Goal: Task Accomplishment & Management: Complete application form

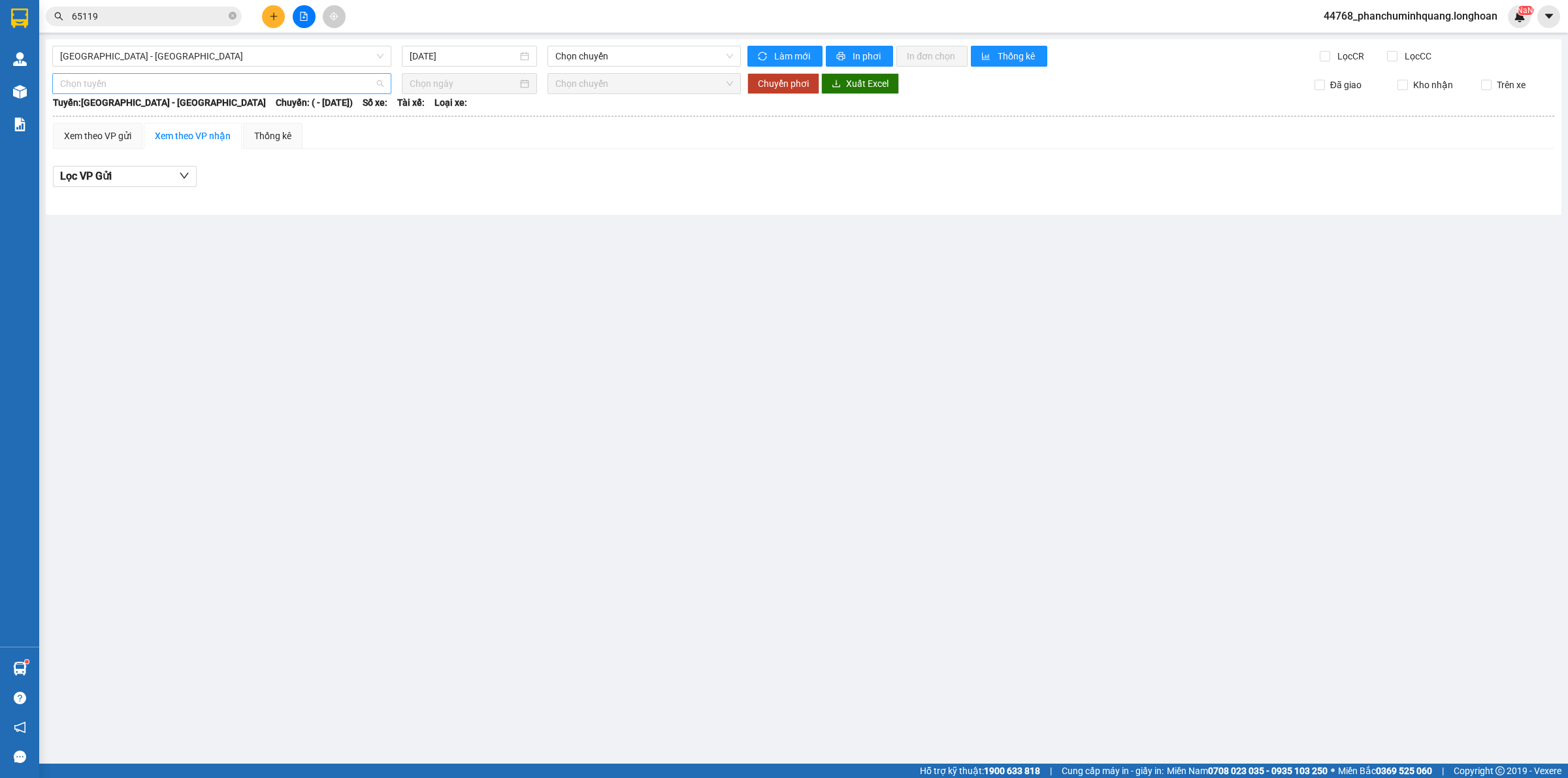
click at [367, 91] on span "Chọn tuyến" at bounding box center [222, 84] width 323 height 19
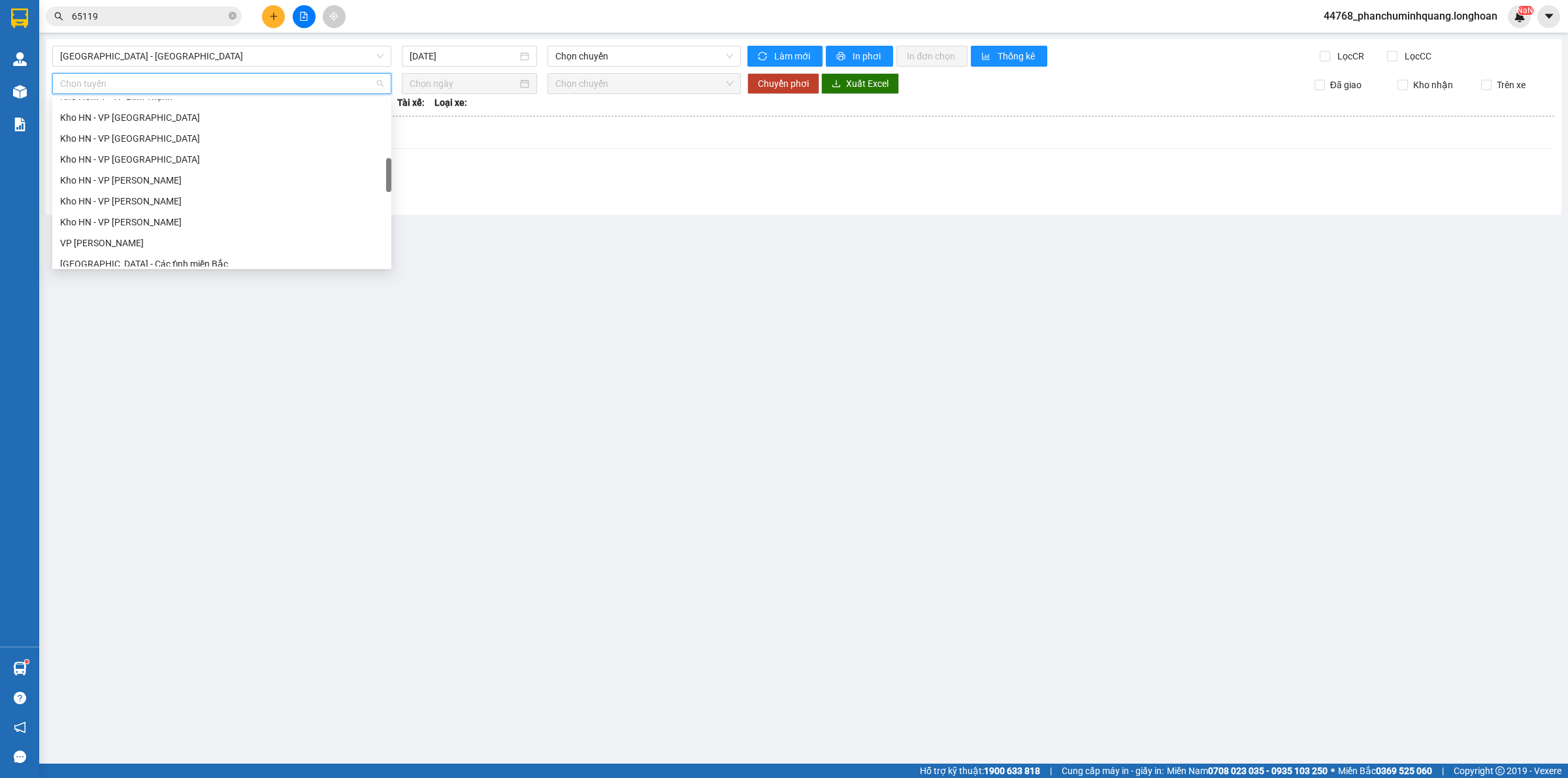
scroll to position [572, 0]
click at [156, 219] on div "VP Hai Bà Trưng - Kho HN" at bounding box center [222, 228] width 339 height 21
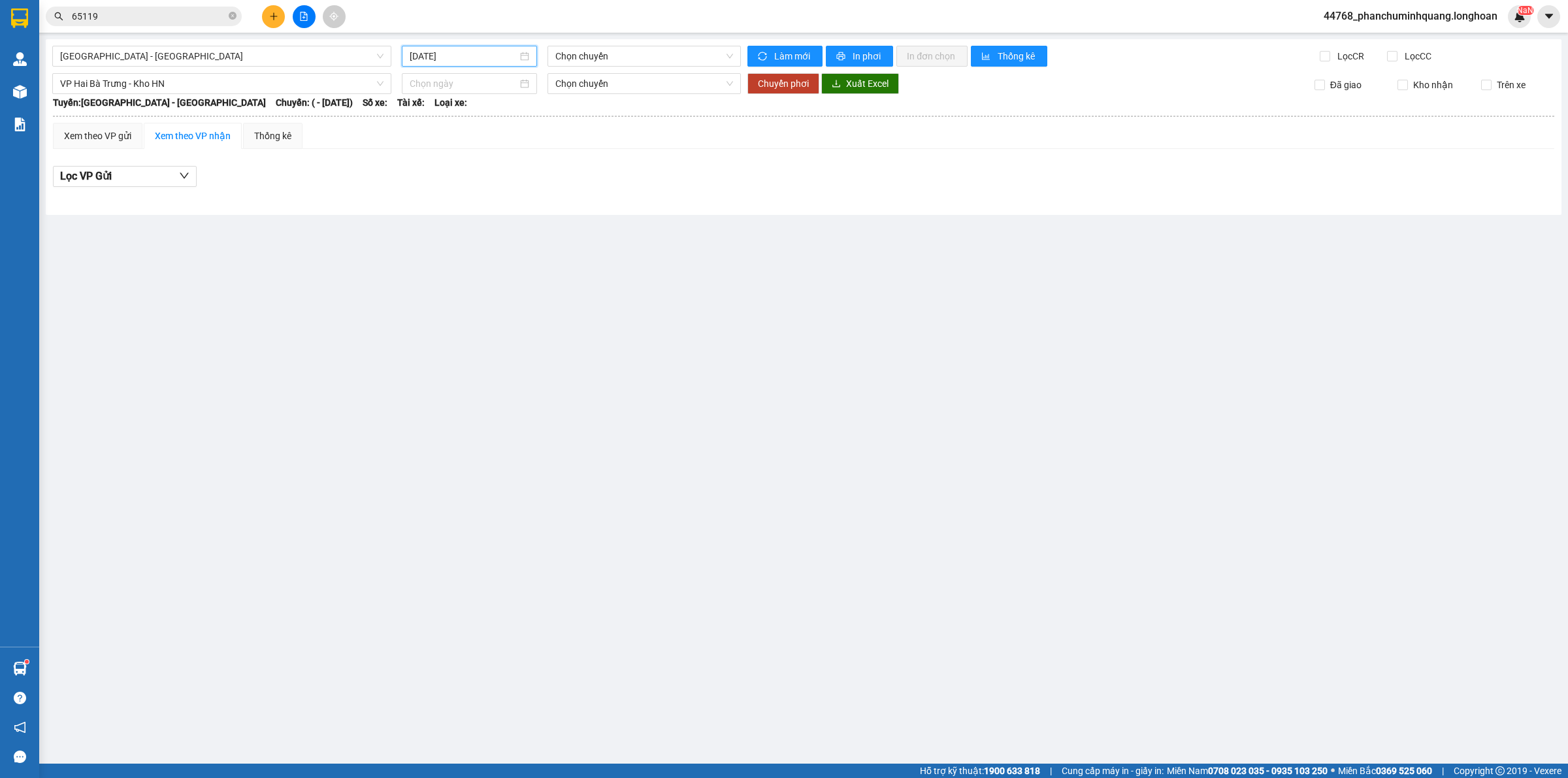
click at [516, 62] on input "[DATE]" at bounding box center [464, 56] width 108 height 15
click at [468, 172] on div "12" at bounding box center [468, 171] width 16 height 16
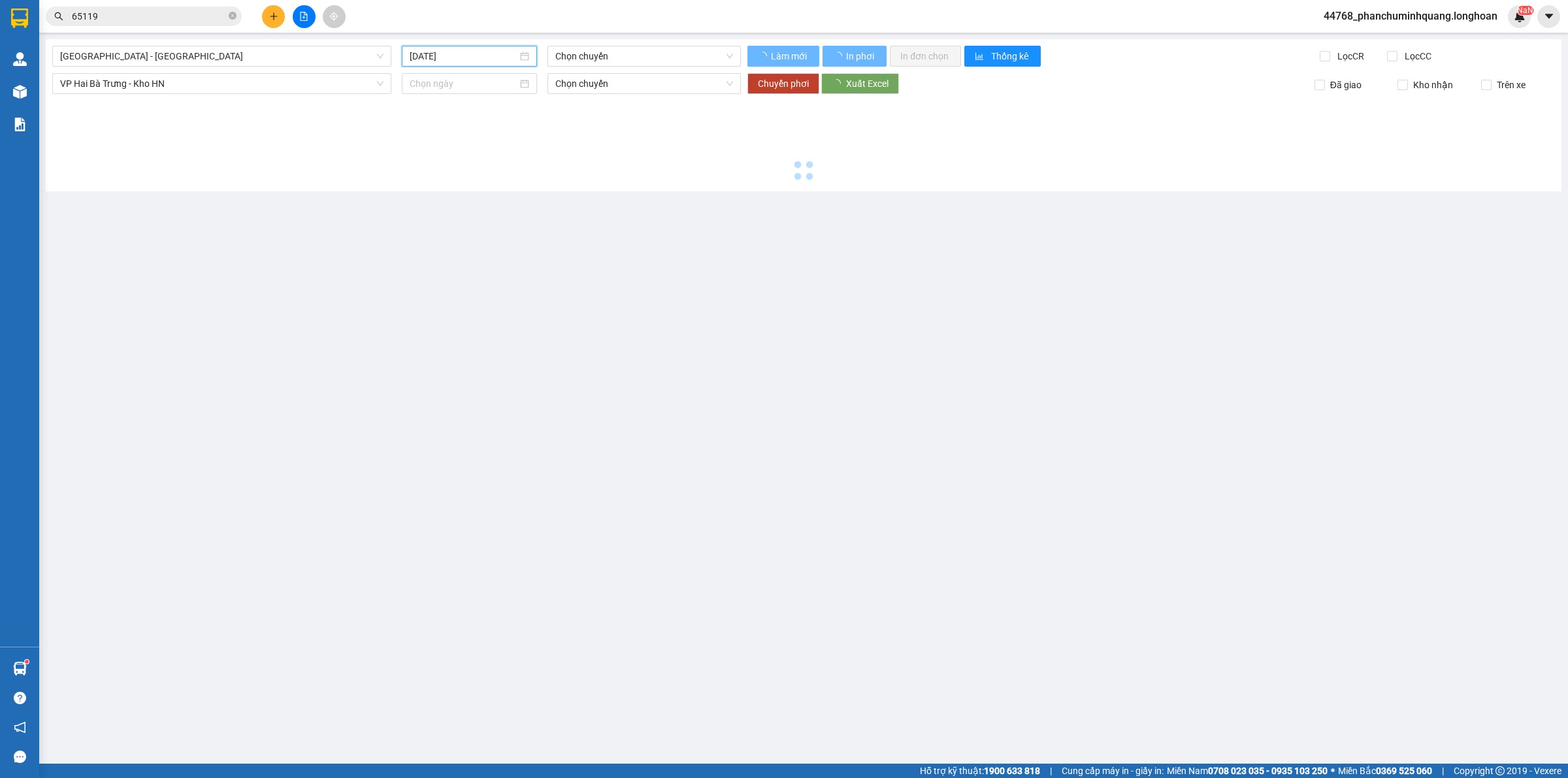
type input "[DATE]"
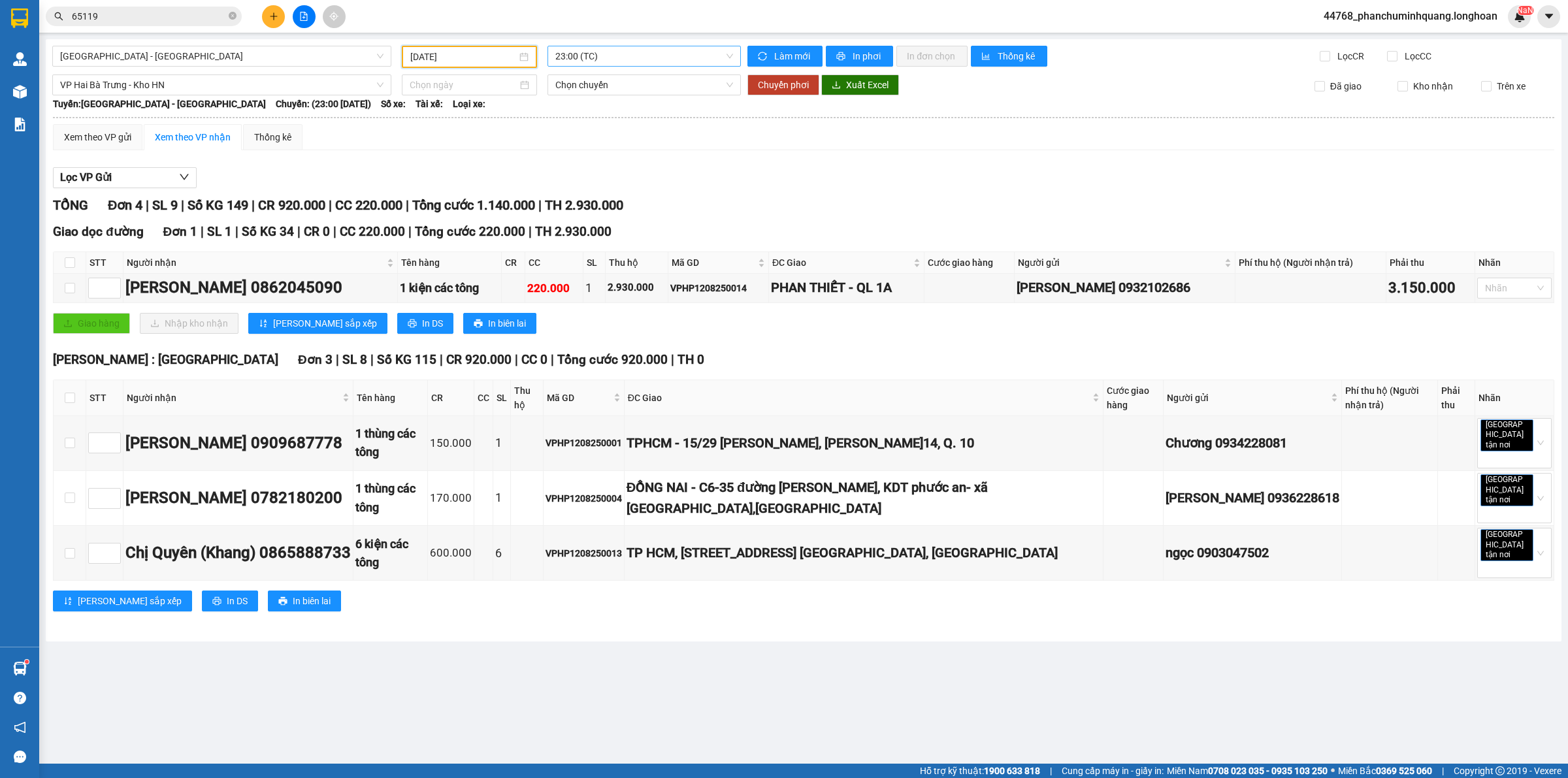
click at [635, 60] on span "23:00 (TC)" at bounding box center [644, 56] width 178 height 19
click at [105, 137] on div "Xem theo VP gửi" at bounding box center [97, 137] width 67 height 15
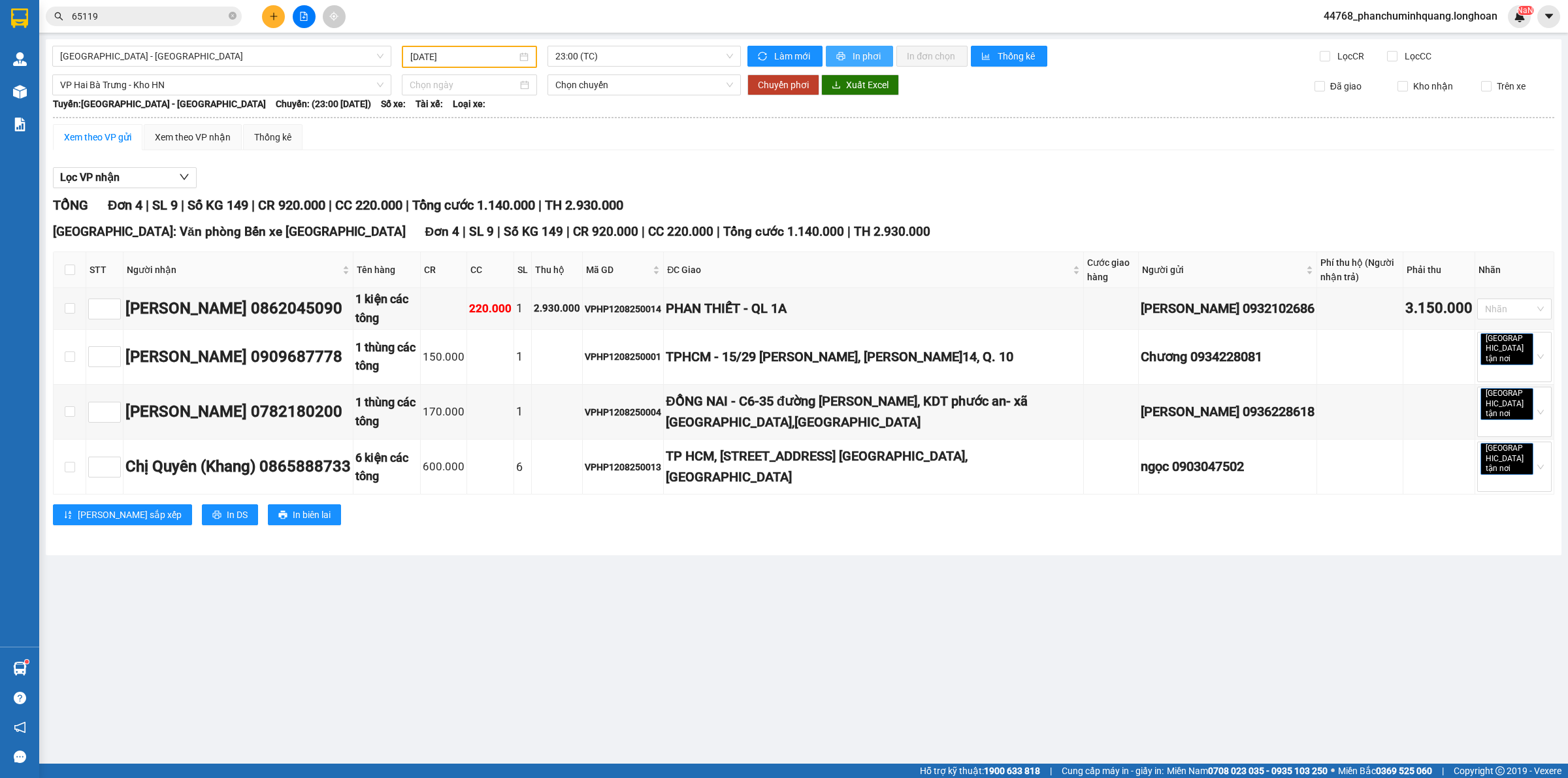
click at [863, 53] on span "In phơi" at bounding box center [867, 56] width 30 height 15
click at [327, 50] on span "[GEOGRAPHIC_DATA] - [GEOGRAPHIC_DATA]" at bounding box center [222, 56] width 323 height 19
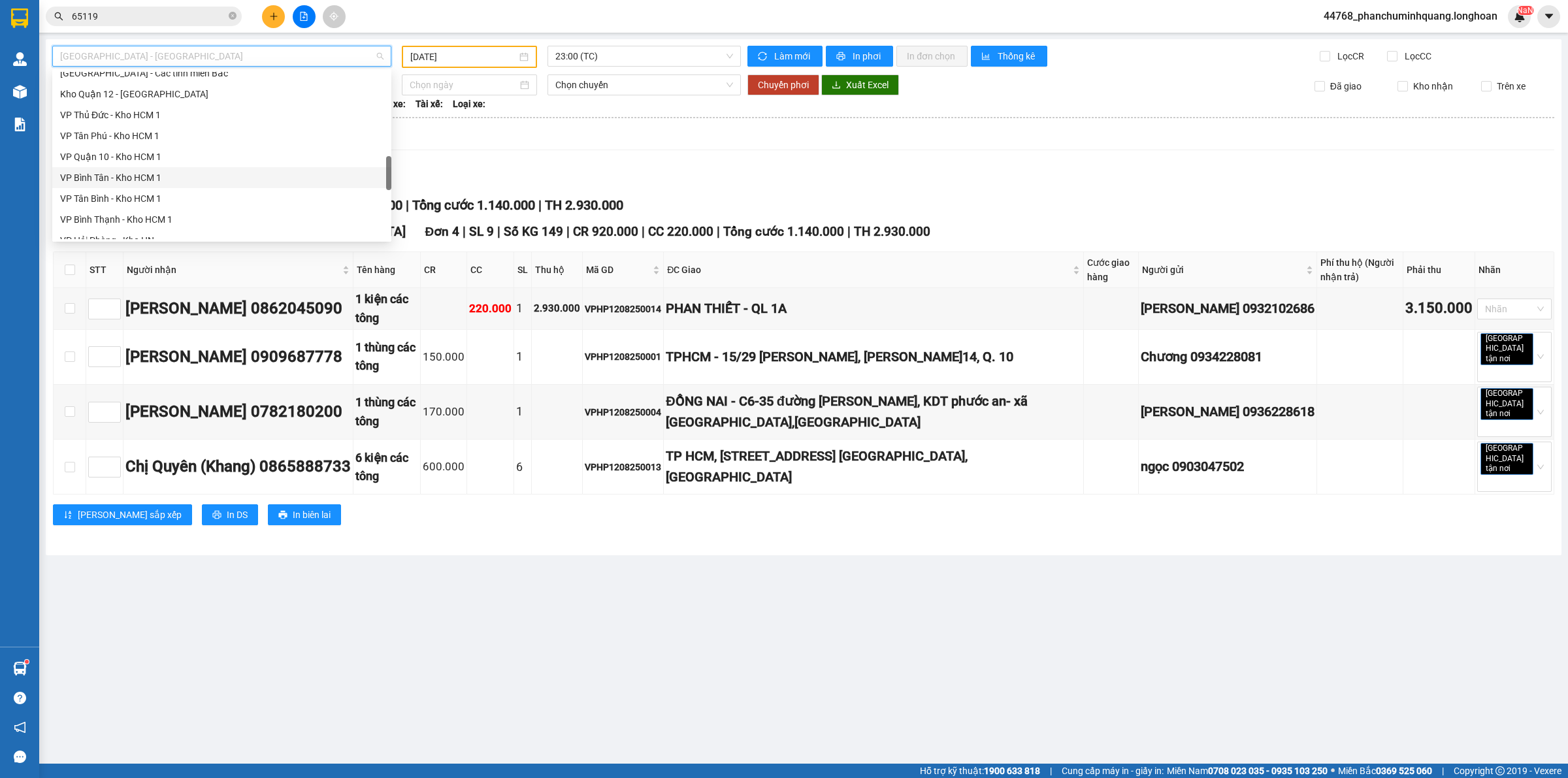
scroll to position [653, 0]
click at [148, 111] on div "VP Hai Bà Trưng - Kho HN" at bounding box center [222, 118] width 323 height 15
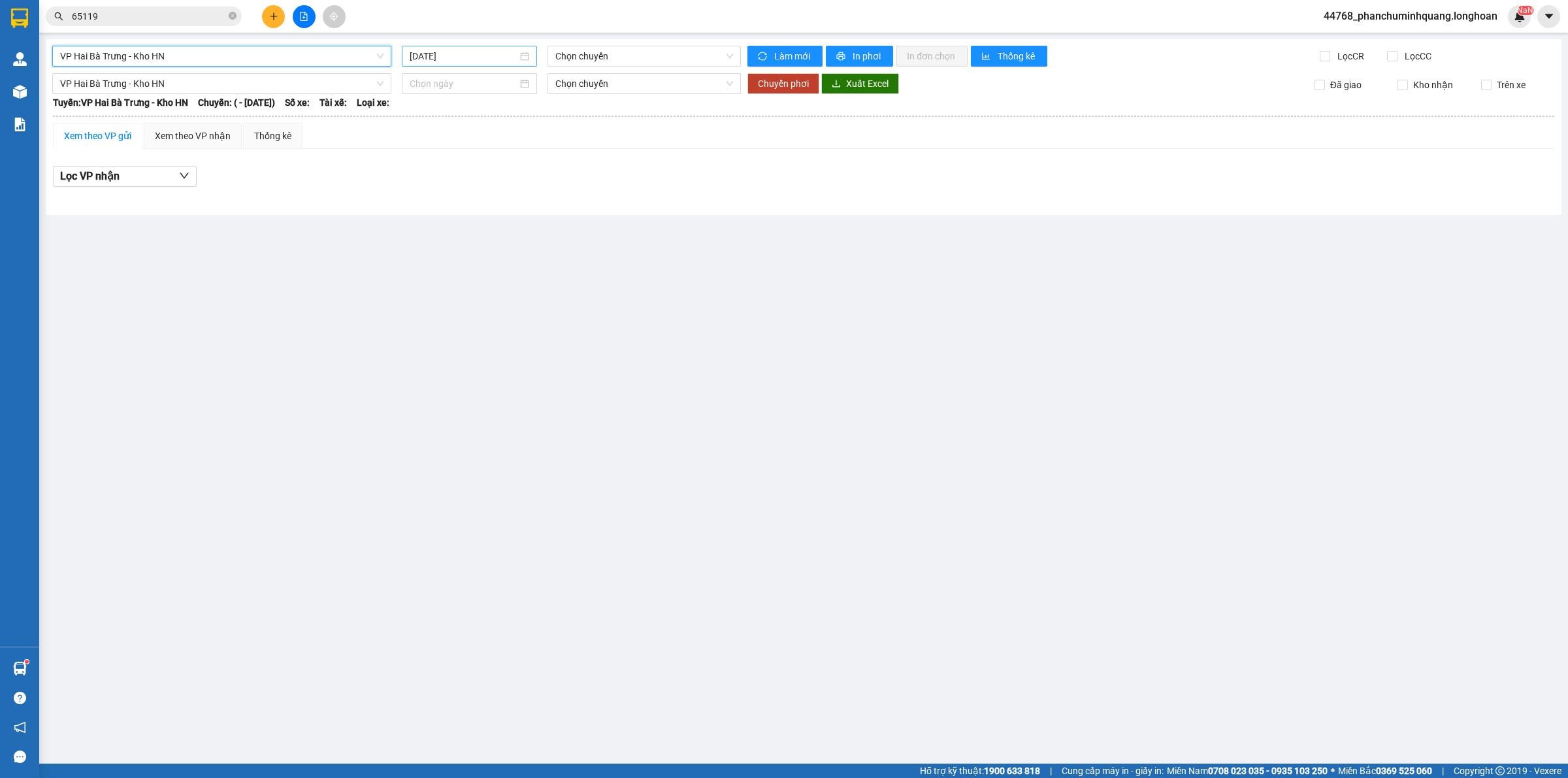
click at [495, 56] on input "[DATE]" at bounding box center [464, 56] width 108 height 15
click at [469, 175] on div "12" at bounding box center [468, 171] width 16 height 16
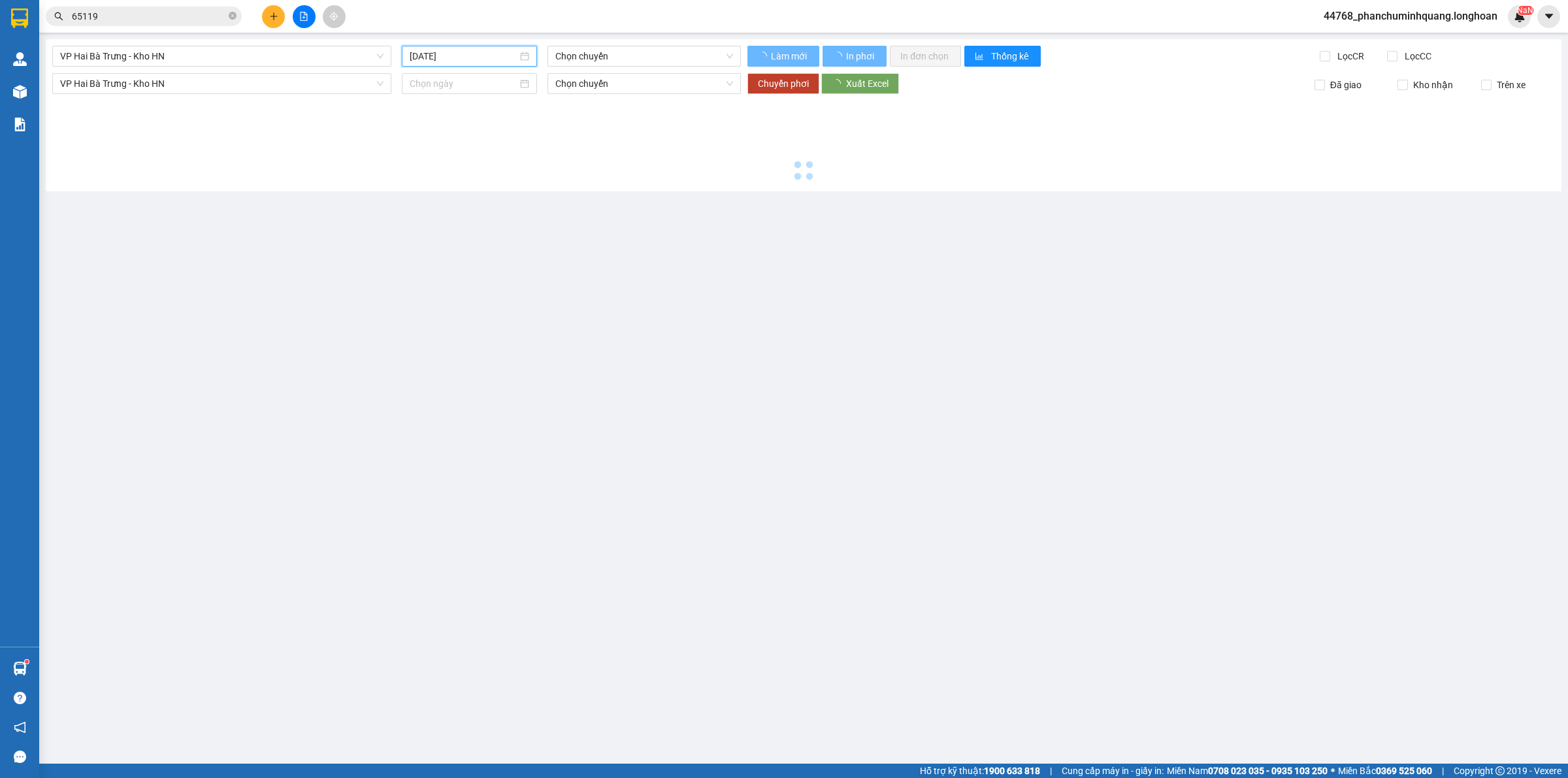
type input "[DATE]"
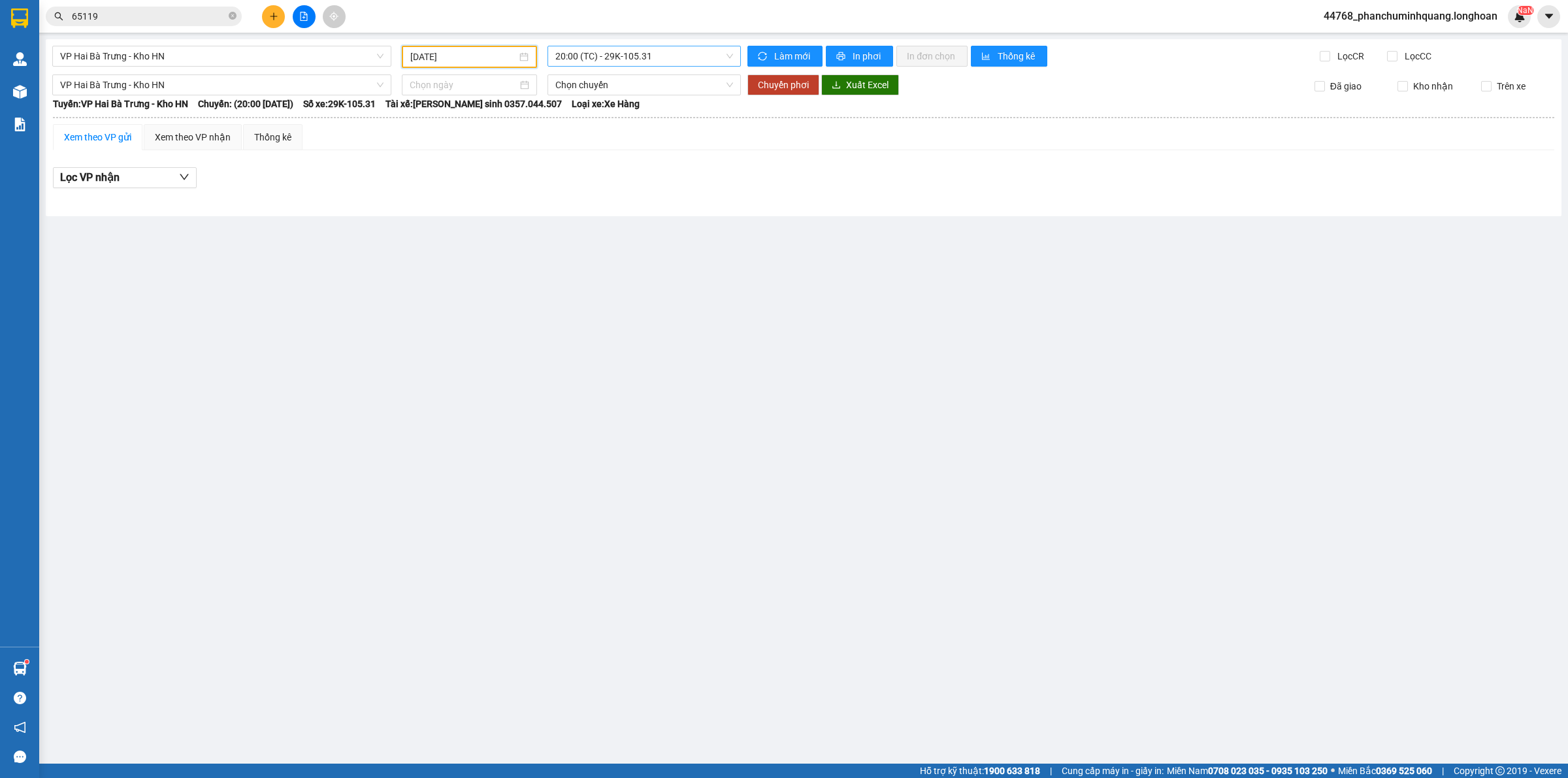
click at [670, 51] on span "20:00 (TC) - 29K-105.31" at bounding box center [644, 56] width 178 height 19
click at [628, 138] on div "22:00 (TC) - 29E-139.61" at bounding box center [606, 145] width 102 height 15
click at [188, 135] on div "Xem theo VP nhận" at bounding box center [192, 137] width 75 height 15
click at [111, 134] on div "Xem theo VP gửi" at bounding box center [97, 137] width 67 height 15
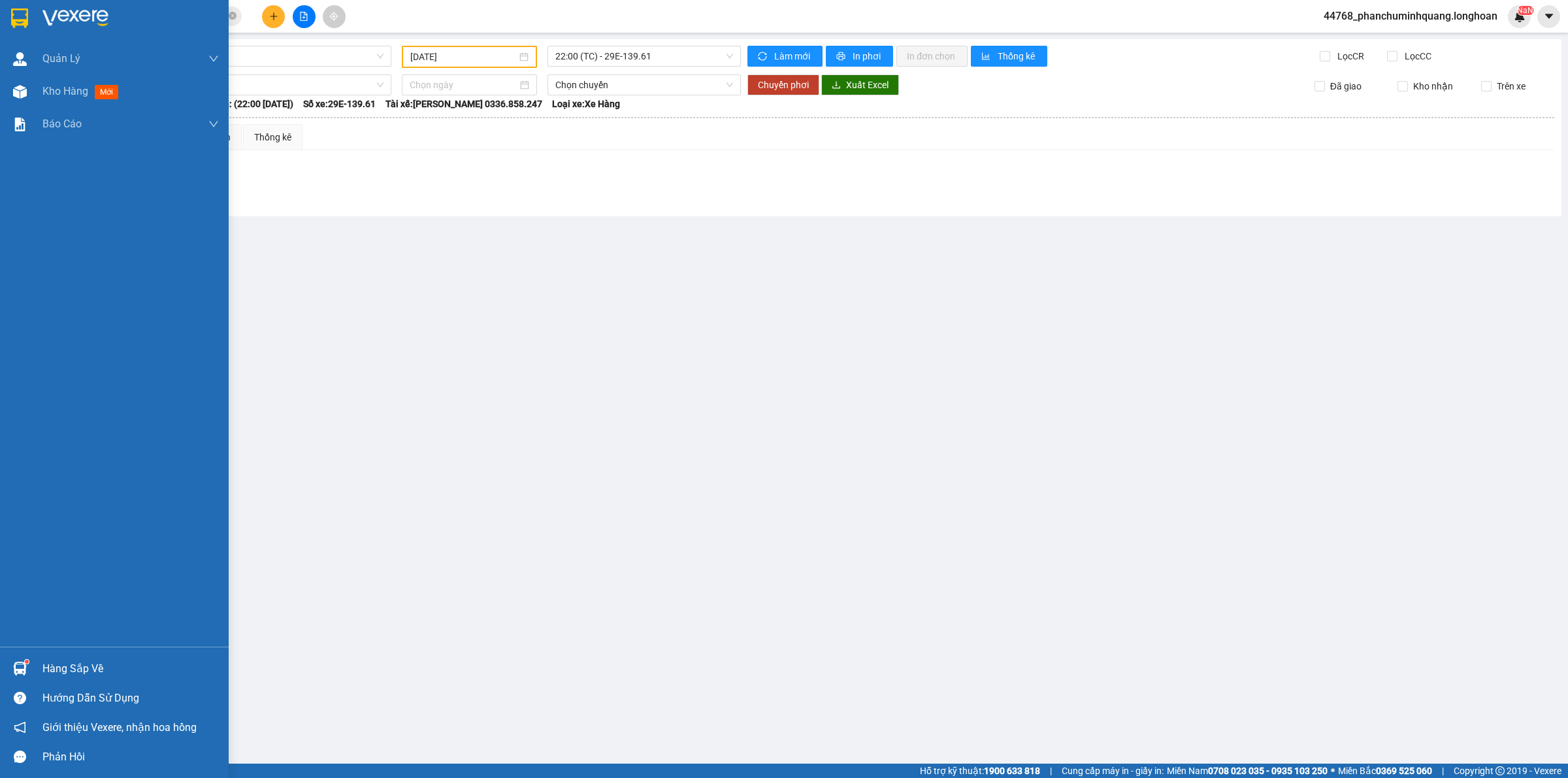
drag, startPoint x: 28, startPoint y: 28, endPoint x: 255, endPoint y: 33, distance: 227.1
click at [30, 28] on div at bounding box center [19, 17] width 23 height 23
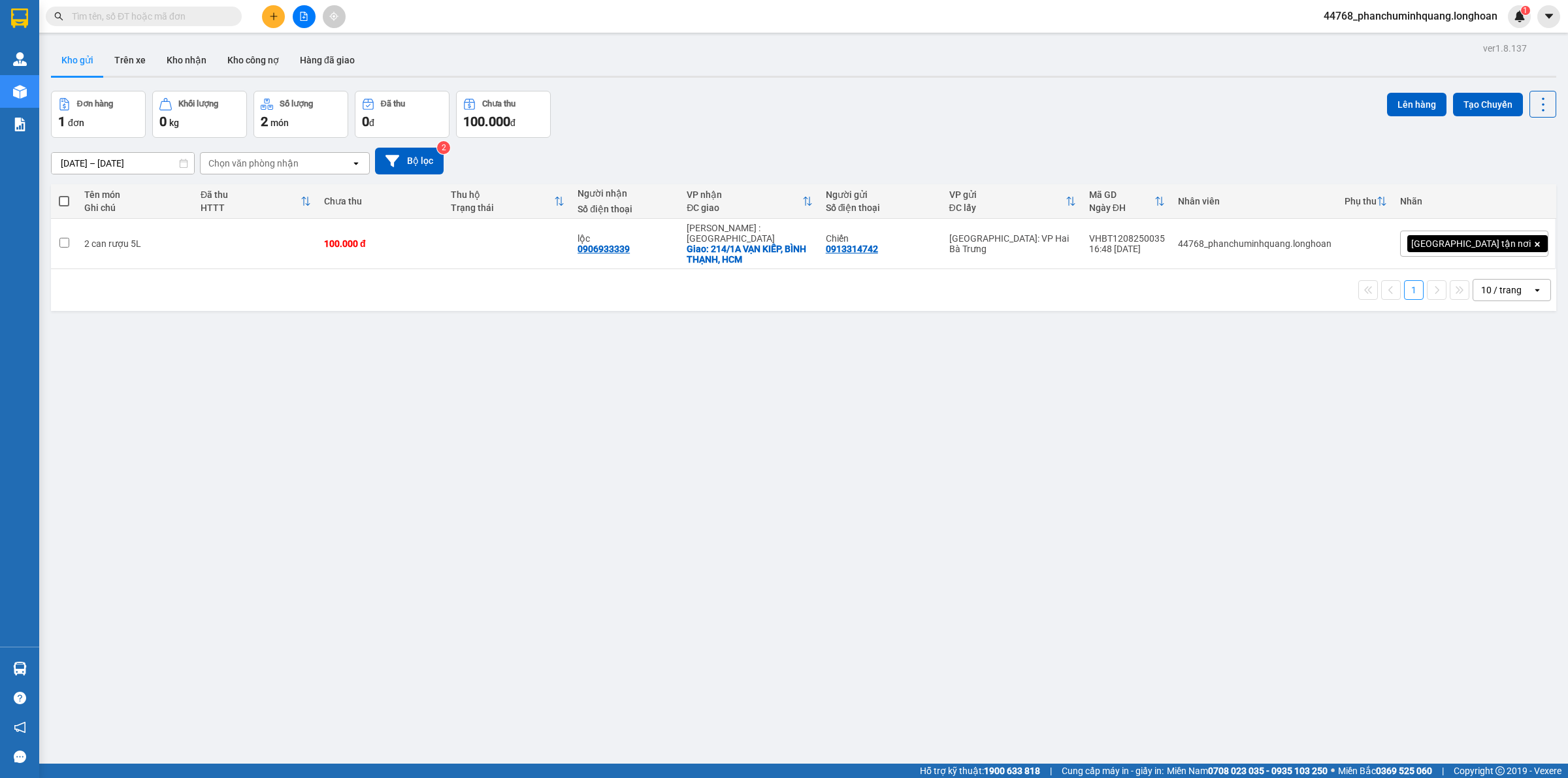
click at [194, 20] on input "text" at bounding box center [149, 16] width 154 height 15
click at [204, 10] on input "text" at bounding box center [149, 16] width 154 height 15
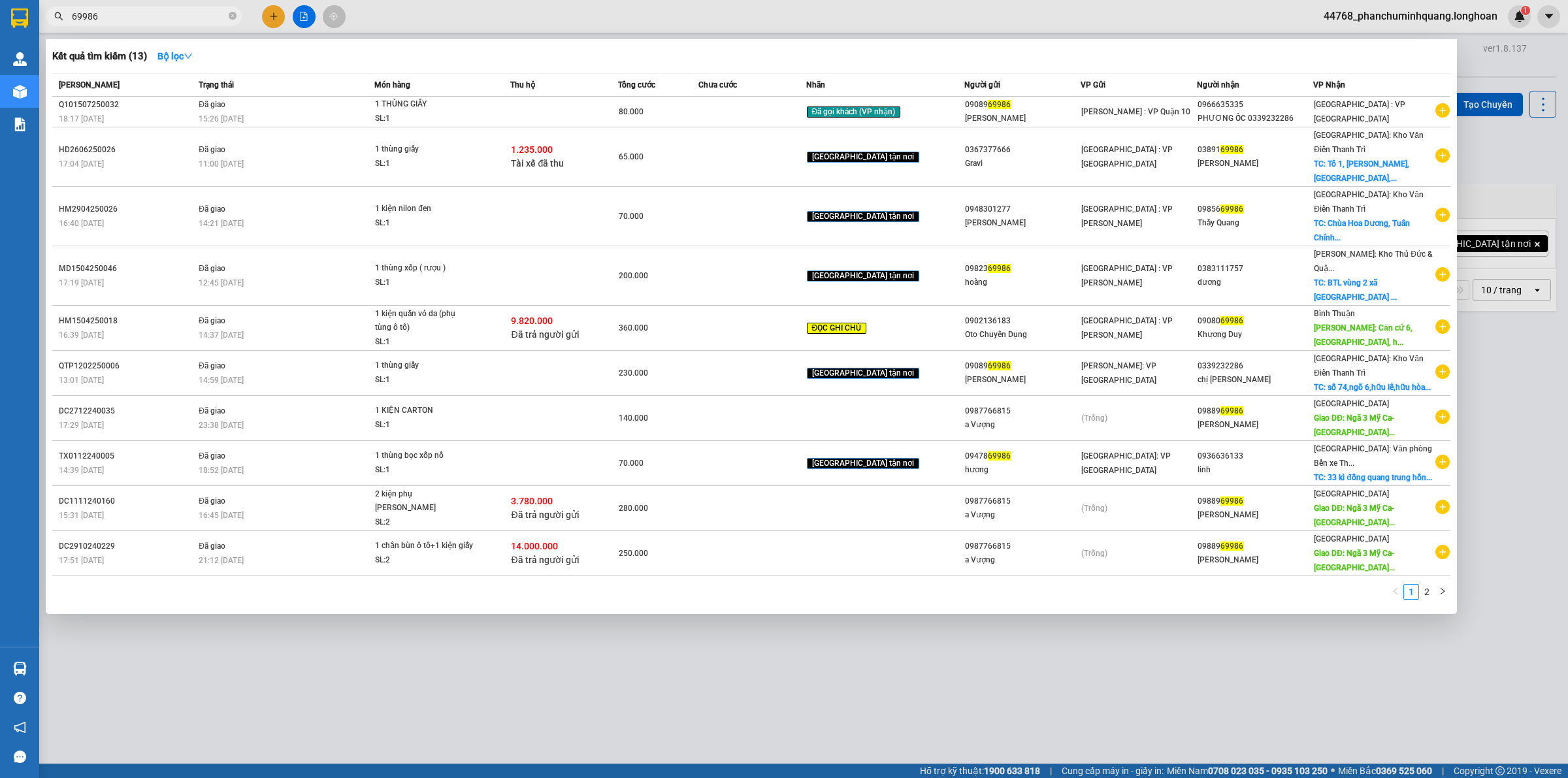
click at [188, 17] on input "69986" at bounding box center [149, 16] width 154 height 15
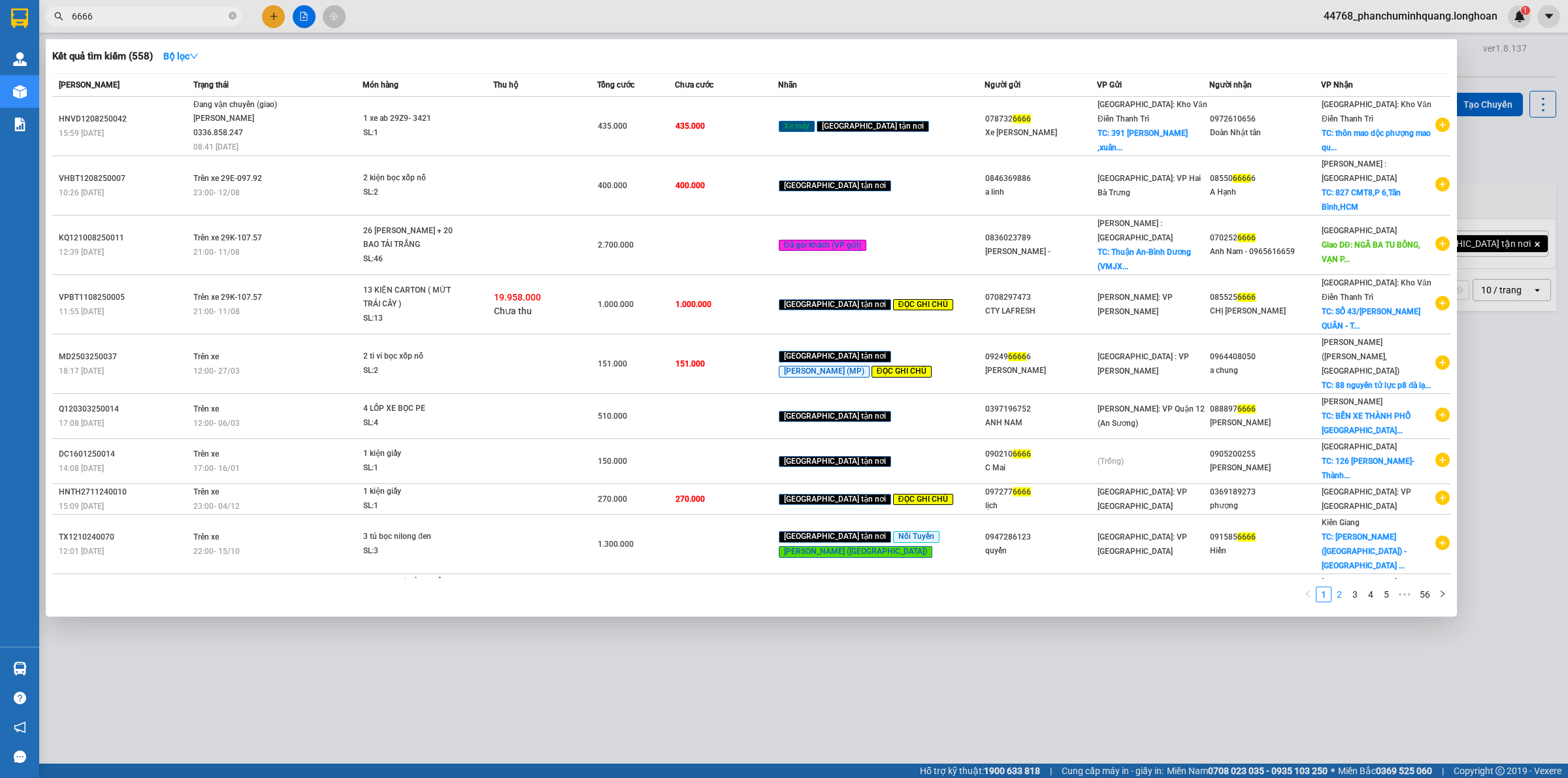
click at [1344, 588] on link "2" at bounding box center [1339, 595] width 15 height 15
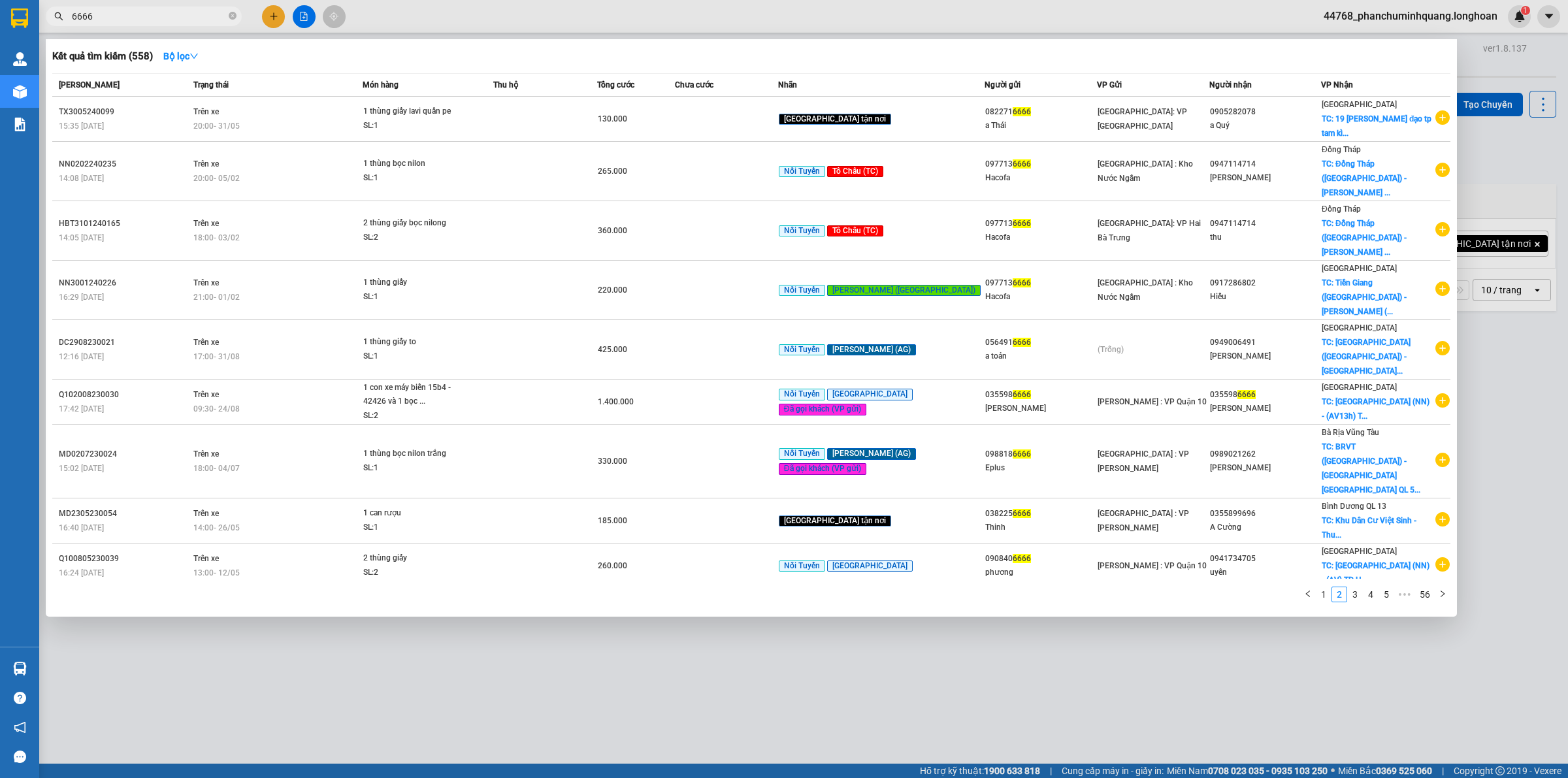
click at [184, 21] on input "6666" at bounding box center [149, 16] width 154 height 15
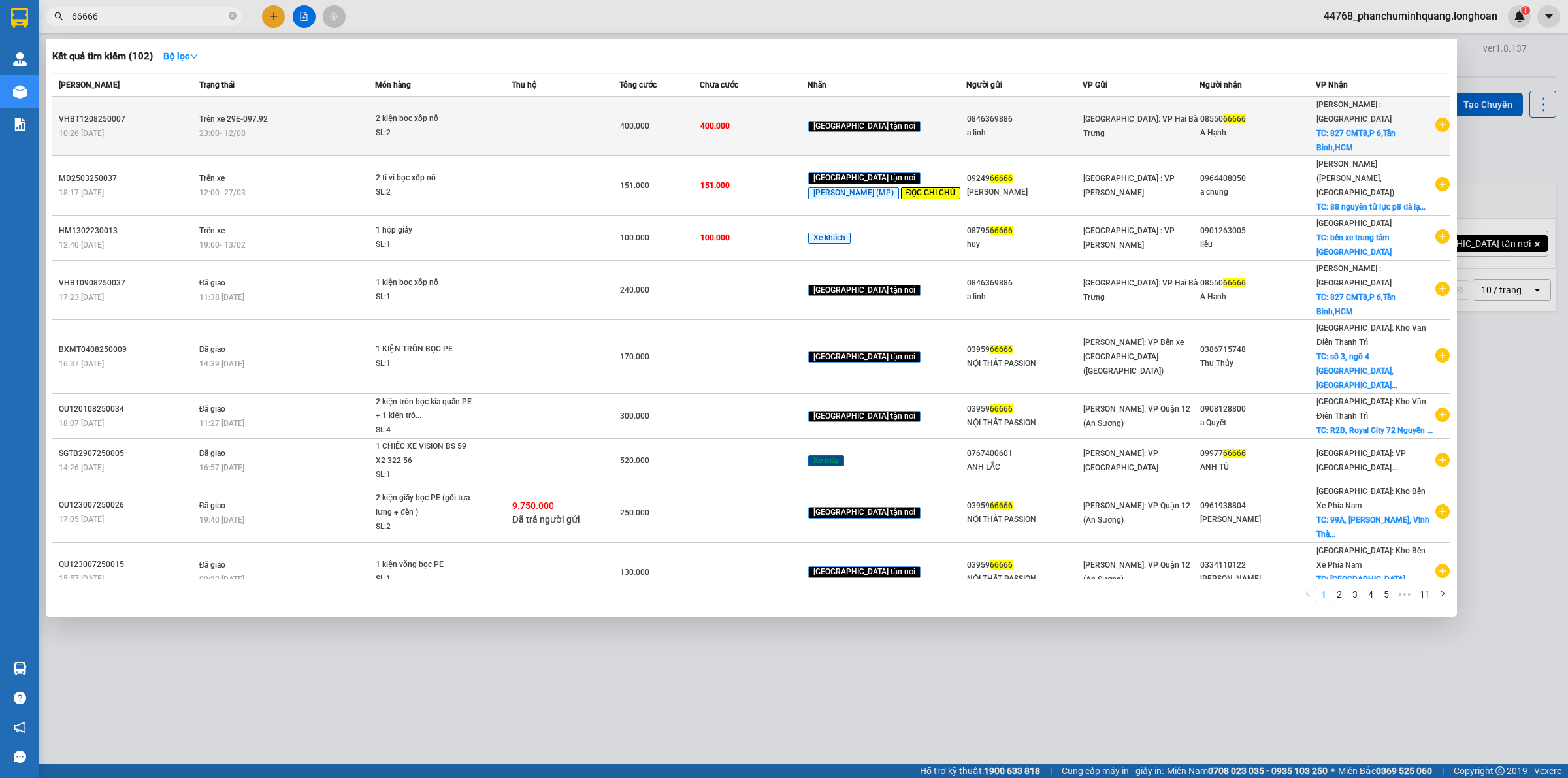
type input "66666"
click at [1446, 118] on icon "plus-circle" at bounding box center [1443, 125] width 15 height 15
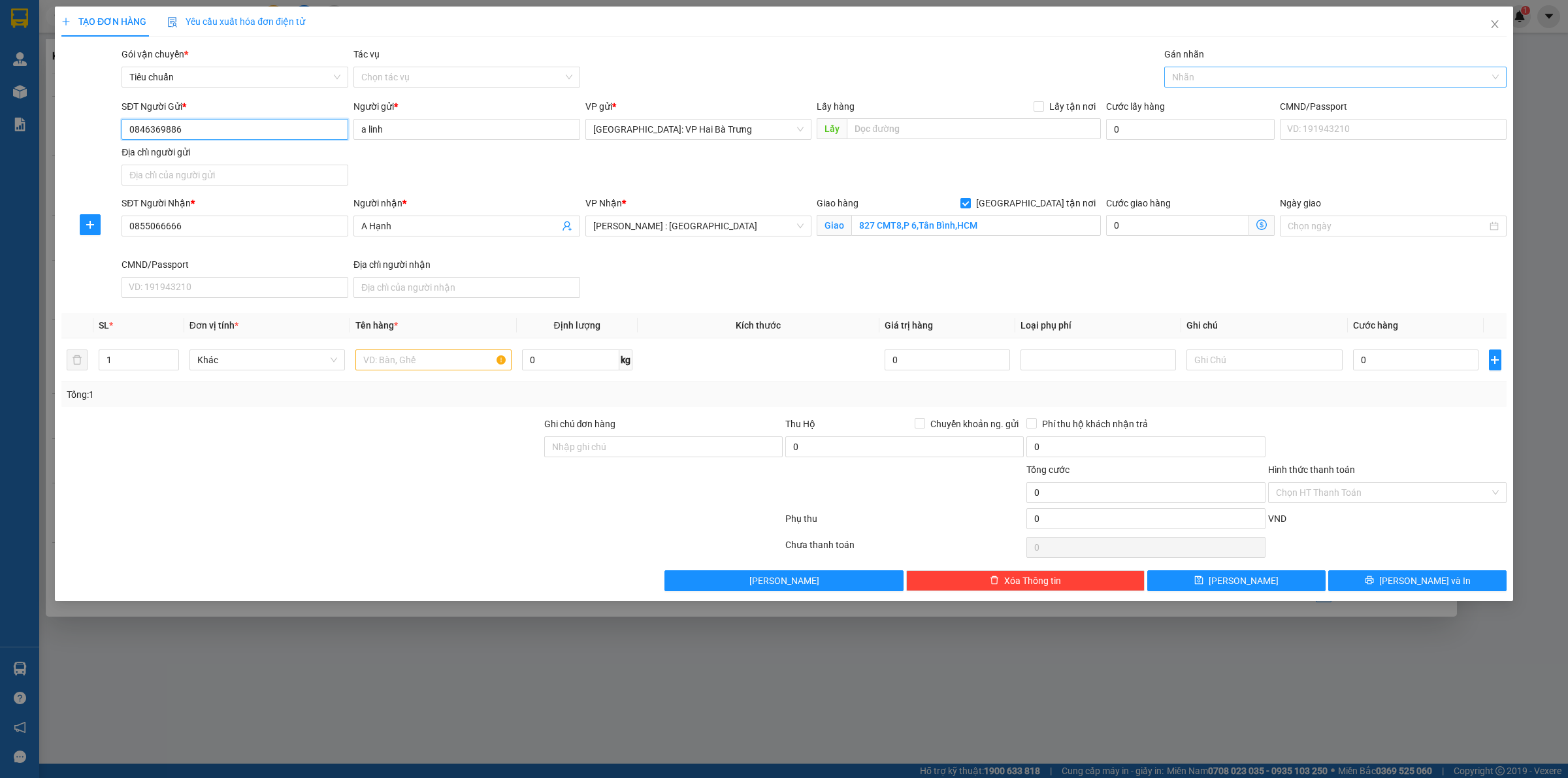
click at [1236, 82] on div at bounding box center [1329, 77] width 323 height 16
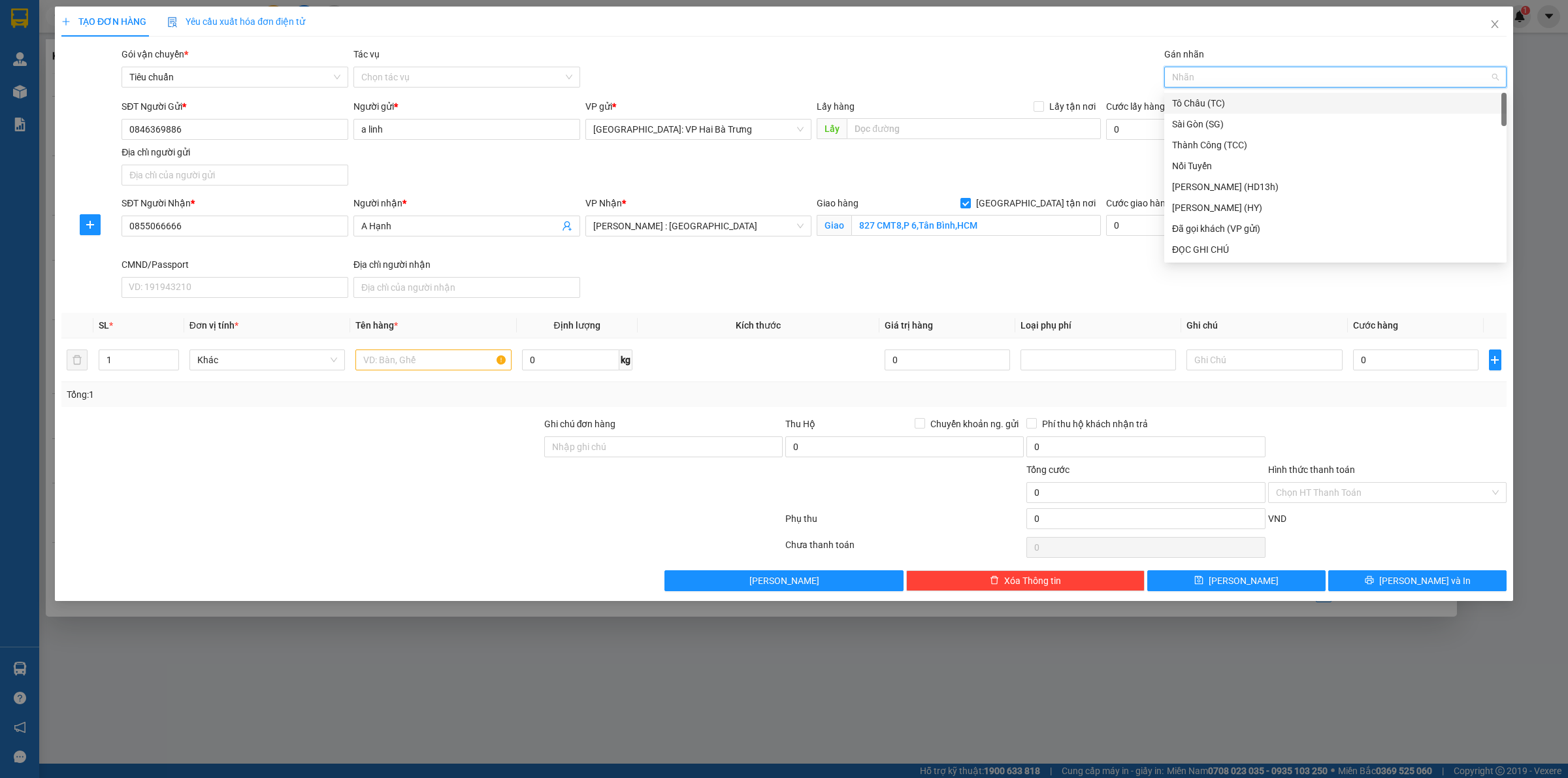
type input "H"
type input "G"
click at [1200, 246] on div "[GEOGRAPHIC_DATA] tận nơi" at bounding box center [1335, 249] width 327 height 15
click at [172, 358] on span "Decrease Value" at bounding box center [171, 363] width 15 height 12
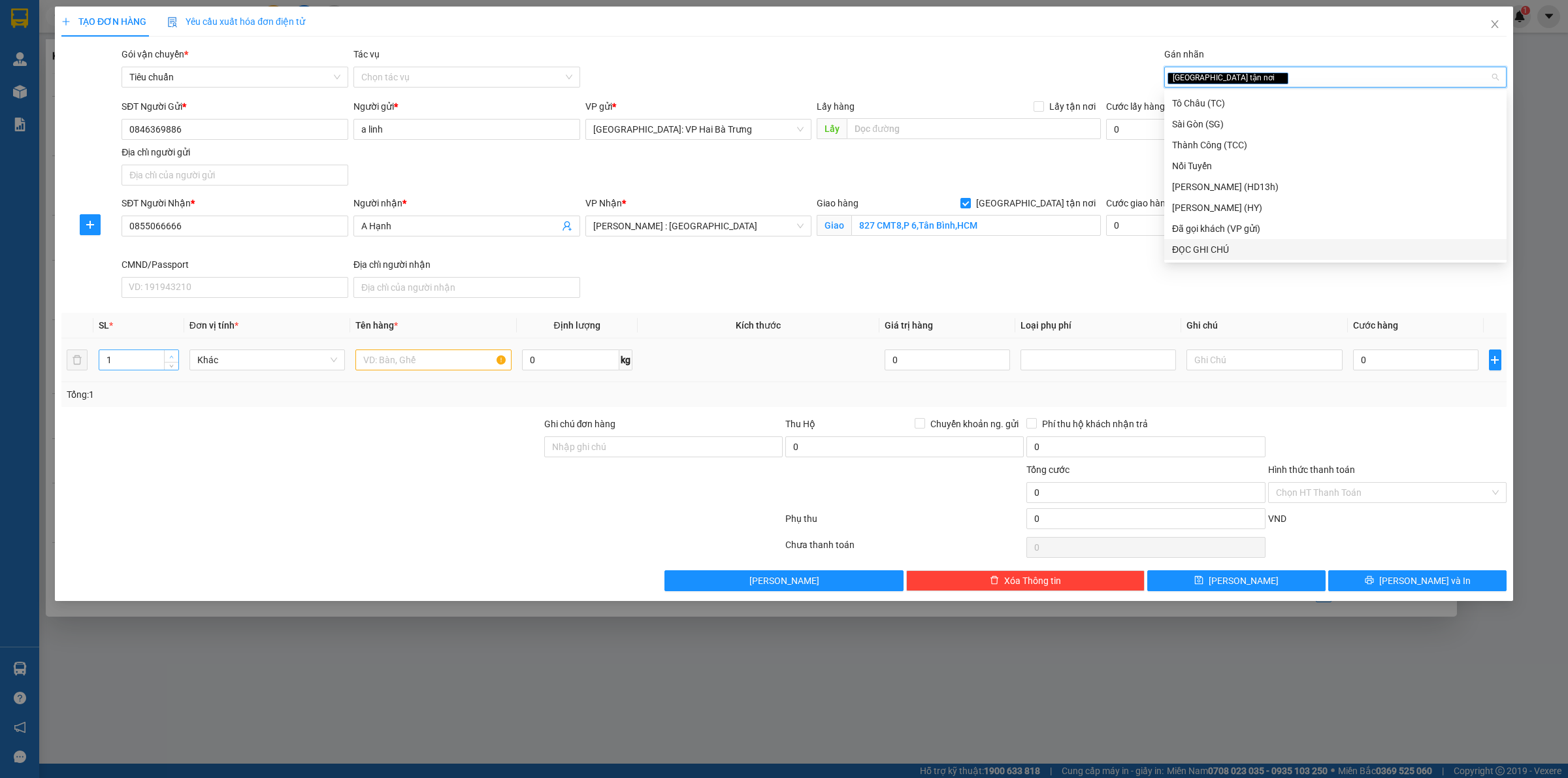
type input "2"
click at [170, 354] on span "up" at bounding box center [172, 356] width 8 height 8
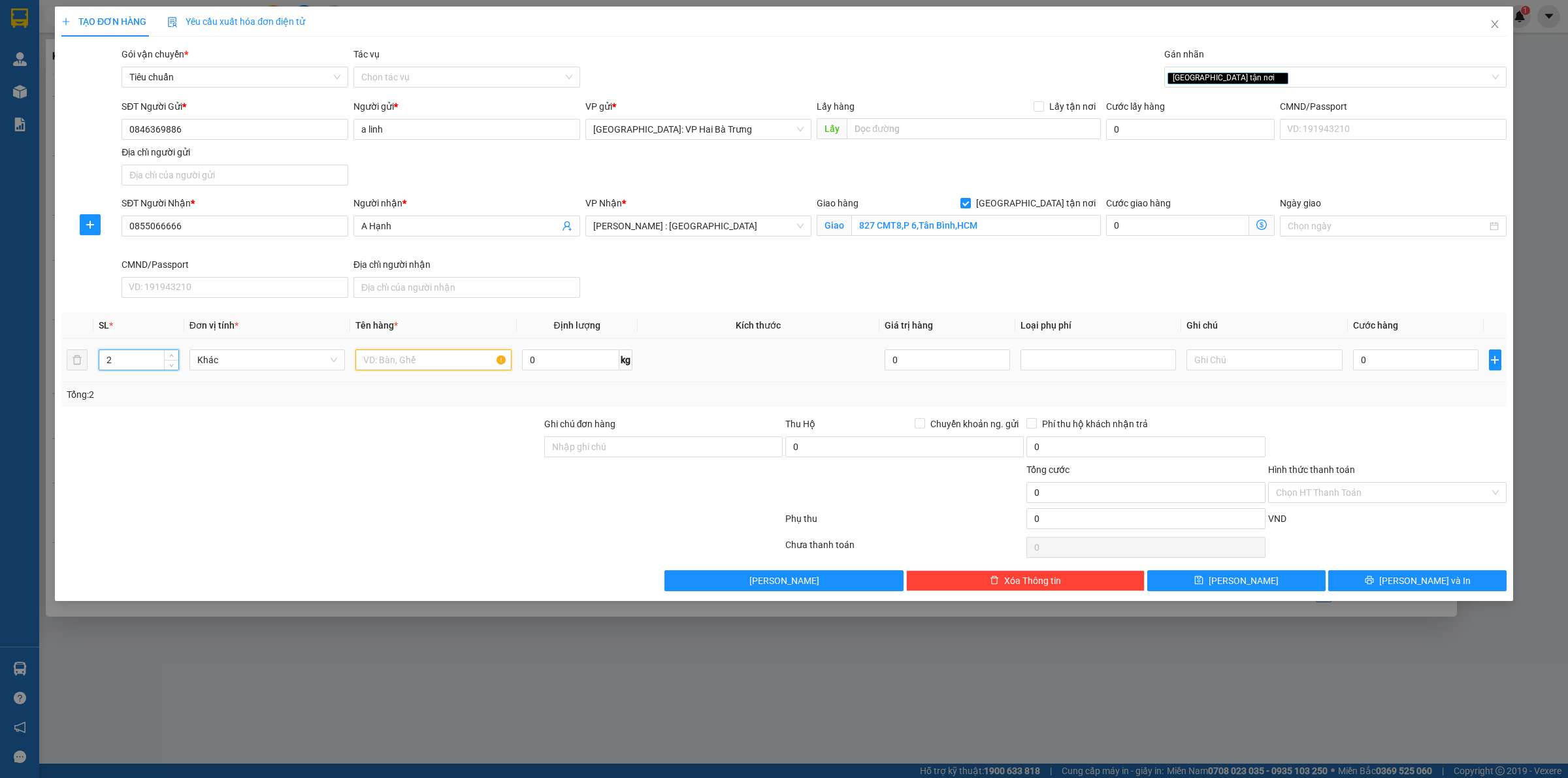
click at [459, 363] on input "text" at bounding box center [433, 360] width 156 height 21
type input "2 kiện bọc xốp nổ"
drag, startPoint x: 1499, startPoint y: 365, endPoint x: 1459, endPoint y: 358, distance: 40.6
click at [1480, 361] on tr "2 Khác 2 kiện bọc xốp nổ 0 kg 0 0" at bounding box center [784, 360] width 1445 height 44
click at [1445, 356] on input "0" at bounding box center [1416, 360] width 125 height 21
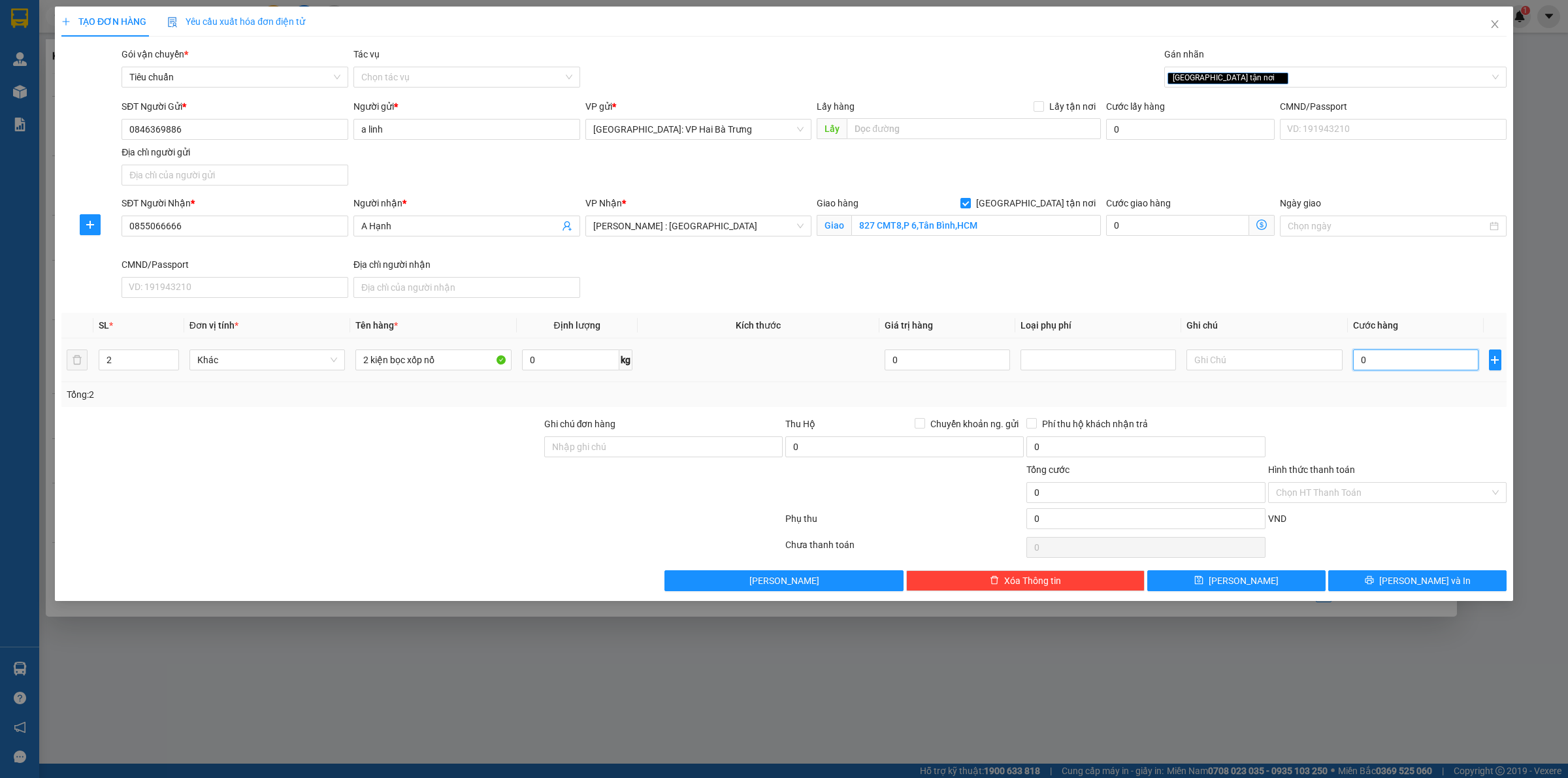
type input "4"
type input "40"
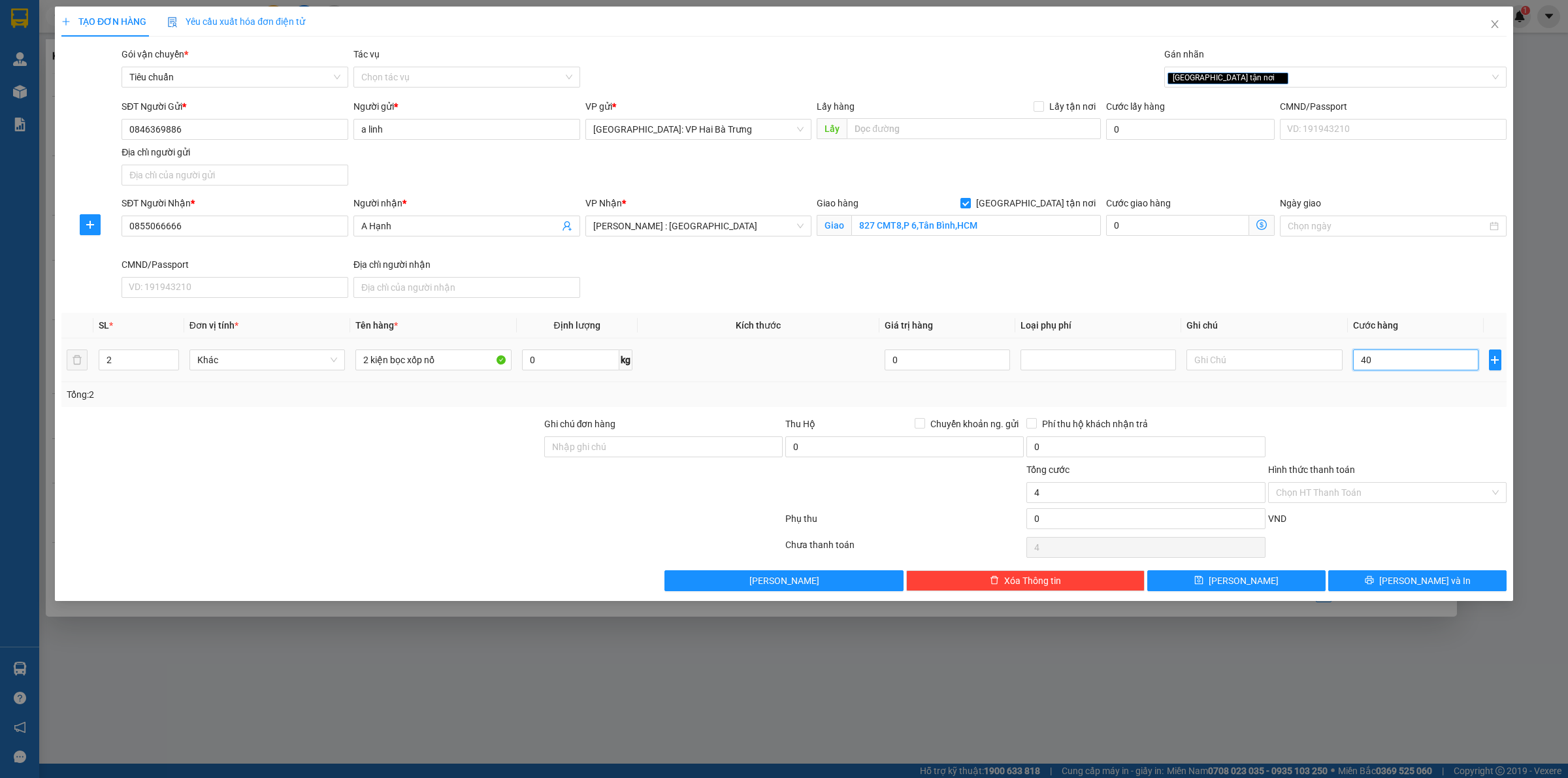
type input "40"
type input "400"
type input "4.000"
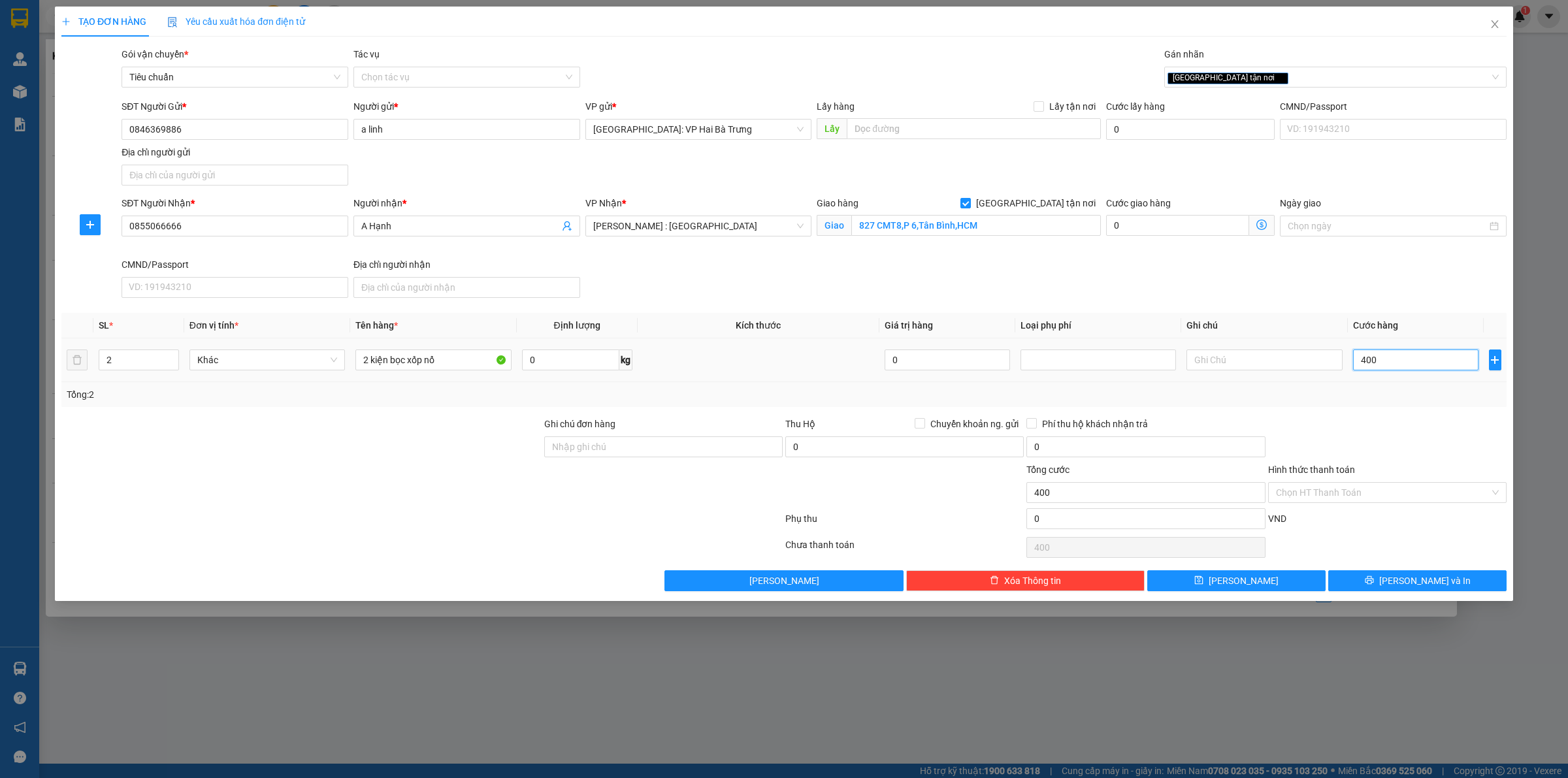
type input "4.000"
type input "40.000"
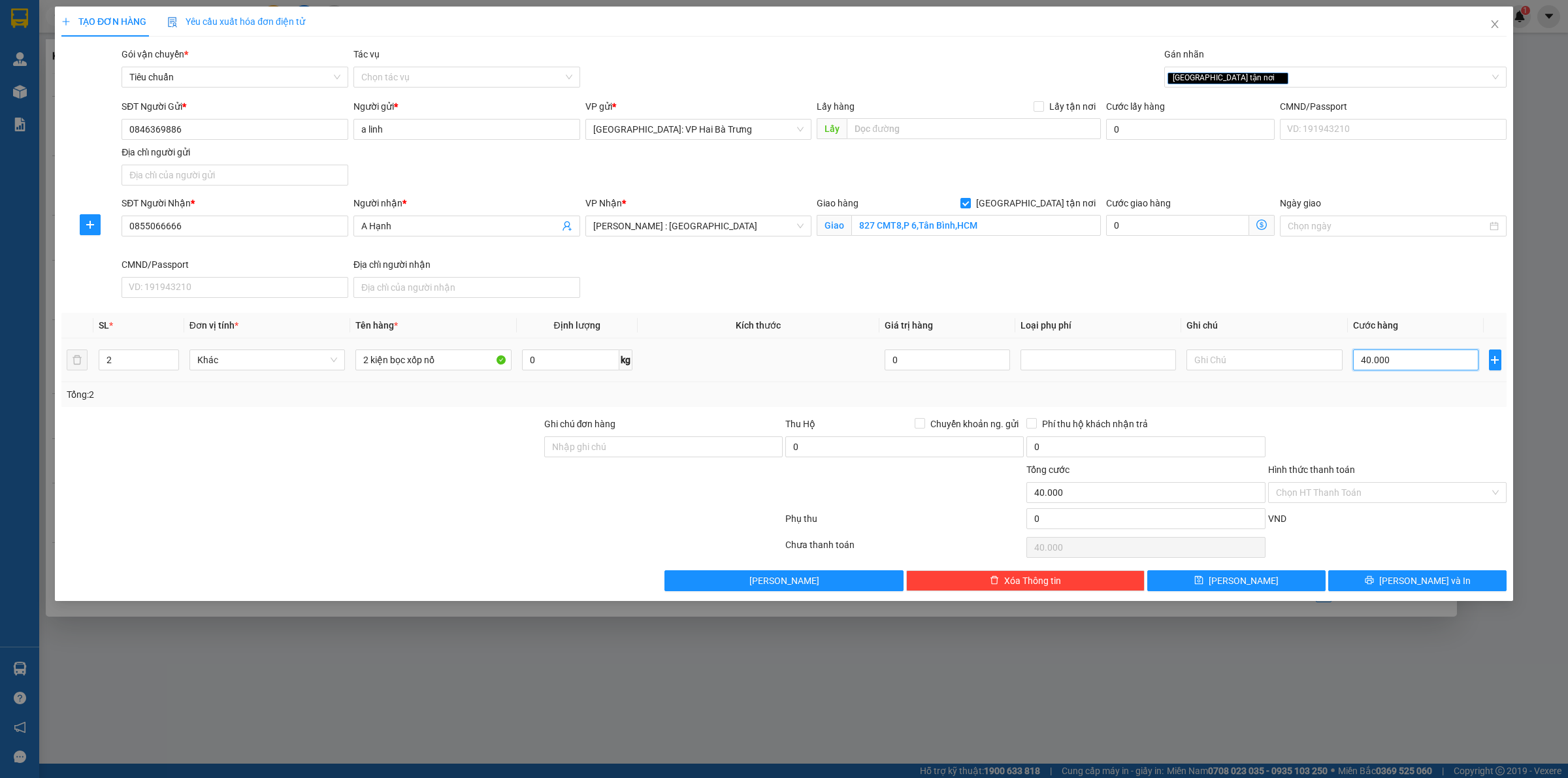
type input "400.000"
click at [1413, 578] on span "Lưu và In" at bounding box center [1425, 581] width 91 height 15
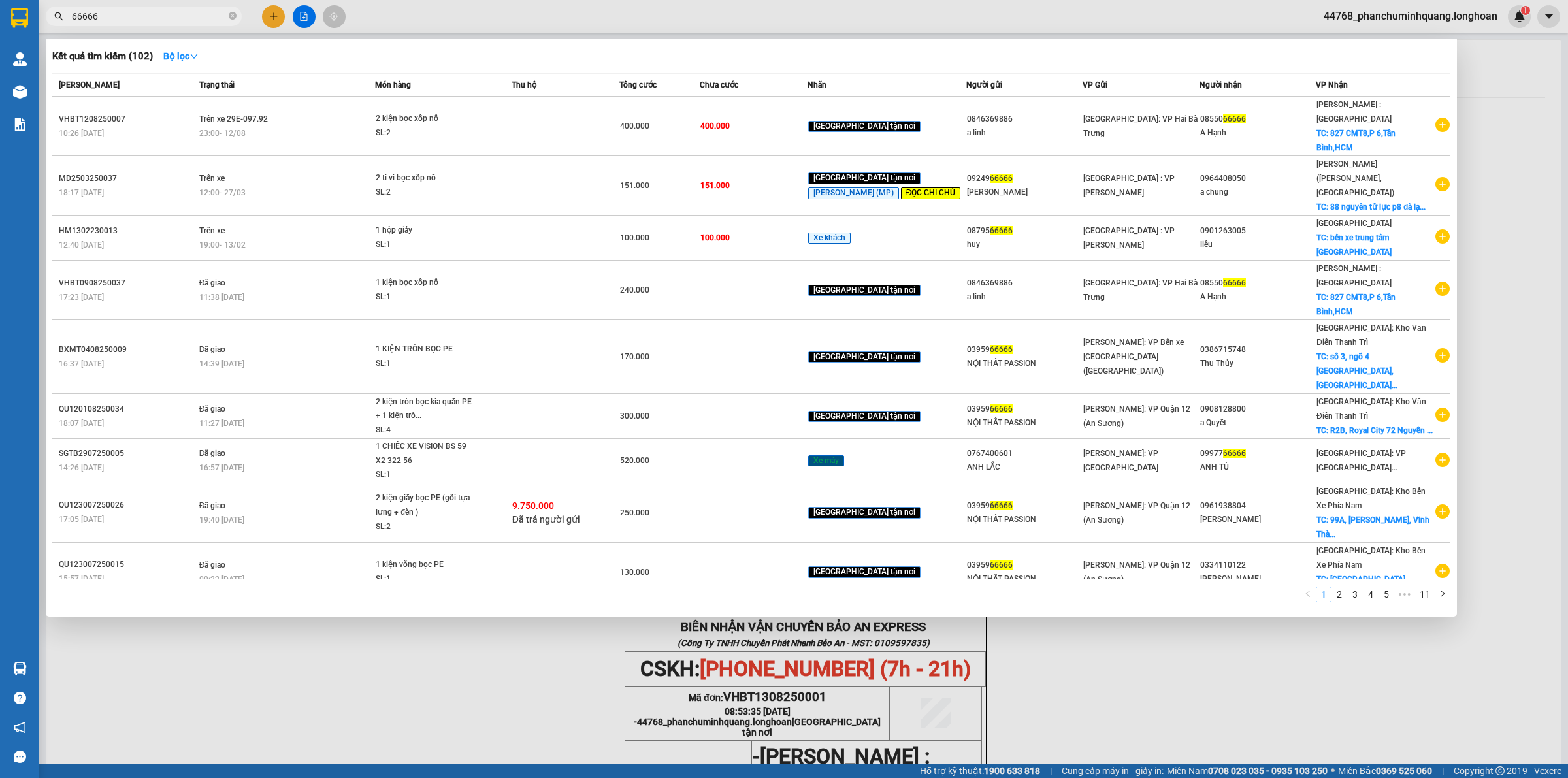
click at [410, 657] on div at bounding box center [784, 389] width 1568 height 778
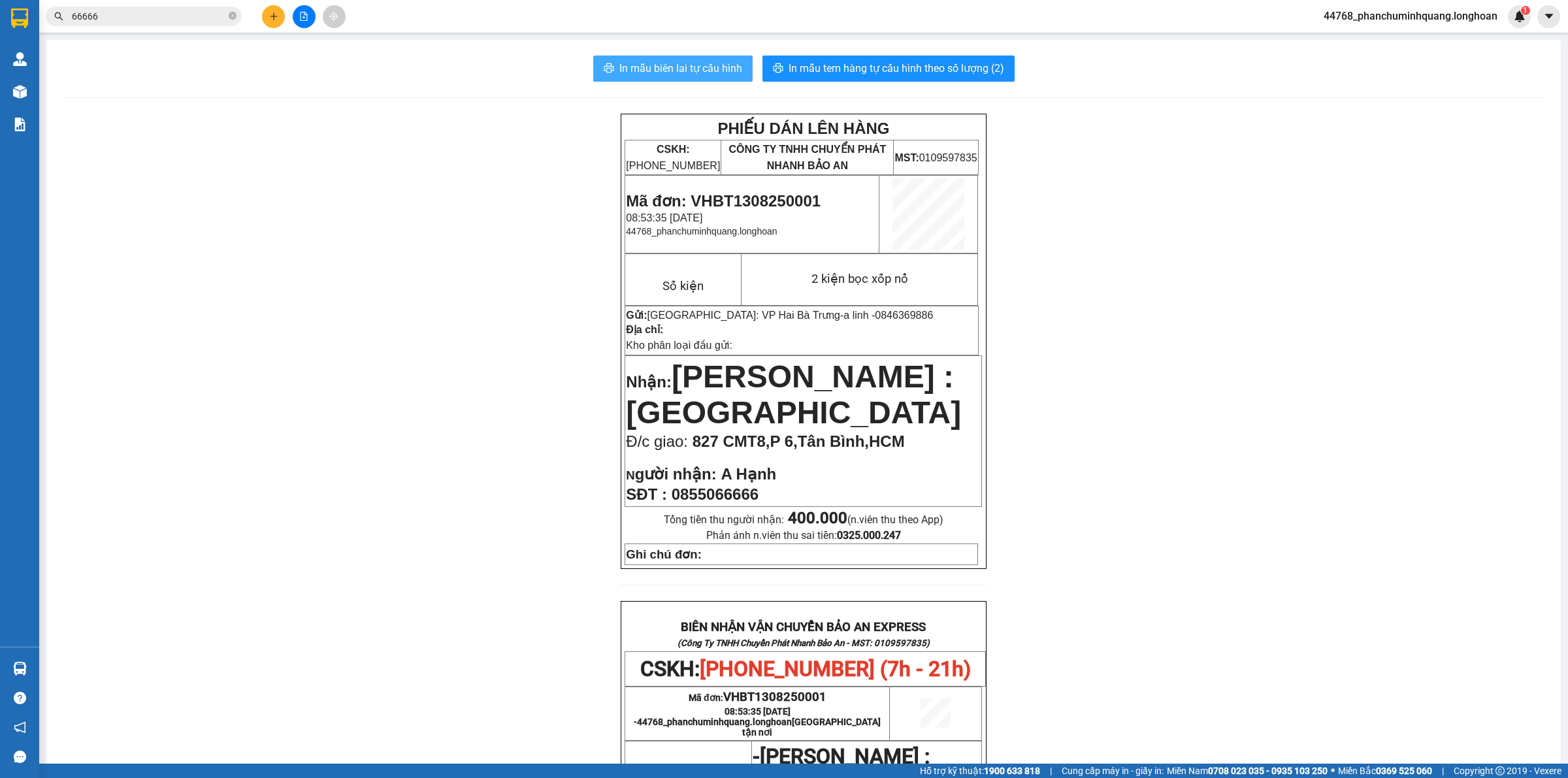
click at [711, 65] on span "In mẫu biên lai tự cấu hình" at bounding box center [681, 69] width 123 height 17
click at [953, 61] on span "In mẫu tem hàng tự cấu hình theo số lượng (2)" at bounding box center [896, 69] width 215 height 17
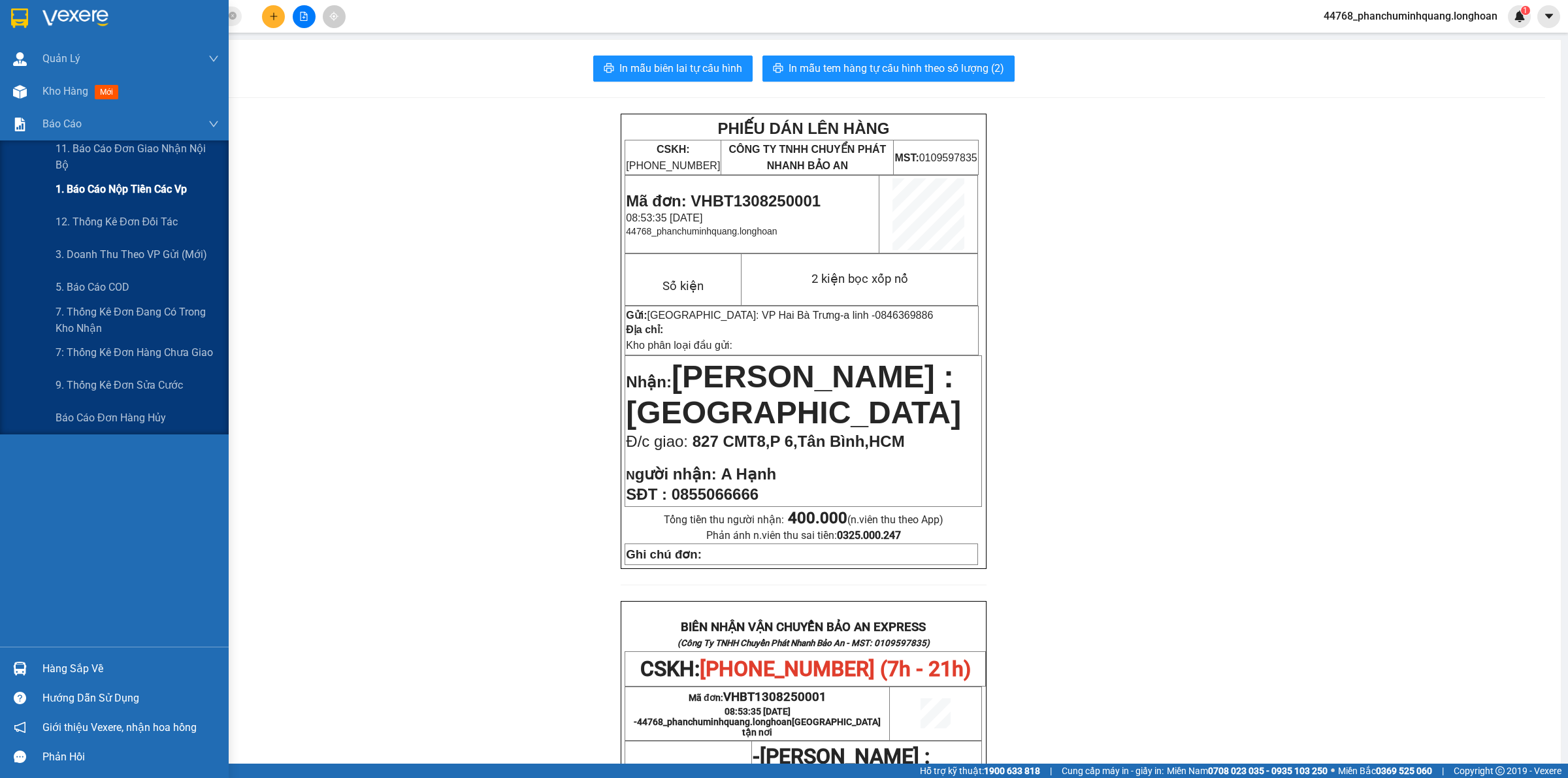
click at [80, 188] on span "1. Báo cáo nộp tiền các vp" at bounding box center [121, 189] width 132 height 17
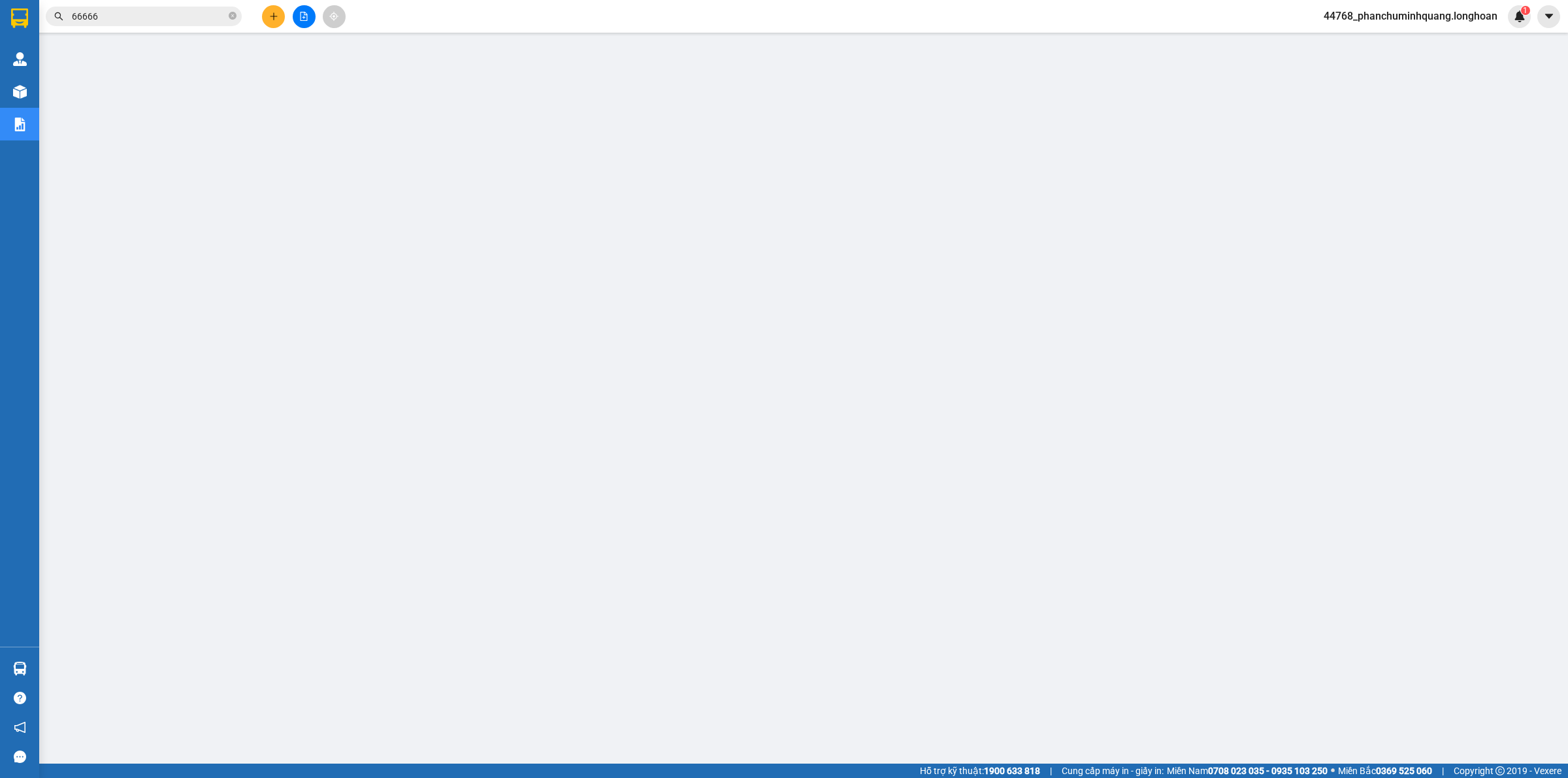
click at [270, 17] on icon "plus" at bounding box center [273, 16] width 9 height 9
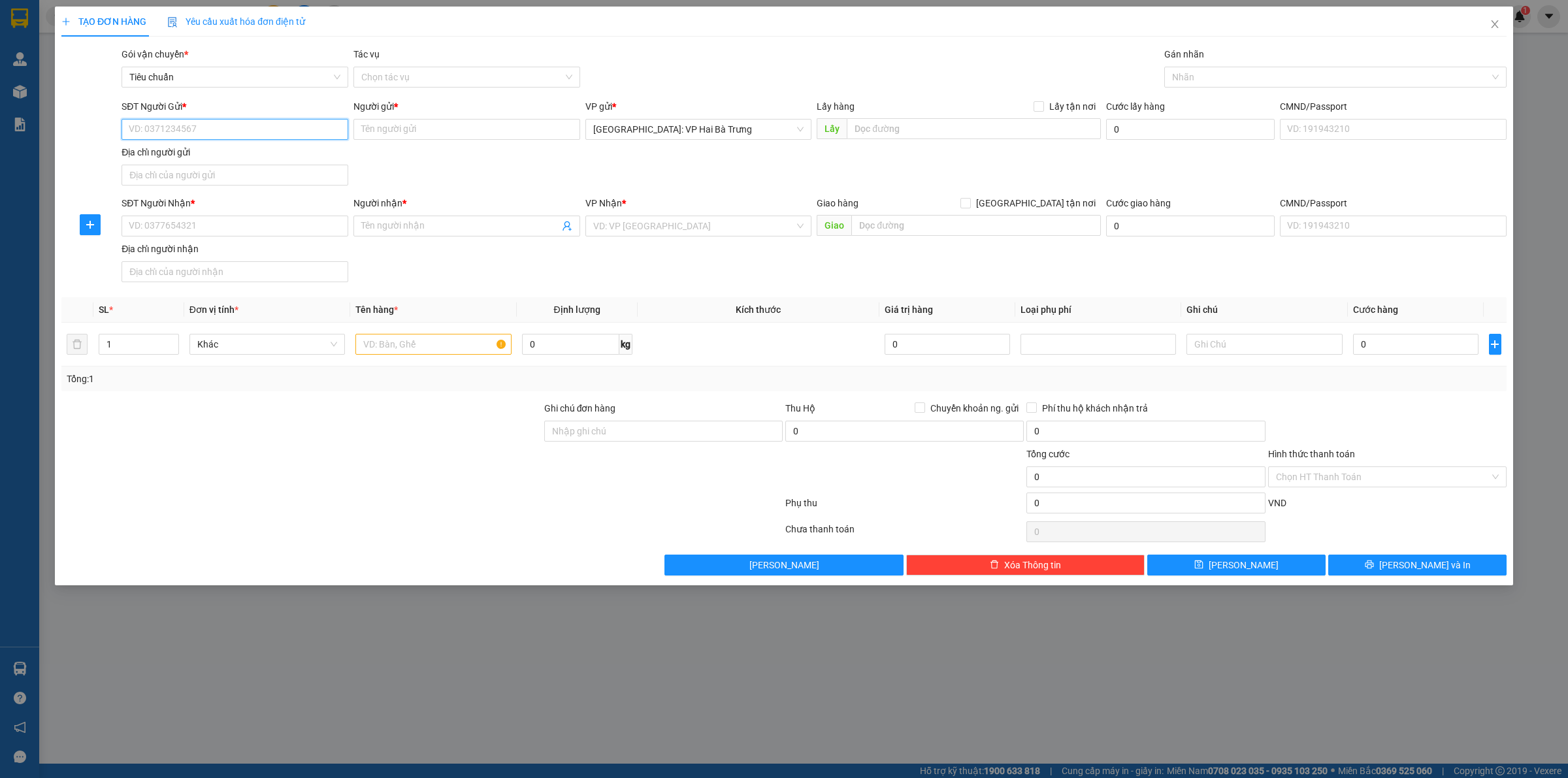
click at [278, 134] on input "SĐT Người Gửi *" at bounding box center [235, 129] width 227 height 21
click at [278, 134] on input "SĐT Người Gửi *" at bounding box center [235, 129] width 227 height 21
click at [282, 134] on input "SĐT Người Gửi *" at bounding box center [235, 129] width 227 height 21
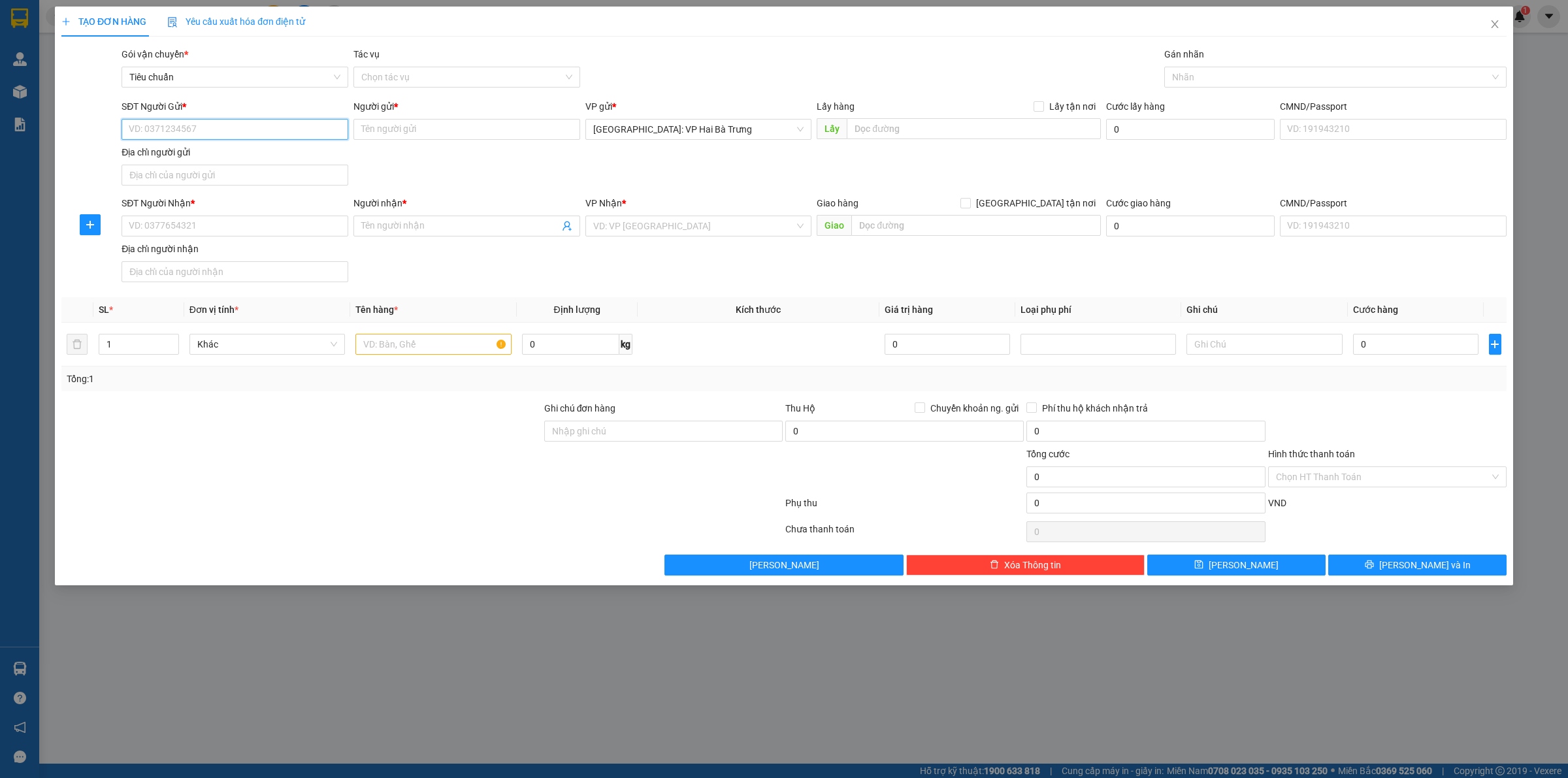
click at [282, 134] on input "SĐT Người Gửi *" at bounding box center [235, 129] width 227 height 21
click at [381, 355] on input "text" at bounding box center [433, 344] width 156 height 21
type input "1 kiện bọc pe (máy không khí)"
click at [970, 199] on input "[GEOGRAPHIC_DATA] tận nơi" at bounding box center [964, 202] width 9 height 9
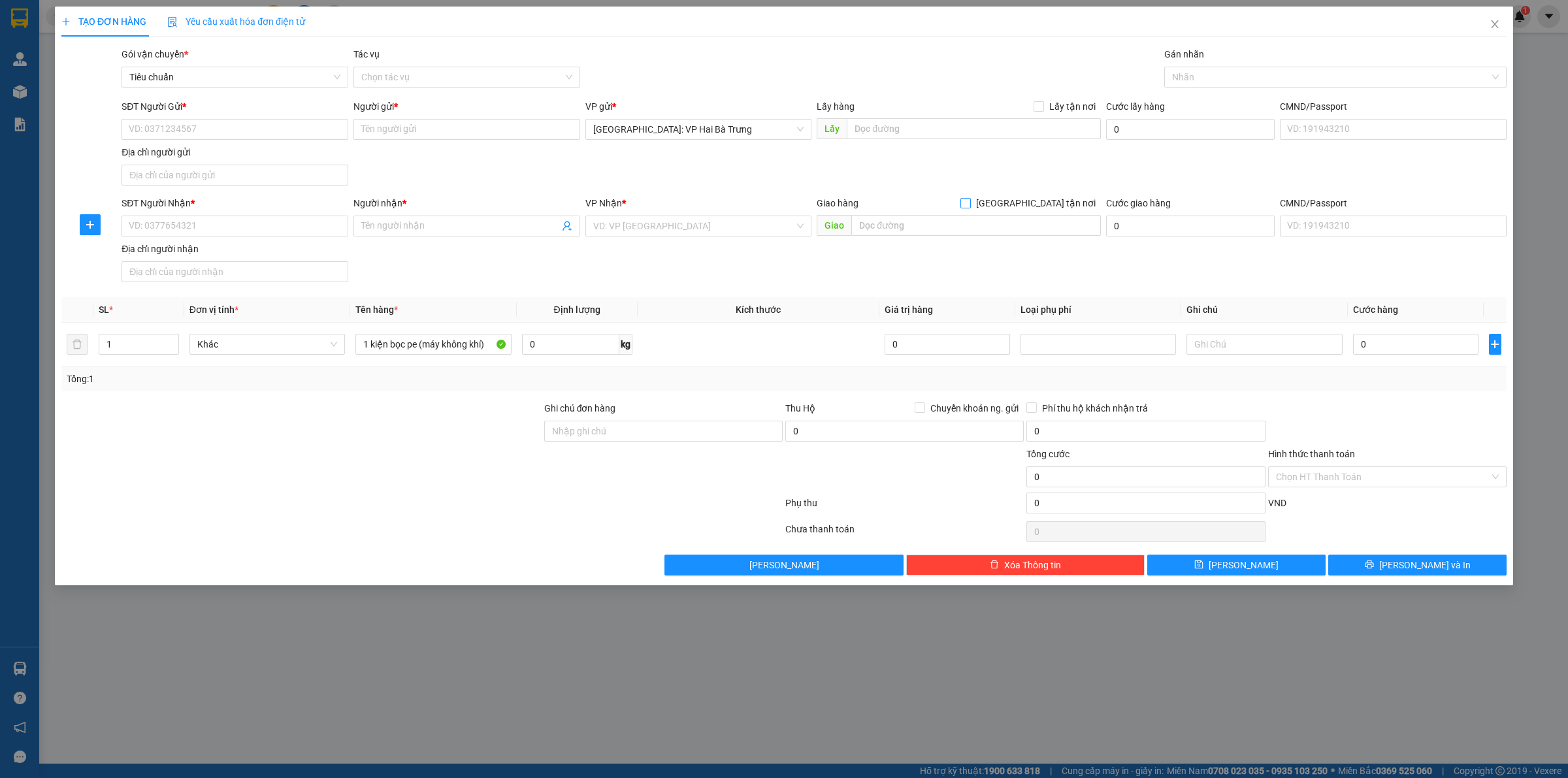
checkbox input "true"
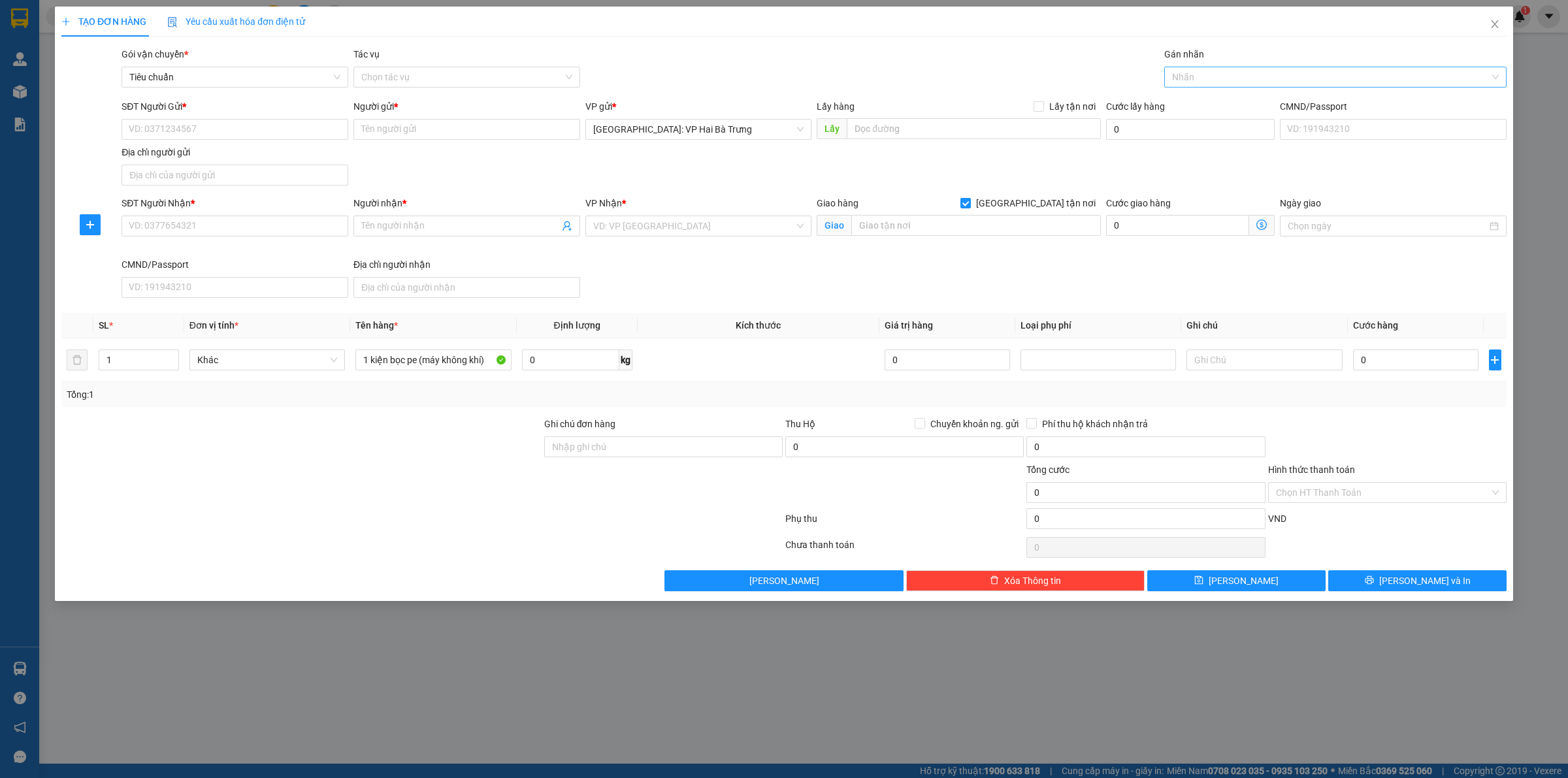
click at [1242, 73] on div at bounding box center [1329, 77] width 323 height 16
type input "G"
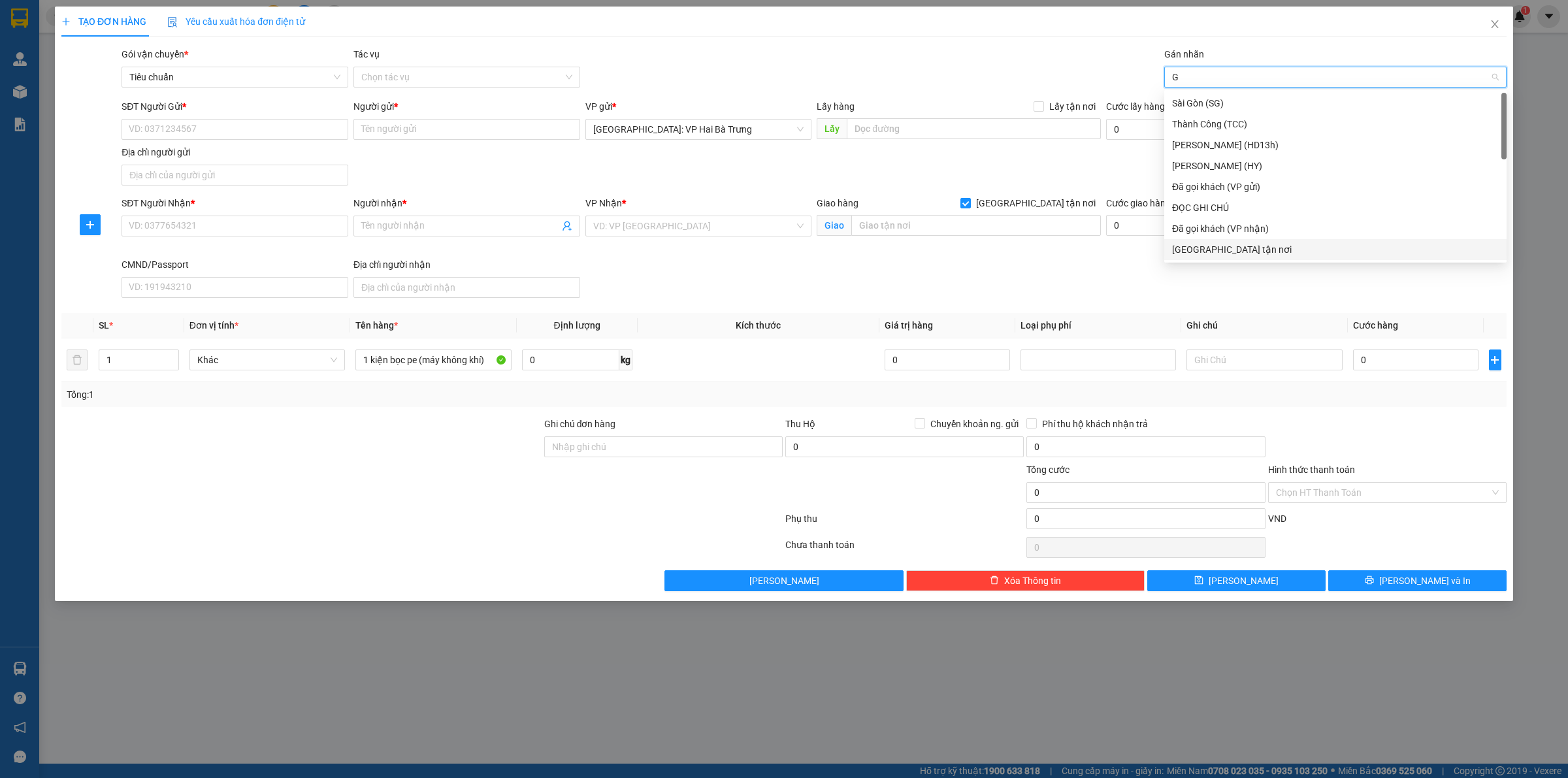
click at [1222, 246] on div "[GEOGRAPHIC_DATA] tận nơi" at bounding box center [1335, 249] width 327 height 15
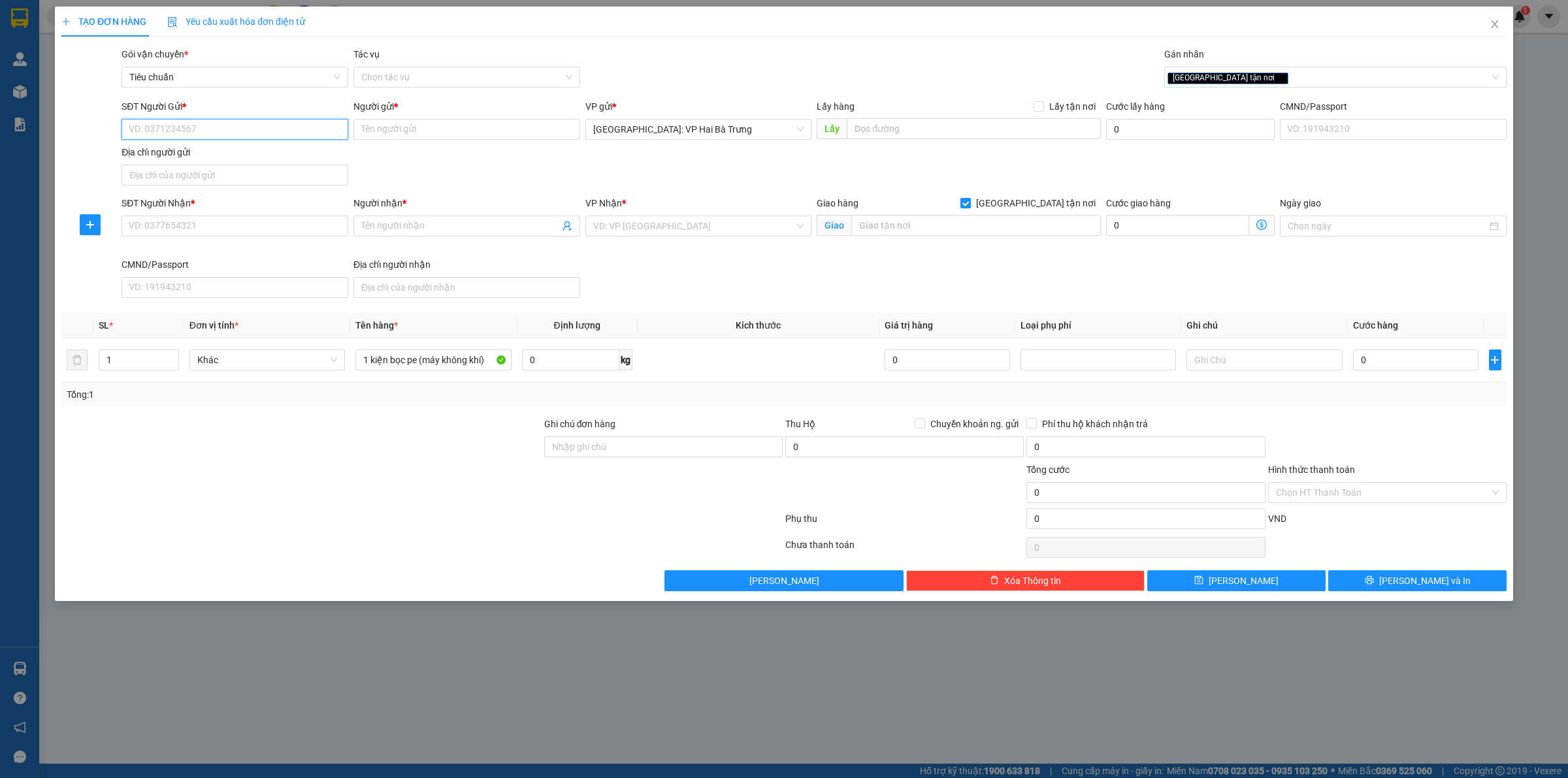
drag, startPoint x: 297, startPoint y: 125, endPoint x: 354, endPoint y: 412, distance: 292.6
click at [298, 129] on input "SĐT Người Gửi *" at bounding box center [235, 129] width 227 height 21
type input "0933862399"
click at [239, 165] on div "0933862399 - a Đường" at bounding box center [235, 156] width 227 height 21
type input "a Đường"
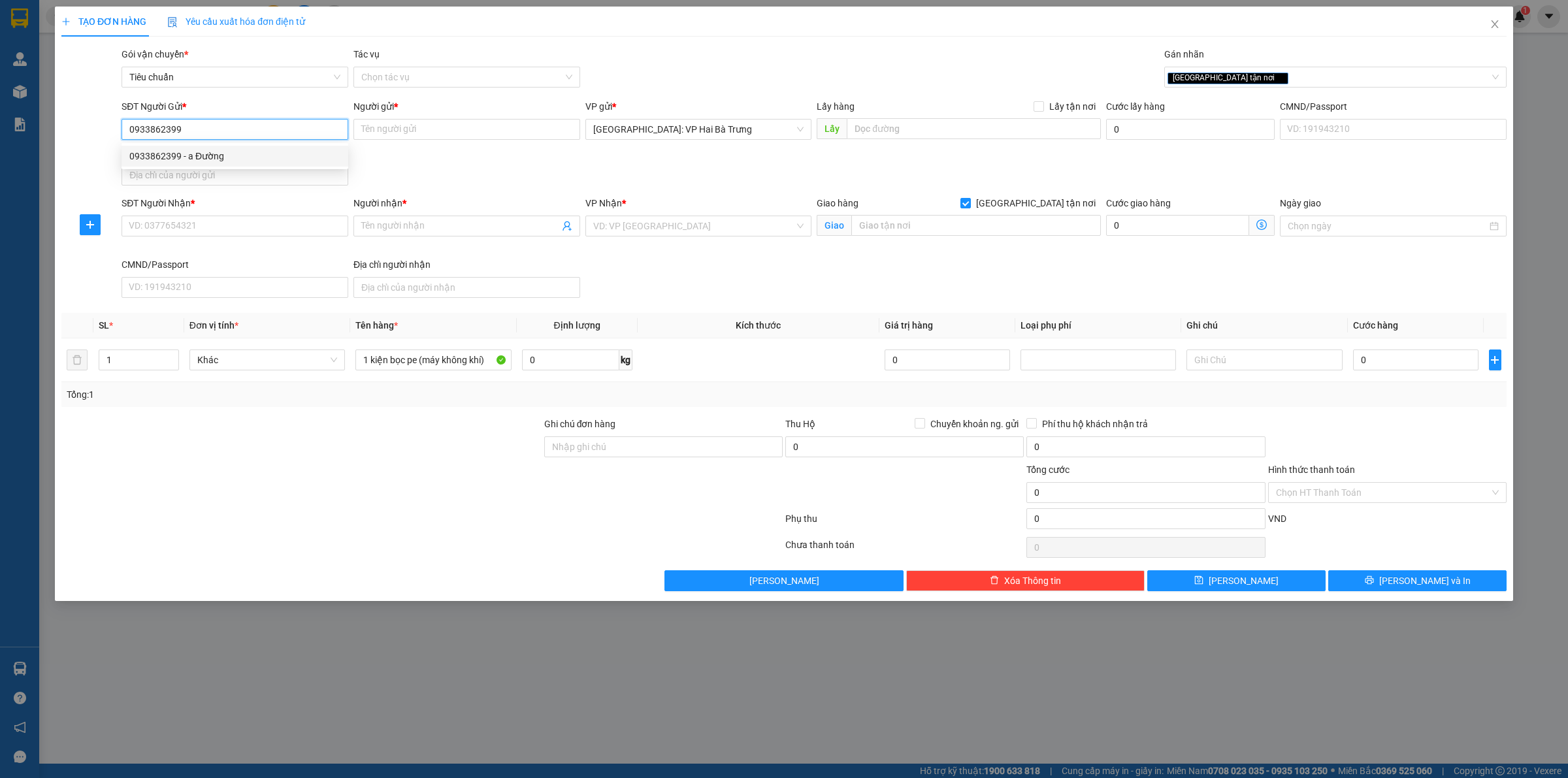
checkbox input "true"
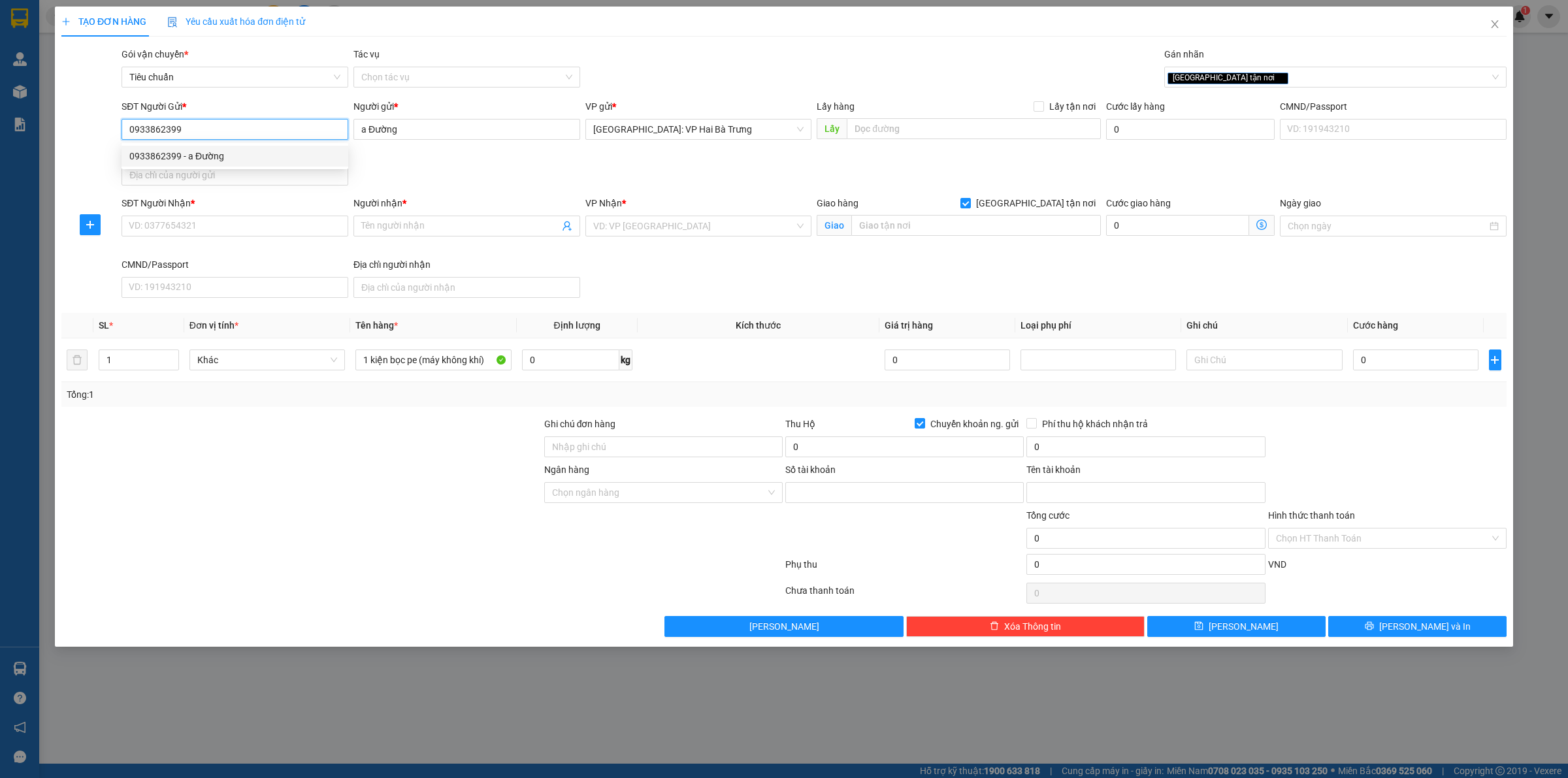
type input "0026S991241"
type input "VPS-DO VAN DINH"
type input "0933862399"
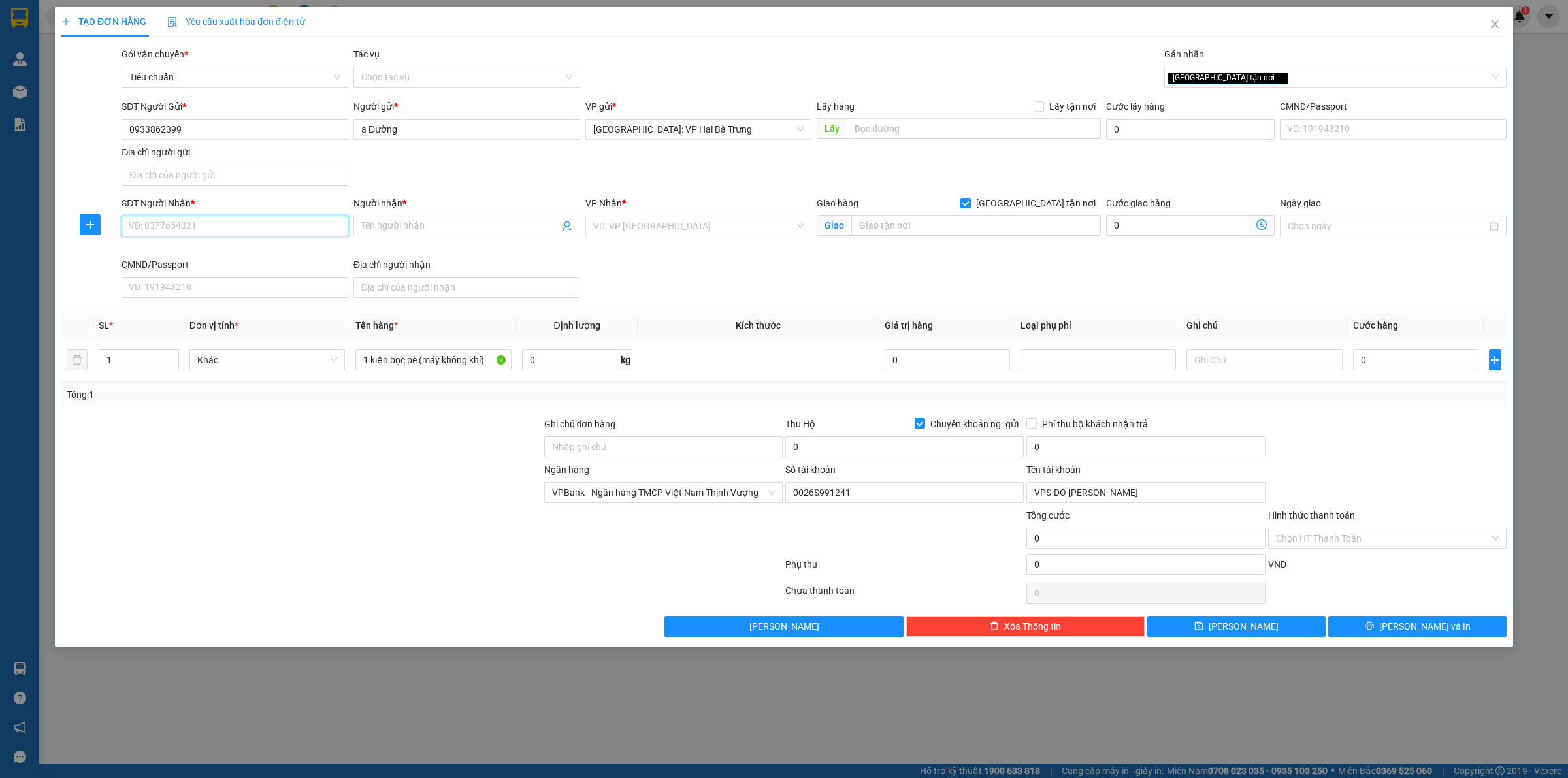
click at [262, 226] on input "SĐT Người Nhận *" at bounding box center [235, 226] width 227 height 21
type input "0903328888"
click at [436, 228] on input "Người nhận *" at bounding box center [460, 226] width 198 height 15
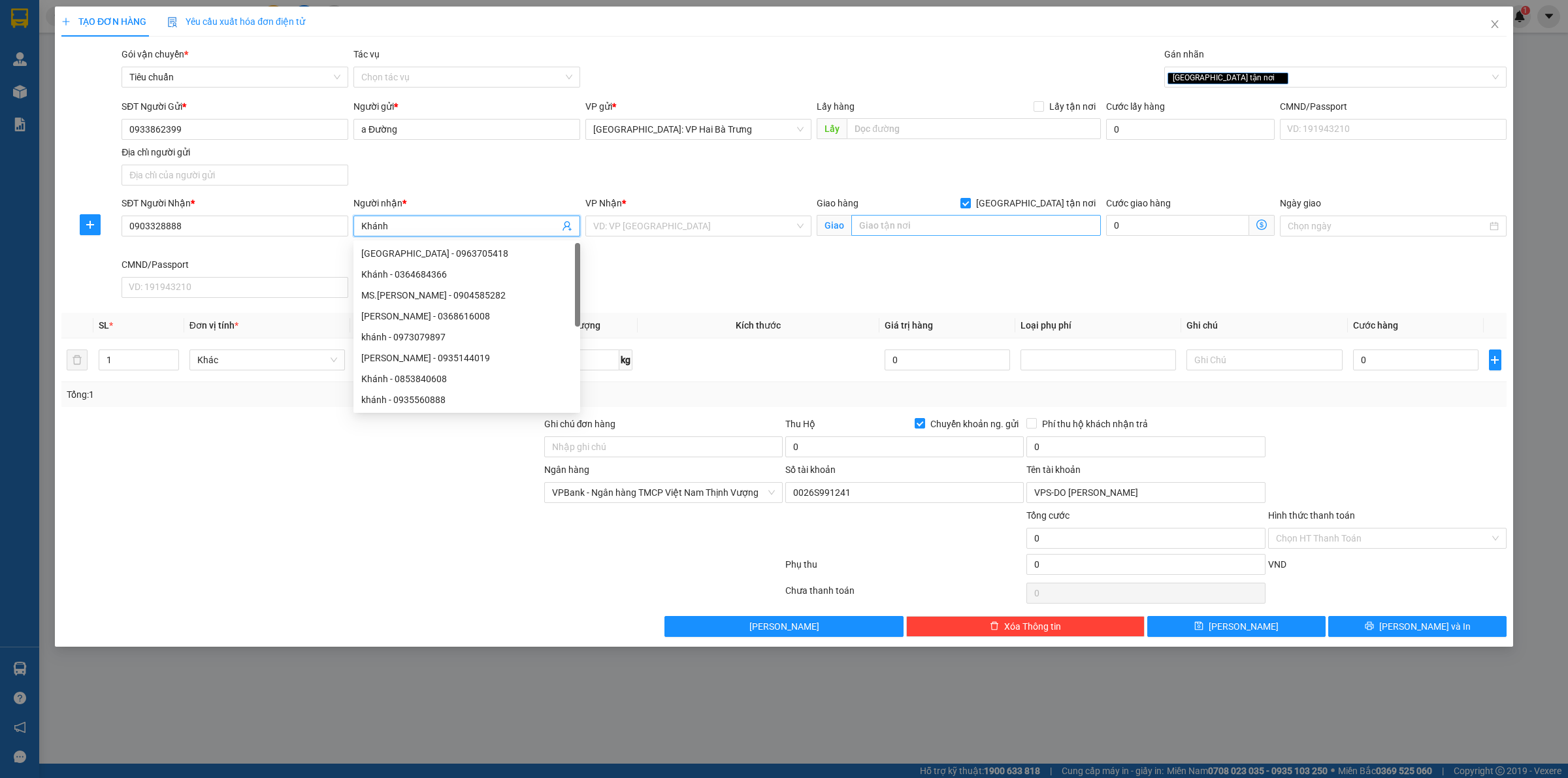
type input "Khánh"
click at [887, 230] on input "text" at bounding box center [976, 226] width 250 height 21
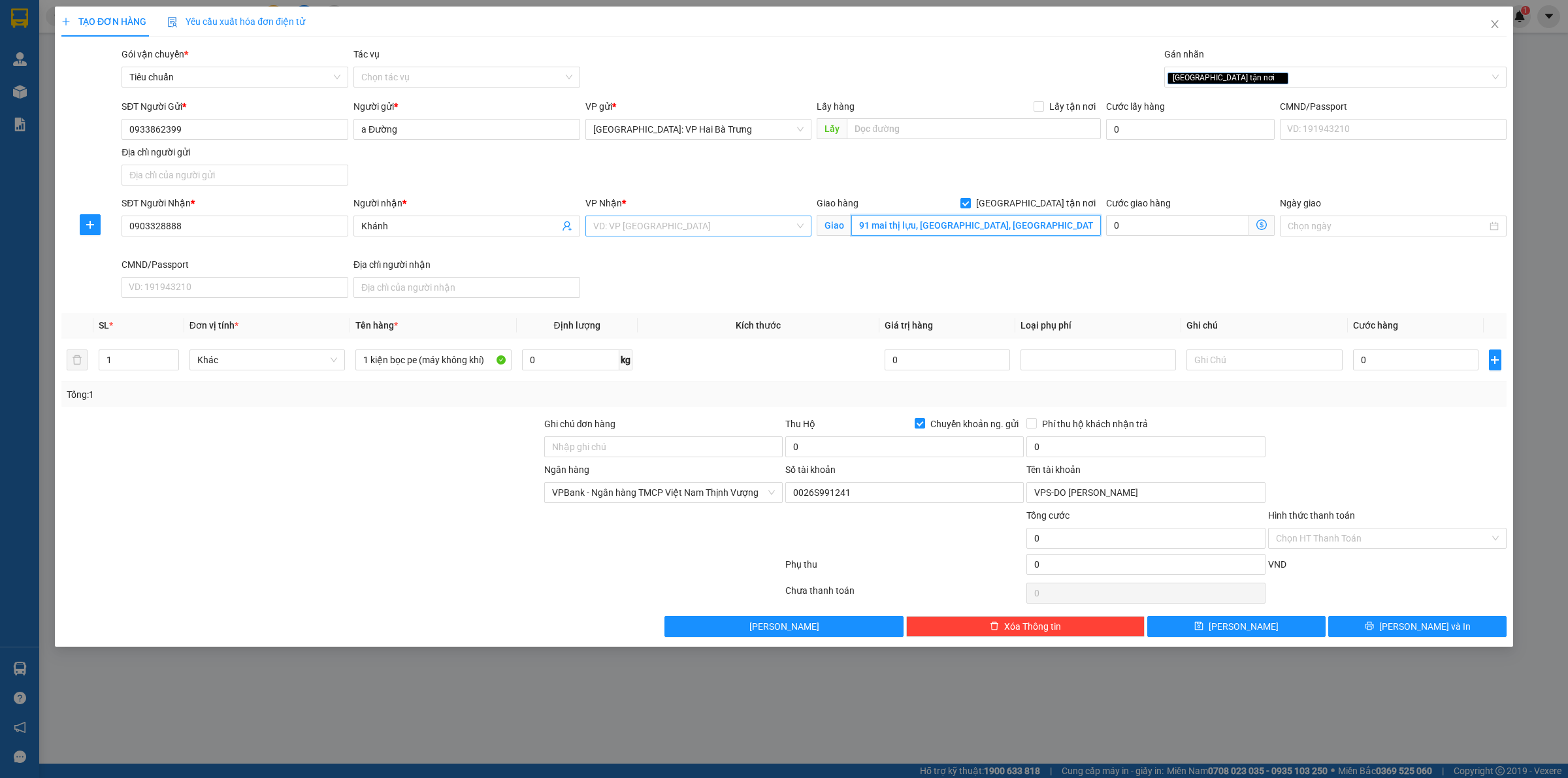
type input "91 mai thị lựu, phường dakao, quận 1, hcm"
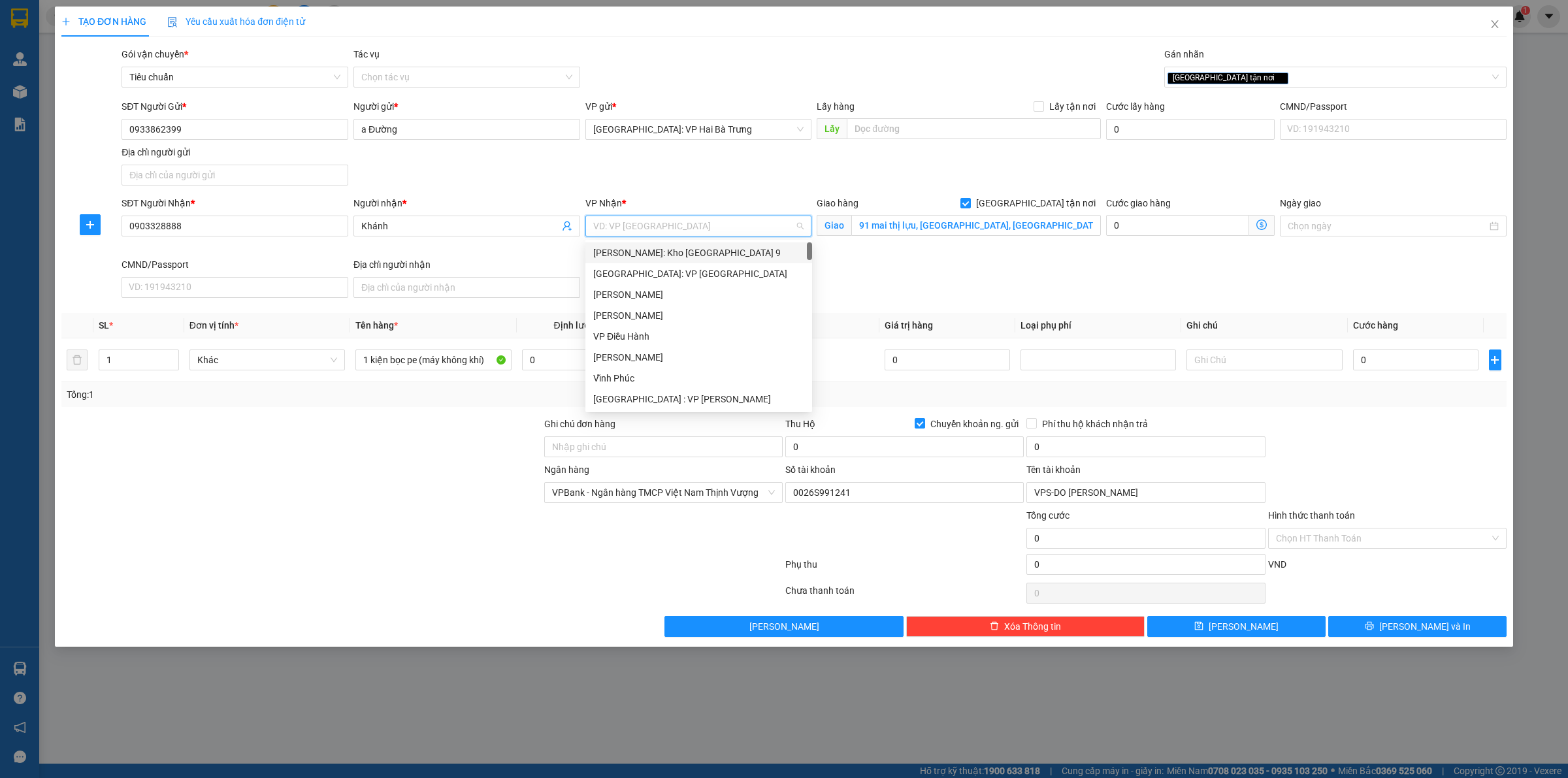
click at [789, 233] on input "search" at bounding box center [694, 226] width 202 height 19
type input "12"
click at [734, 273] on div "[PERSON_NAME] : [GEOGRAPHIC_DATA]" at bounding box center [699, 273] width 211 height 15
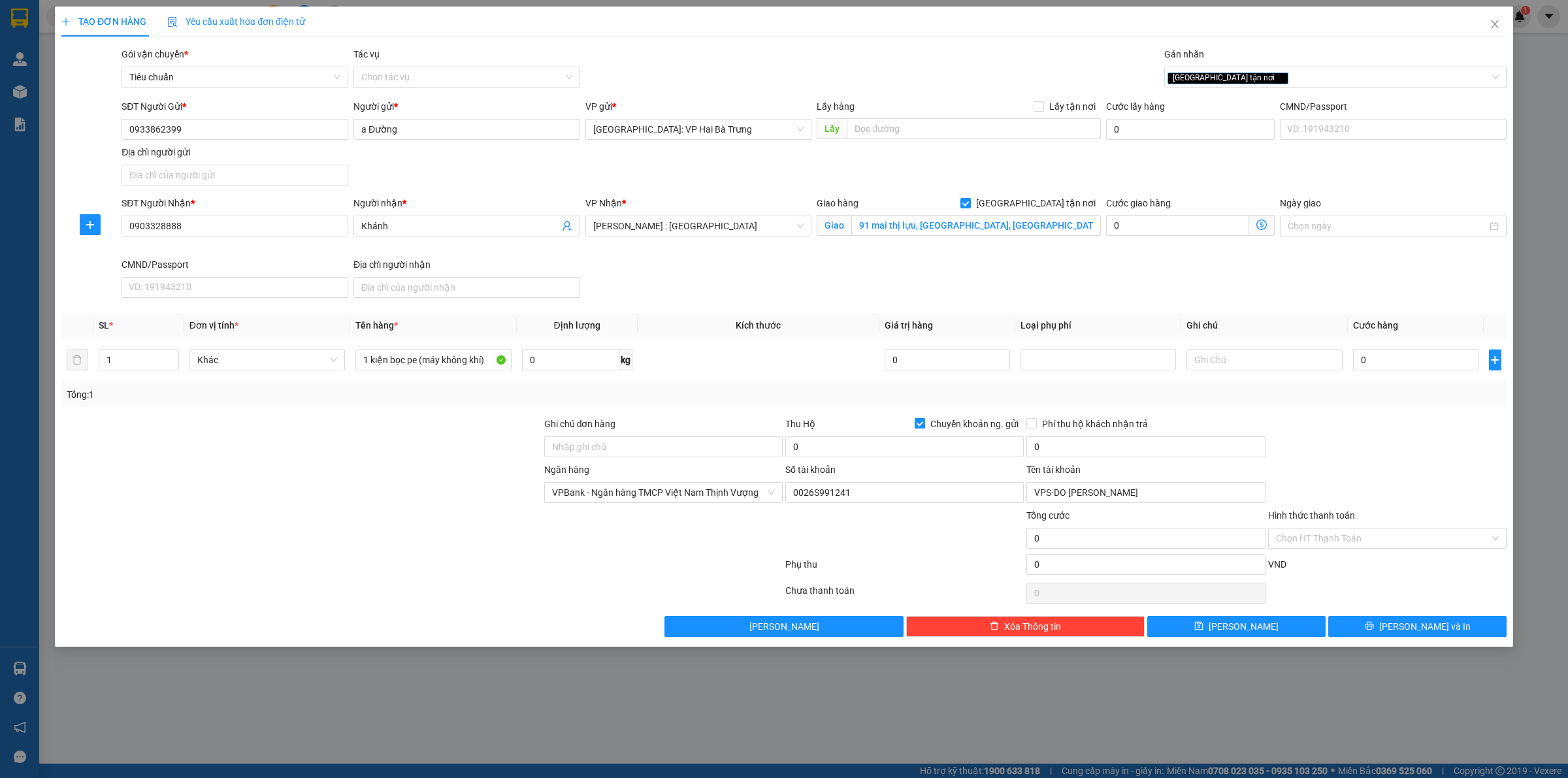
click at [921, 422] on input "Chuyển khoản ng. gửi" at bounding box center [919, 422] width 9 height 9
checkbox input "false"
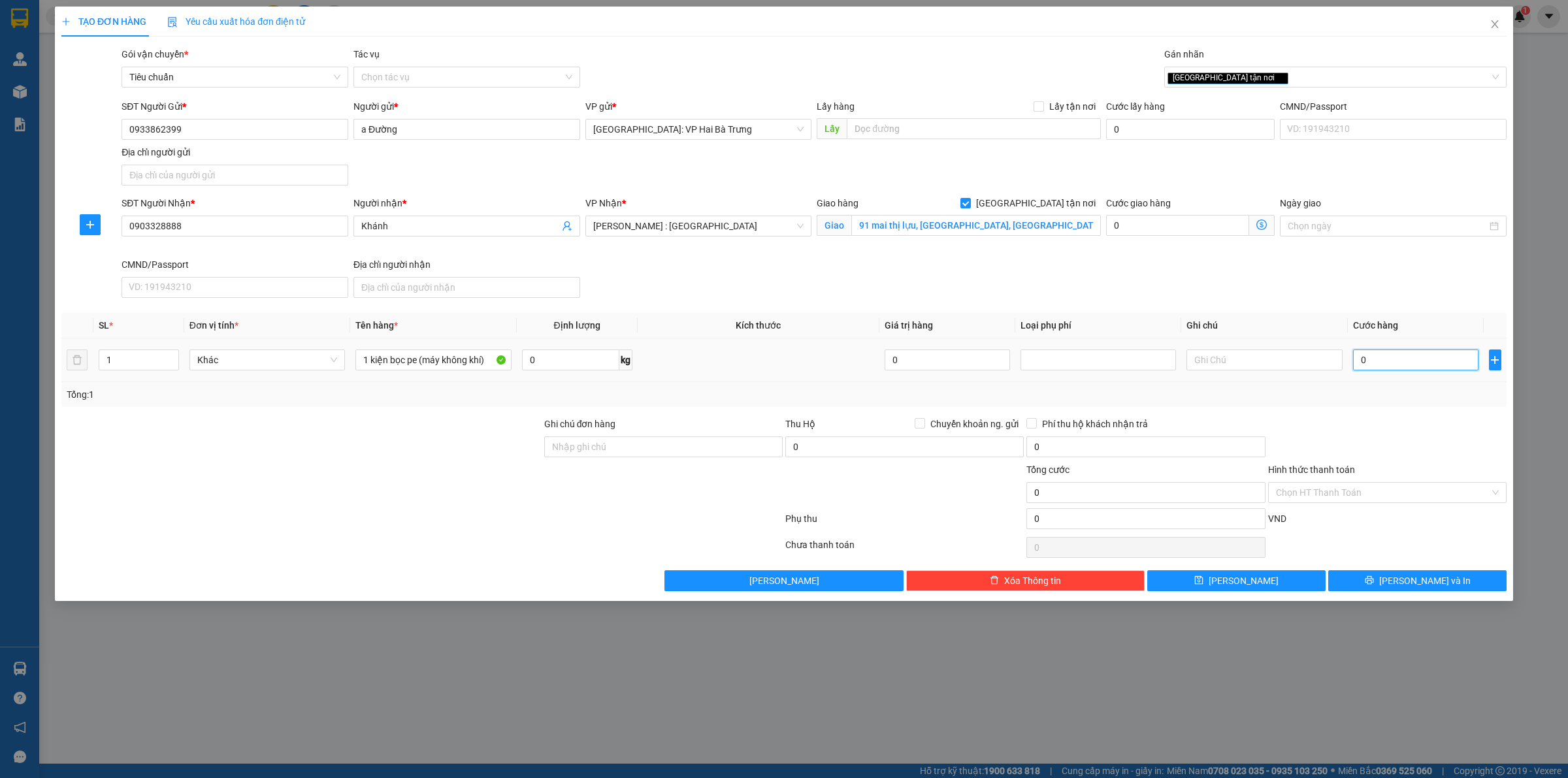
type input "3"
type input "34"
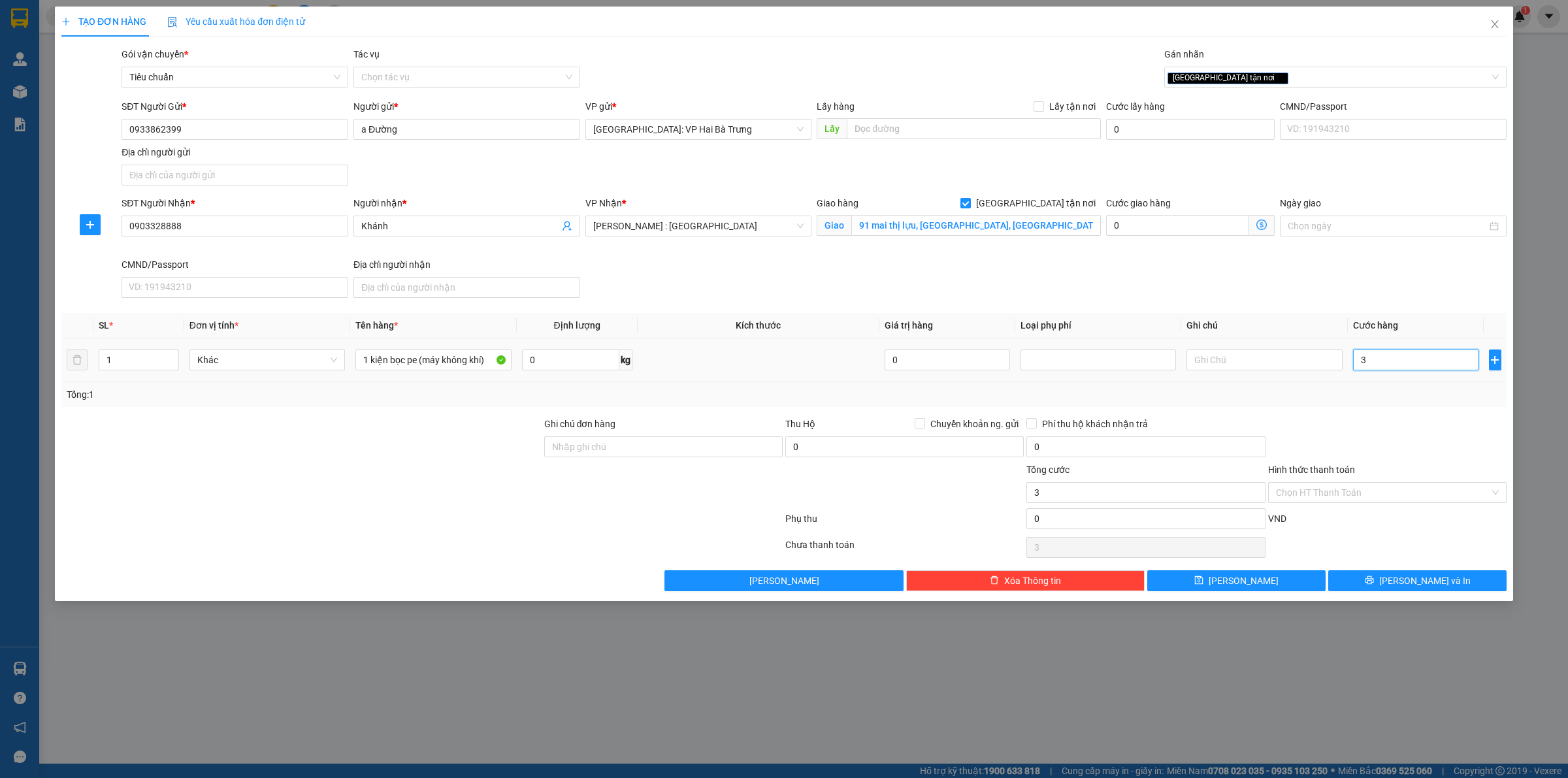
type input "34"
type input "340"
type input "3.400"
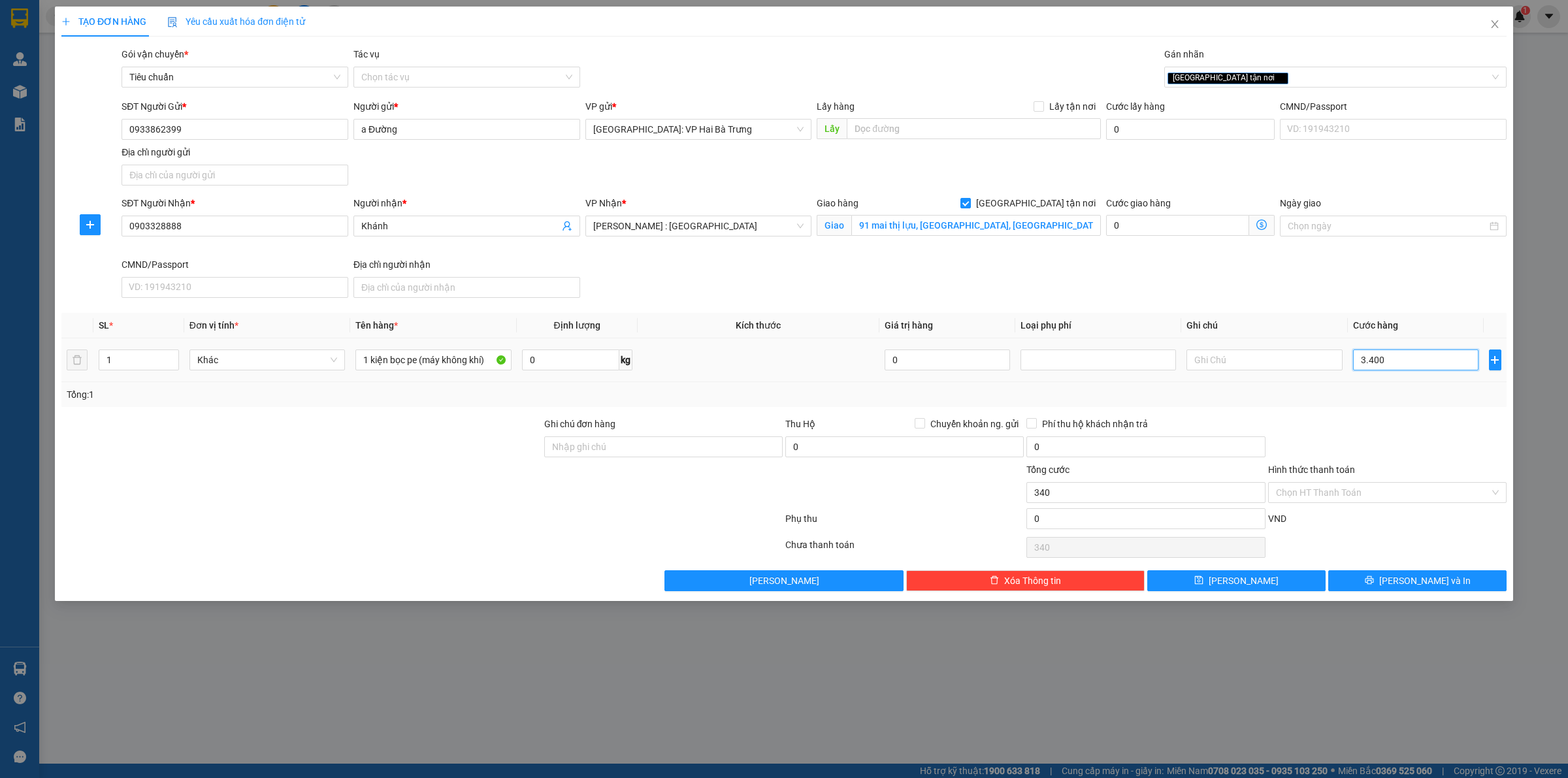
type input "3.400"
type input "34.000"
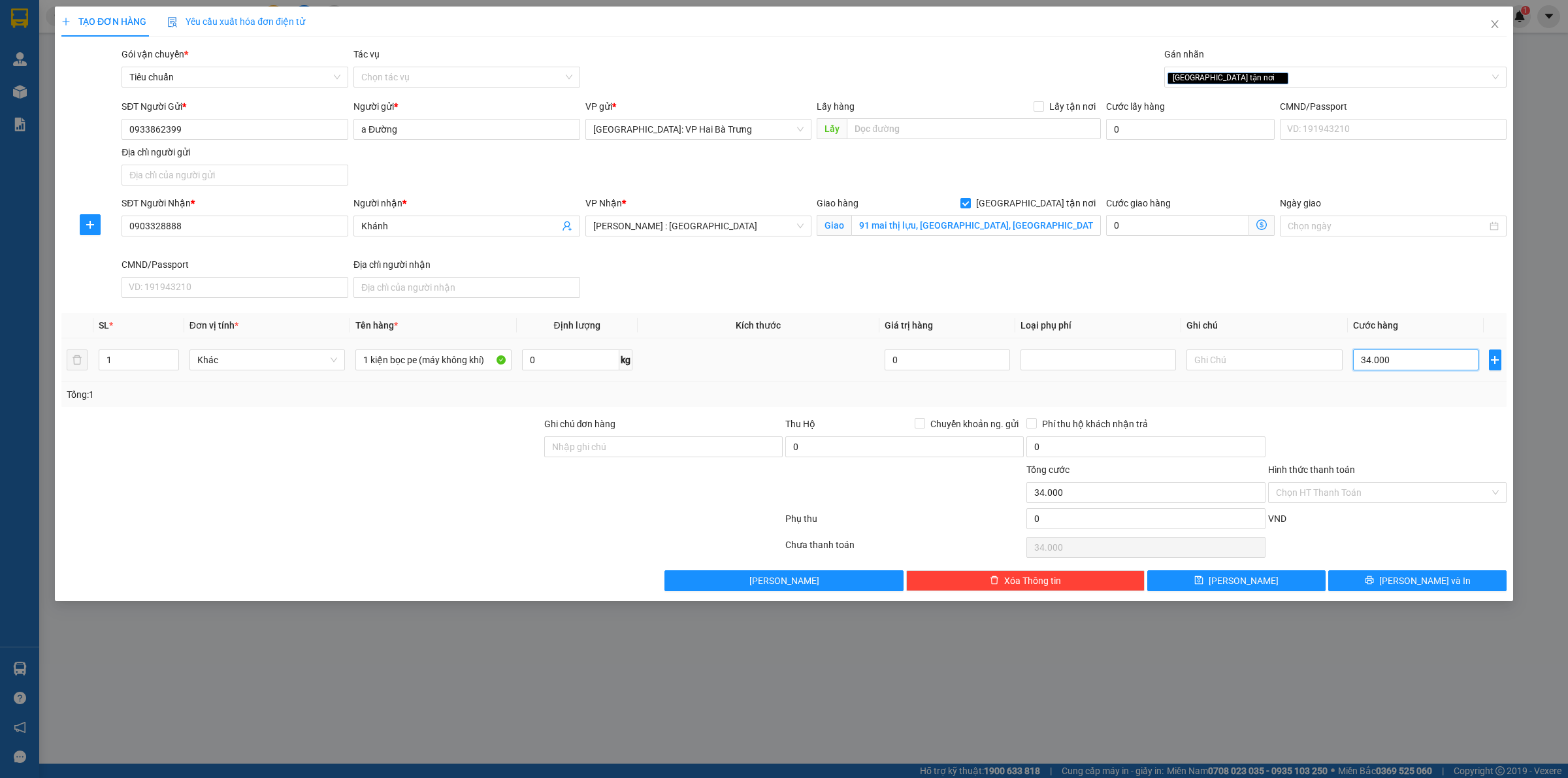
type input "340.000"
click at [1423, 492] on input "Hình thức thanh toán" at bounding box center [1382, 492] width 214 height 19
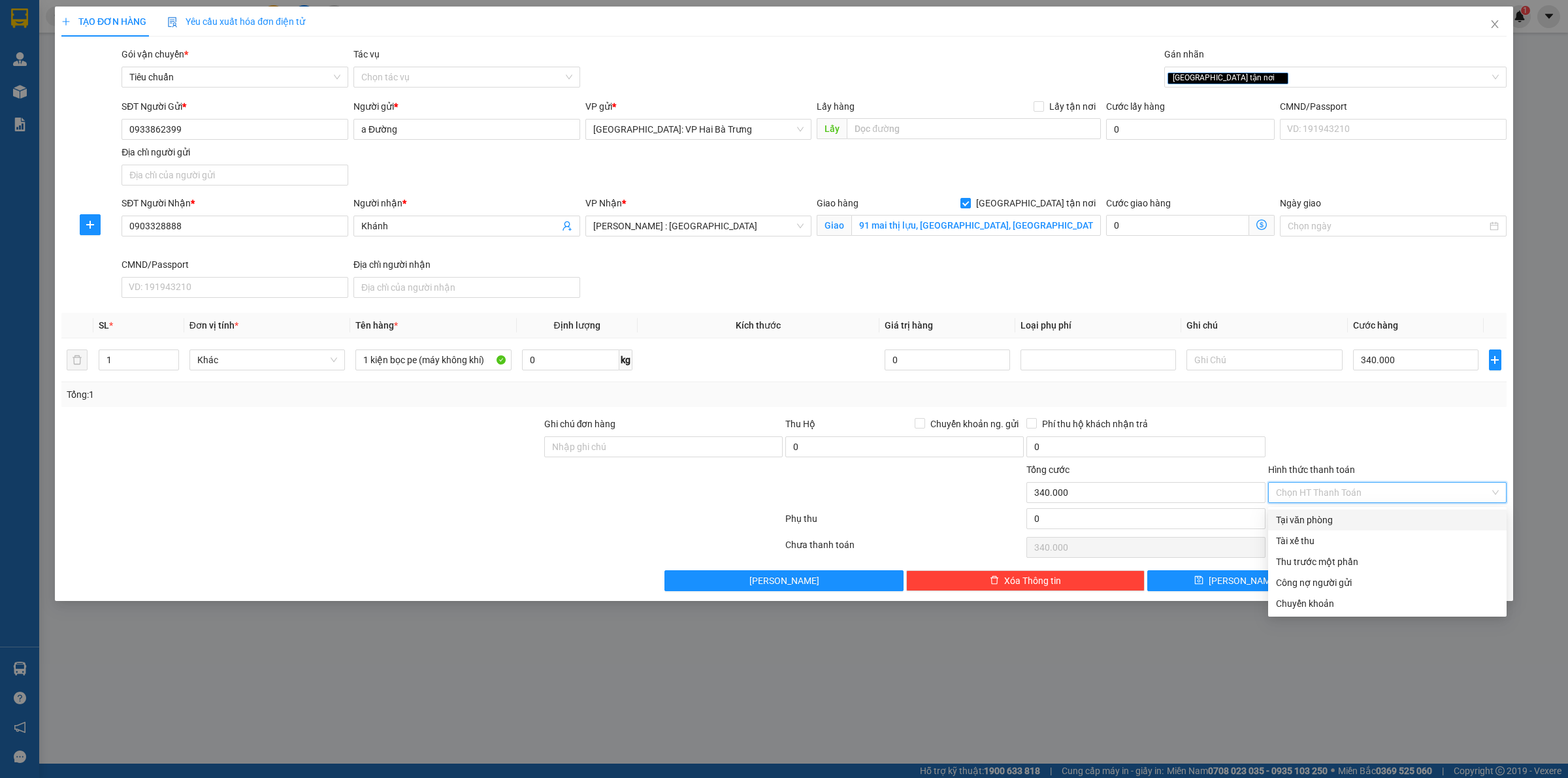
click at [1351, 524] on div "Tại văn phòng" at bounding box center [1387, 520] width 223 height 15
type input "0"
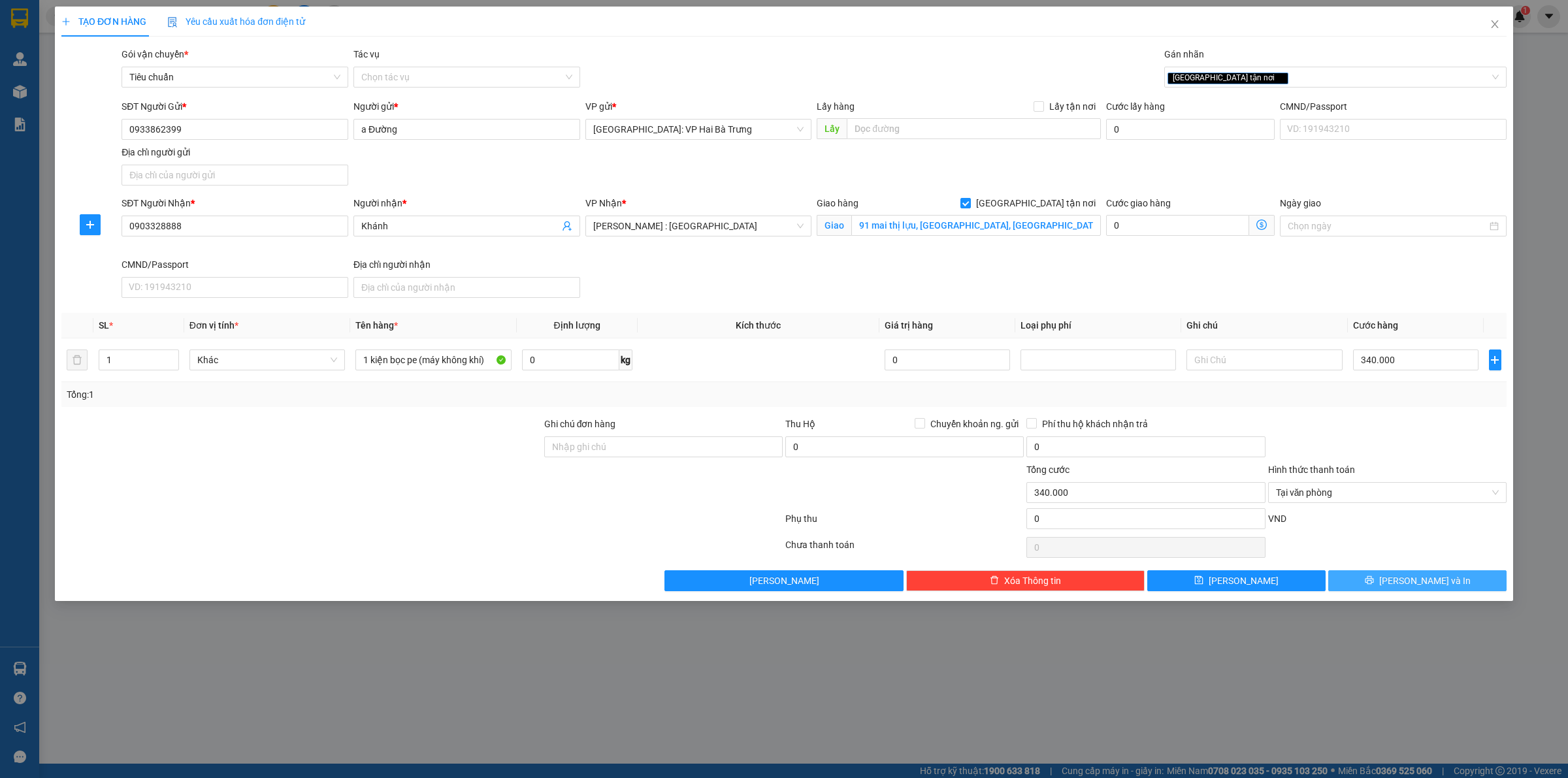
click at [1452, 587] on button "Lưu và In" at bounding box center [1418, 581] width 179 height 21
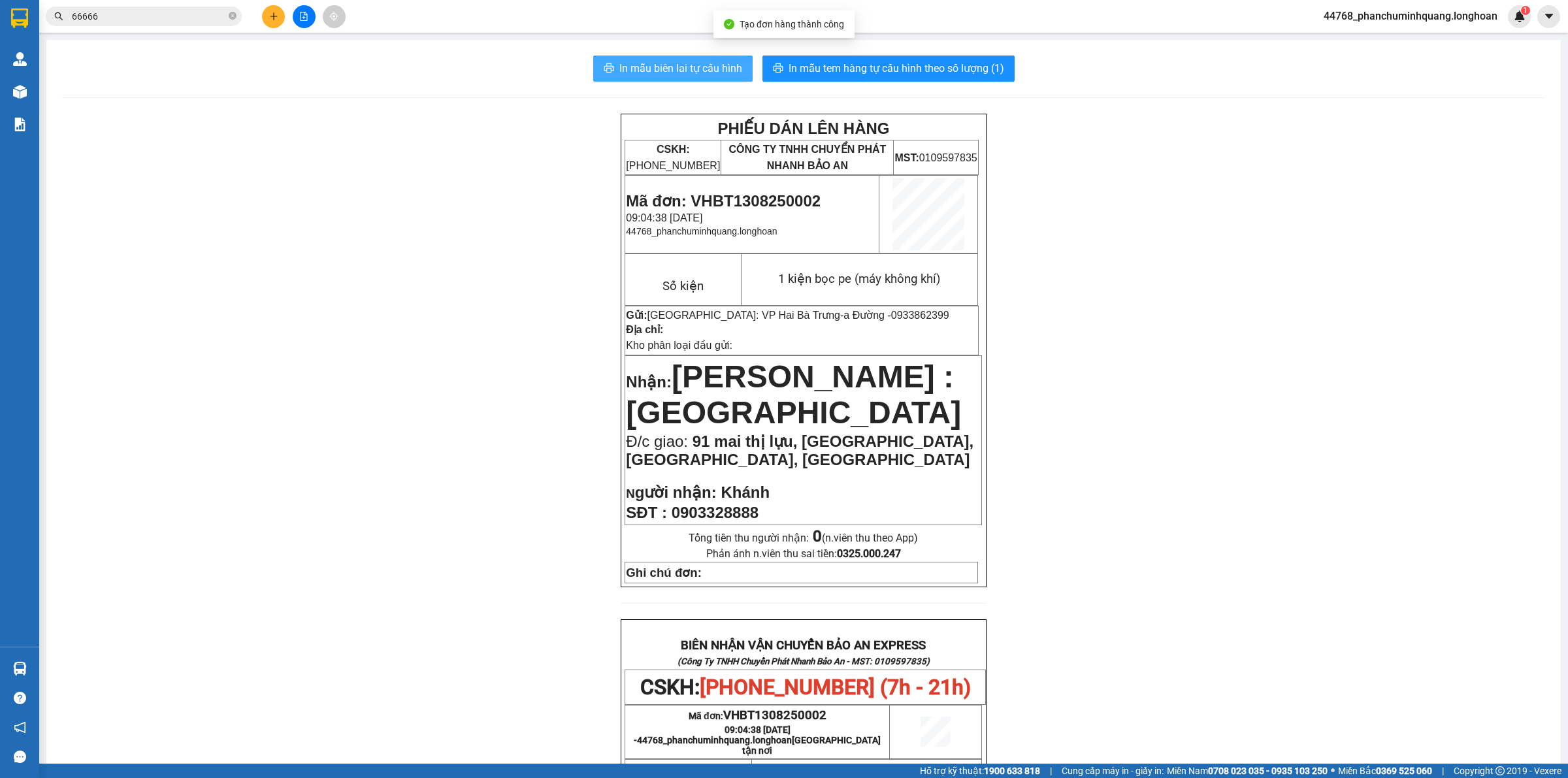
click at [703, 63] on span "In mẫu biên lai tự cấu hình" at bounding box center [681, 69] width 123 height 17
drag, startPoint x: 932, startPoint y: 70, endPoint x: 887, endPoint y: 60, distance: 46.1
click at [931, 71] on span "In mẫu tem hàng tự cấu hình theo số lượng (1)" at bounding box center [896, 69] width 215 height 17
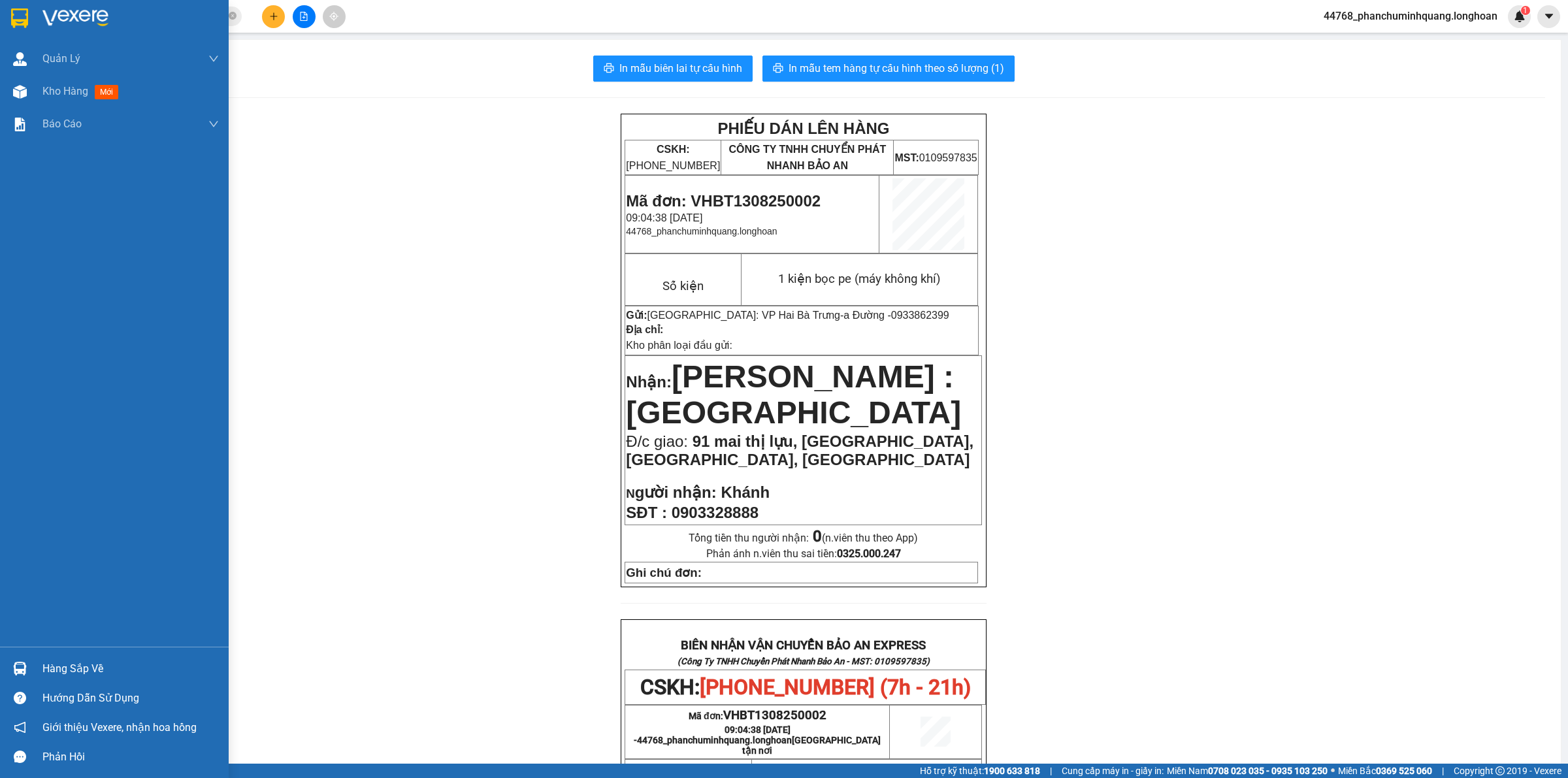
click at [21, 15] on img at bounding box center [19, 18] width 17 height 19
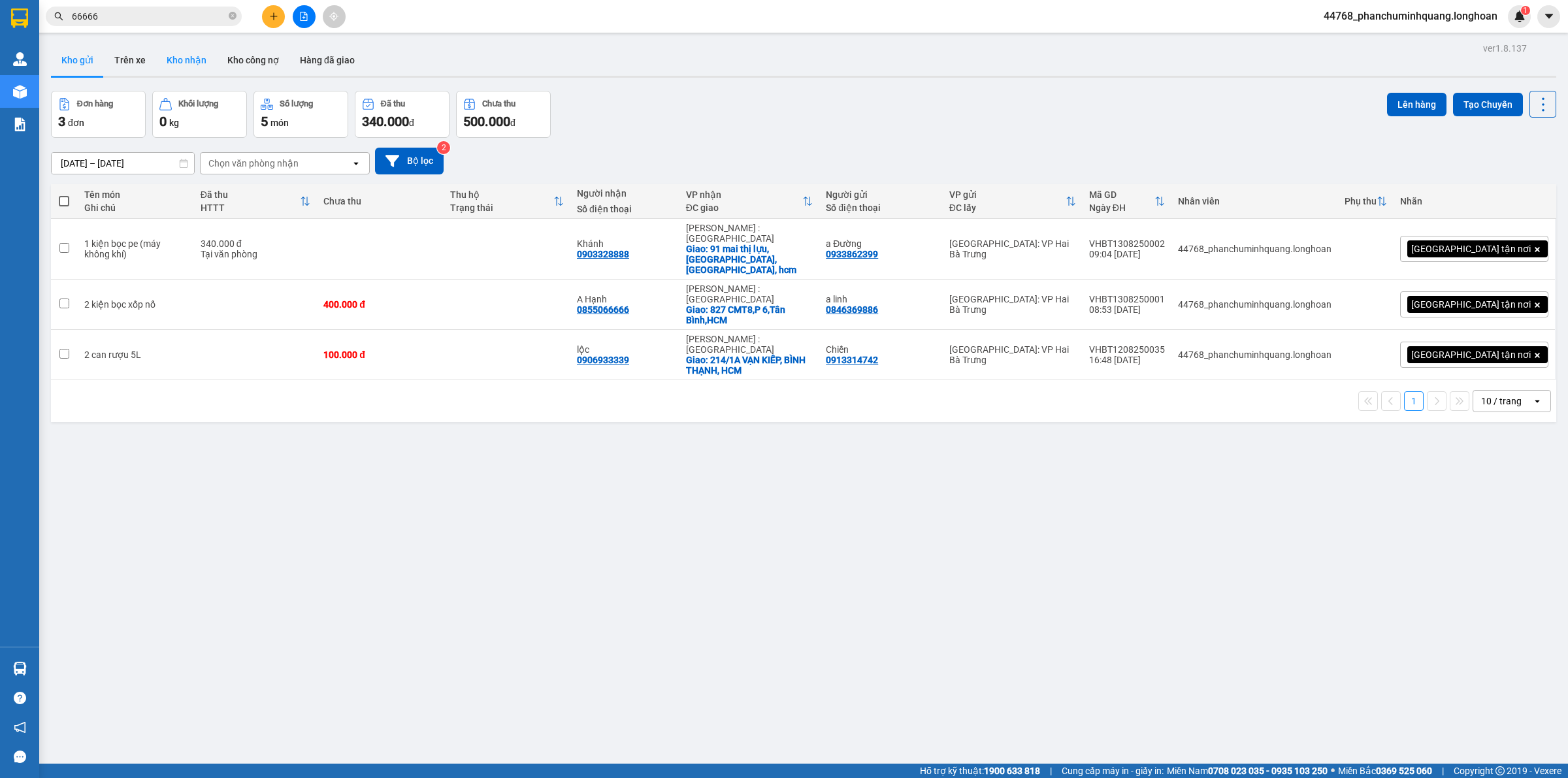
click at [200, 57] on button "Kho nhận" at bounding box center [187, 60] width 61 height 31
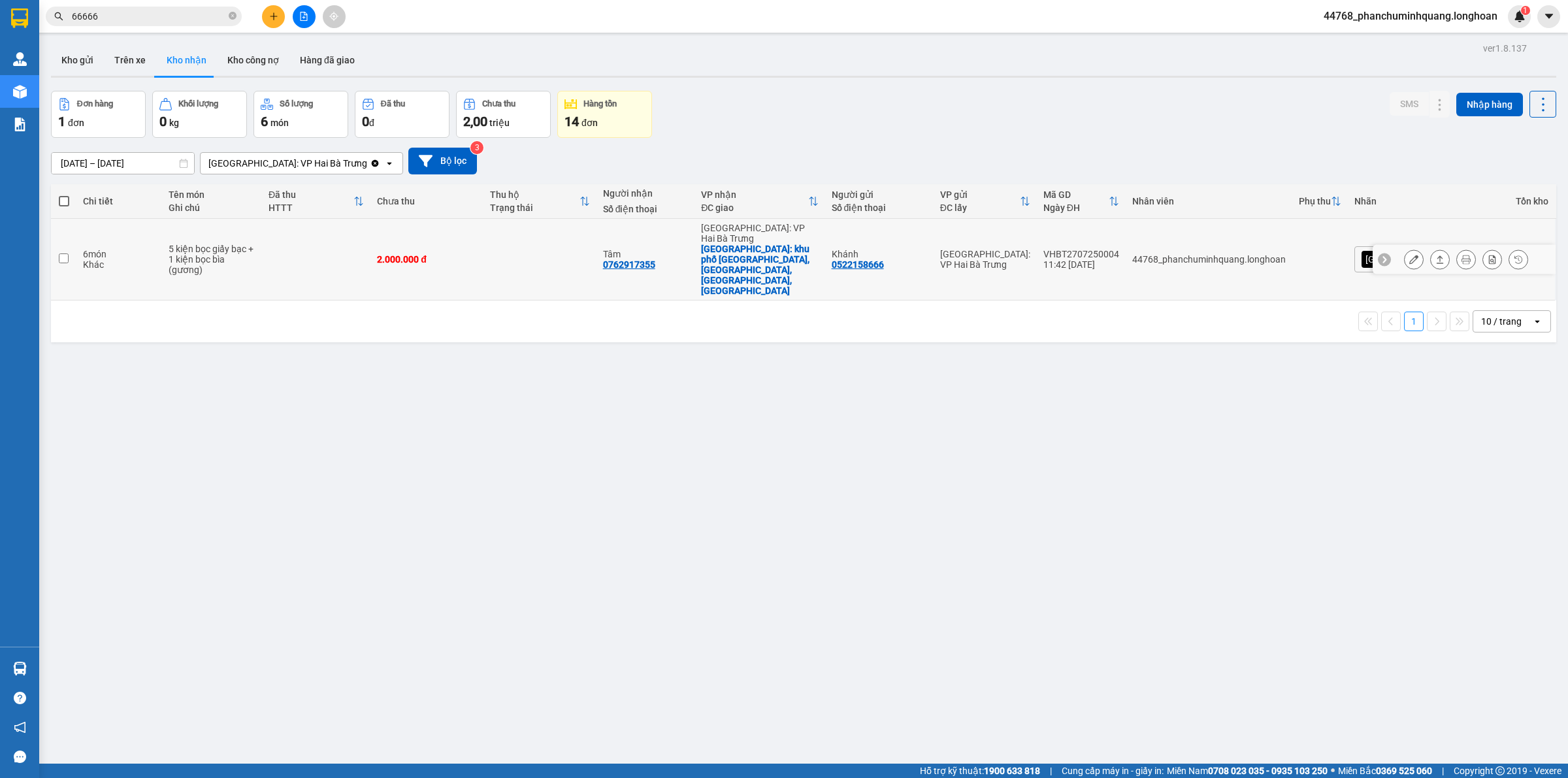
click at [224, 266] on td "5 kiện bọc giấy bạc + 1 kiện bọc bìa (gương)" at bounding box center [212, 260] width 100 height 82
checkbox input "true"
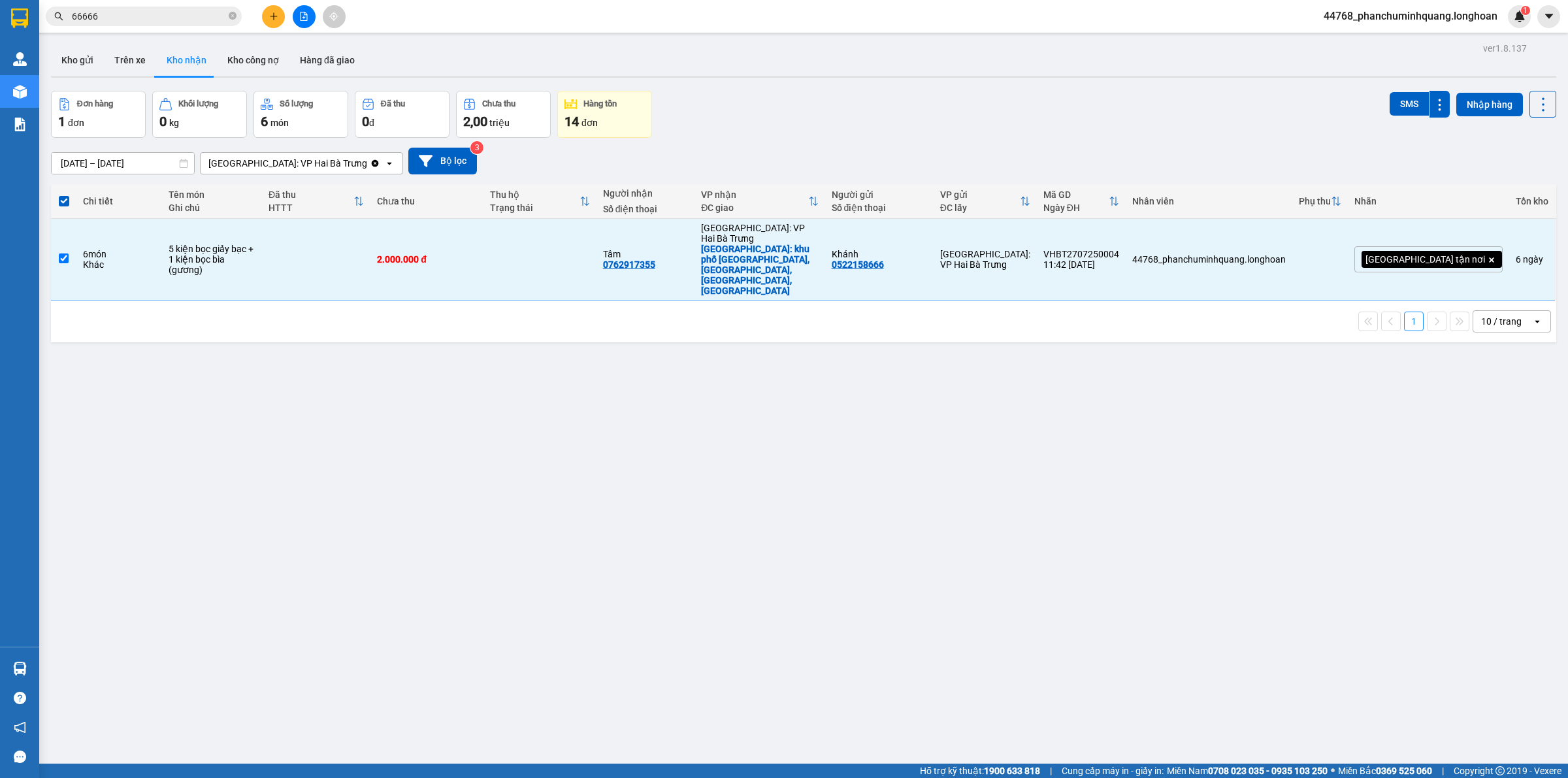
click at [270, 17] on icon "plus" at bounding box center [273, 16] width 9 height 9
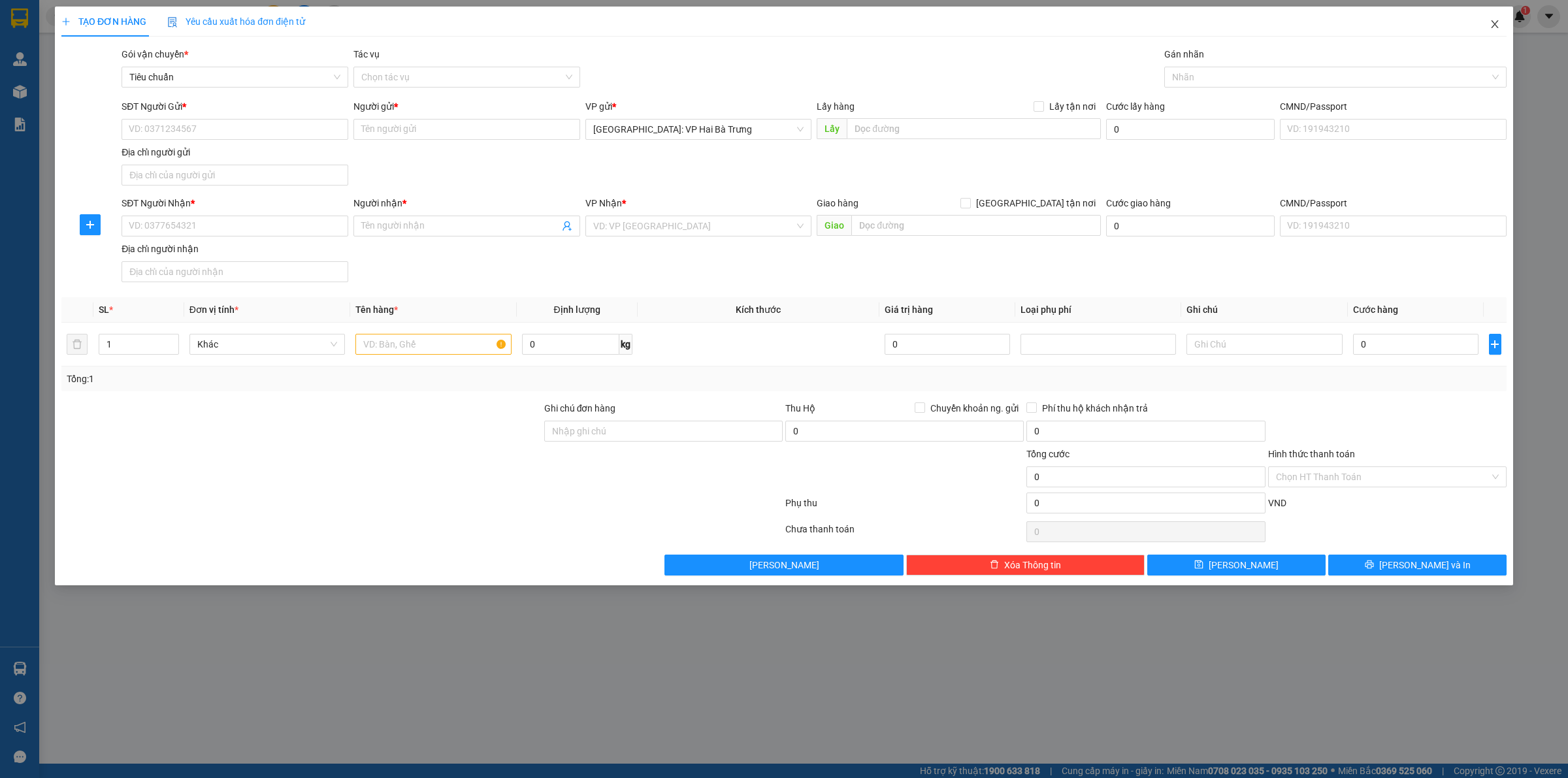
click at [1497, 28] on icon "close" at bounding box center [1495, 24] width 7 height 8
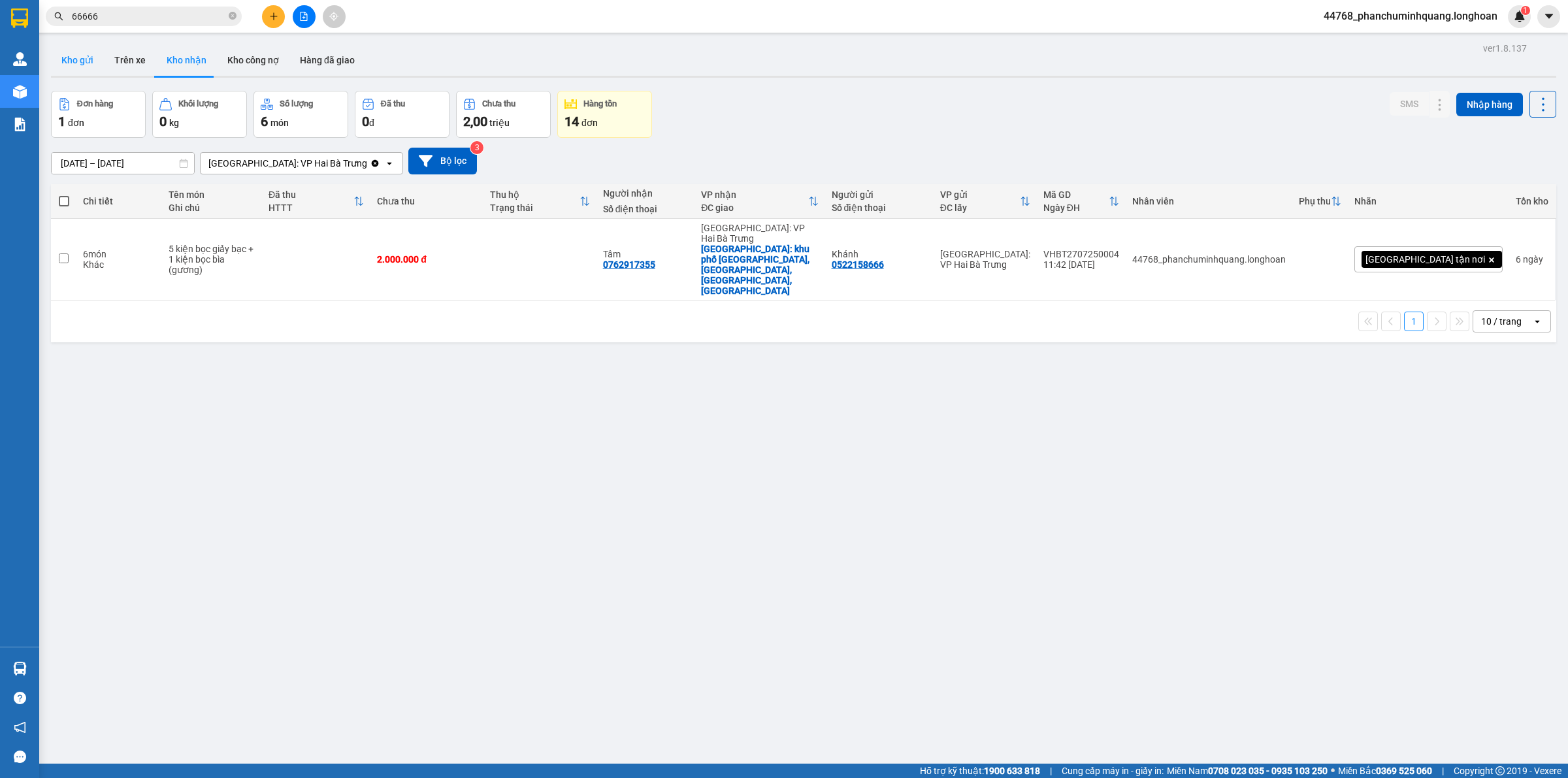
click at [67, 63] on button "Kho gửi" at bounding box center [78, 60] width 53 height 31
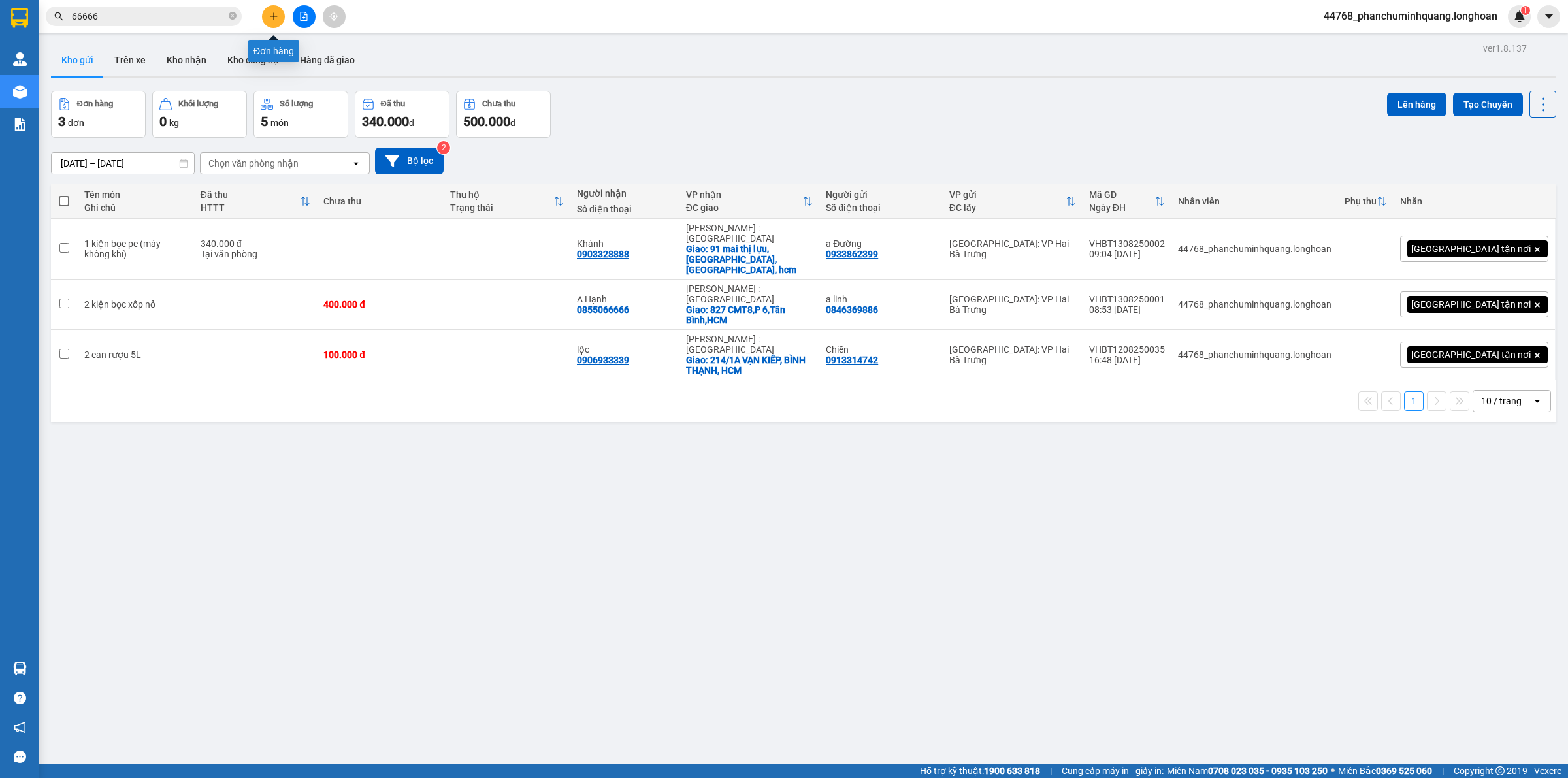
click at [273, 14] on icon "plus" at bounding box center [273, 16] width 9 height 9
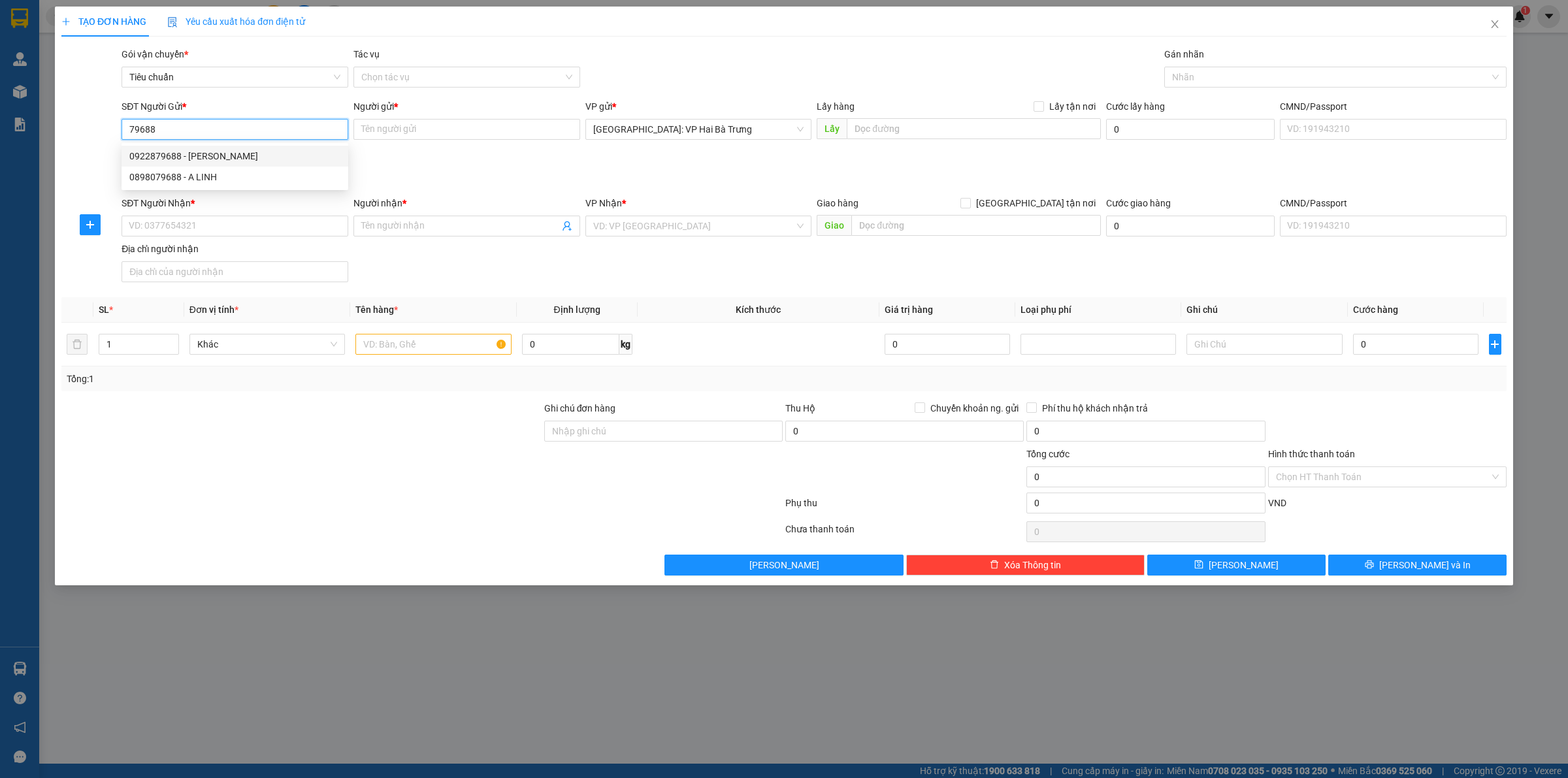
click at [269, 151] on div "0922879688 - ANH HÀ" at bounding box center [235, 156] width 211 height 15
type input "0922879688"
type input "ANH HÀ"
type input "0922879688"
click at [249, 219] on input "SĐT Người Nhận *" at bounding box center [235, 226] width 227 height 21
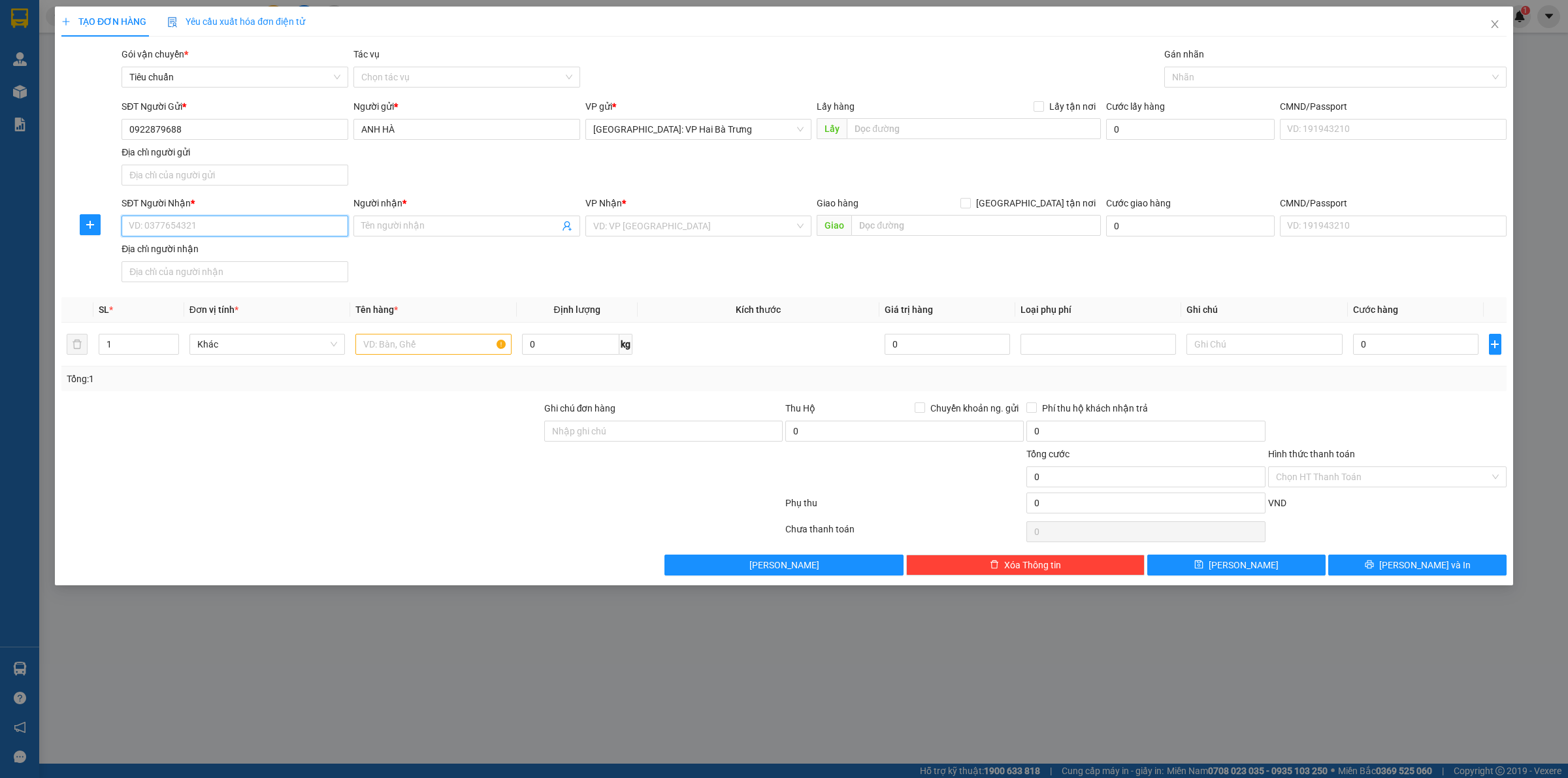
paste input "765 555 593"
type input "0765555593"
click at [384, 229] on input "Người nhận *" at bounding box center [460, 226] width 198 height 15
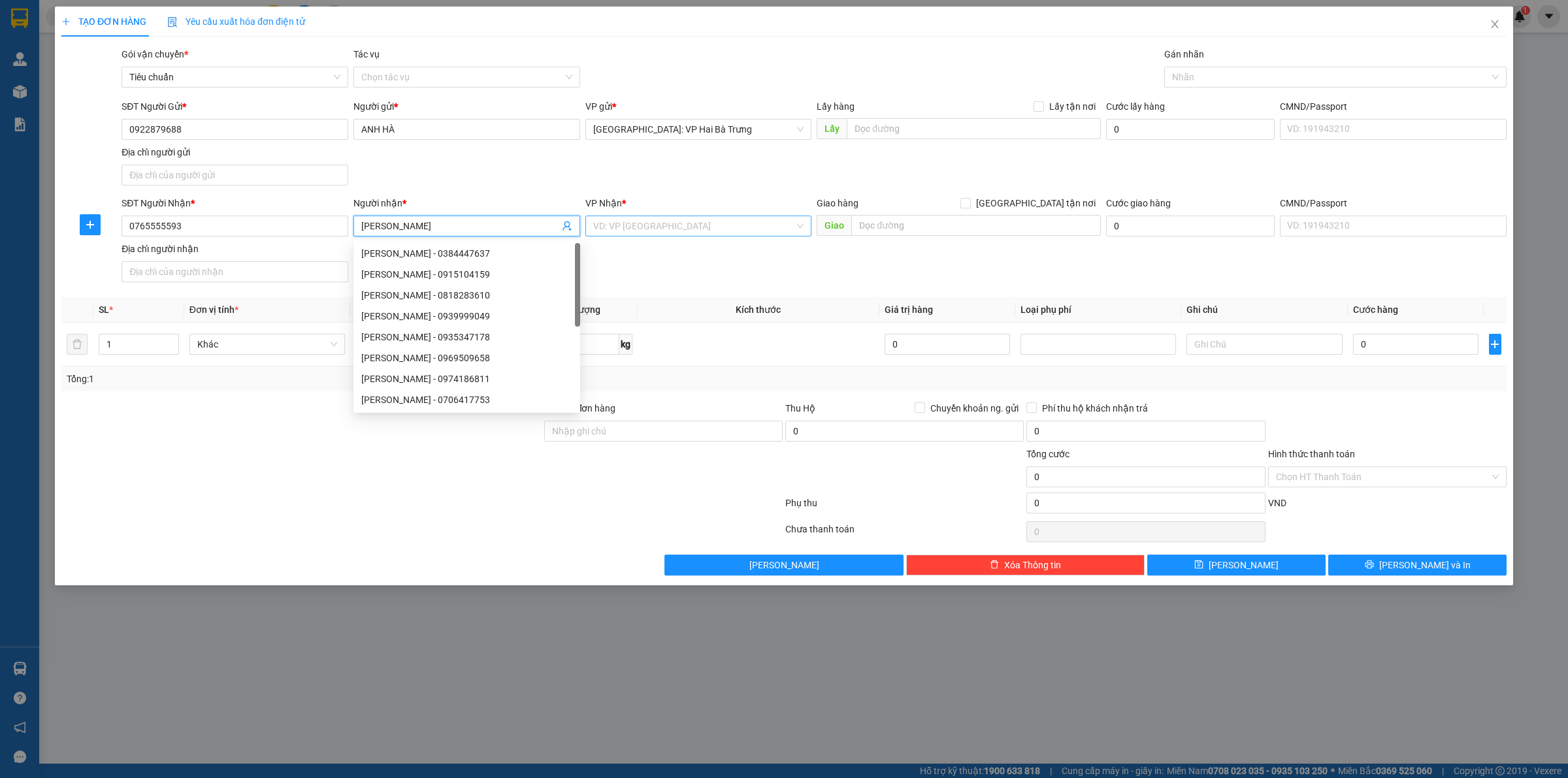
type input "Nguyễn Dương"
drag, startPoint x: 757, startPoint y: 228, endPoint x: 747, endPoint y: 230, distance: 10.2
click at [757, 227] on input "search" at bounding box center [694, 226] width 202 height 19
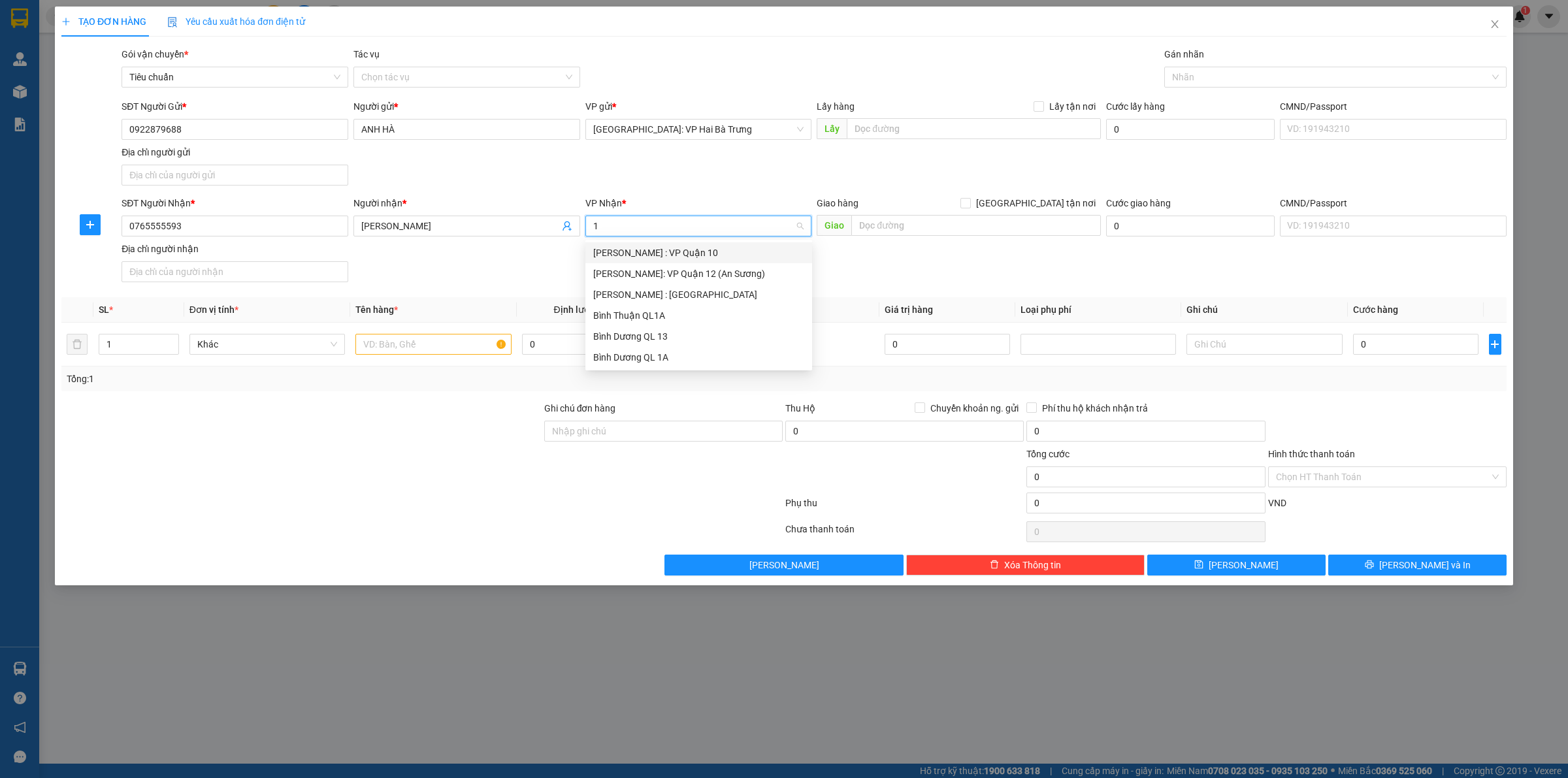
type input "12"
click at [729, 272] on div "[PERSON_NAME] : [GEOGRAPHIC_DATA]" at bounding box center [699, 273] width 211 height 15
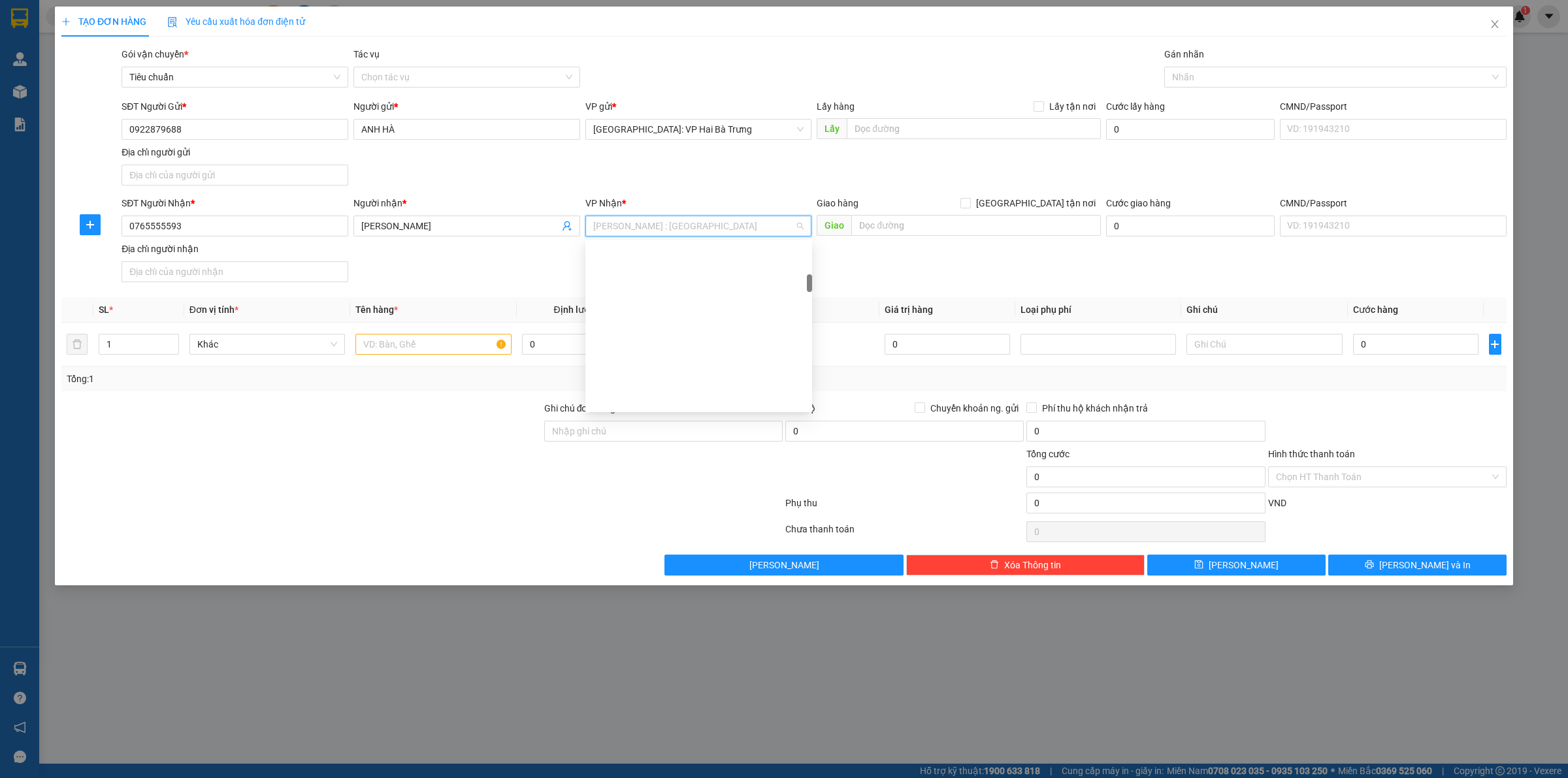
scroll to position [308, 0]
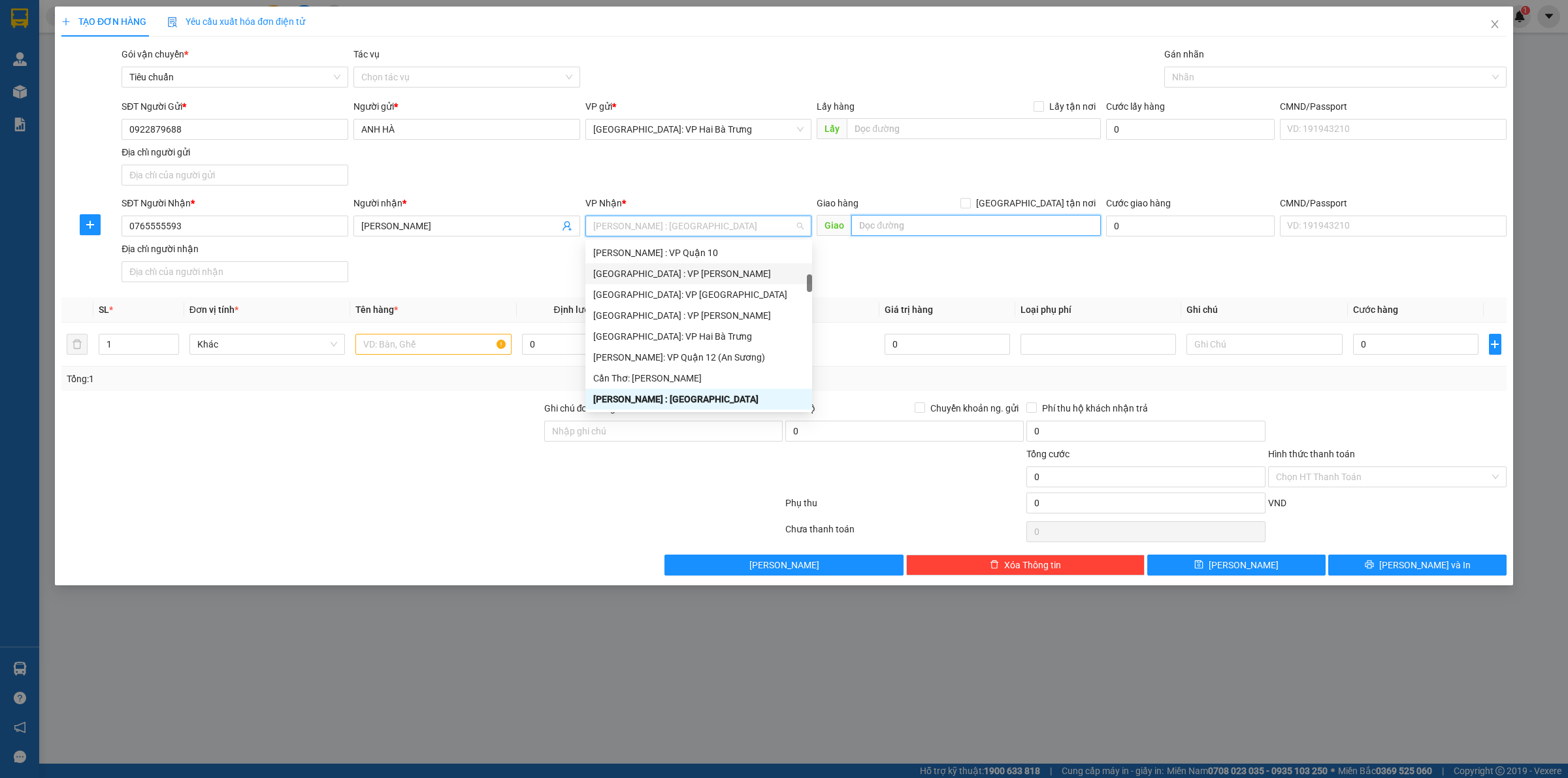
click at [959, 233] on input "text" at bounding box center [976, 226] width 250 height 21
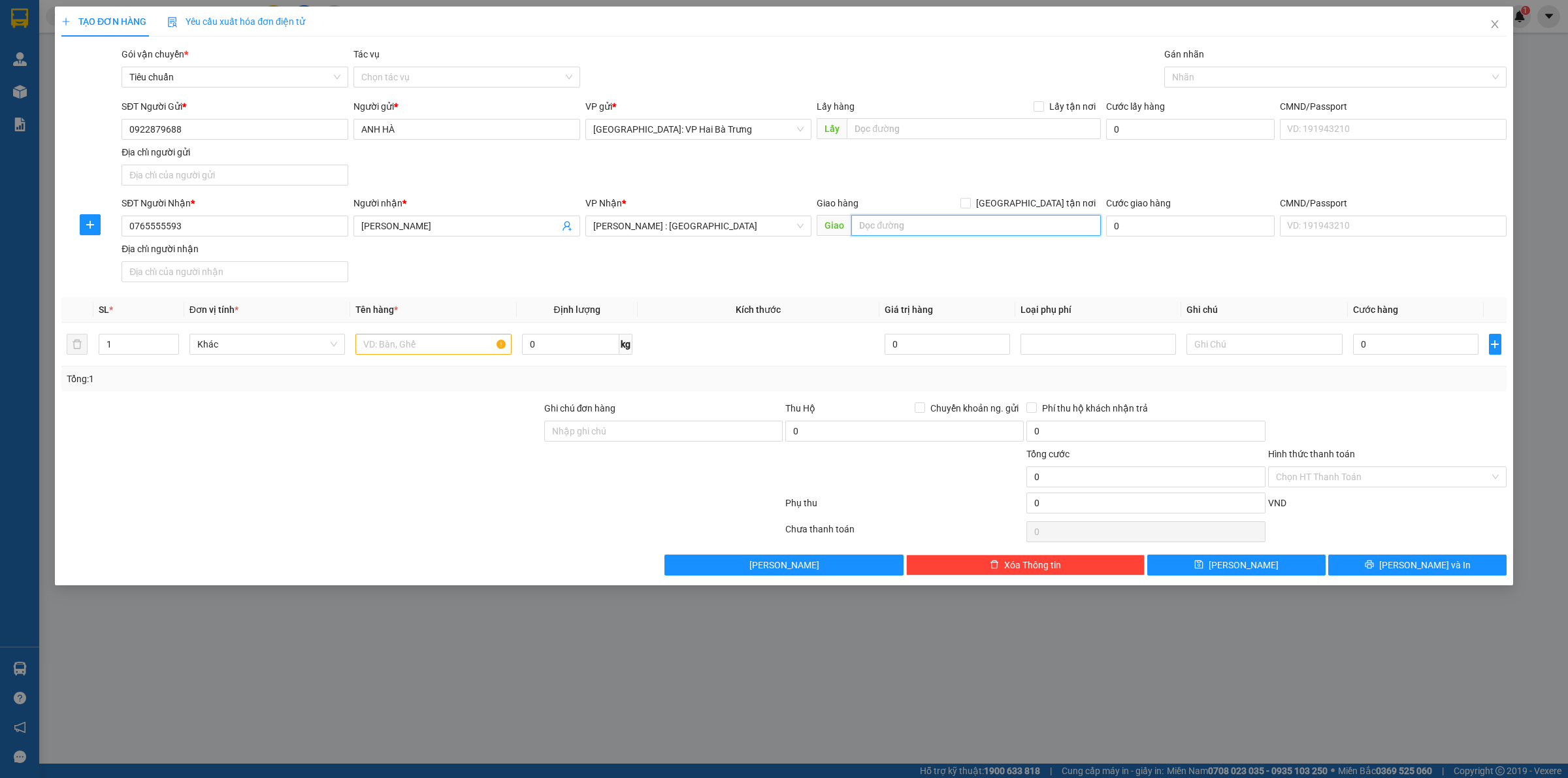
paste input "Cty Tnhh Furnicech, Đường Số 2, Kcn 1 Xã Phước Thiền, Huyện Nhơn Trạch, Đồng Nai"
type input "Cty Tnhh Furnicech, Đường Số 2, Kcn 1 Xã Phước Thiền, Huyện Nhơn Trạch, Đồng Nai"
click at [1061, 197] on span "[GEOGRAPHIC_DATA] tận nơi" at bounding box center [1036, 203] width 130 height 15
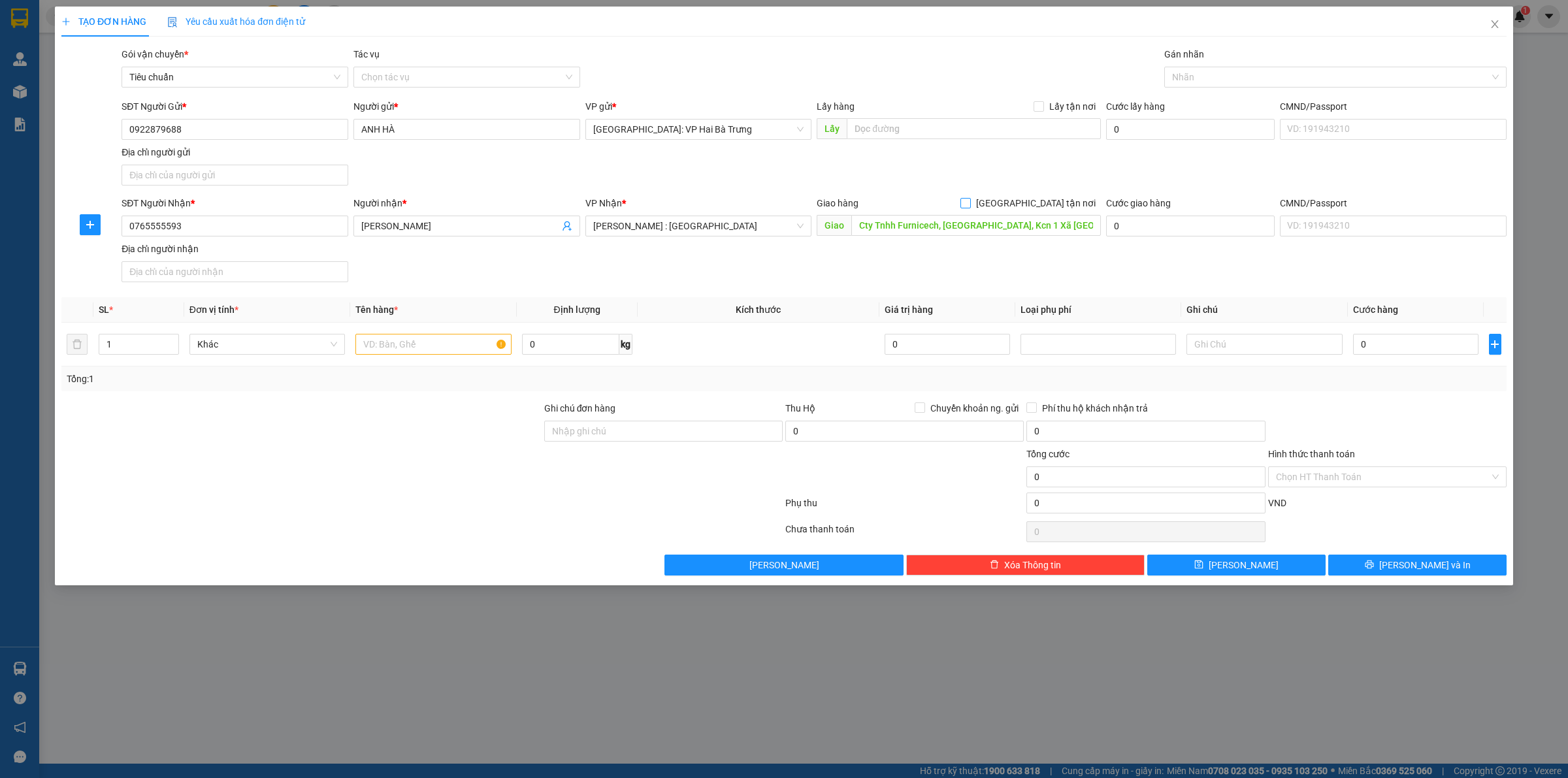
click at [970, 198] on input "[GEOGRAPHIC_DATA] tận nơi" at bounding box center [964, 202] width 9 height 9
checkbox input "true"
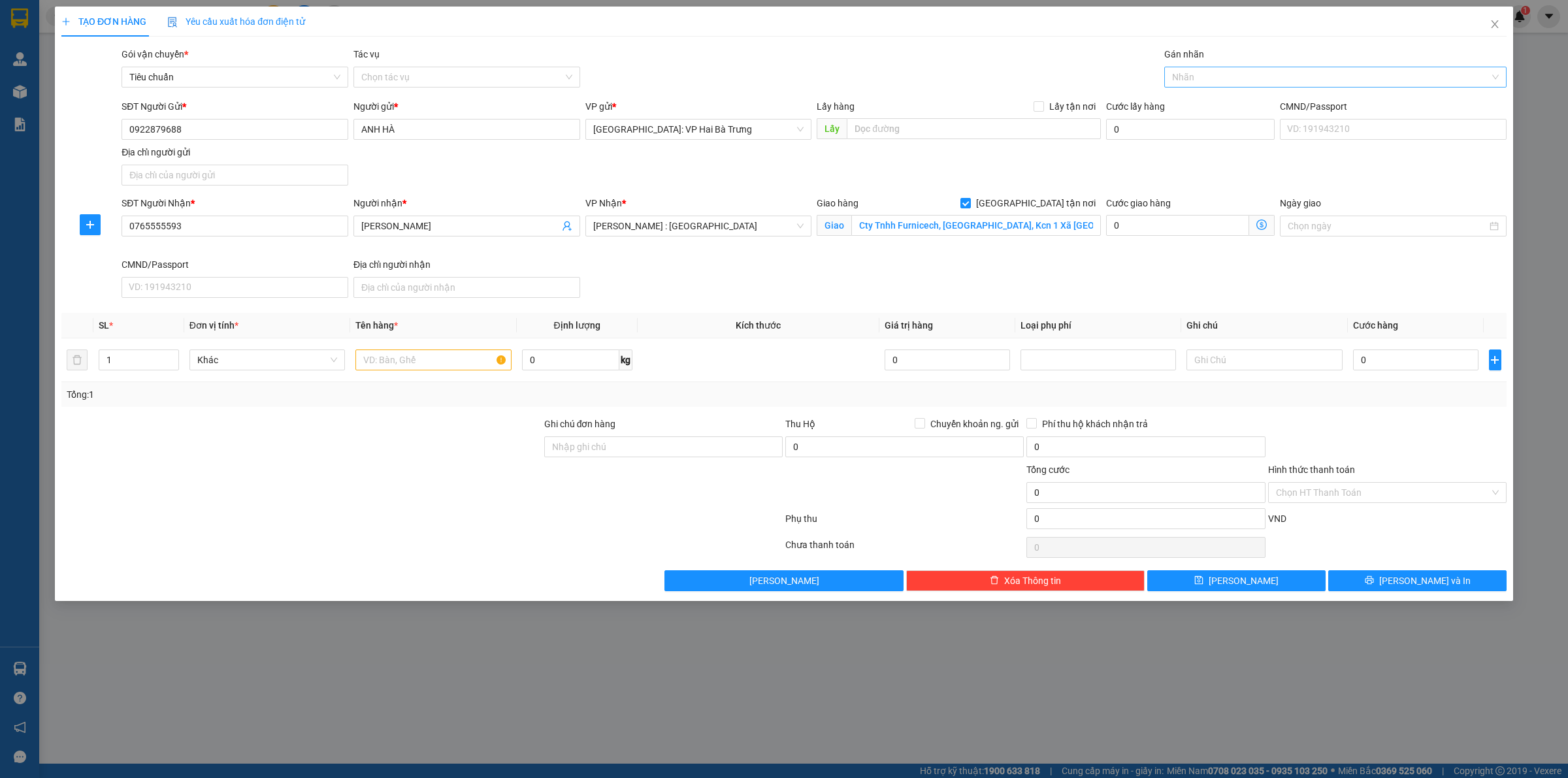
click at [1200, 84] on div at bounding box center [1329, 77] width 323 height 16
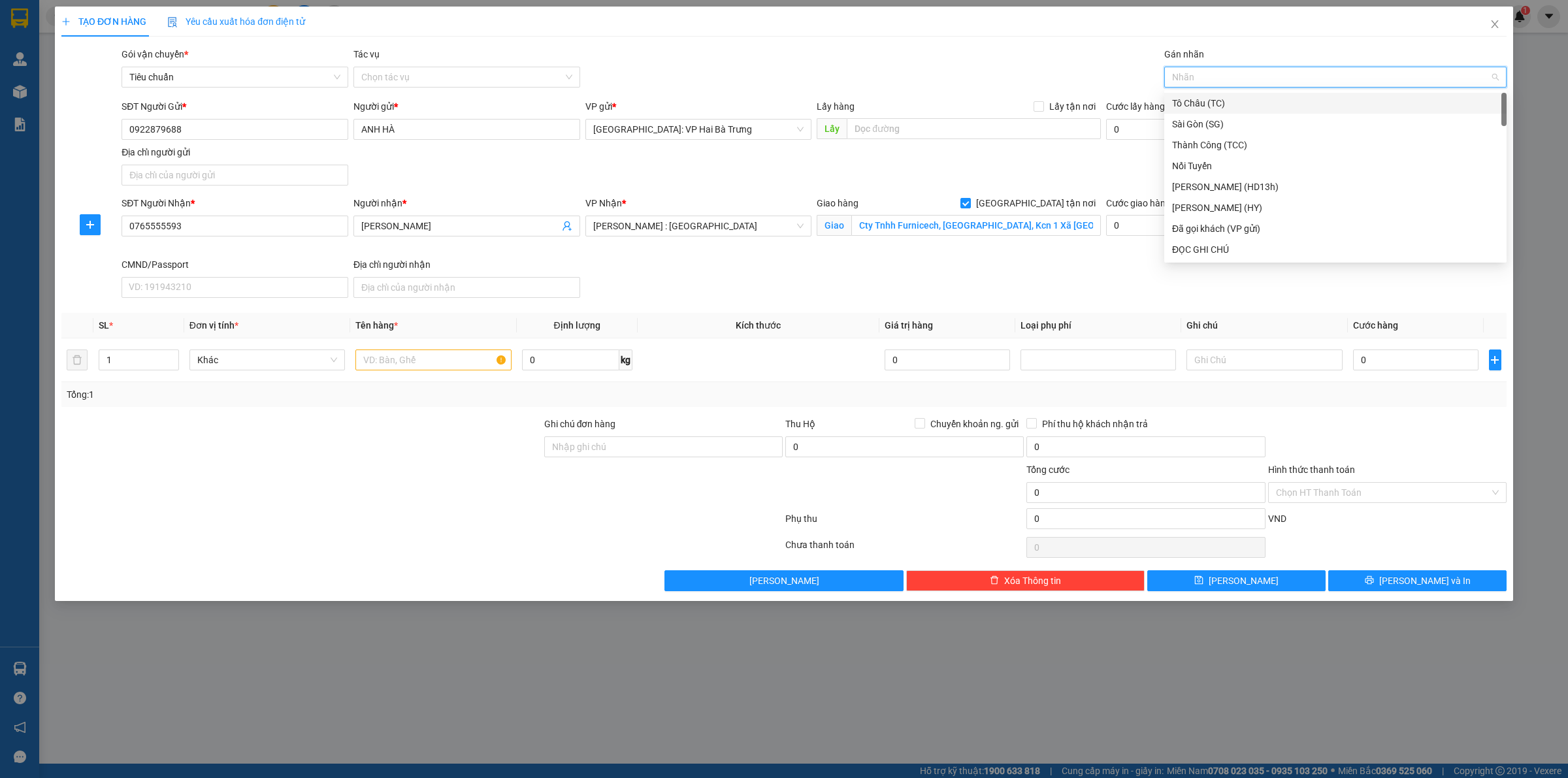
type input "G"
click at [1178, 249] on div "[GEOGRAPHIC_DATA] tận nơi" at bounding box center [1335, 249] width 327 height 15
click at [170, 354] on span "up" at bounding box center [172, 356] width 8 height 8
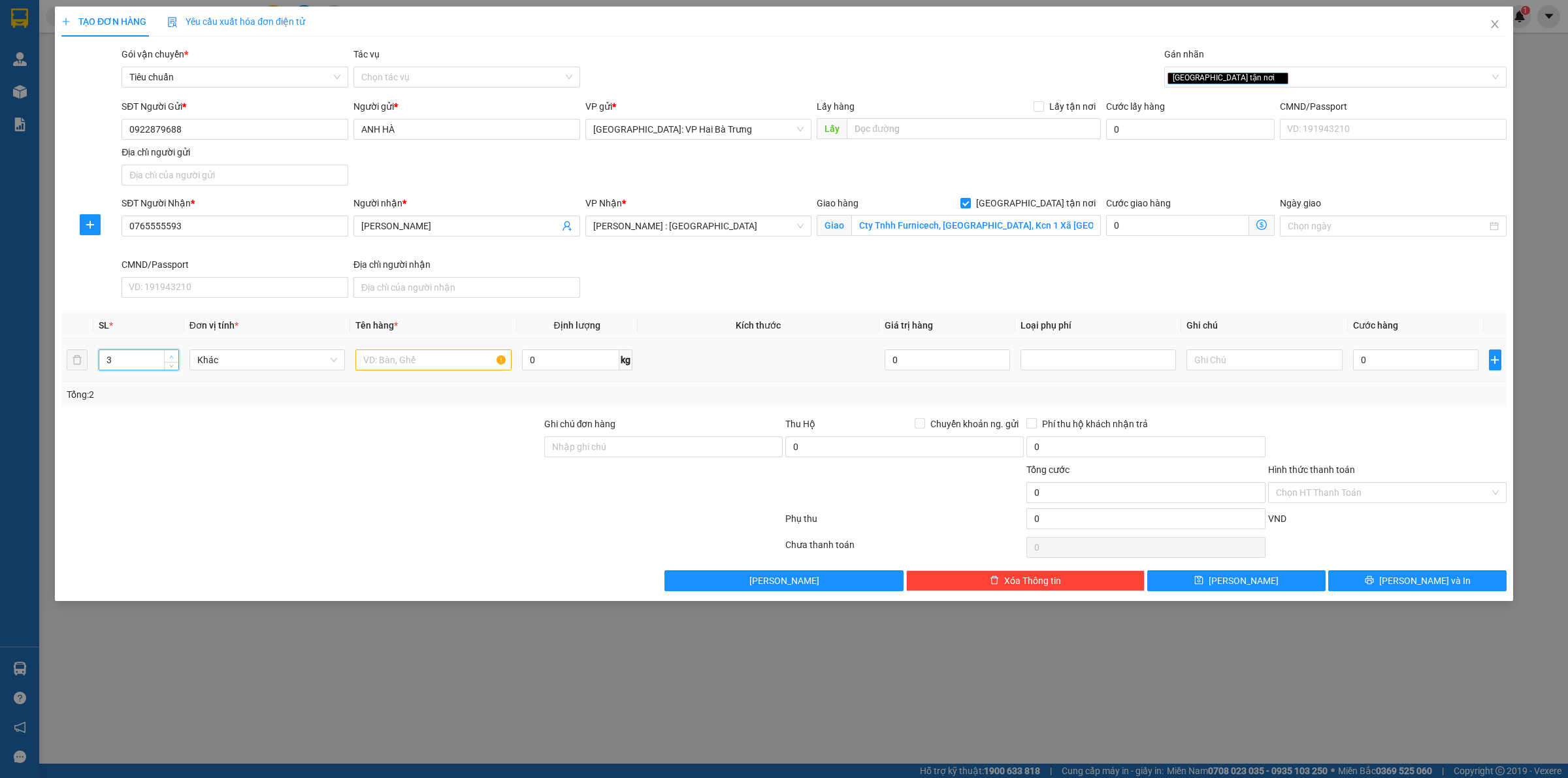
click at [172, 353] on span "Increase Value" at bounding box center [171, 356] width 15 height 12
type input "4"
click at [172, 352] on span "Increase Value" at bounding box center [171, 356] width 15 height 12
drag, startPoint x: 422, startPoint y: 356, endPoint x: 436, endPoint y: 352, distance: 14.6
click at [423, 355] on input "text" at bounding box center [433, 360] width 156 height 21
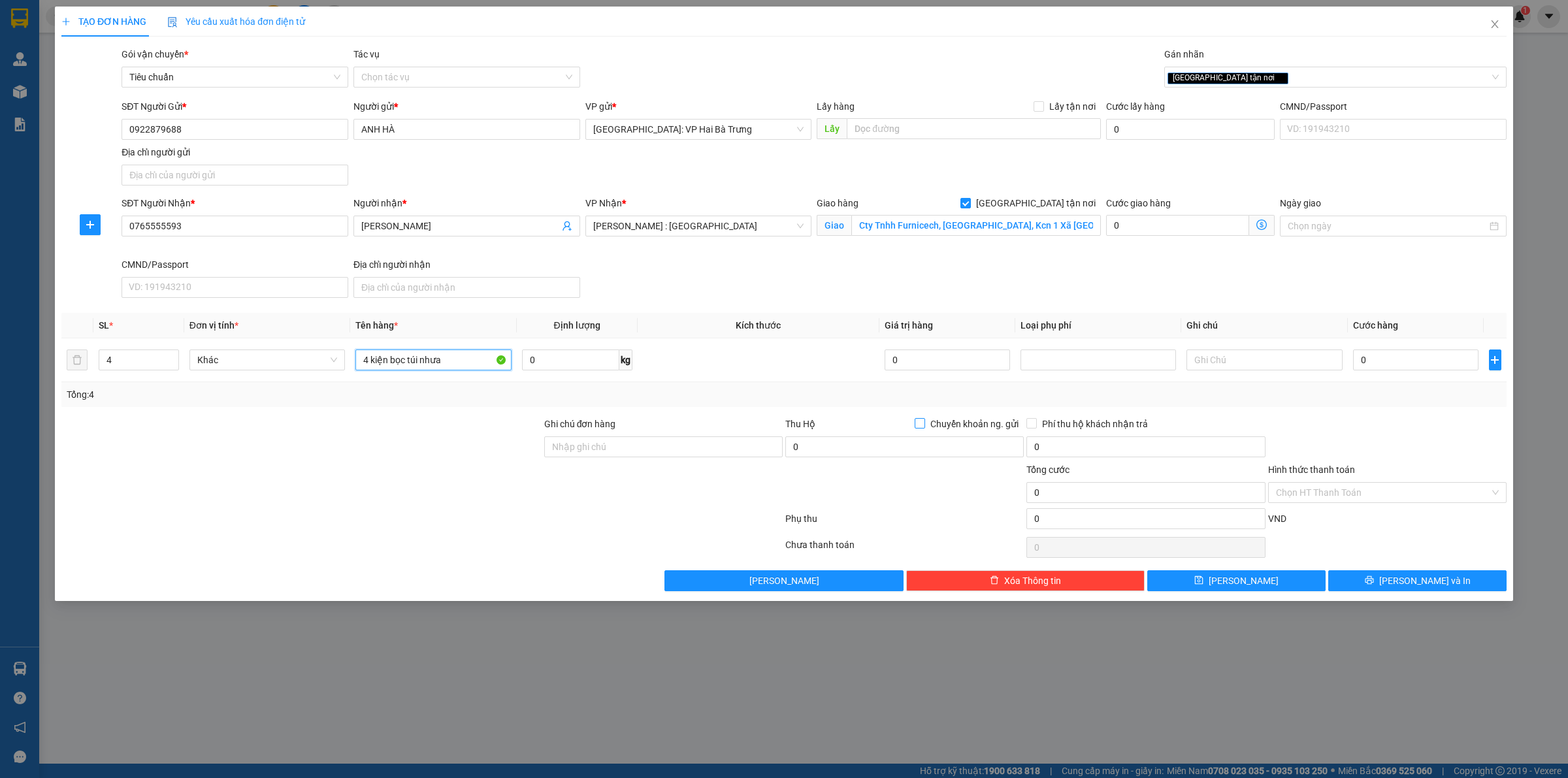
type input "4 kiện bọc túi nhưa"
click at [938, 417] on span "Chuyển khoản ng. gửi" at bounding box center [974, 424] width 99 height 15
click at [924, 418] on input "Chuyển khoản ng. gửi" at bounding box center [919, 422] width 9 height 9
checkbox input "true"
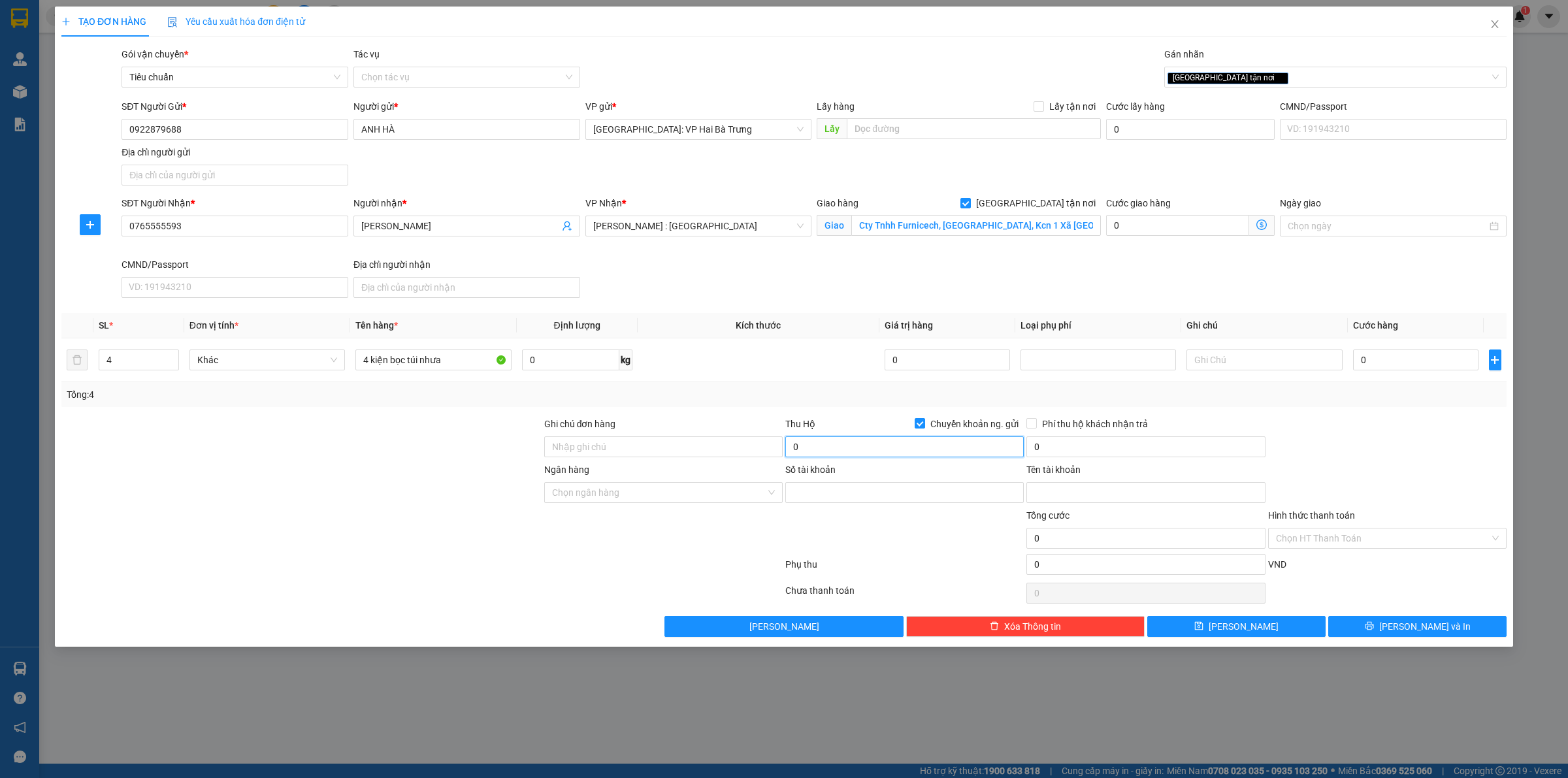
click at [912, 446] on input "0" at bounding box center [904, 446] width 238 height 21
type input "4.590.000"
click at [1093, 449] on input "0" at bounding box center [1146, 446] width 238 height 21
type input "20.000"
click at [1052, 424] on span "Phí thu hộ khách nhận trả" at bounding box center [1095, 424] width 116 height 15
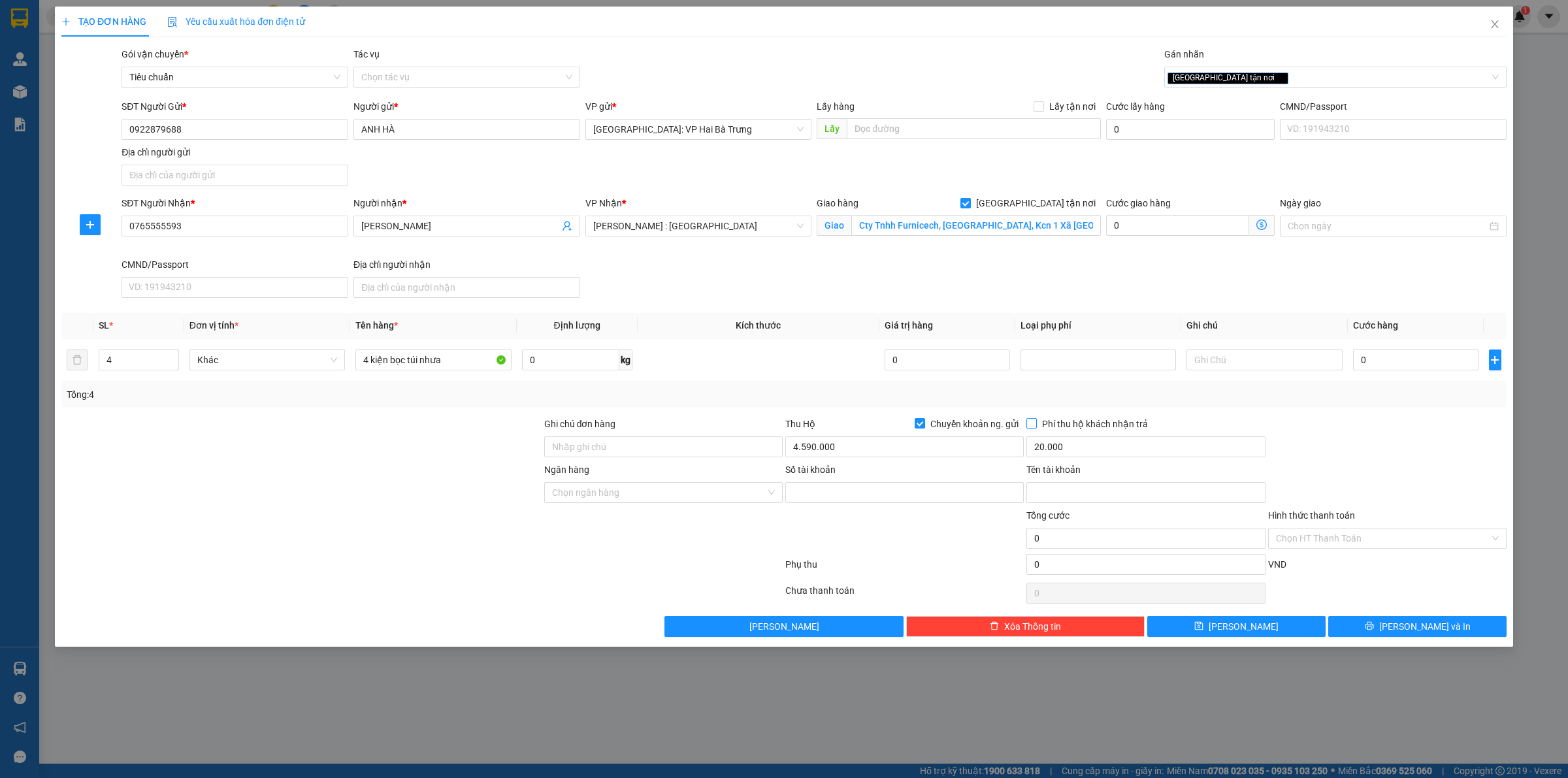
click at [1036, 424] on input "Phí thu hộ khách nhận trả" at bounding box center [1031, 422] width 9 height 9
checkbox input "true"
drag, startPoint x: 256, startPoint y: 155, endPoint x: 262, endPoint y: 147, distance: 10.0
click at [256, 154] on div "Địa chỉ người gửi" at bounding box center [235, 152] width 227 height 15
click at [256, 165] on input "Địa chỉ người gửi" at bounding box center [235, 175] width 227 height 21
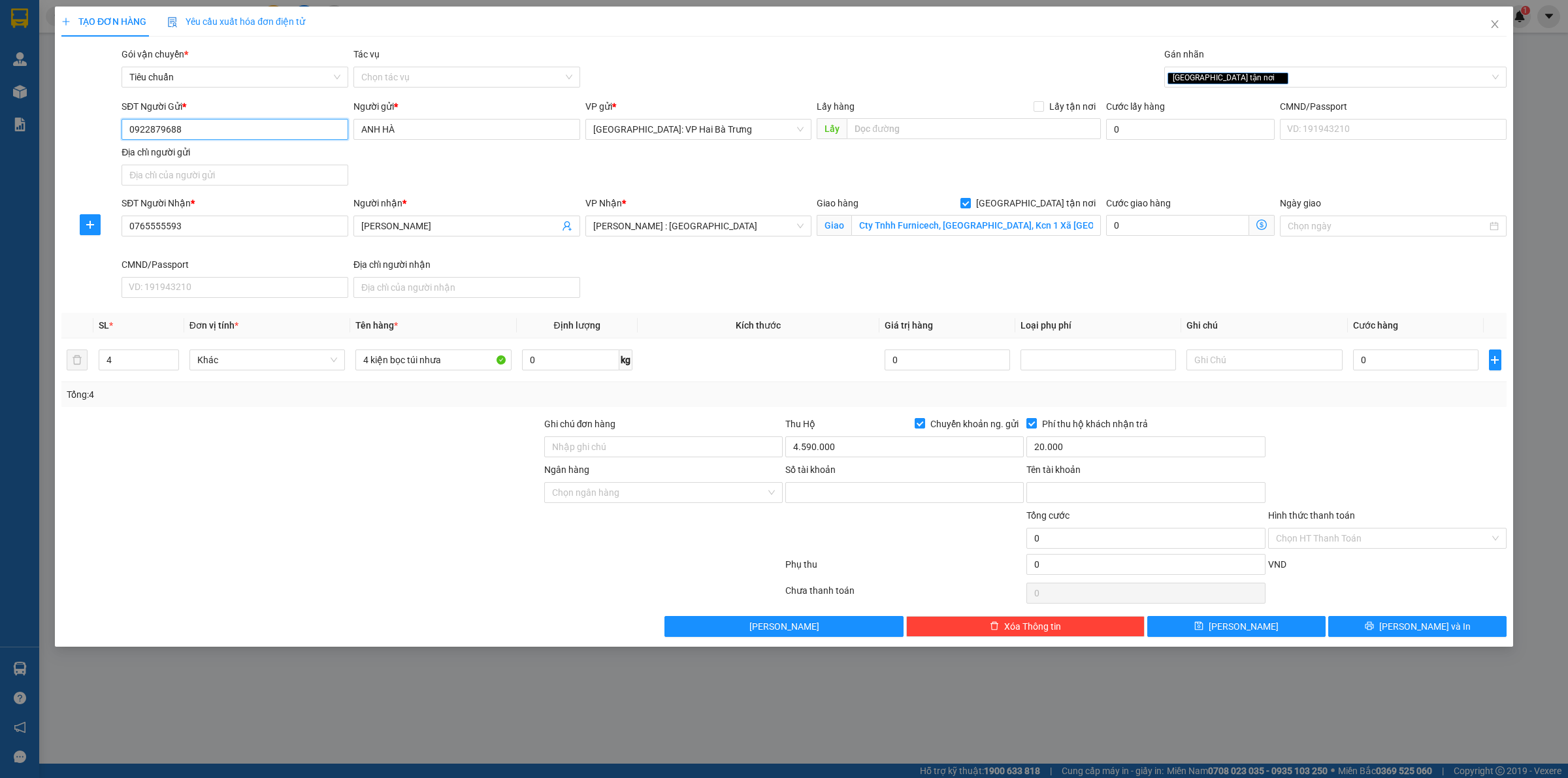
click at [298, 124] on input "0922879688" at bounding box center [235, 129] width 227 height 21
click at [811, 502] on input "Số tài khoản" at bounding box center [904, 493] width 238 height 21
paste input "19036553809016"
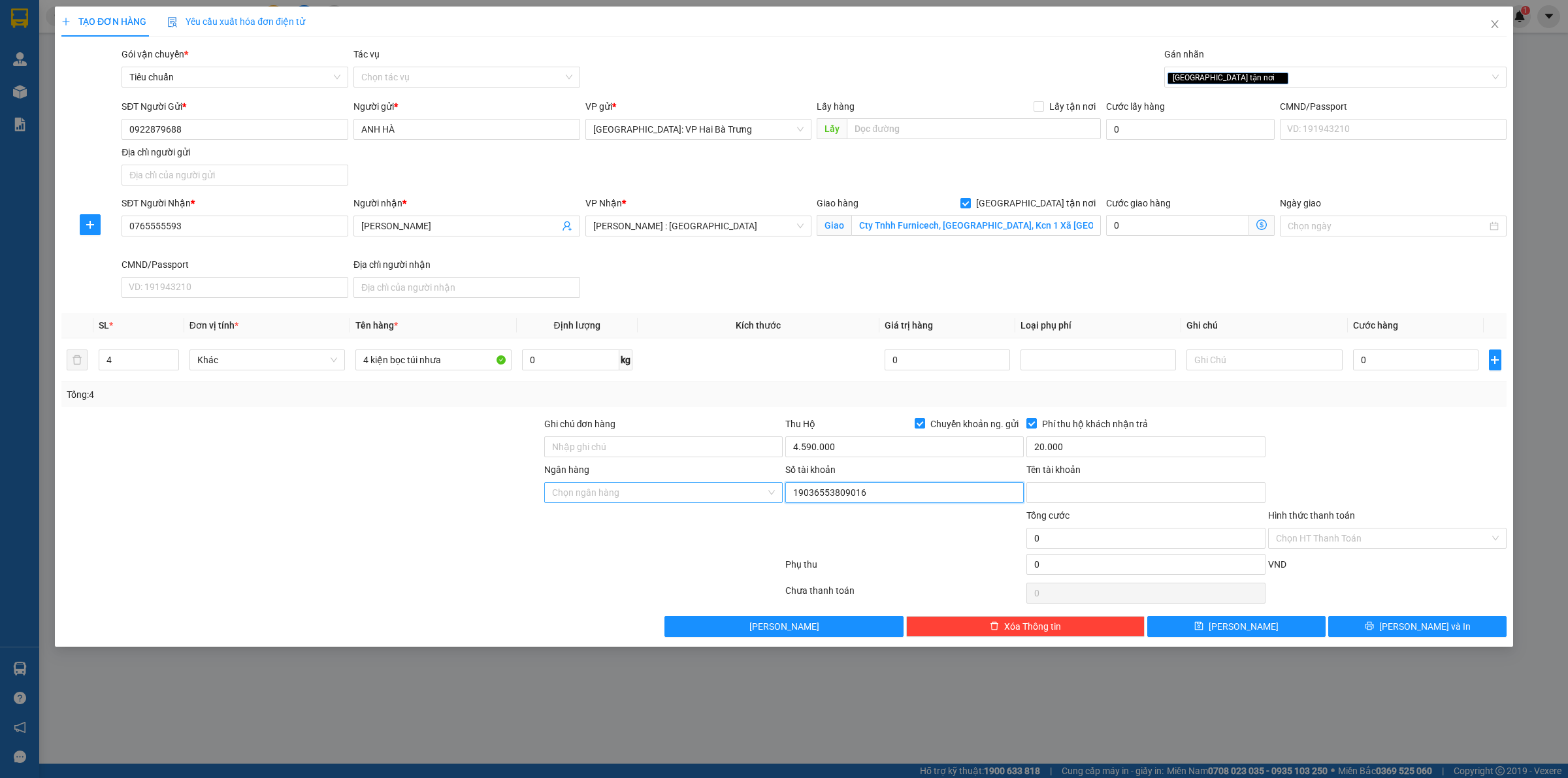
type input "19036553809016"
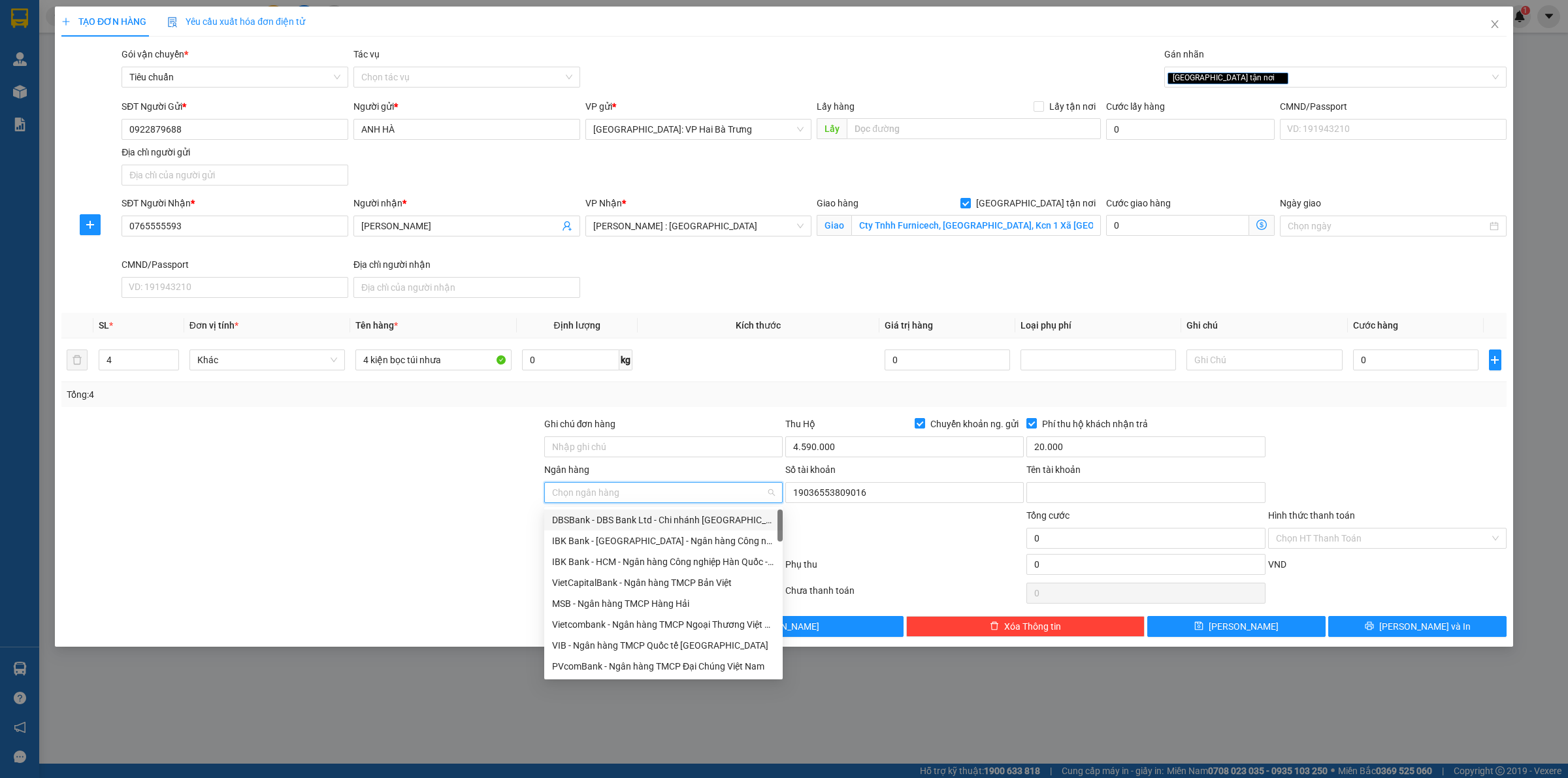
click at [712, 500] on input "Ngân hàng" at bounding box center [659, 492] width 214 height 19
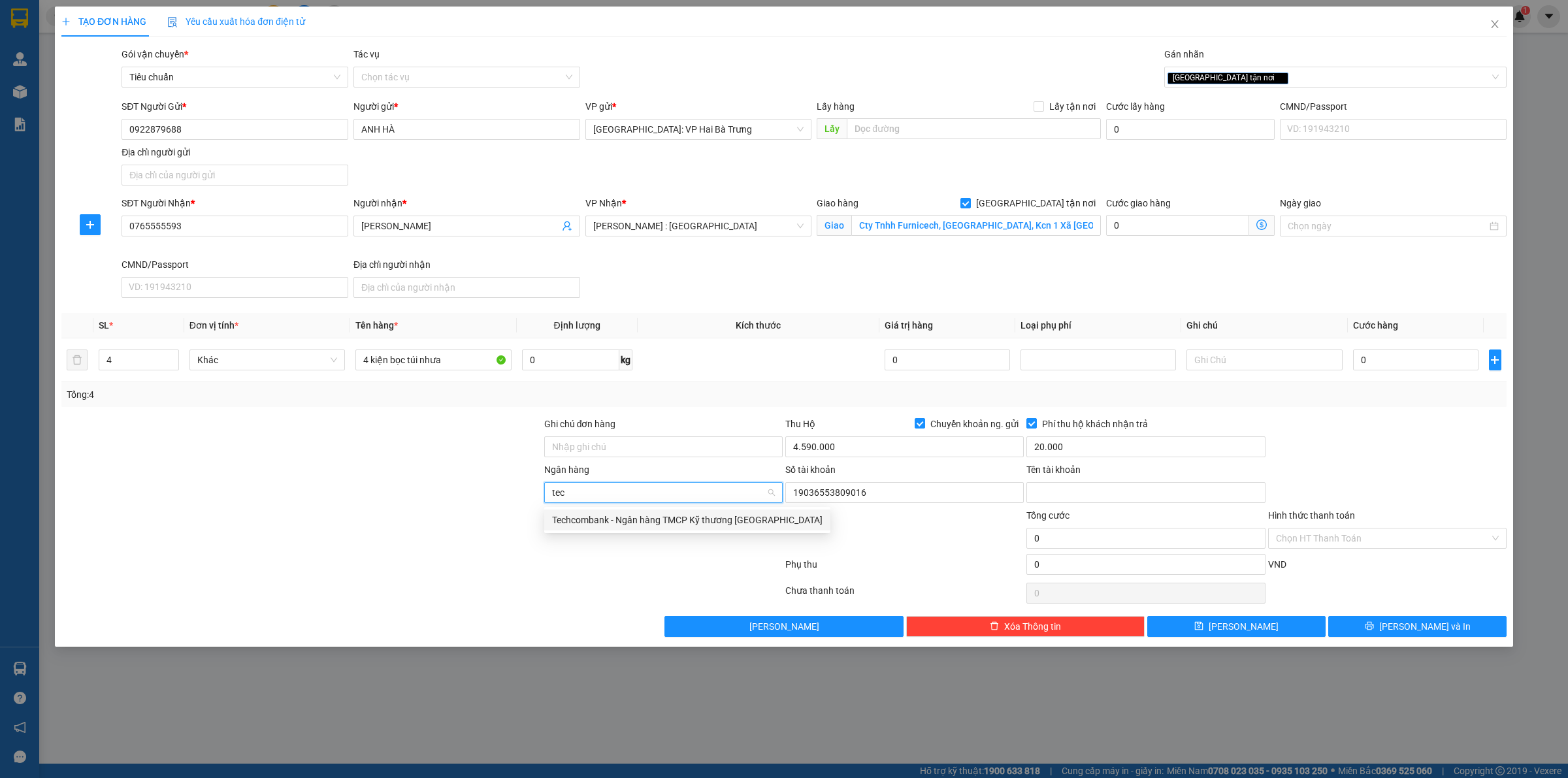
type input "tech"
click at [692, 513] on div "Techcombank - Ngân hàng TMCP Kỹ thương Việt Nam" at bounding box center [687, 520] width 271 height 15
click at [1109, 500] on input "Tên tài khoản" at bounding box center [1146, 493] width 238 height 21
paste input "QUACH HONG HA"
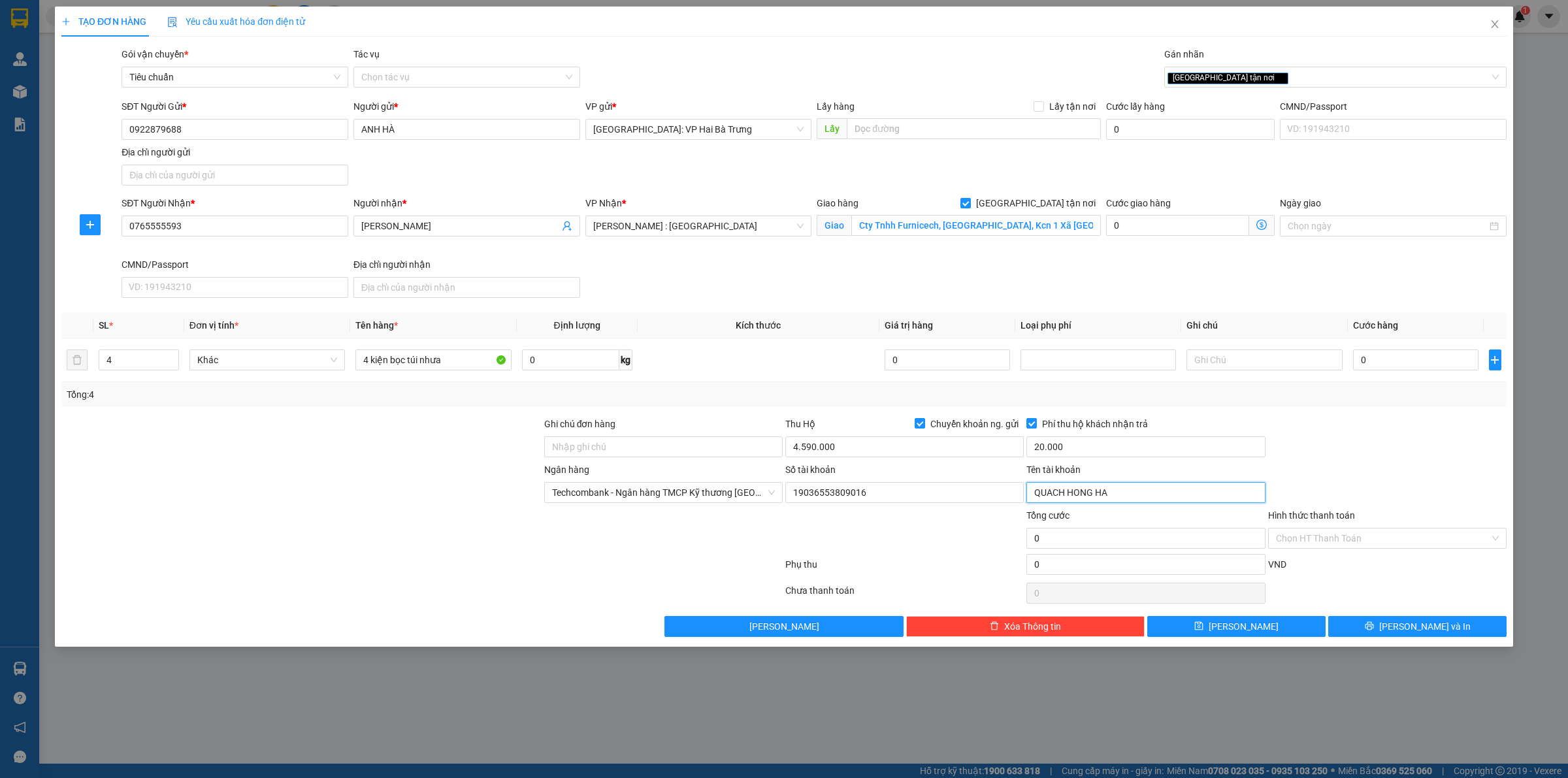
type input "QUACH HONG HA"
click at [1425, 422] on div at bounding box center [1387, 440] width 241 height 46
click at [1436, 364] on input "0" at bounding box center [1416, 360] width 125 height 21
type input "4"
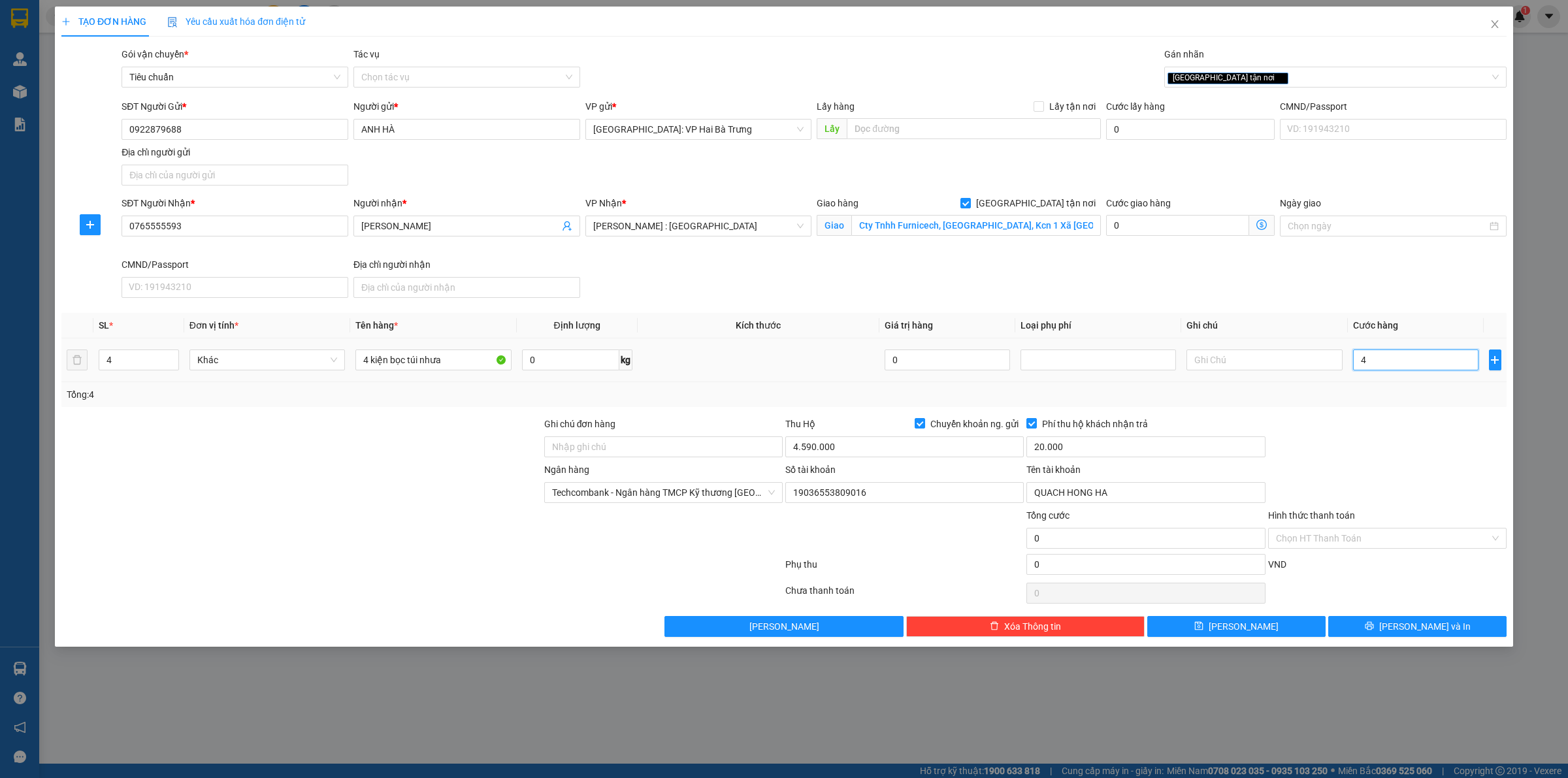
type input "4"
type input "48"
type input "480"
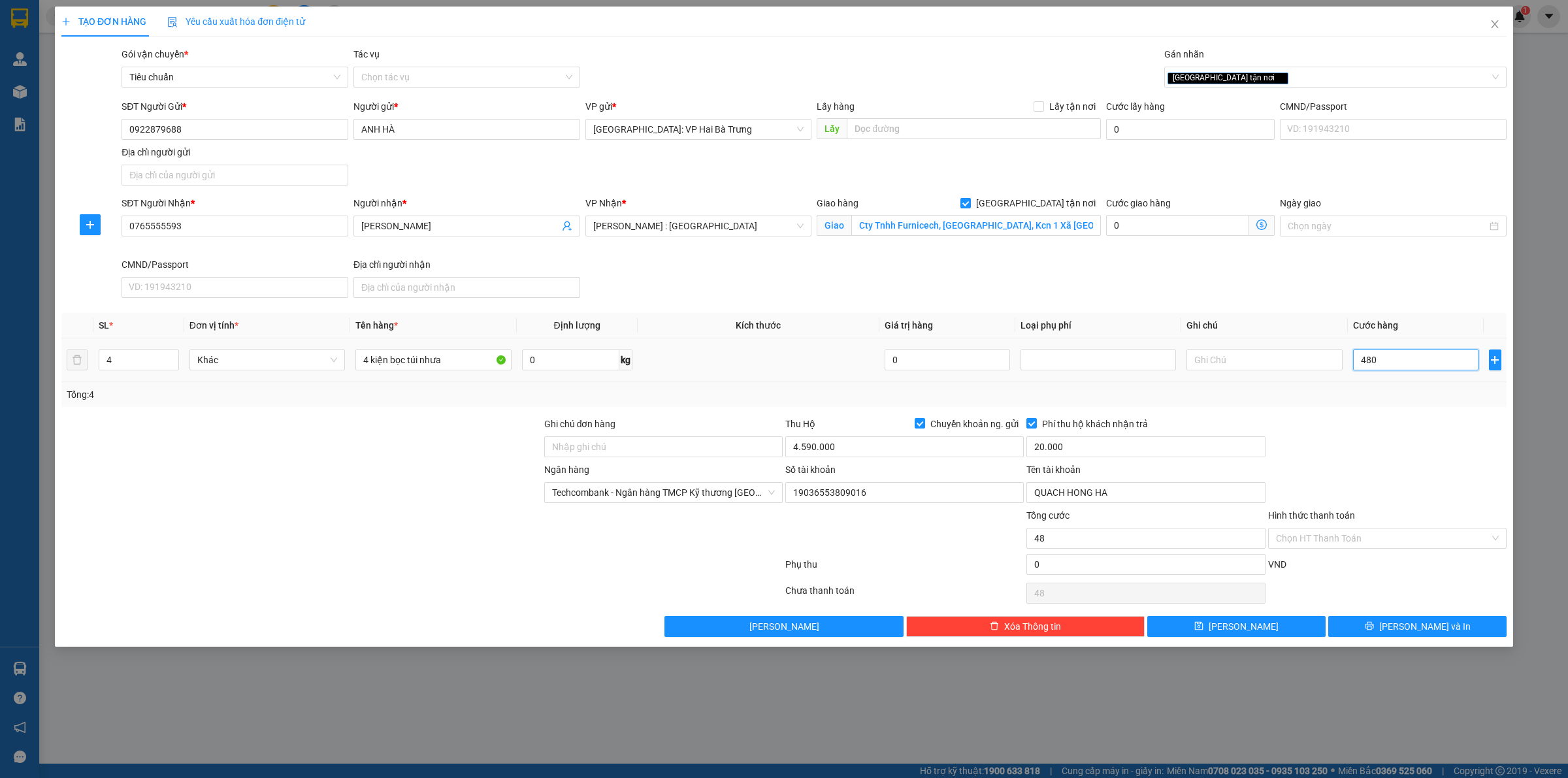
type input "480"
type input "4.800"
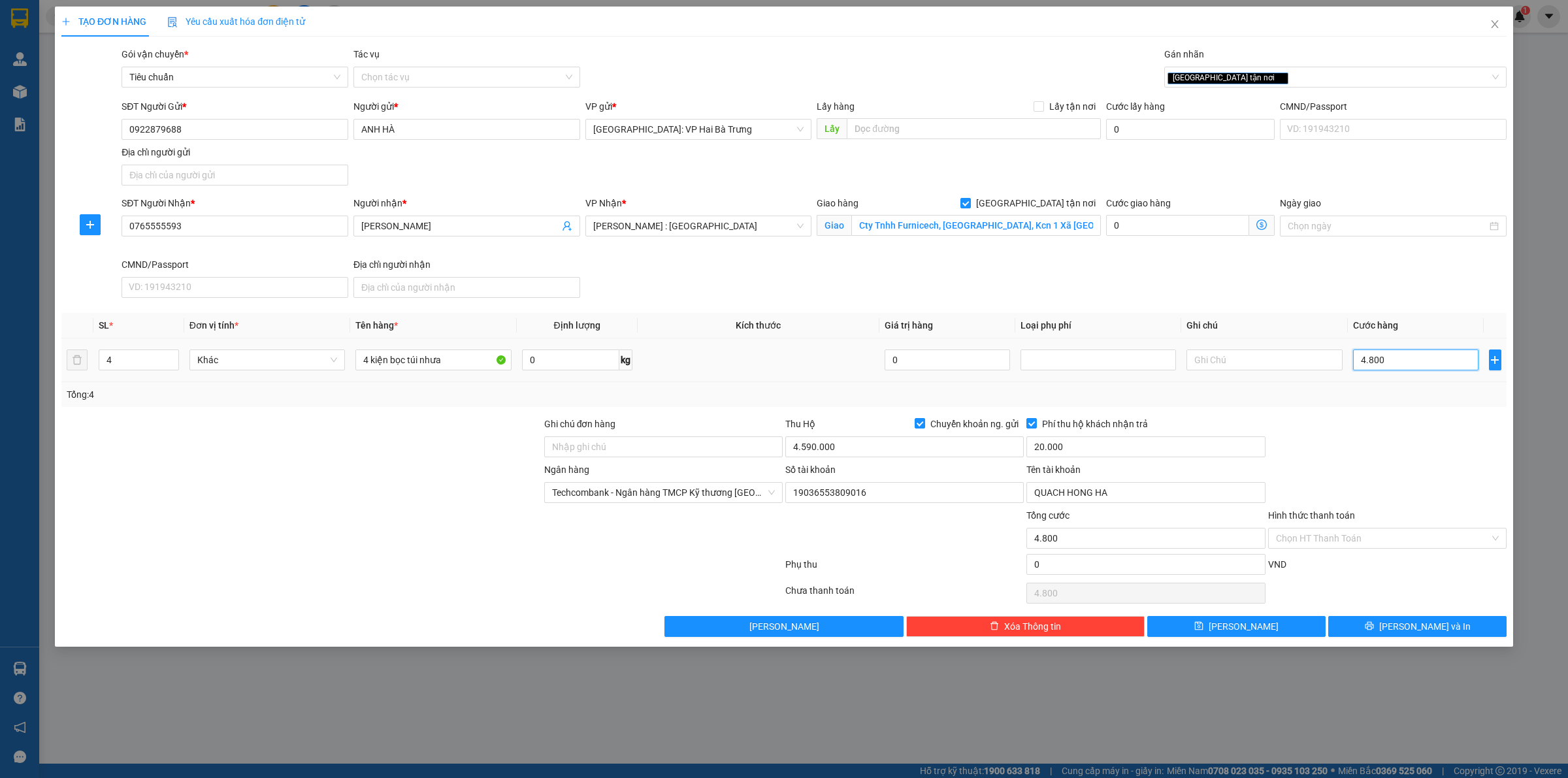
type input "48.000"
type input "480.000"
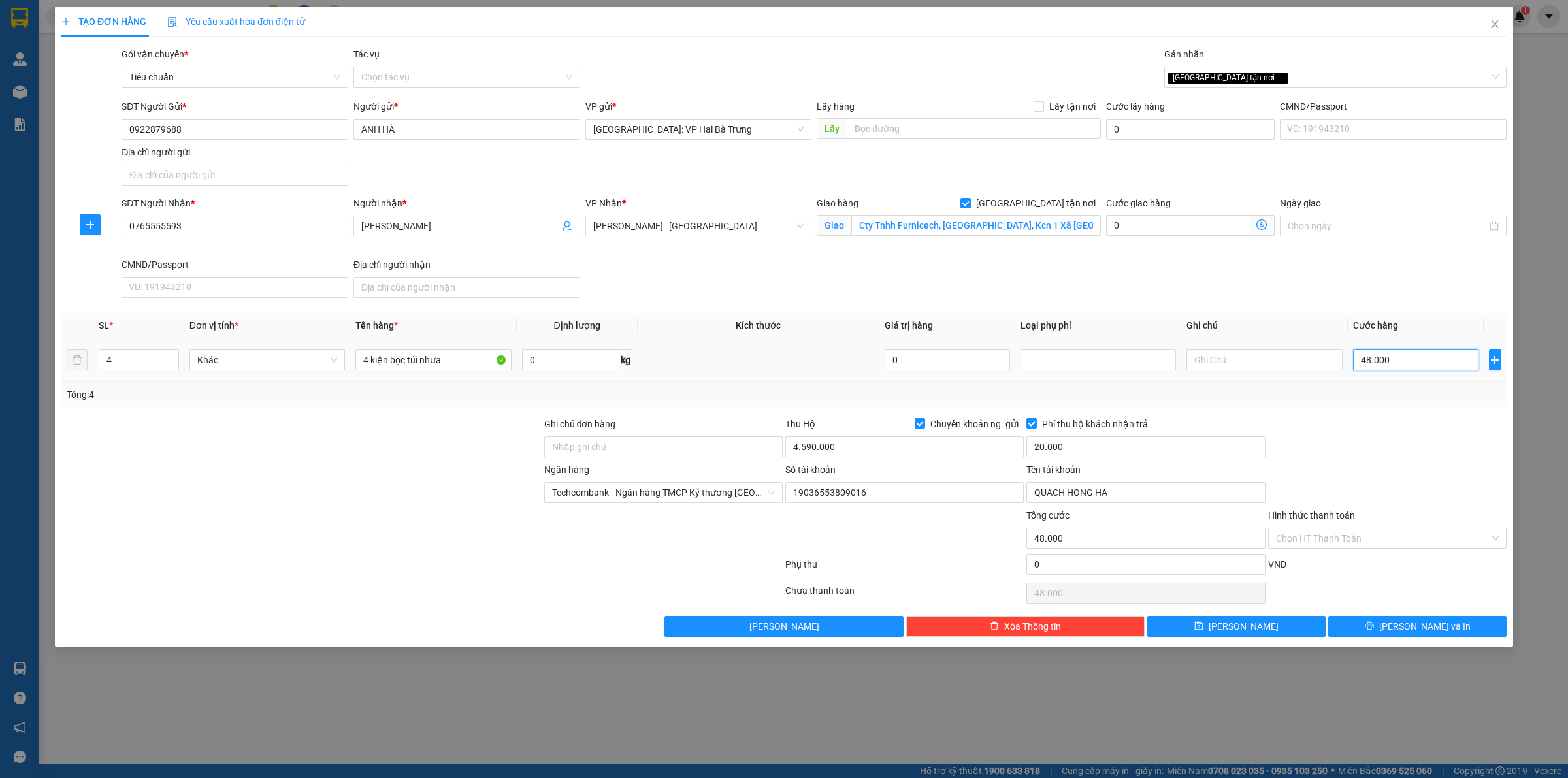
type input "480.000"
click at [1418, 634] on span "Lưu và In" at bounding box center [1425, 626] width 91 height 15
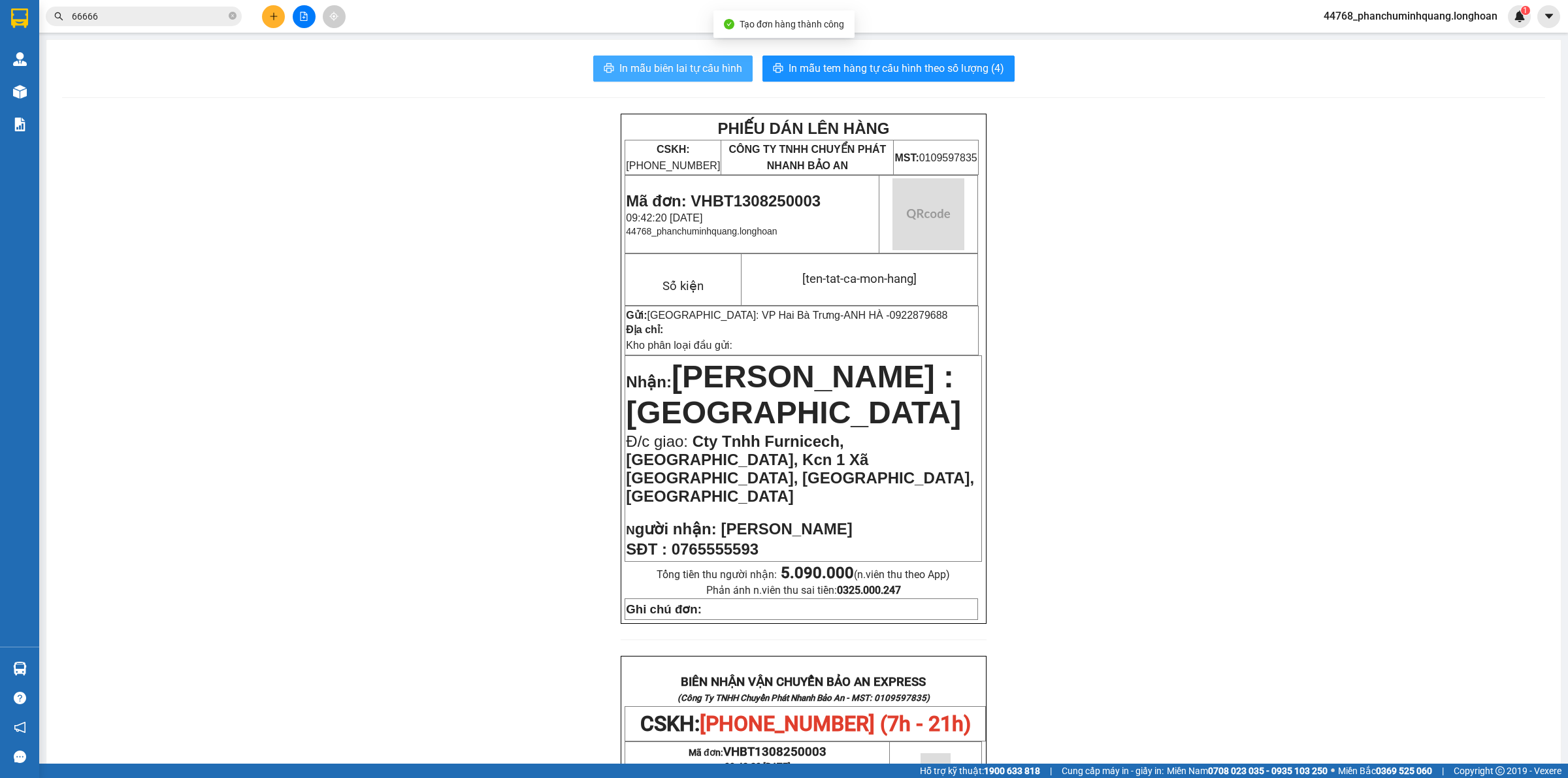
click at [726, 69] on span "In mẫu biên lai tự cấu hình" at bounding box center [681, 69] width 123 height 17
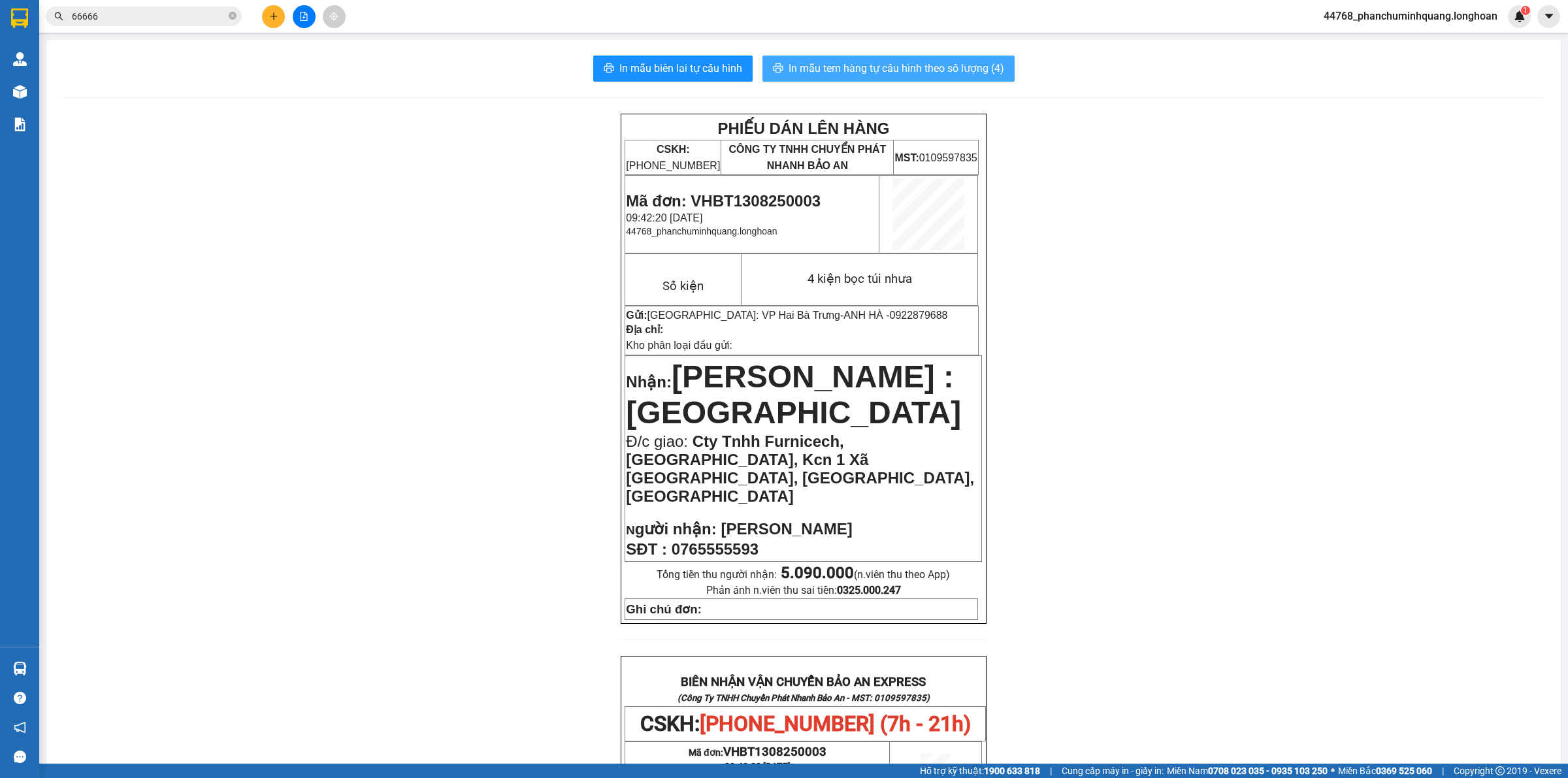
click at [845, 65] on span "In mẫu tem hàng tự cấu hình theo số lượng (4)" at bounding box center [896, 69] width 215 height 17
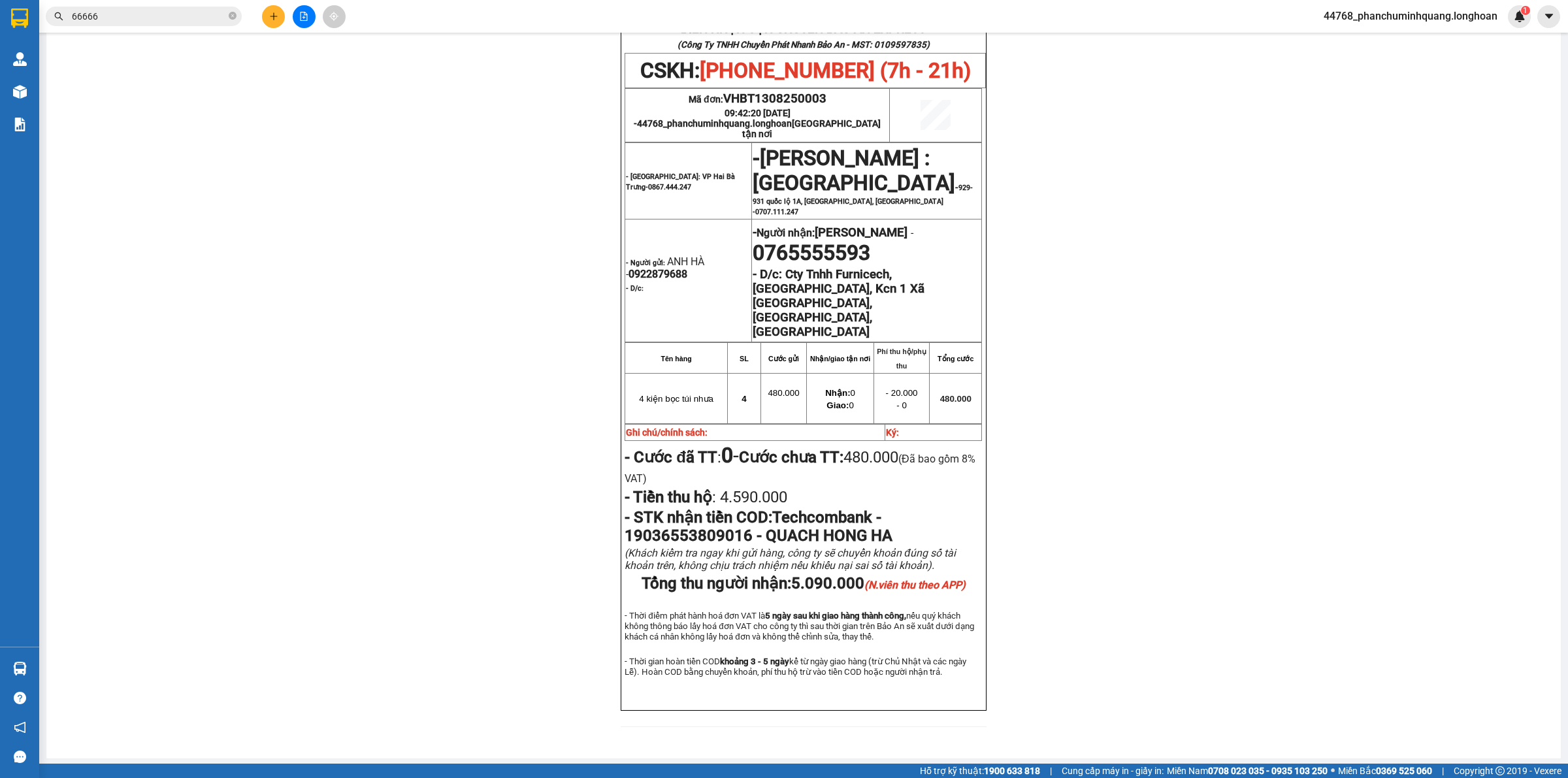
scroll to position [572, 0]
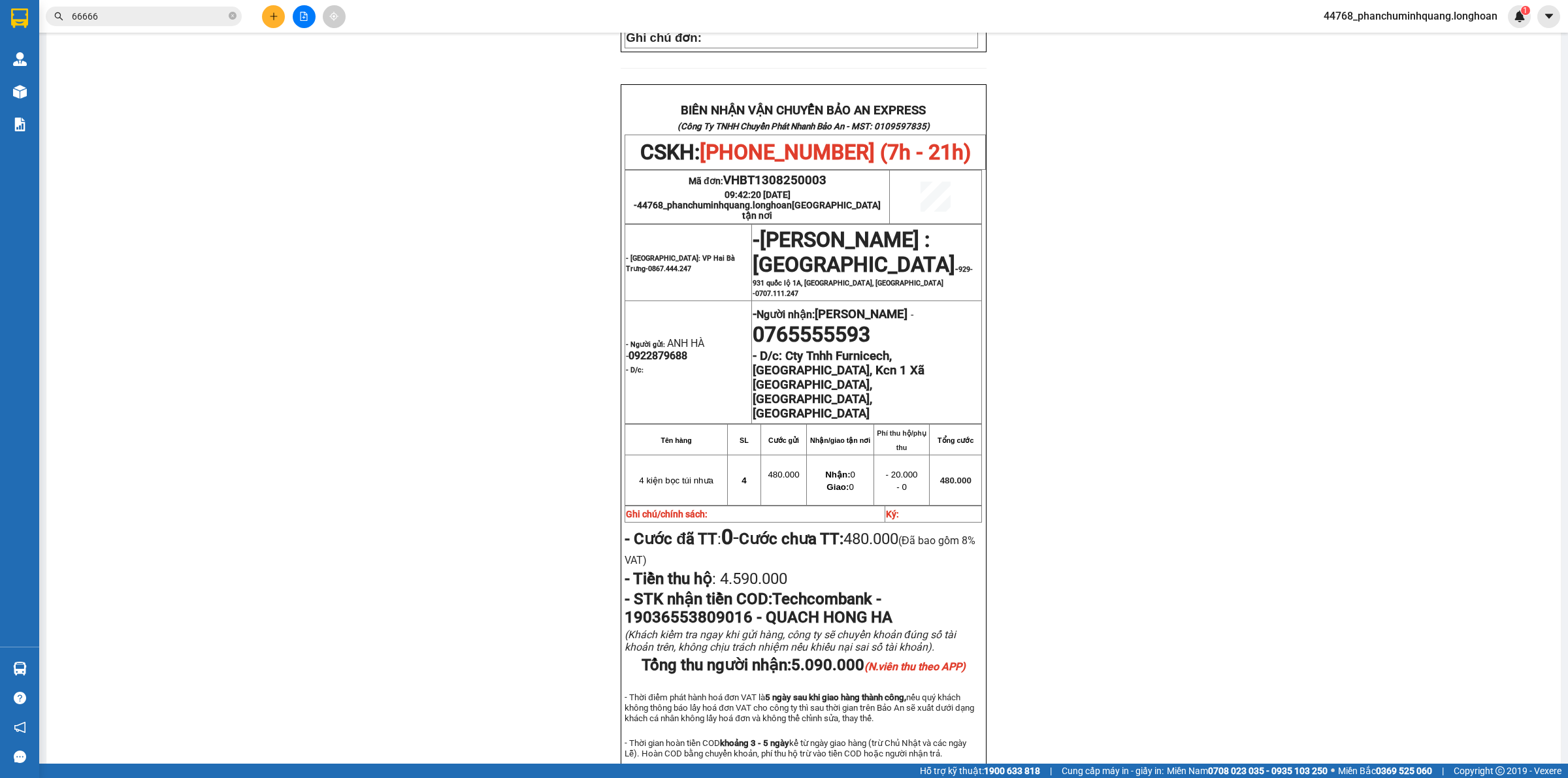
click at [188, 17] on input "66666" at bounding box center [149, 16] width 154 height 15
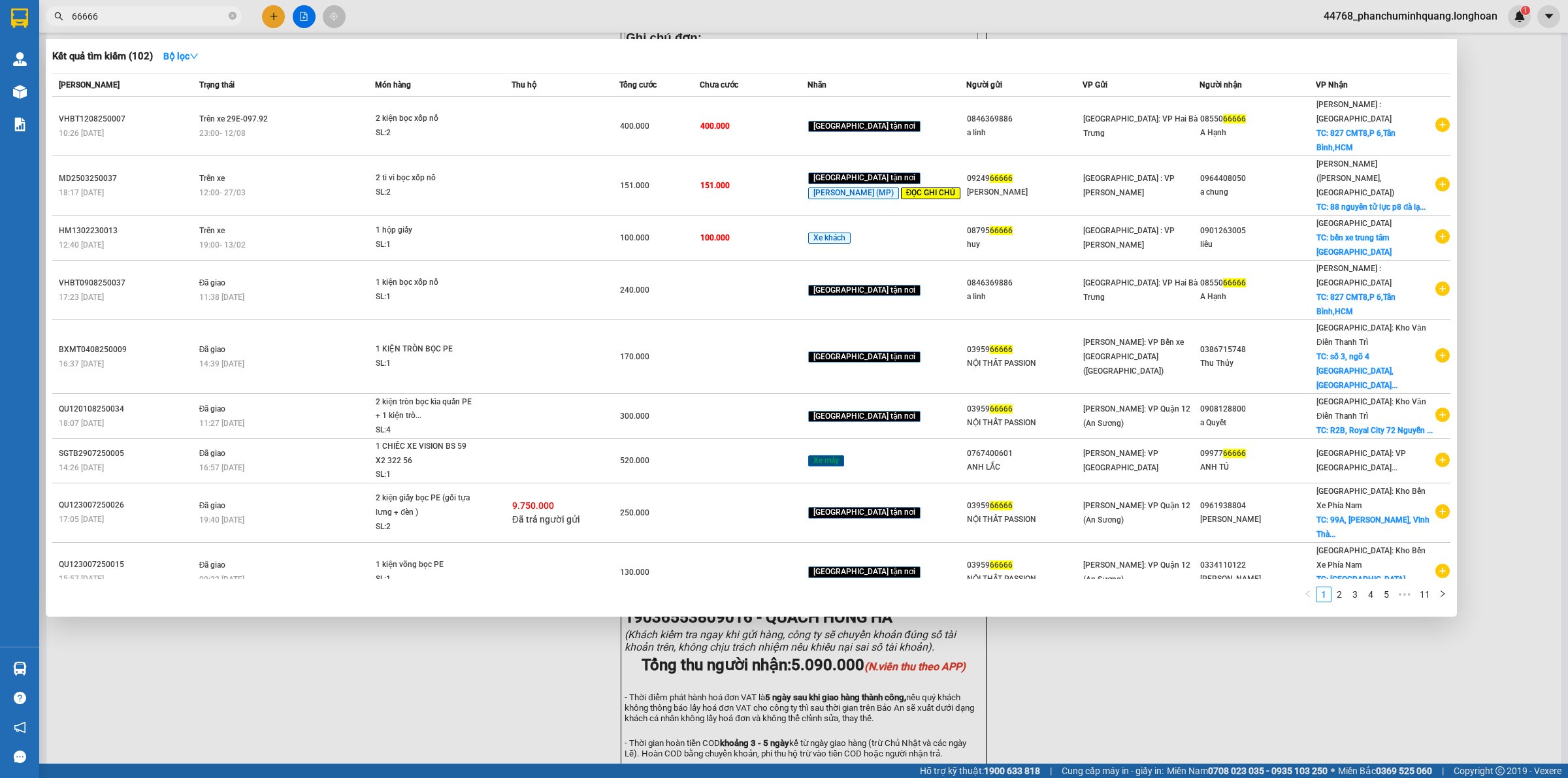
click at [188, 17] on input "66666" at bounding box center [149, 16] width 154 height 15
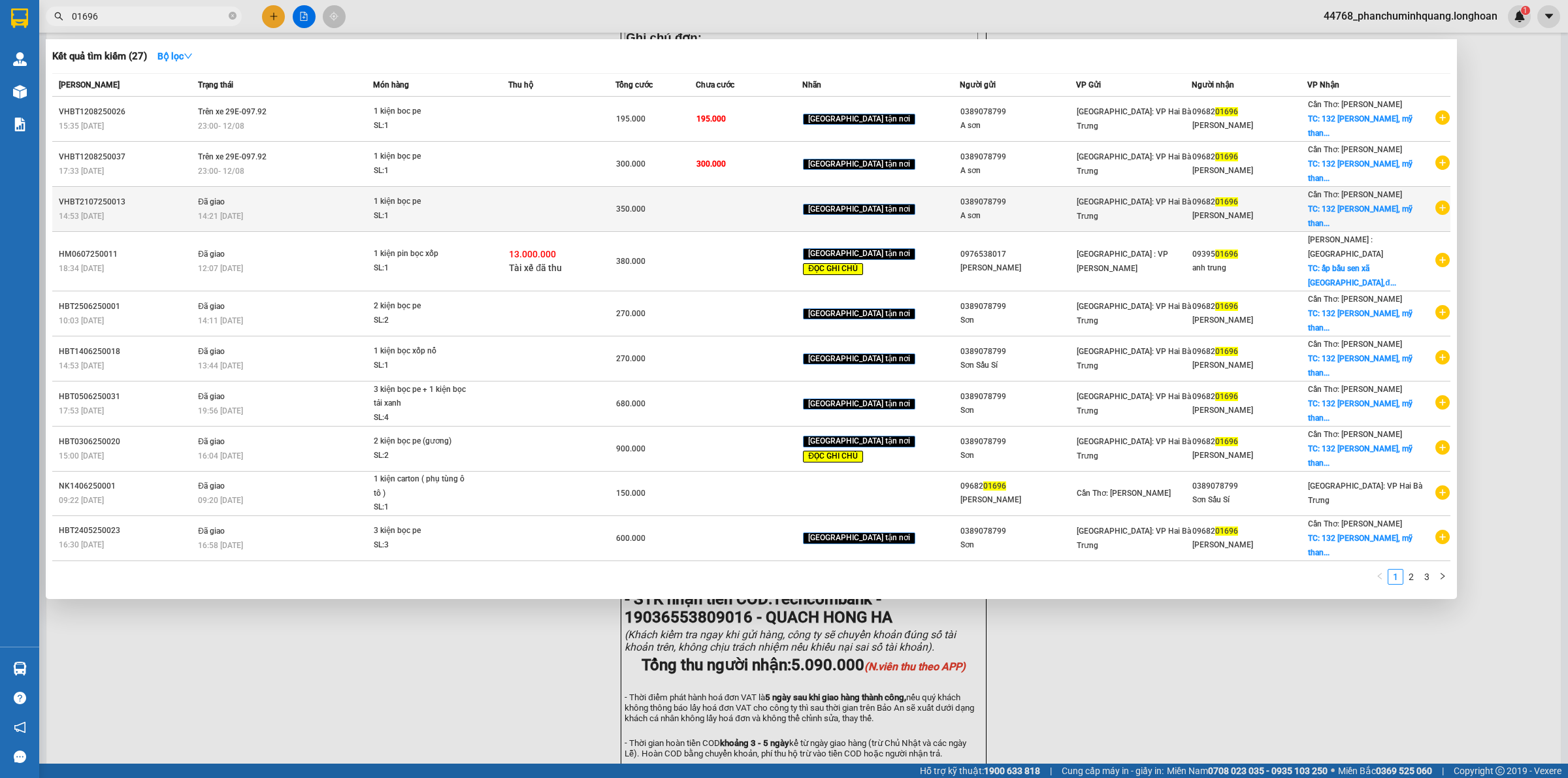
type input "01696"
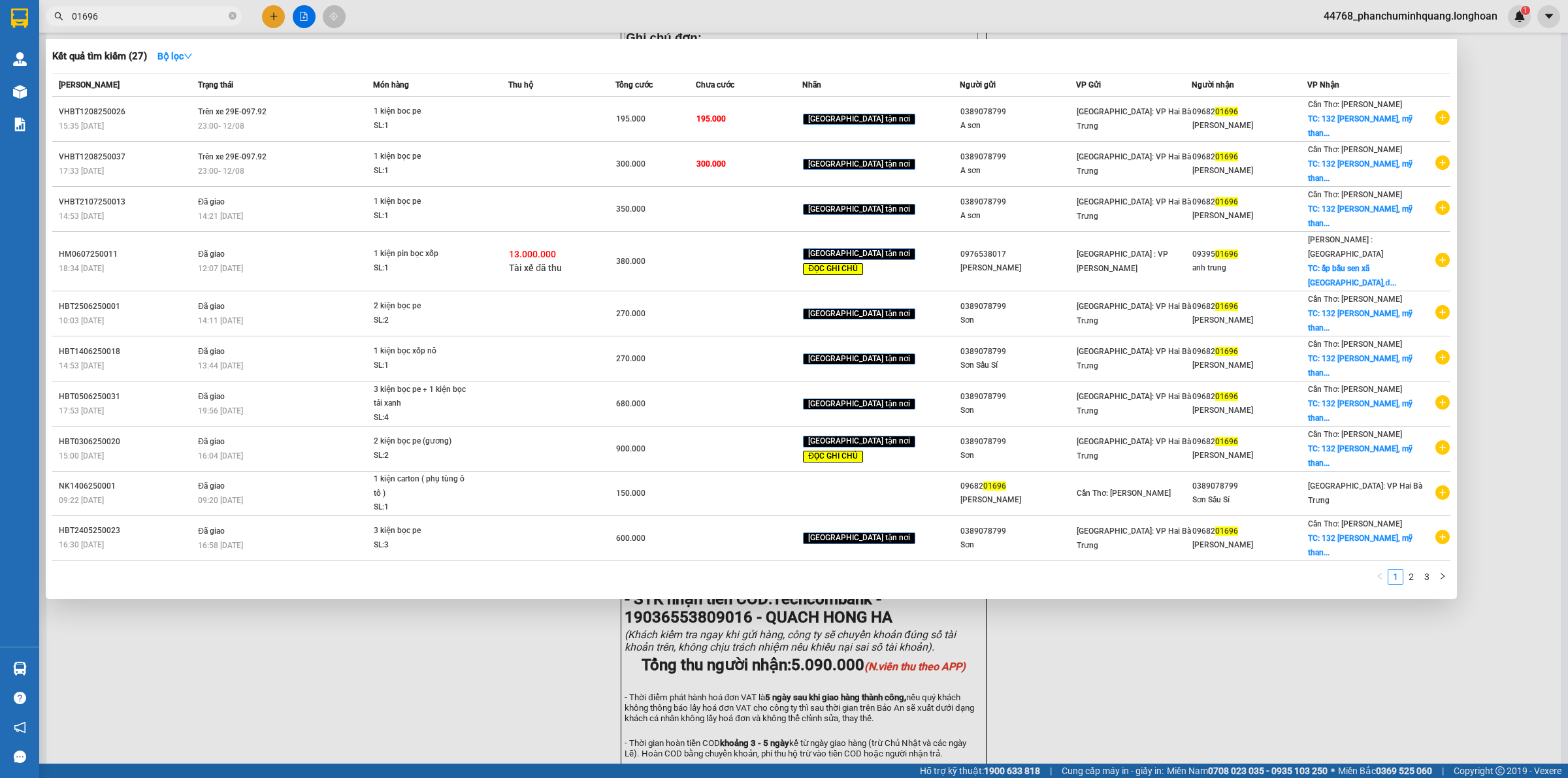
click at [354, 590] on div at bounding box center [784, 389] width 1568 height 778
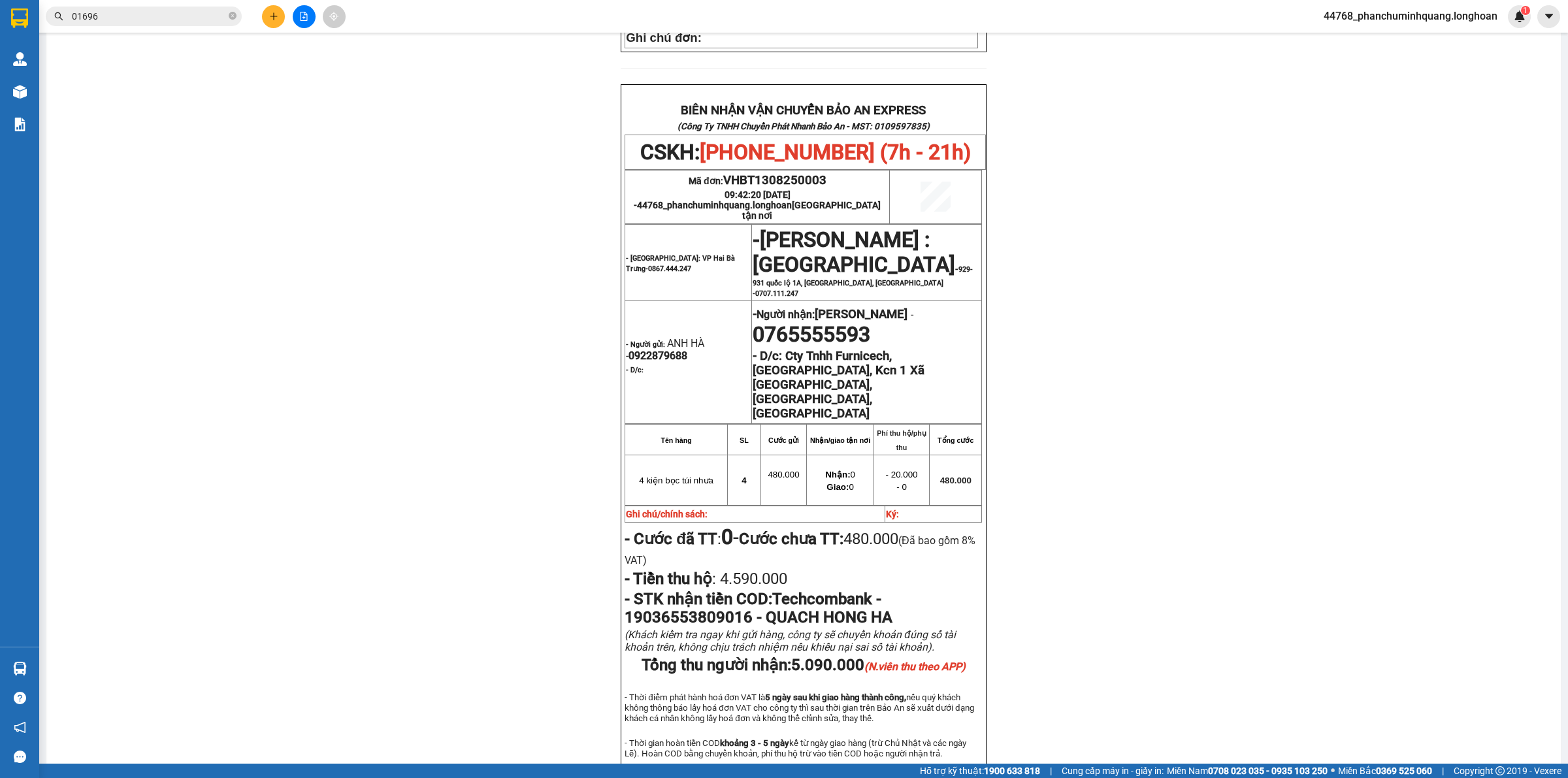
click at [276, 24] on button at bounding box center [273, 17] width 23 height 23
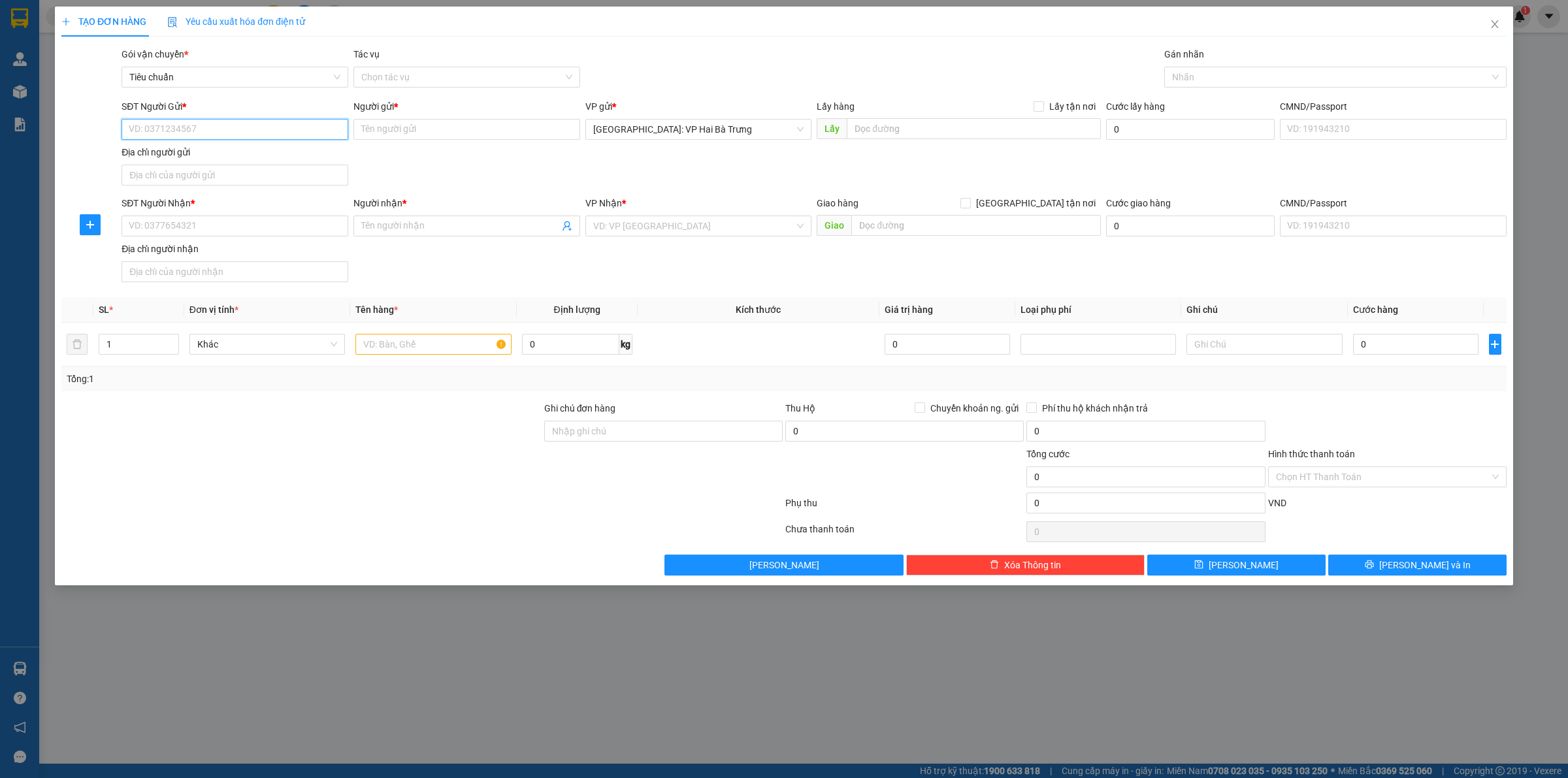
drag, startPoint x: 293, startPoint y: 123, endPoint x: 299, endPoint y: 124, distance: 6.1
click at [293, 122] on input "SĐT Người Gửi *" at bounding box center [235, 129] width 227 height 21
type input "0947377241"
click at [279, 154] on div "0947377241 - a công" at bounding box center [235, 156] width 211 height 15
type input "a công"
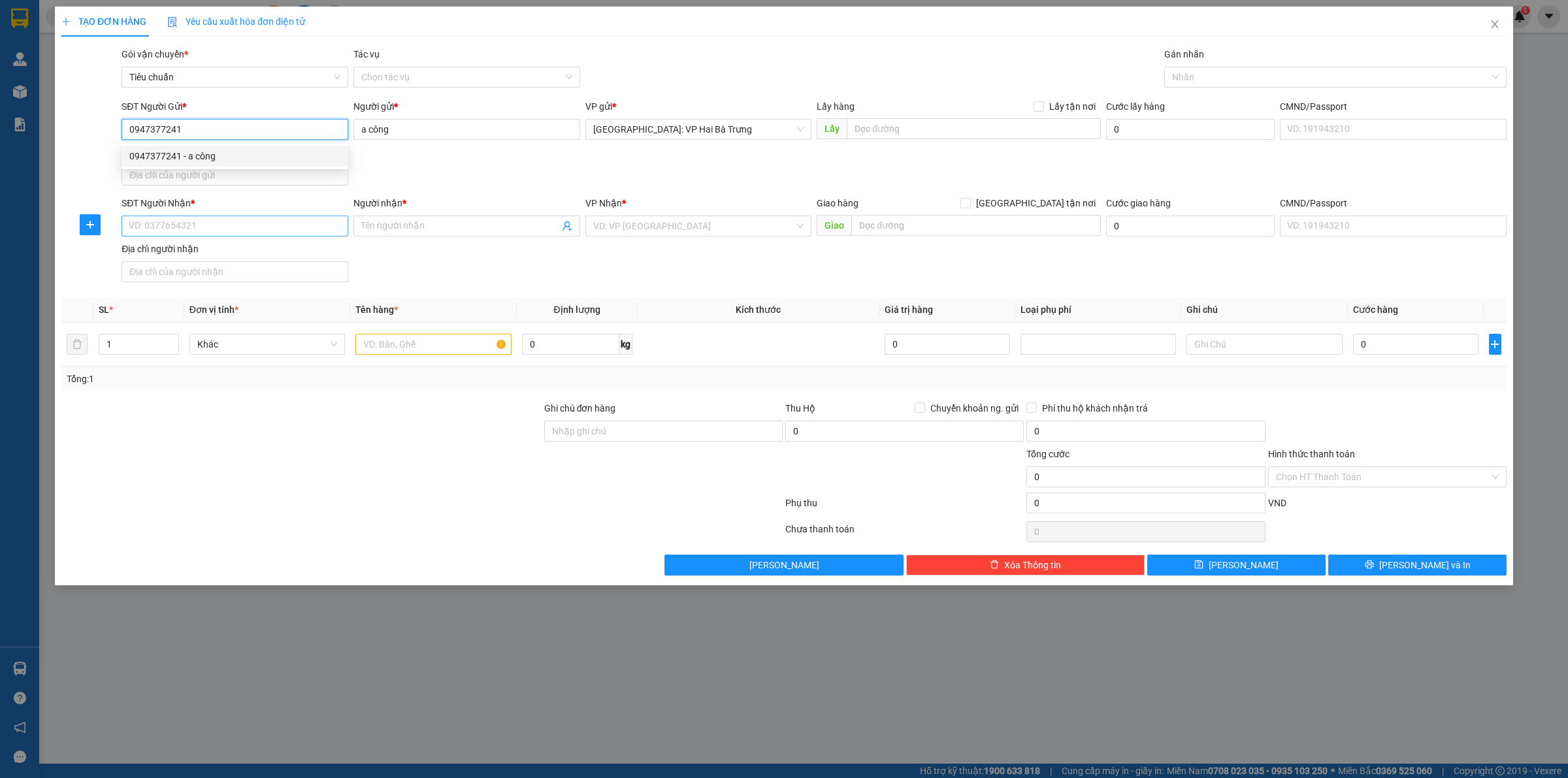
type input "0947377241"
click at [283, 229] on input "SĐT Người Nhận *" at bounding box center [235, 226] width 227 height 21
click at [165, 229] on input "02358588888" at bounding box center [235, 226] width 227 height 21
type input "02358588888"
click at [397, 219] on input "Người nhận *" at bounding box center [460, 226] width 198 height 15
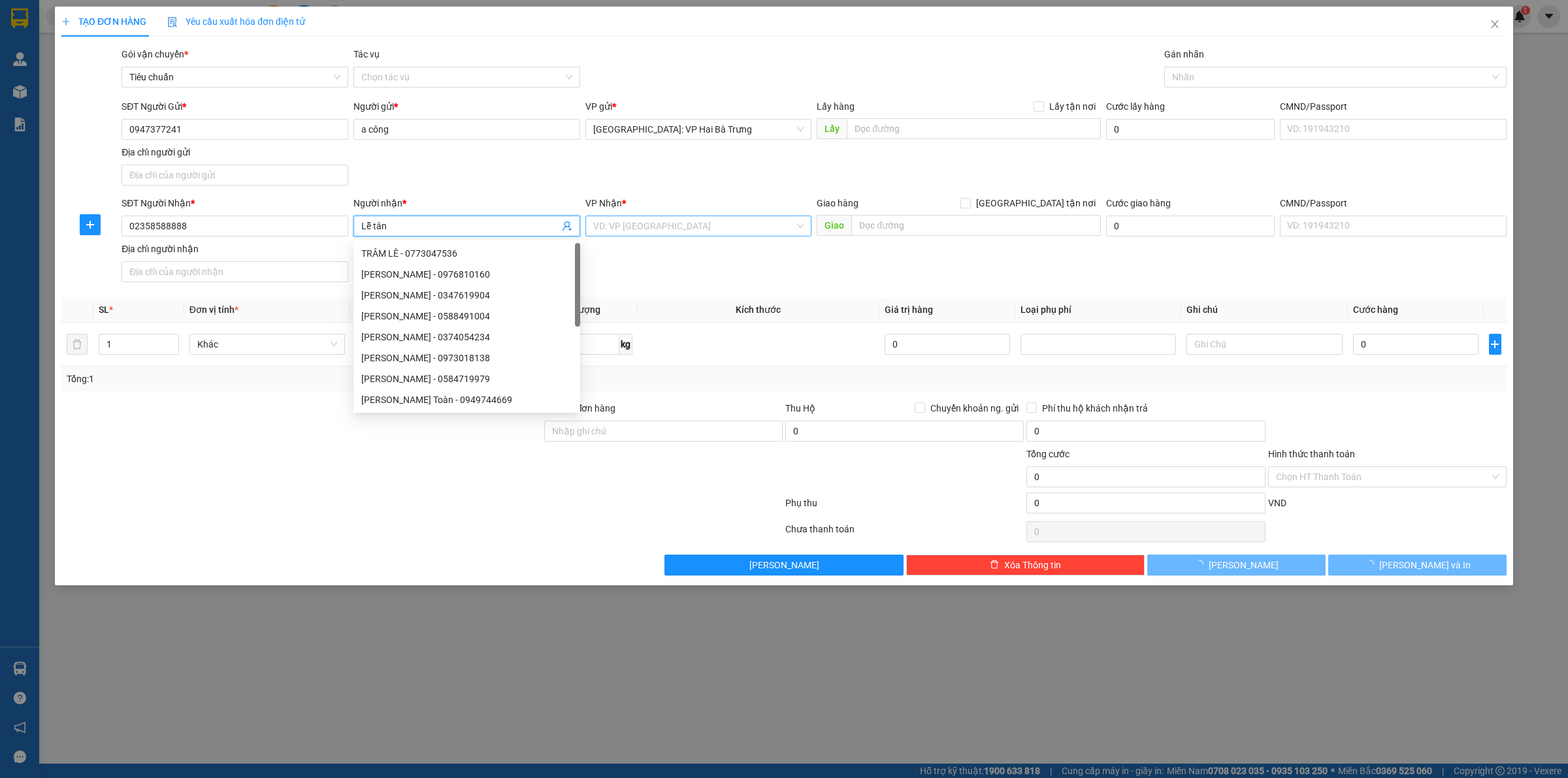
click at [809, 222] on div "VD: VP Sài Gòn" at bounding box center [699, 226] width 227 height 21
type input "Lễ tân"
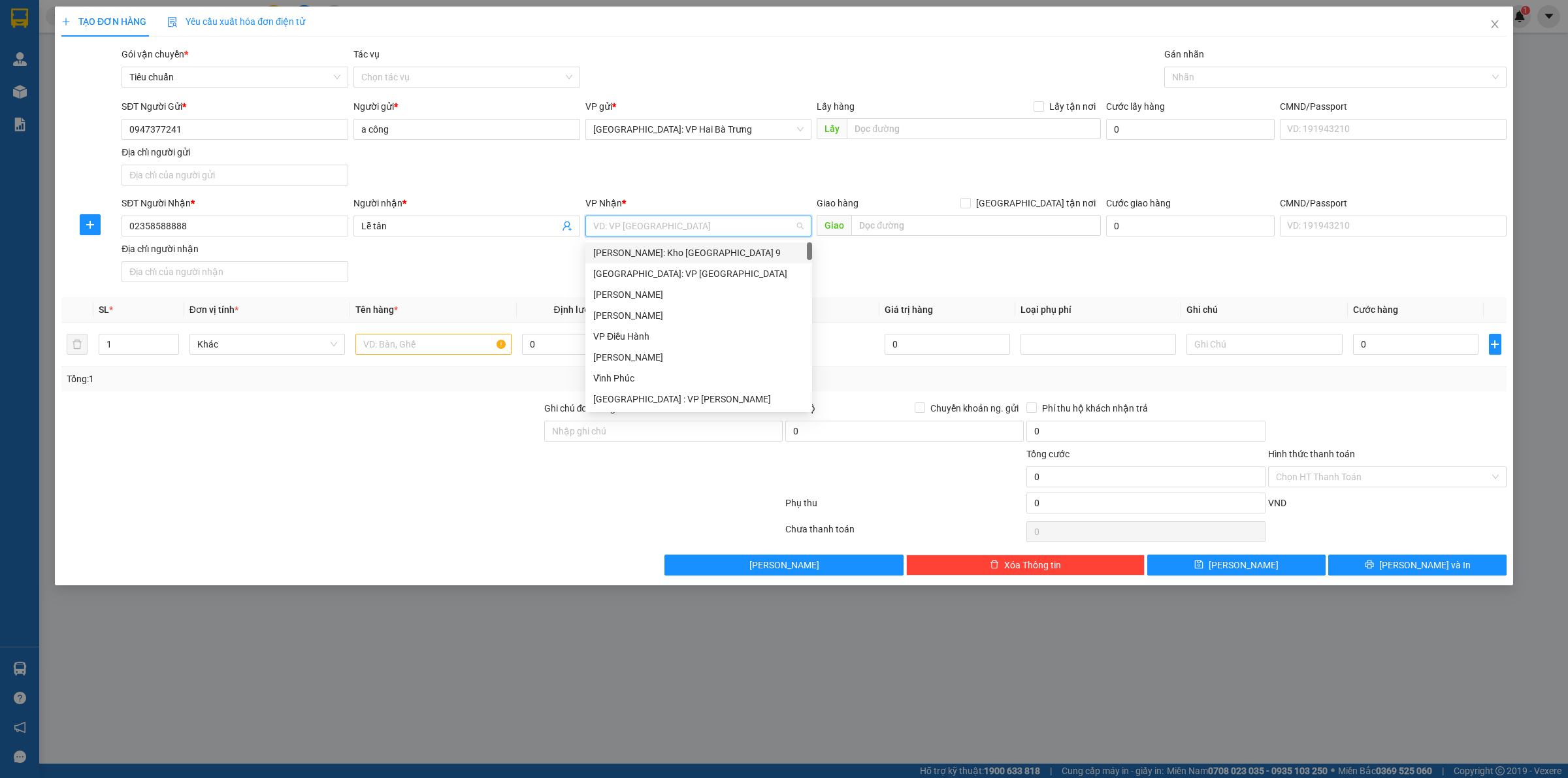
click at [789, 222] on input "search" at bounding box center [694, 226] width 202 height 19
type input "thanh"
click at [719, 255] on div "Đà Nẵng : VP Thanh Khê" at bounding box center [699, 253] width 211 height 15
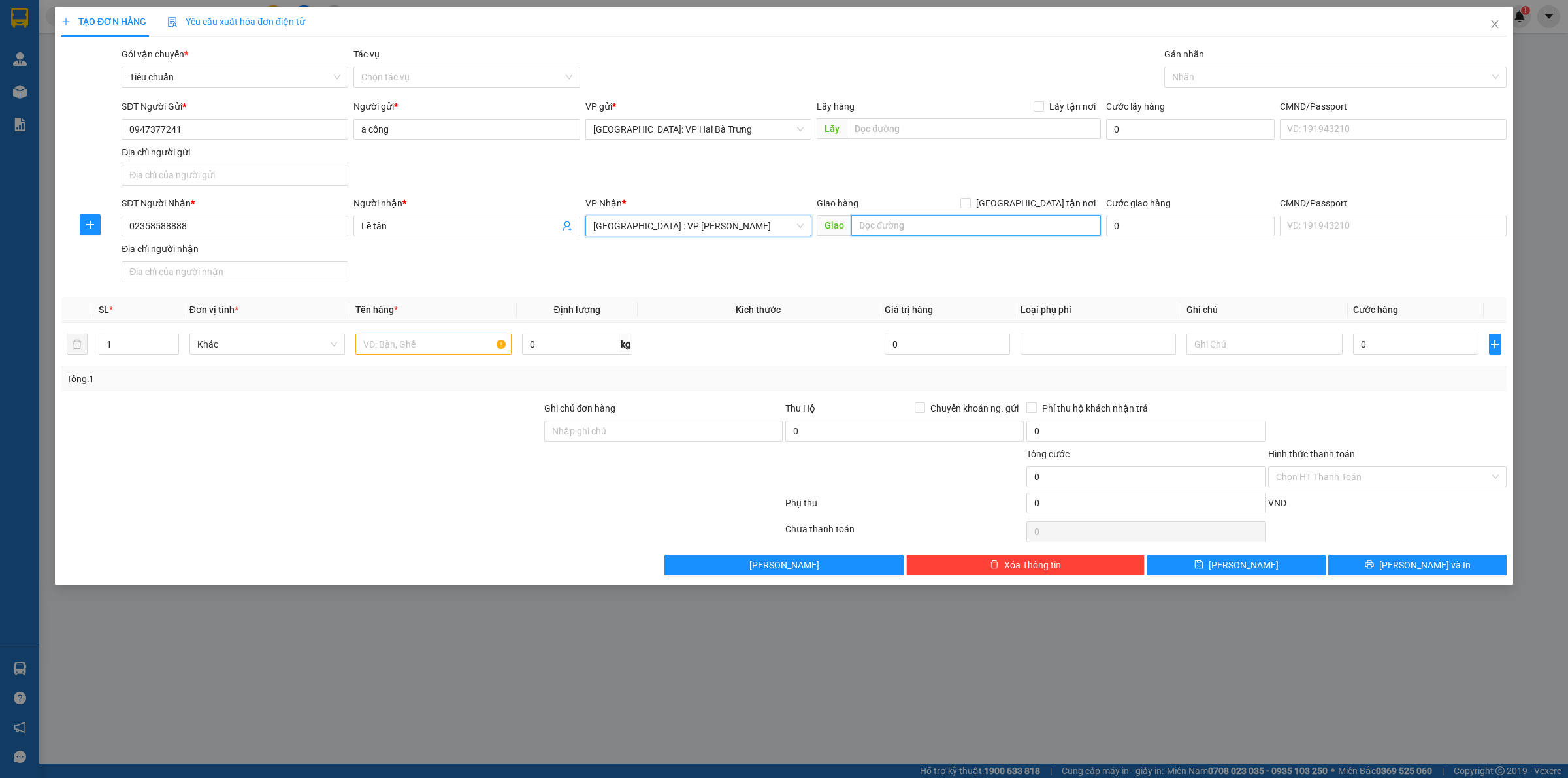
click at [890, 229] on input "text" at bounding box center [976, 226] width 250 height 21
type input "new world hoi an beach & resort, sơn tây, duy hải, duy xuyên, quảng nam"
click at [1047, 203] on span "[GEOGRAPHIC_DATA] tận nơi" at bounding box center [1036, 203] width 130 height 15
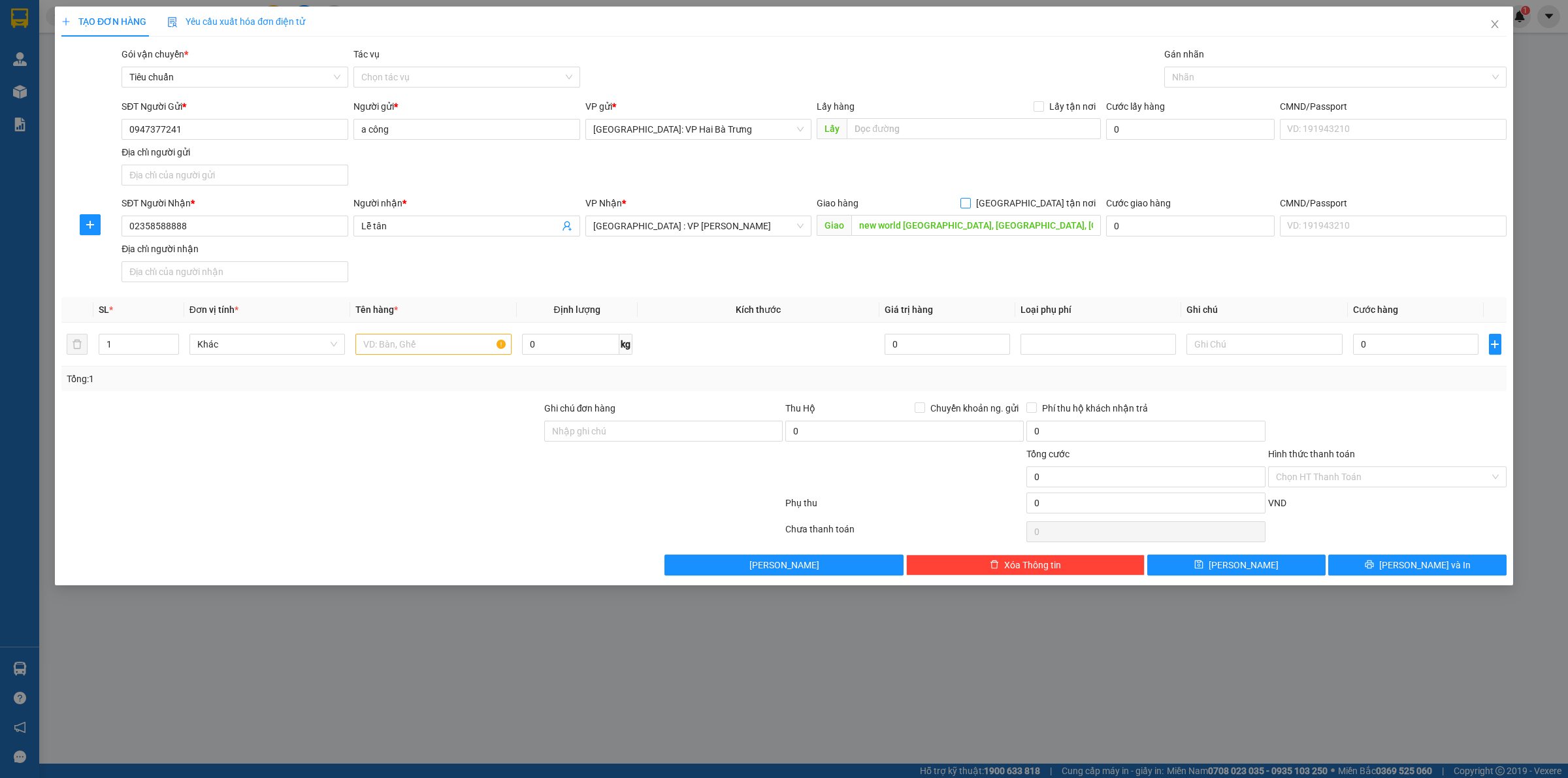
click at [970, 203] on input "[GEOGRAPHIC_DATA] tận nơi" at bounding box center [964, 202] width 9 height 9
checkbox input "true"
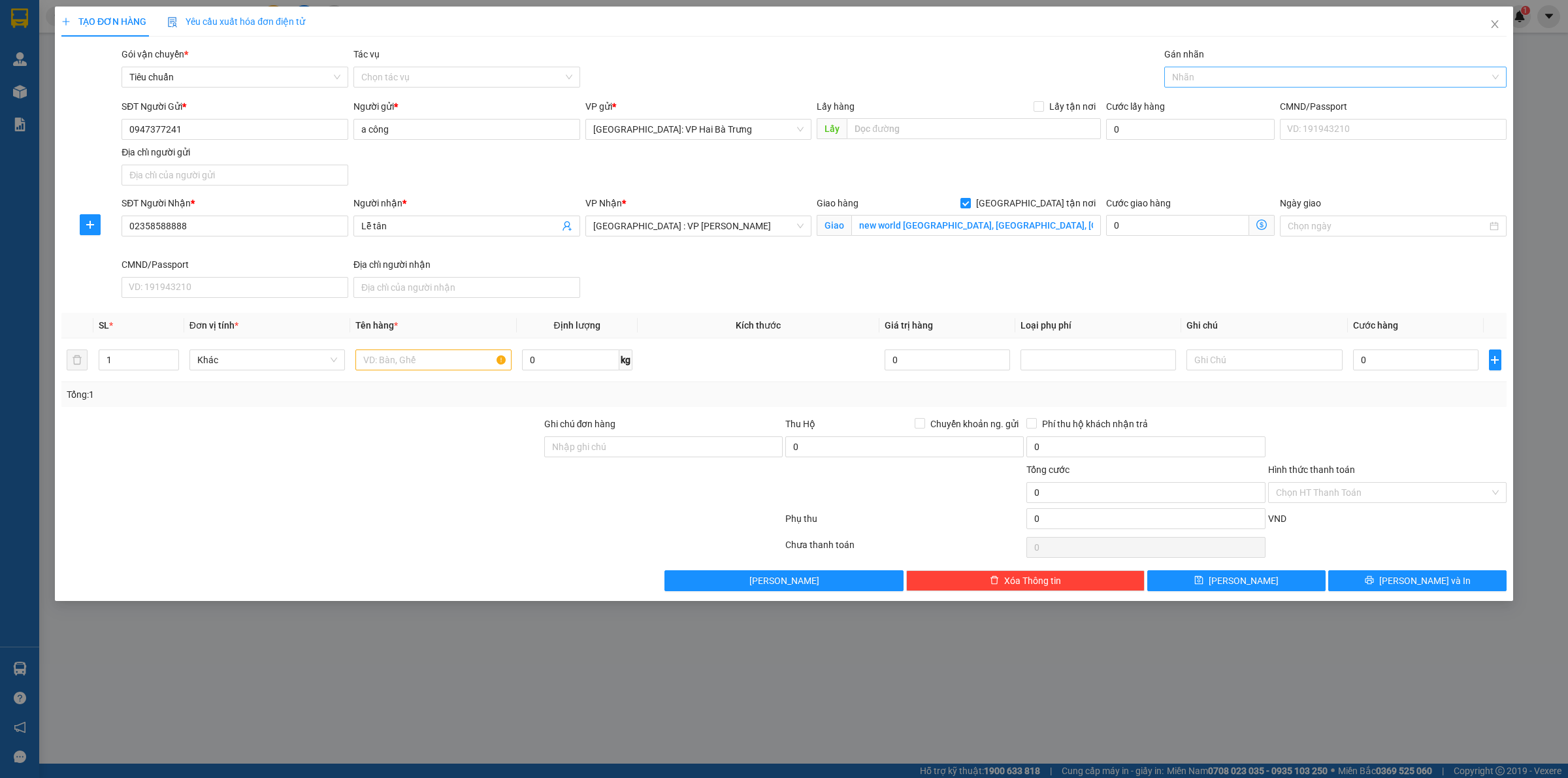
click at [1218, 77] on div at bounding box center [1329, 77] width 323 height 16
type input "G"
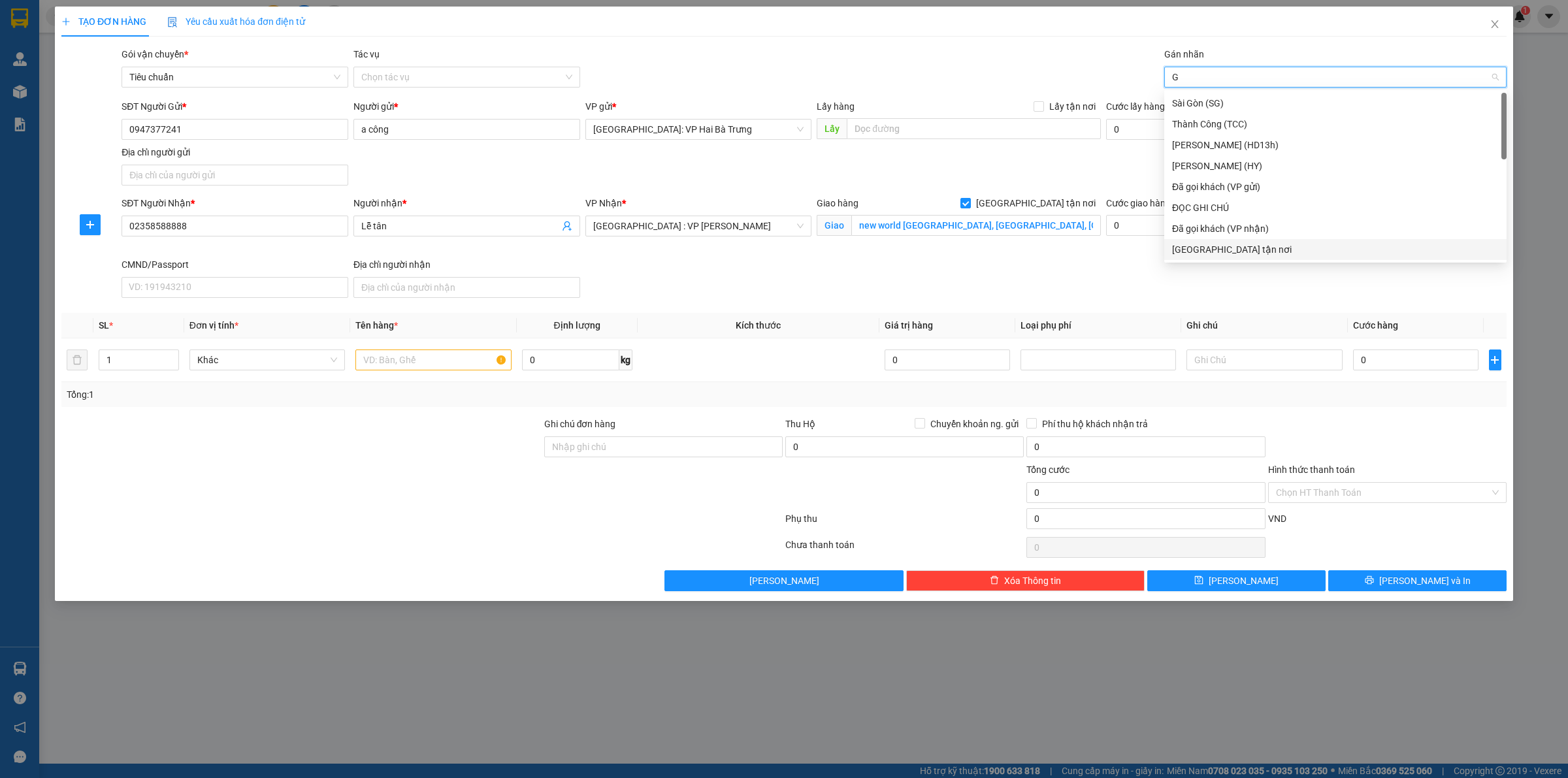
click at [1246, 255] on div "[GEOGRAPHIC_DATA] tận nơi" at bounding box center [1335, 249] width 327 height 15
type input "D"
type input "Đ"
click at [1233, 148] on div "ĐỌC GHI CHÚ" at bounding box center [1335, 145] width 327 height 15
click at [172, 356] on icon "up" at bounding box center [171, 357] width 5 height 5
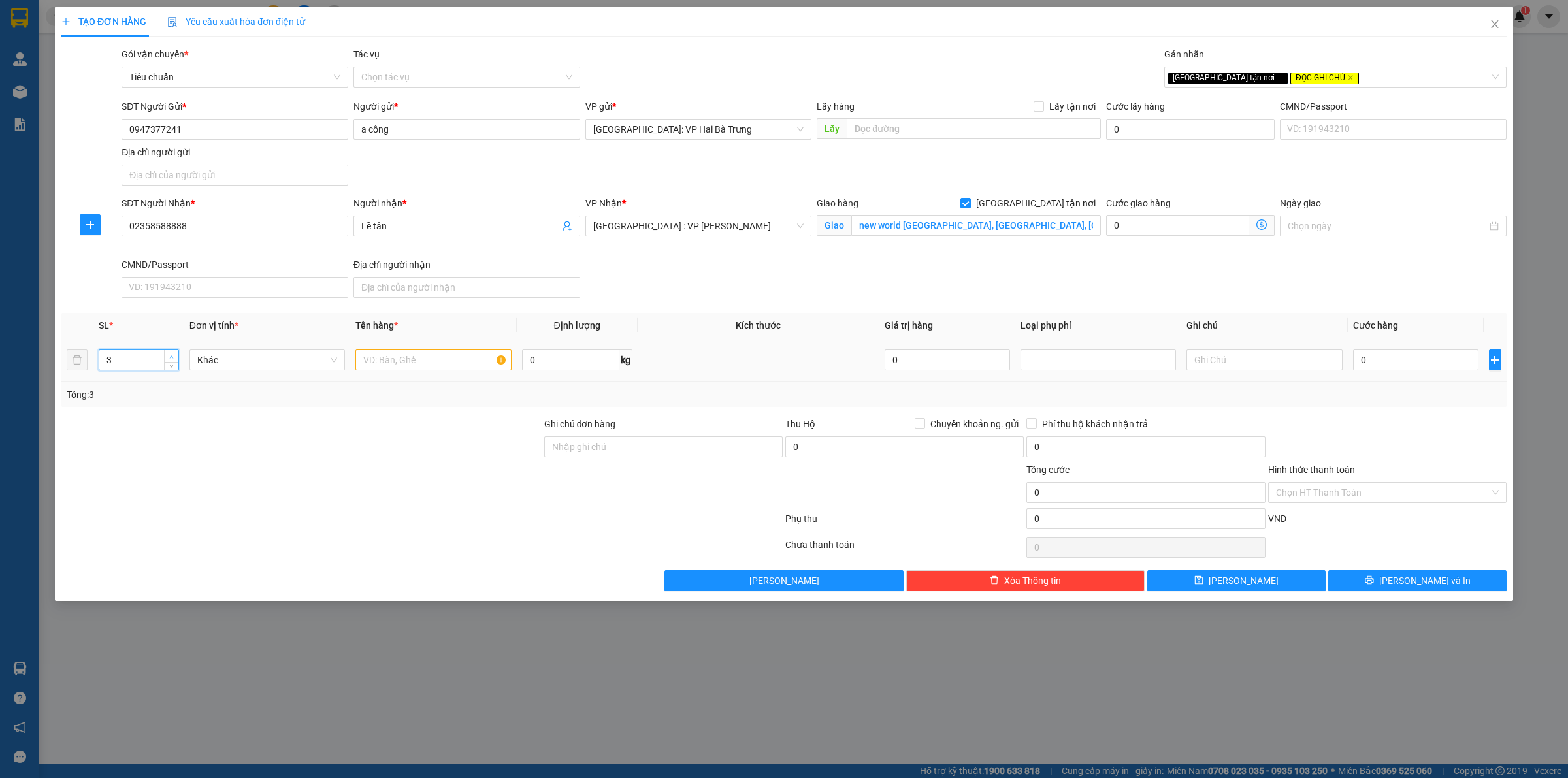
click at [172, 356] on icon "up" at bounding box center [171, 357] width 5 height 5
type input "4"
click at [172, 356] on icon "up" at bounding box center [171, 357] width 5 height 5
drag, startPoint x: 420, startPoint y: 361, endPoint x: 422, endPoint y: 369, distance: 8.2
click at [420, 363] on input "text" at bounding box center [433, 360] width 156 height 21
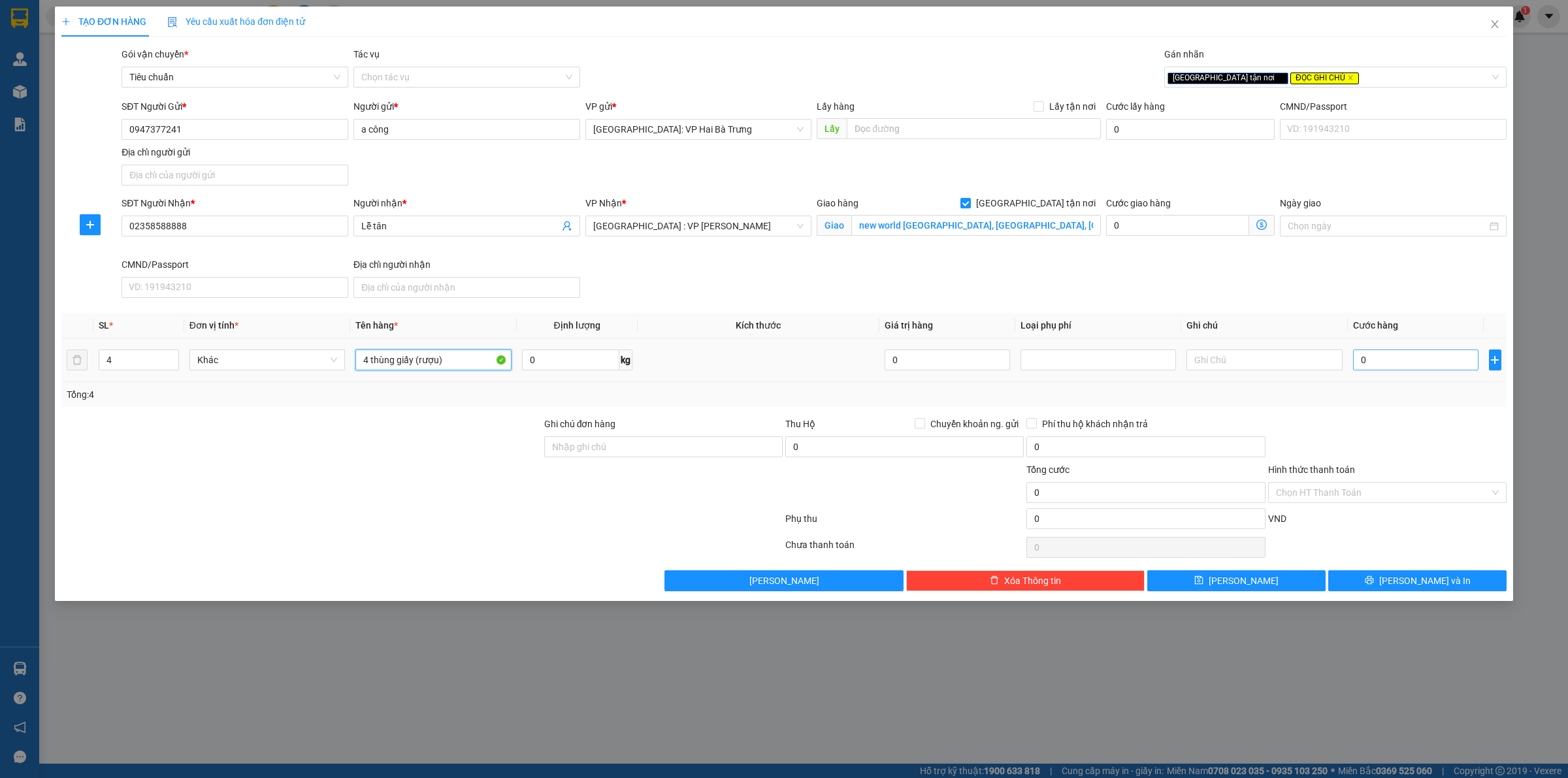
type input "4 thùng giấy (rượu)"
click at [1405, 356] on input "0" at bounding box center [1416, 360] width 125 height 21
type input "2"
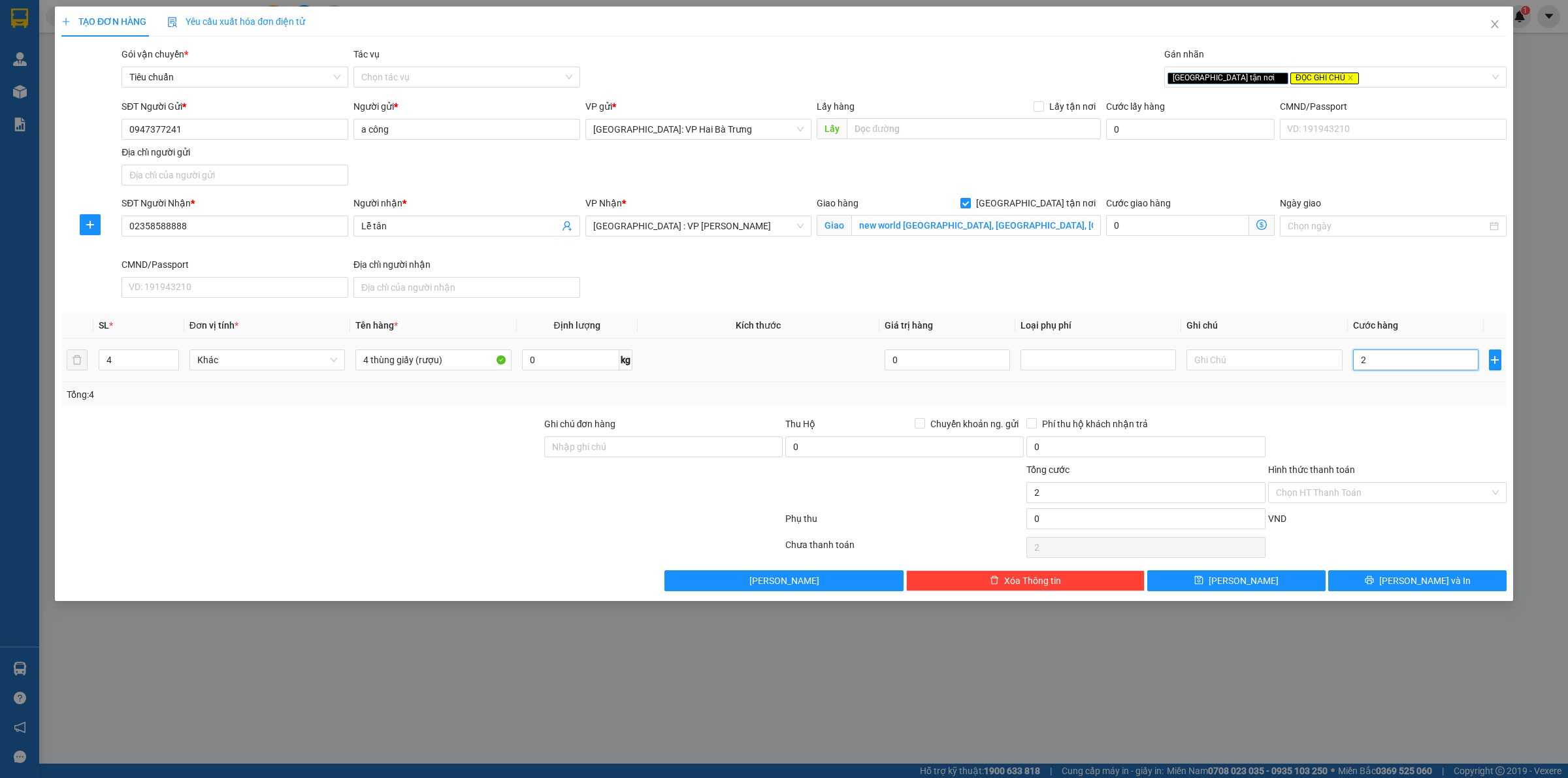
type input "25"
type input "250"
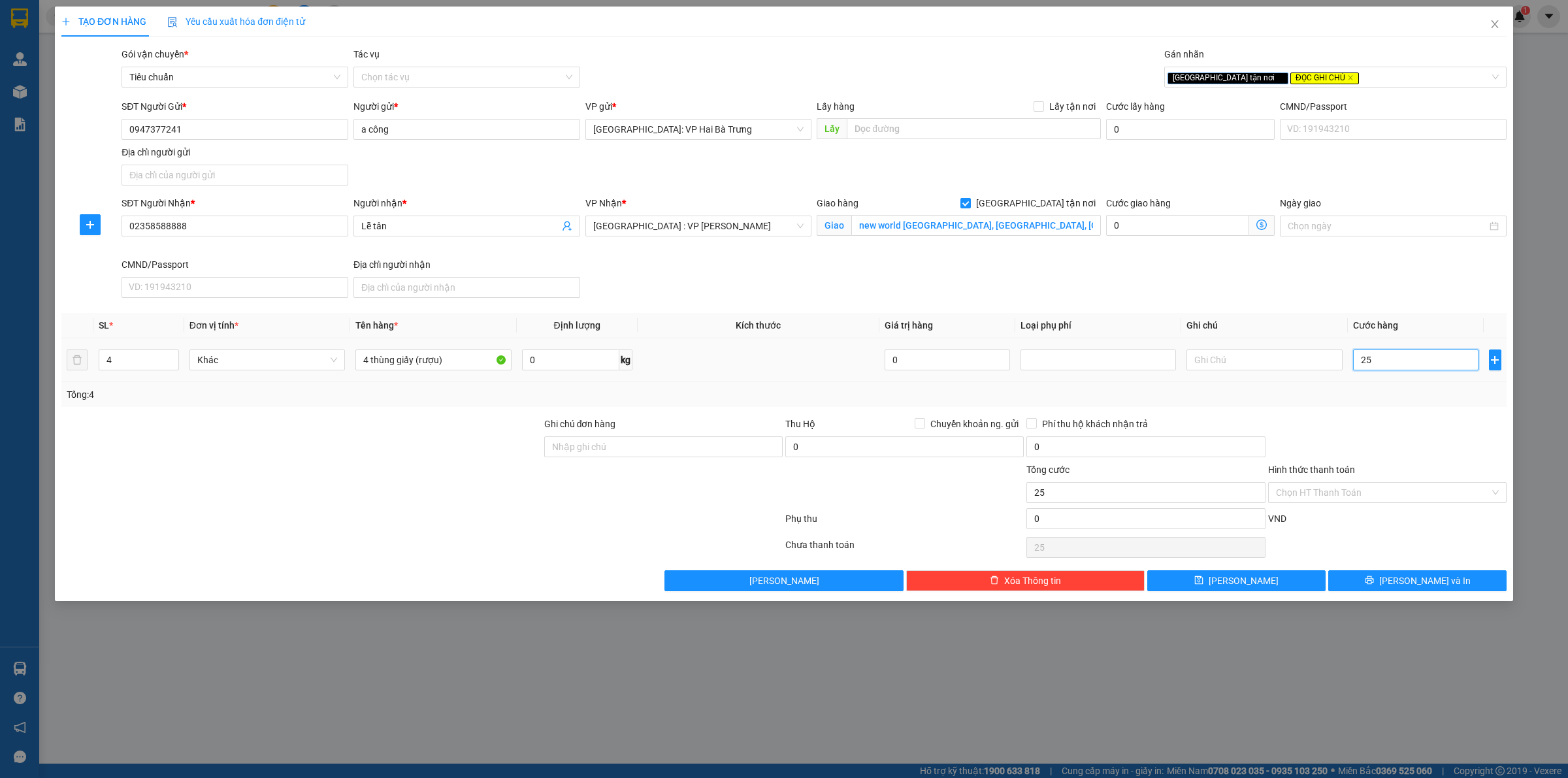
type input "250"
type input "2.500"
type input "25.000"
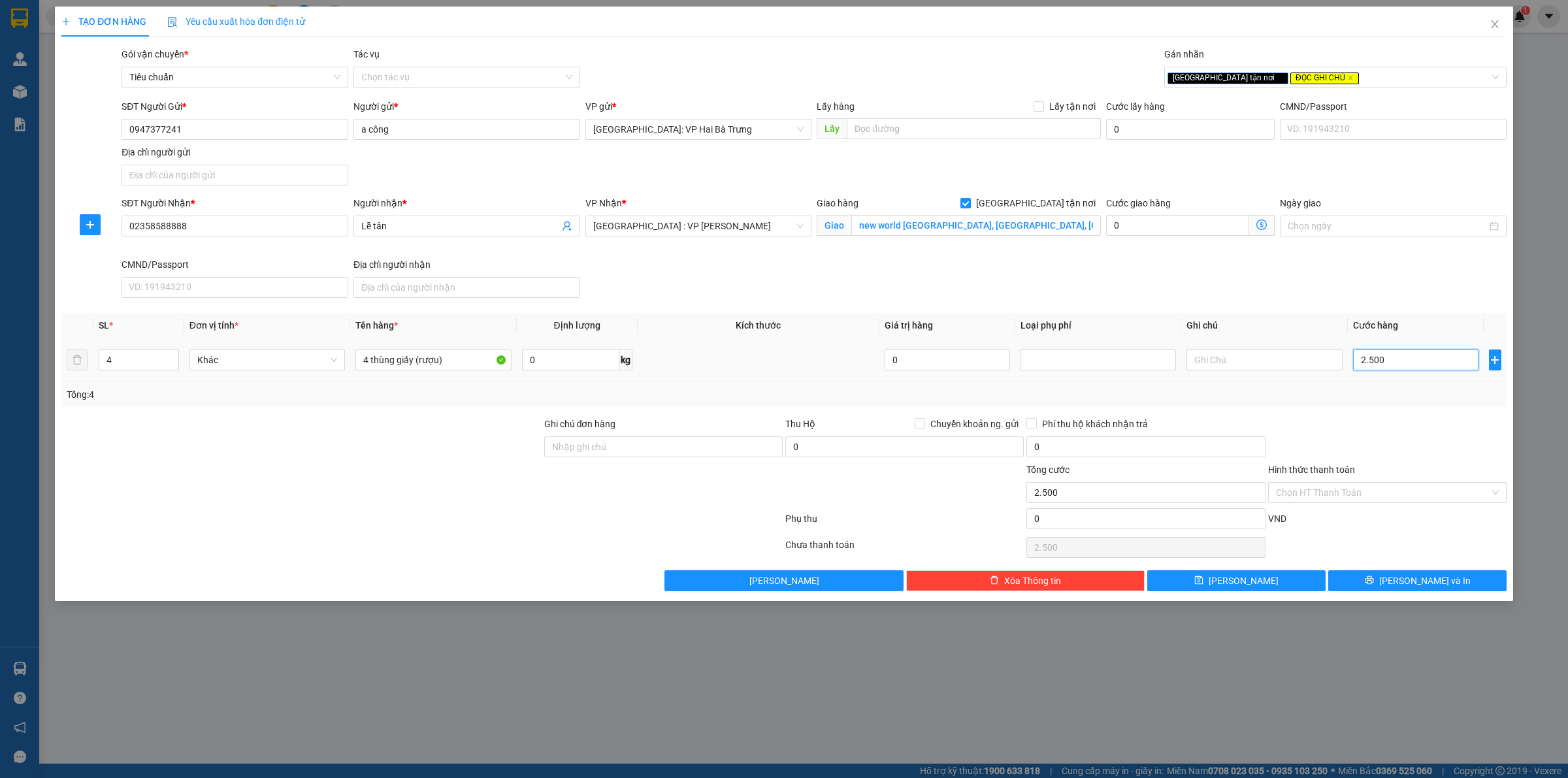
type input "25.000"
type input "250.000"
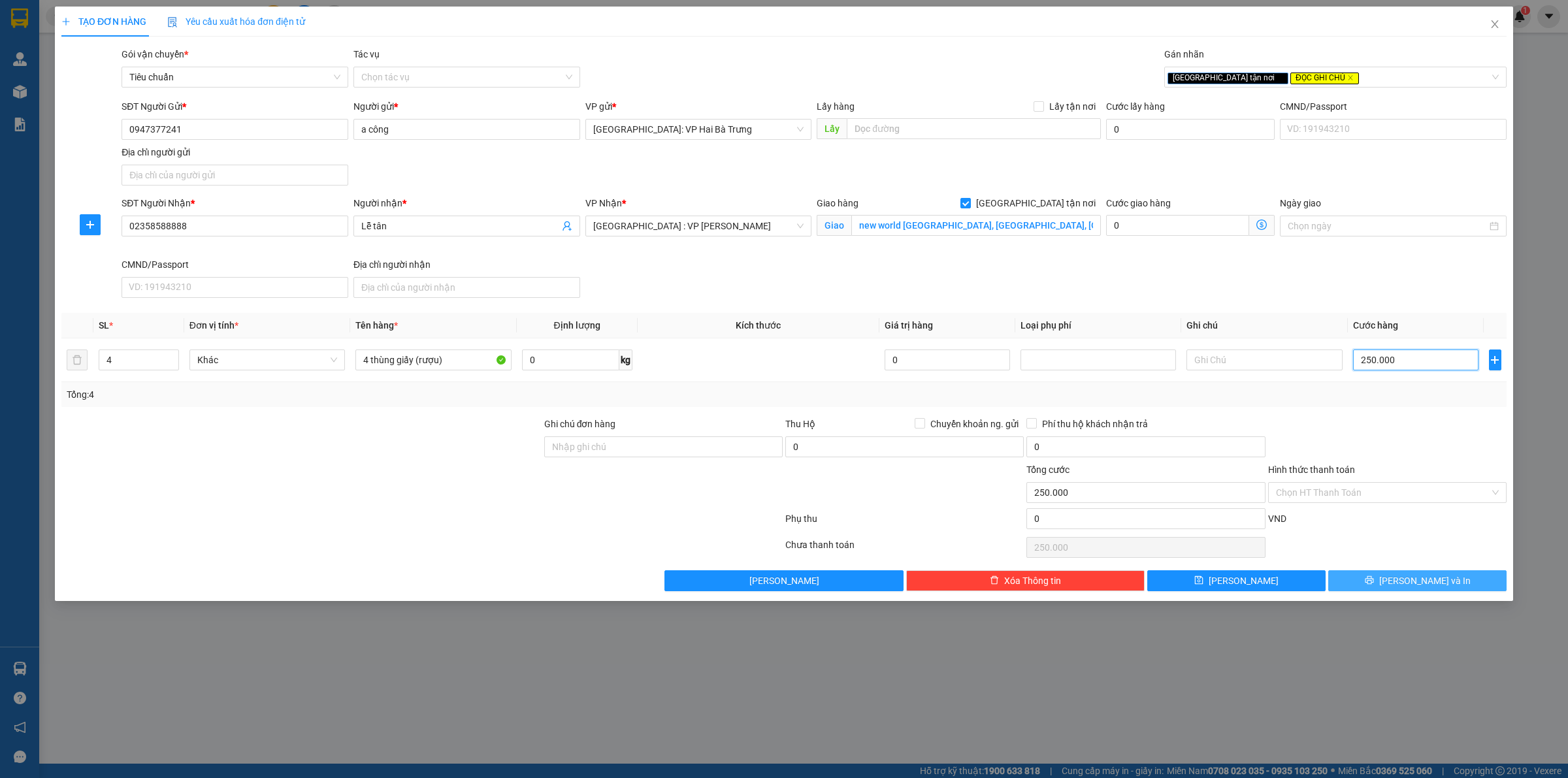
type input "250.000"
click at [1423, 588] on span "Lưu và In" at bounding box center [1425, 581] width 91 height 15
click at [711, 455] on input "Ghi chú đơn hàng" at bounding box center [663, 446] width 238 height 21
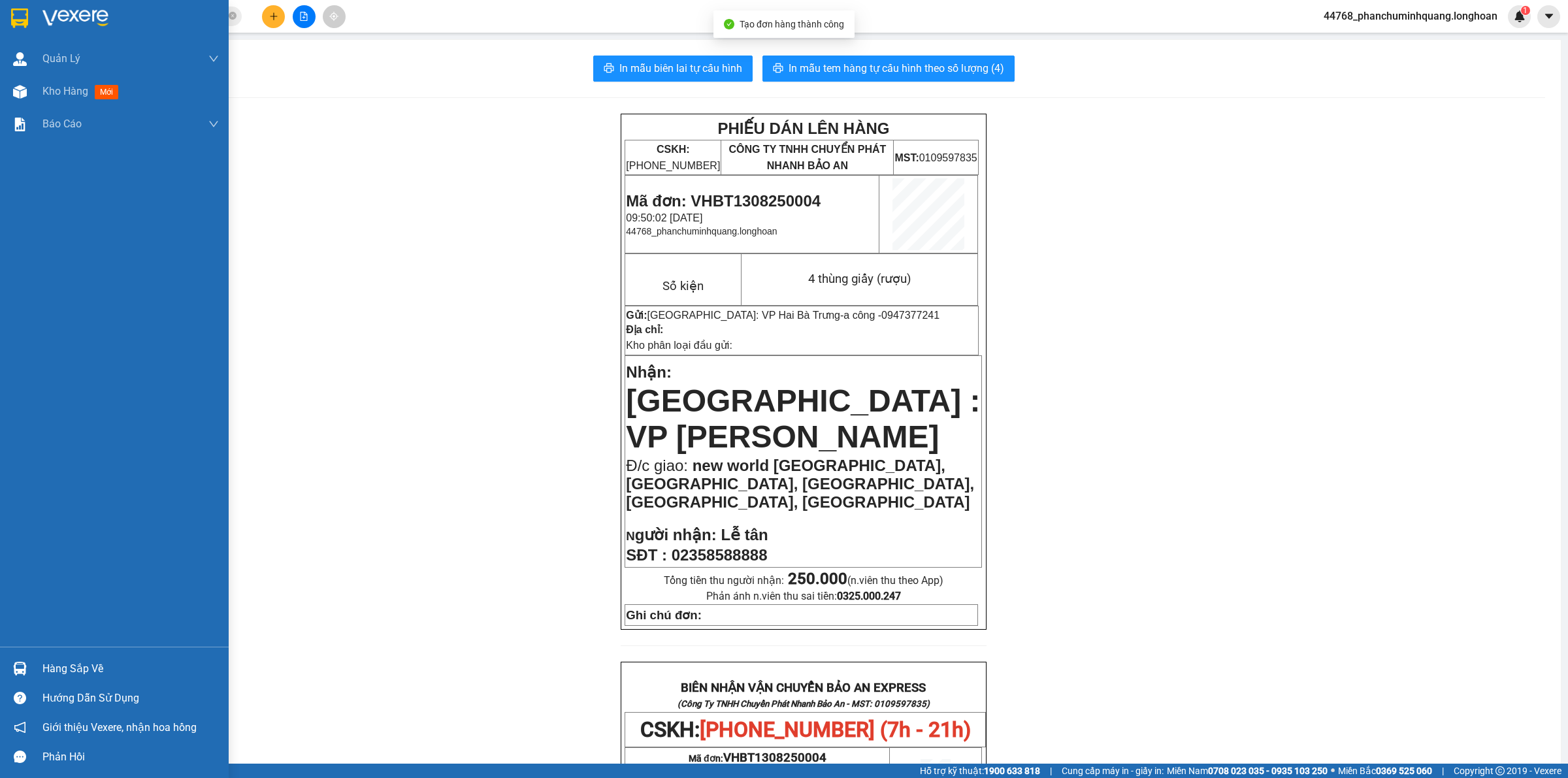
click at [15, 26] on img at bounding box center [19, 18] width 17 height 19
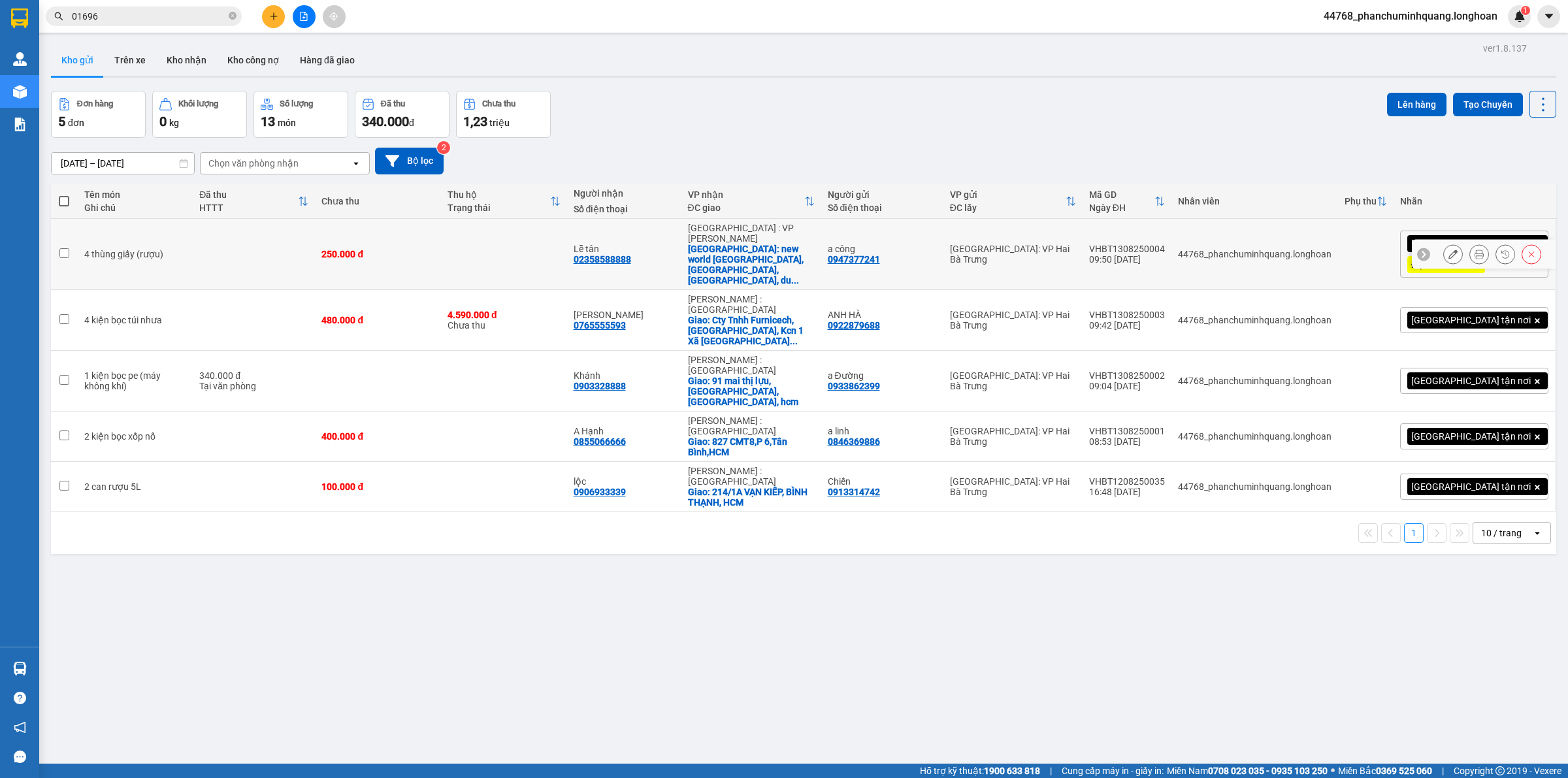
click at [1448, 250] on icon at bounding box center [1452, 254] width 9 height 9
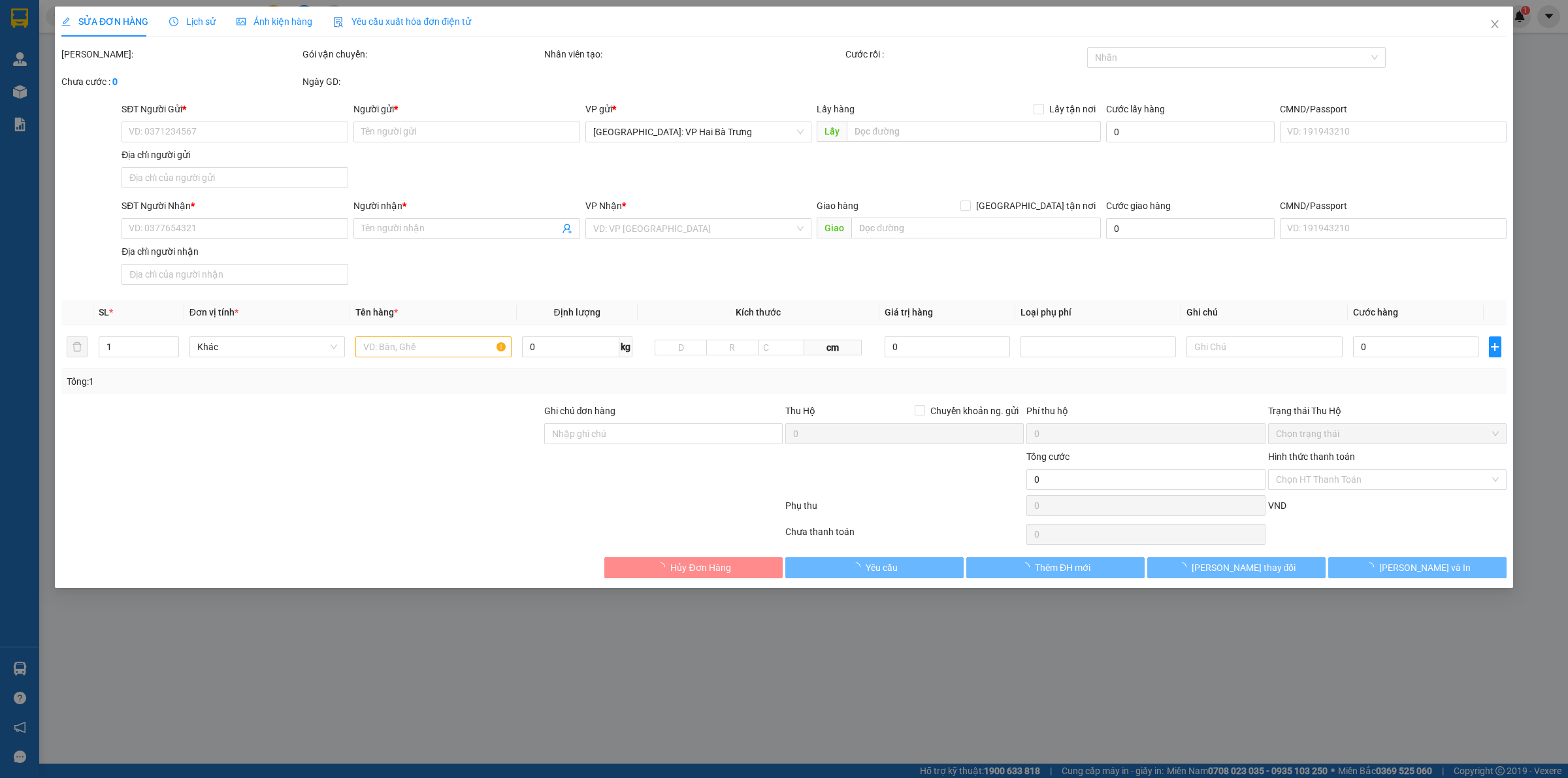
type input "0947377241"
type input "a công"
type input "02358588888"
type input "Lễ tân"
checkbox input "true"
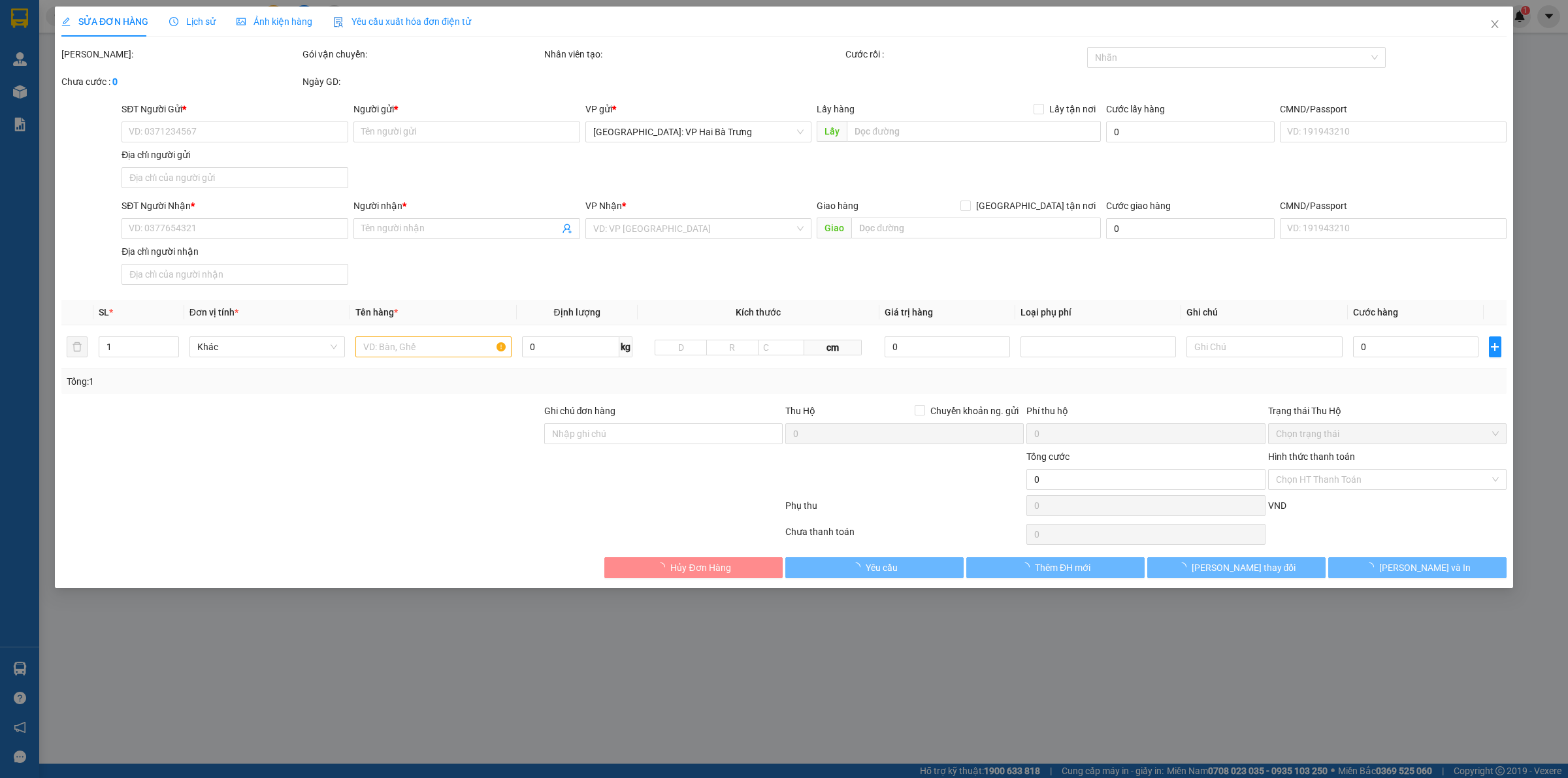
type input "new world hoi an beach & resort, sơn tây, duy hải, duy xuyên, quảng nam"
type input "250.000"
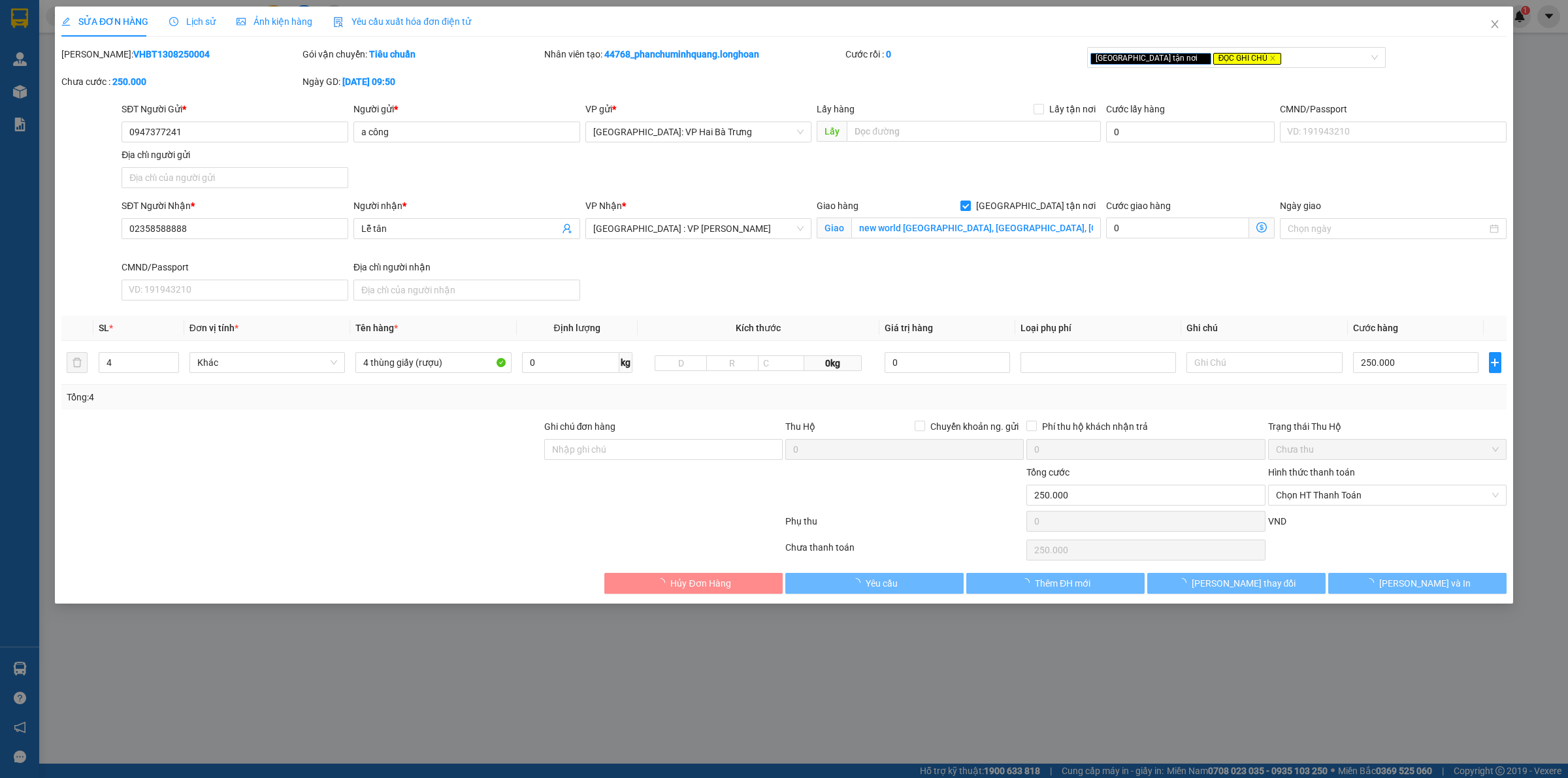
click at [641, 433] on div "Ghi chú đơn hàng" at bounding box center [663, 429] width 238 height 19
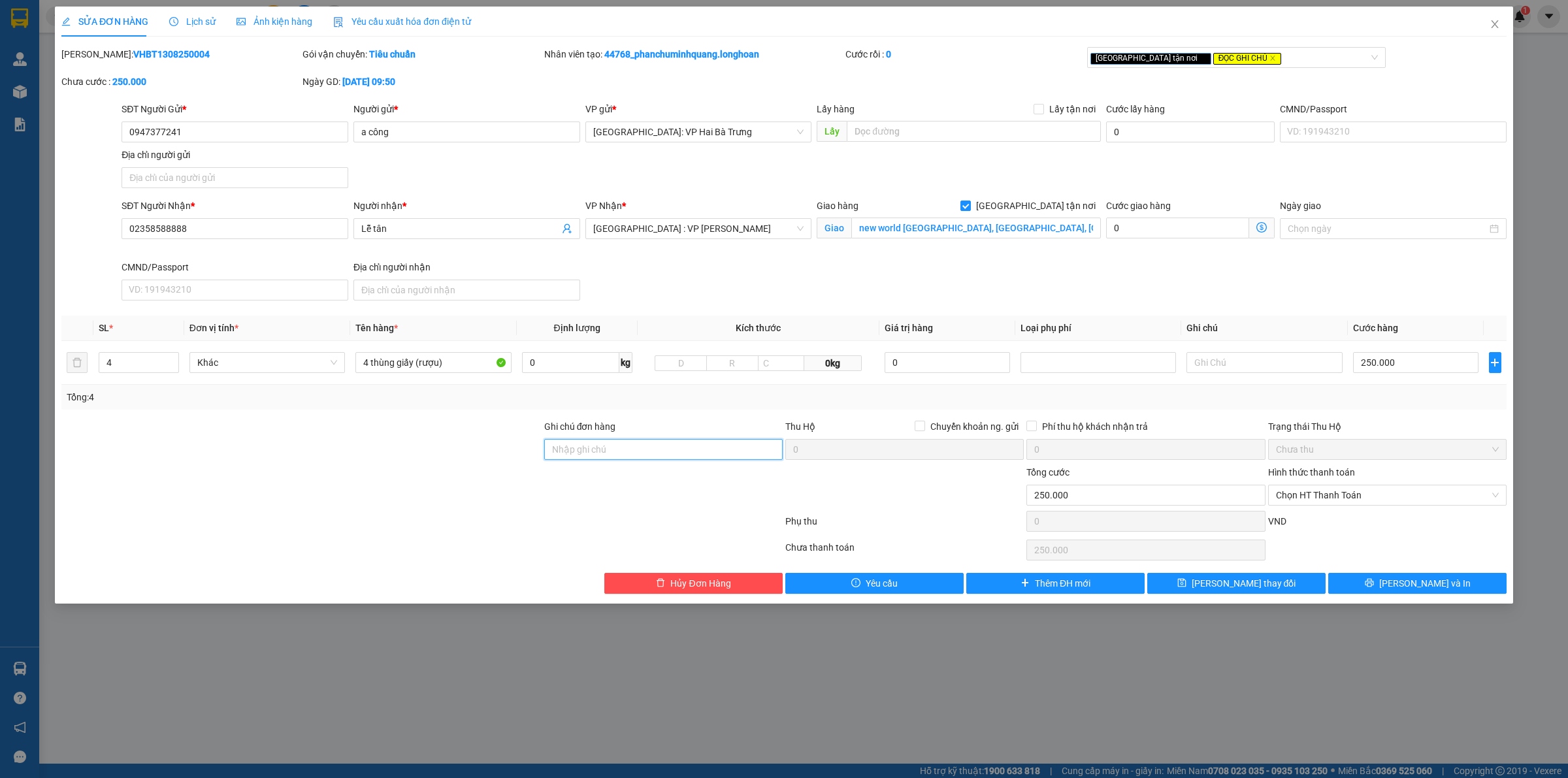
click at [641, 446] on input "Ghi chú đơn hàng" at bounding box center [663, 449] width 238 height 21
type input "Hàng chính sách, giao nguyên kiện hư vỡ không đền"
click at [1369, 585] on button "Lưu và In" at bounding box center [1418, 584] width 179 height 21
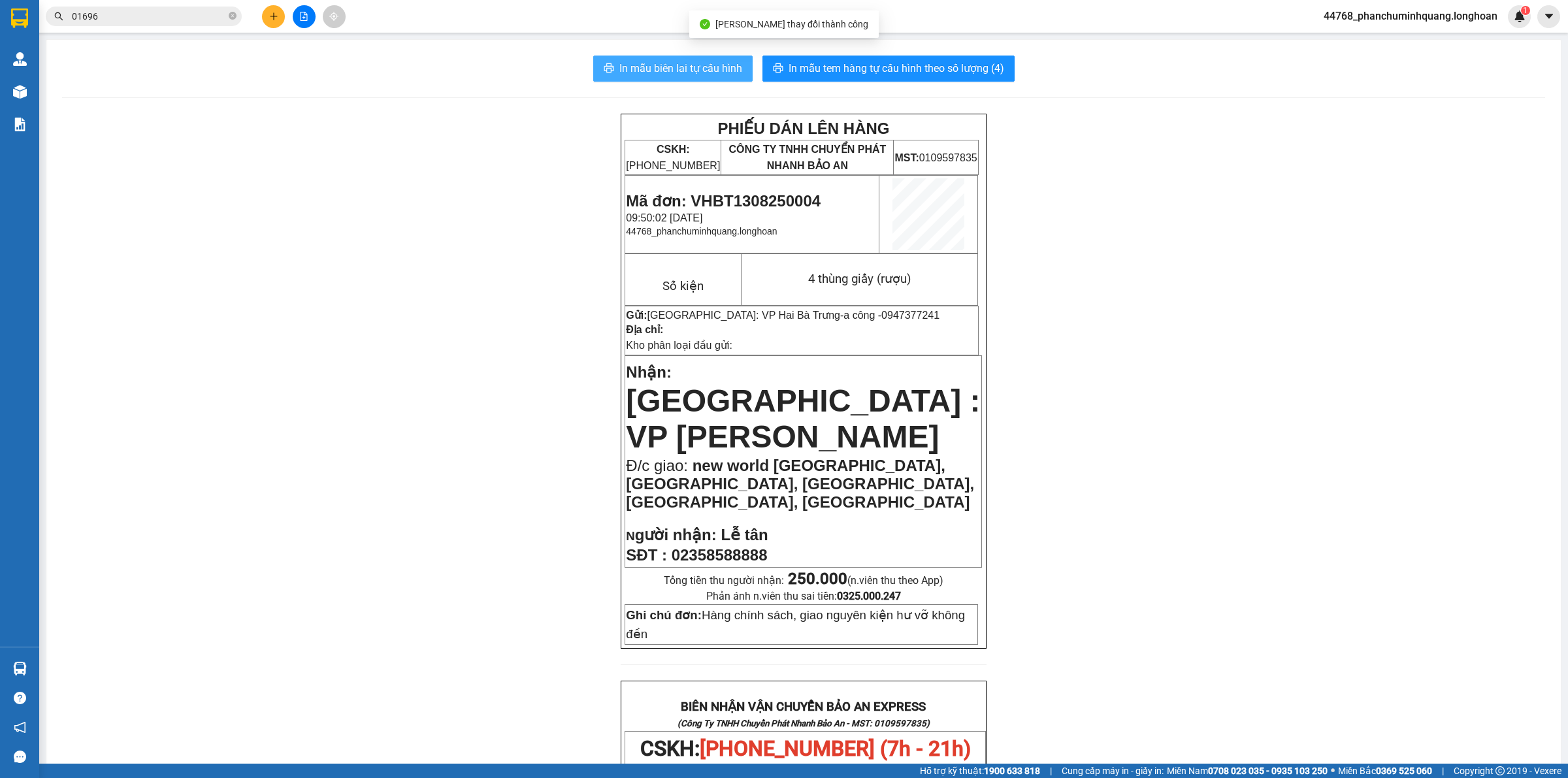
click at [673, 71] on span "In mẫu biên lai tự cấu hình" at bounding box center [681, 69] width 123 height 17
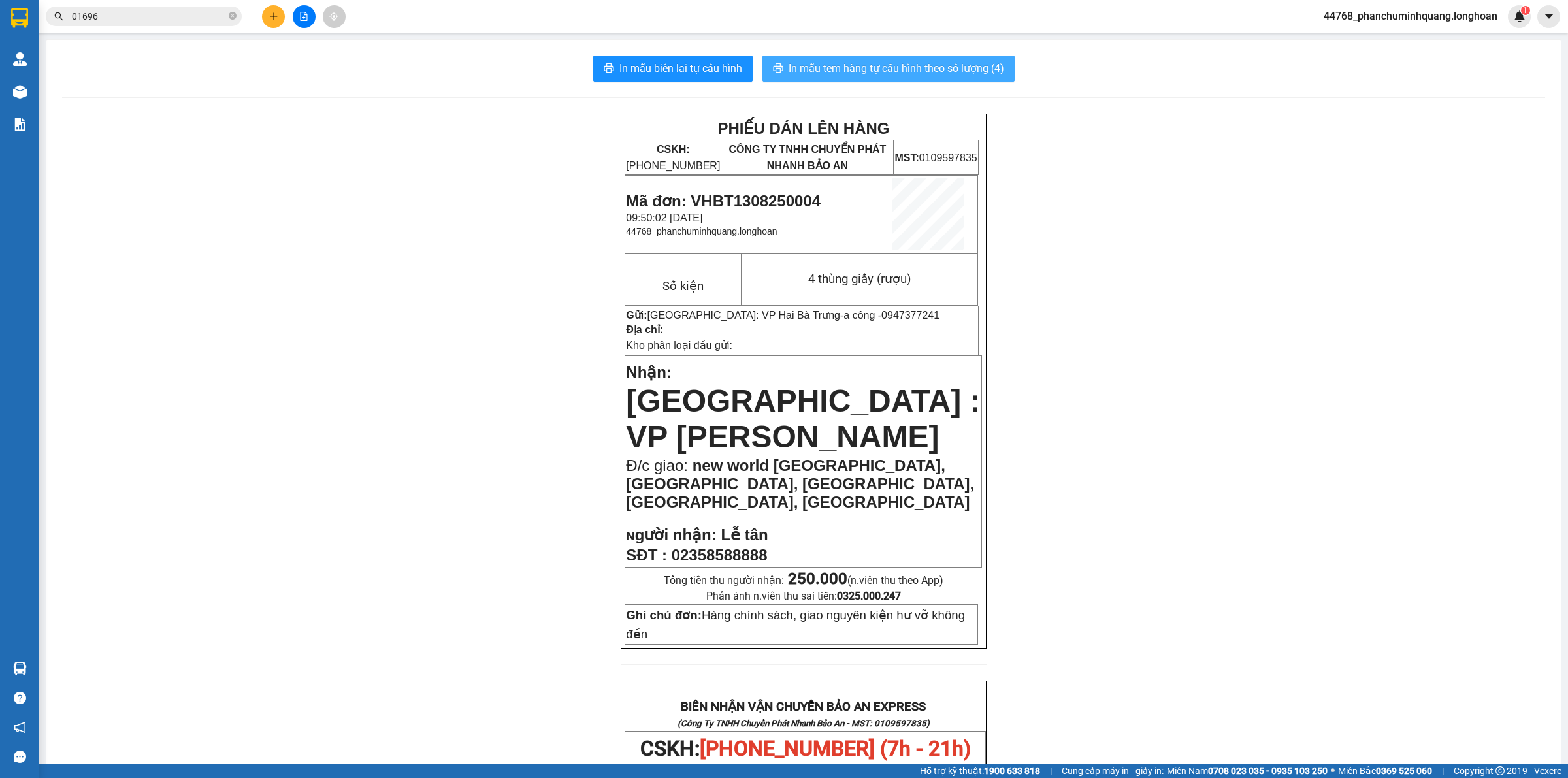
click at [878, 64] on span "In mẫu tem hàng tự cấu hình theo số lượng (4)" at bounding box center [896, 69] width 215 height 17
click at [273, 13] on icon "plus" at bounding box center [273, 16] width 9 height 9
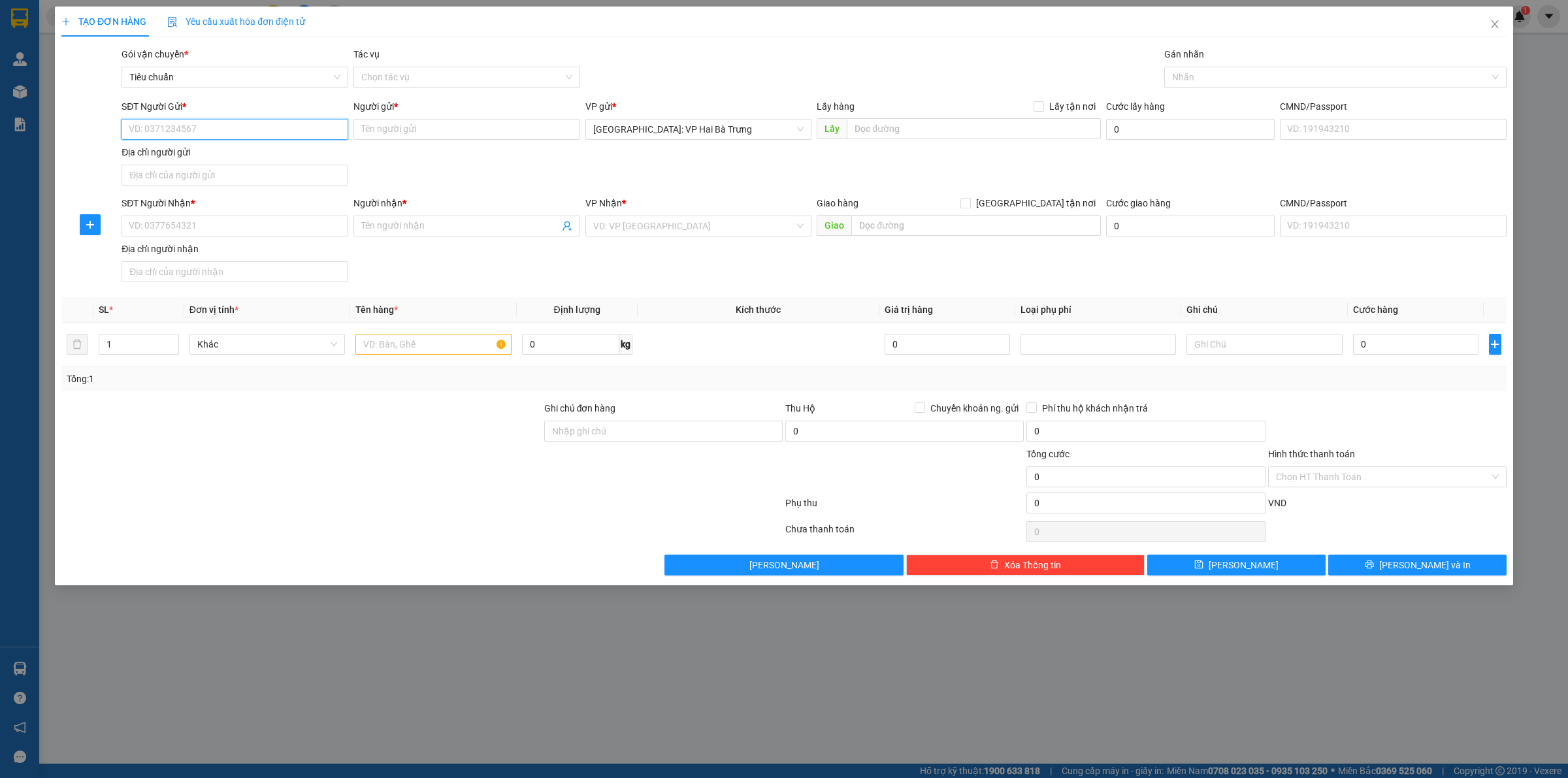
click at [318, 129] on input "SĐT Người Gửi *" at bounding box center [235, 129] width 227 height 21
type input "0982223182"
click at [508, 129] on input "Người gửi *" at bounding box center [467, 129] width 227 height 21
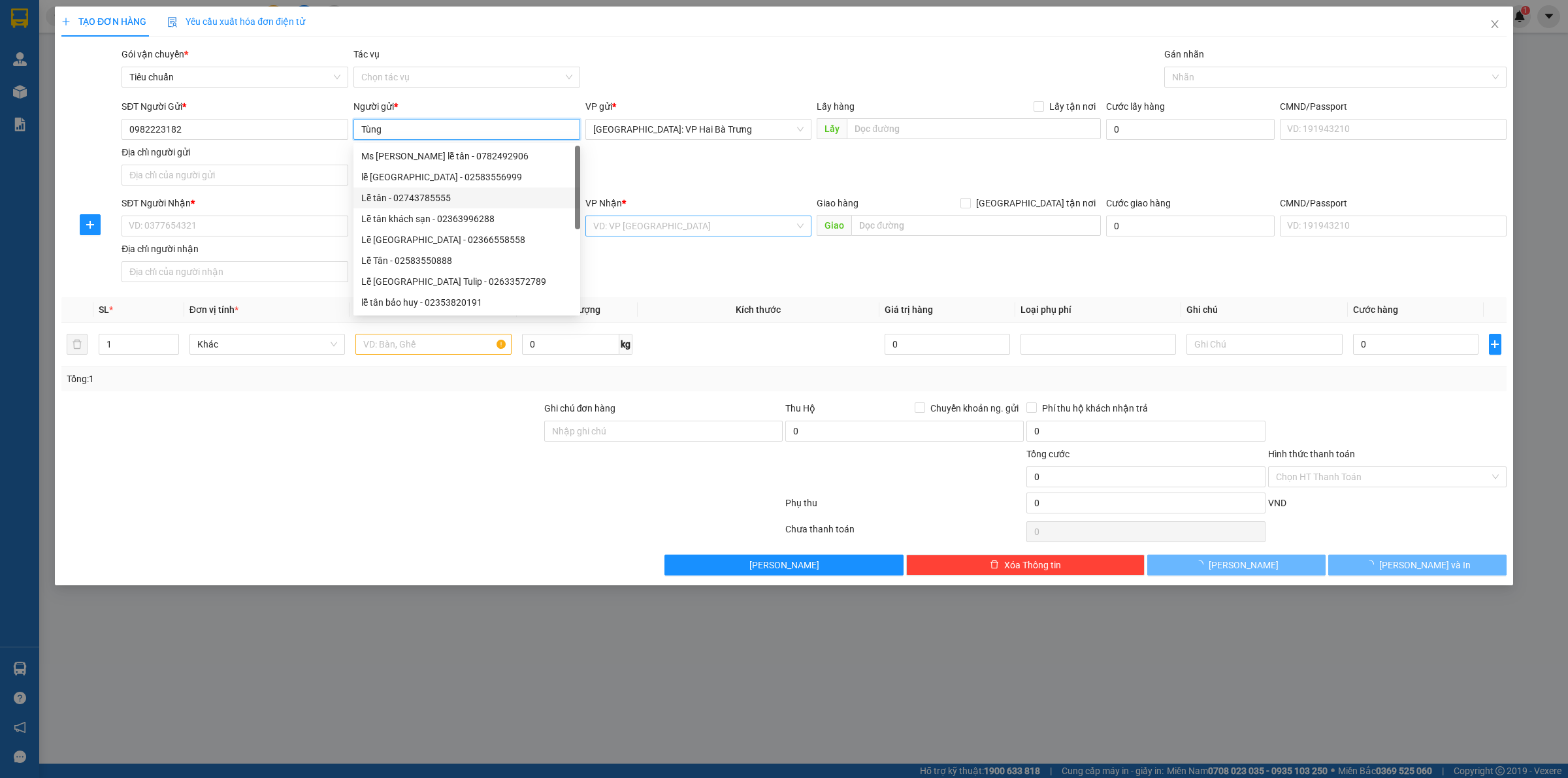
type input "Tùng"
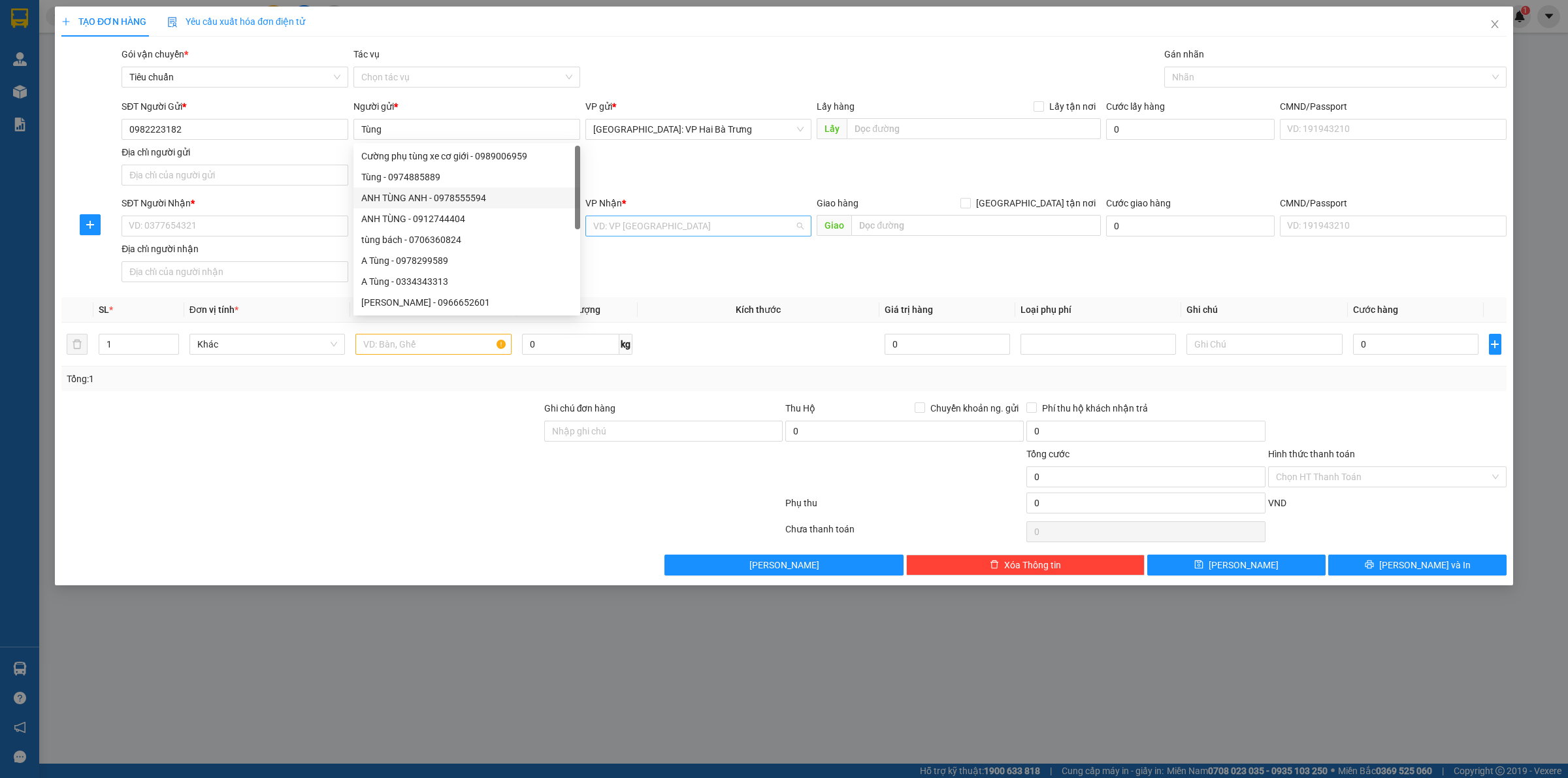
click at [647, 224] on input "search" at bounding box center [694, 226] width 202 height 19
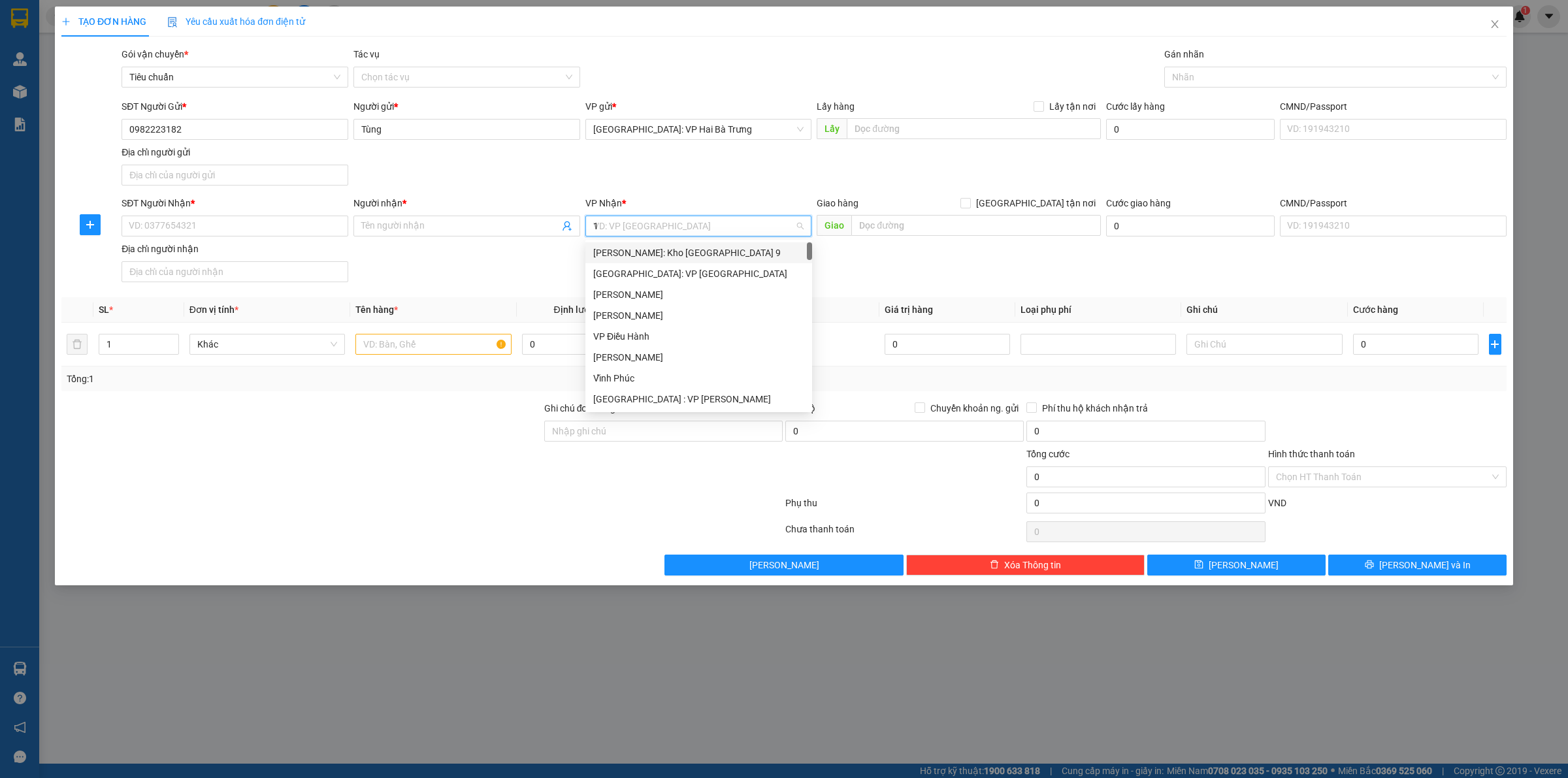
type input "12"
click at [650, 265] on div "[PERSON_NAME] : [GEOGRAPHIC_DATA]" at bounding box center [699, 273] width 227 height 21
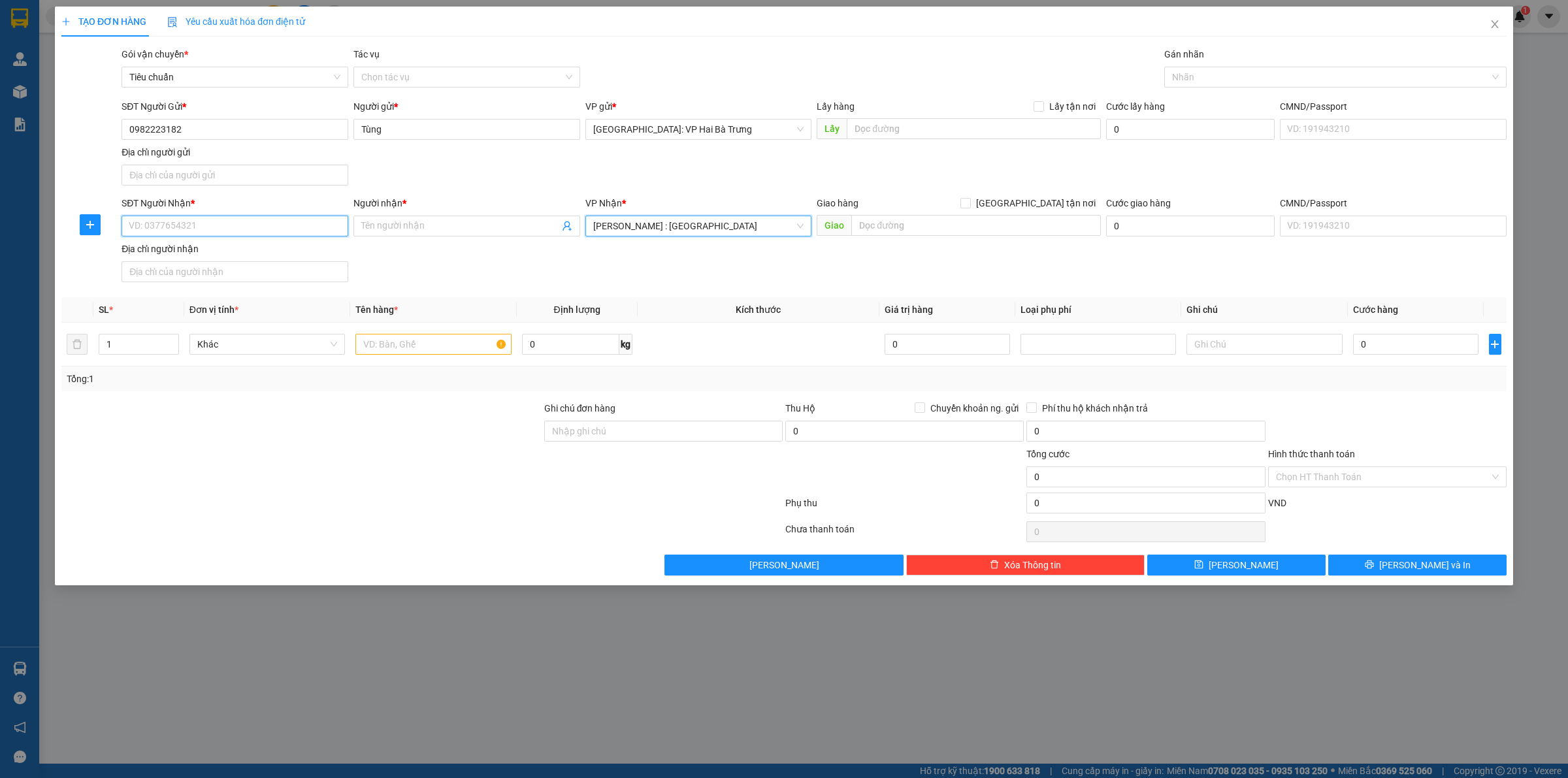
click at [158, 226] on input "SĐT Người Nhận *" at bounding box center [235, 226] width 227 height 21
type input "0866586347"
click at [510, 233] on input "Người nhận *" at bounding box center [460, 226] width 198 height 15
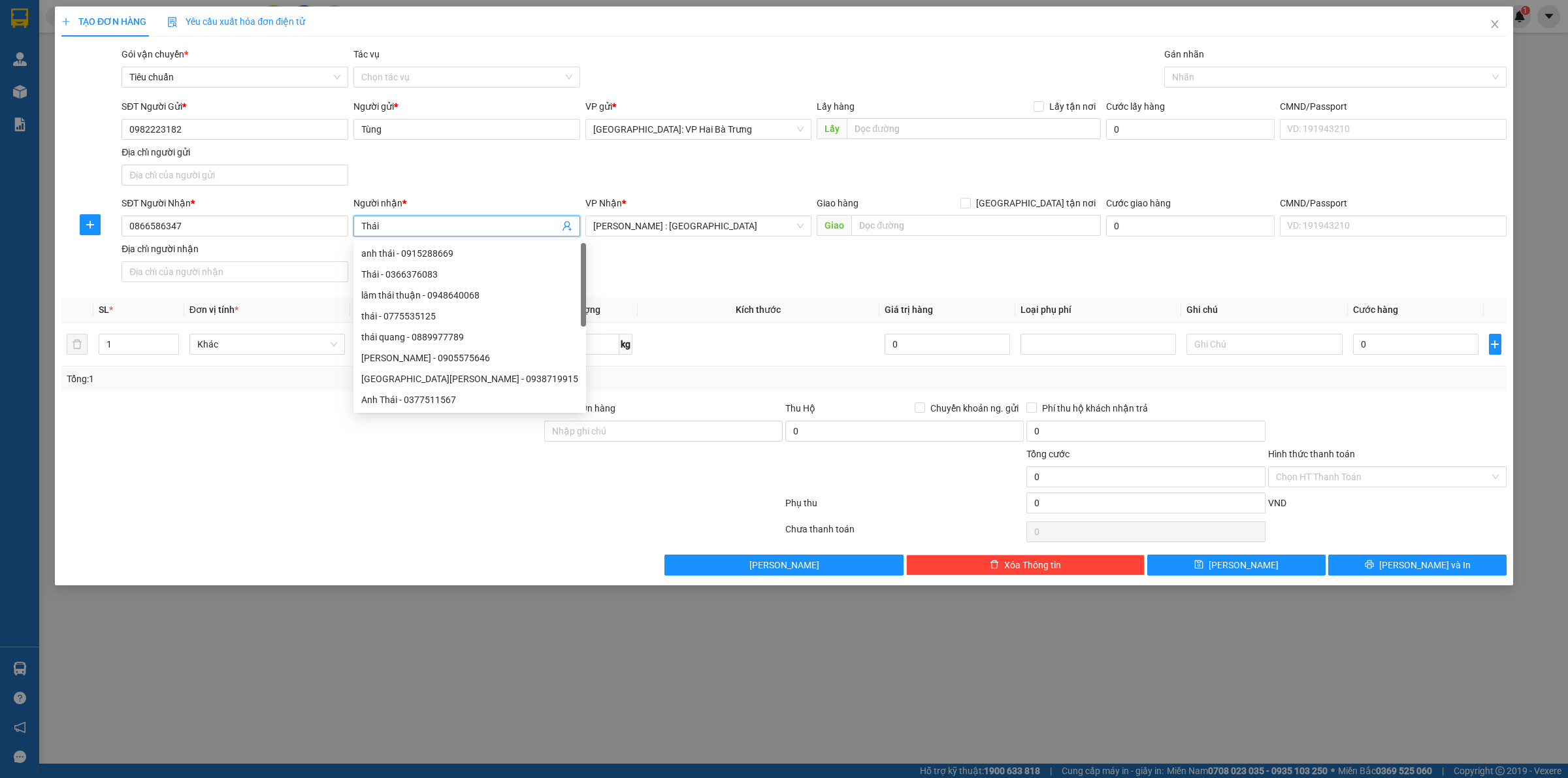
type input "Thái"
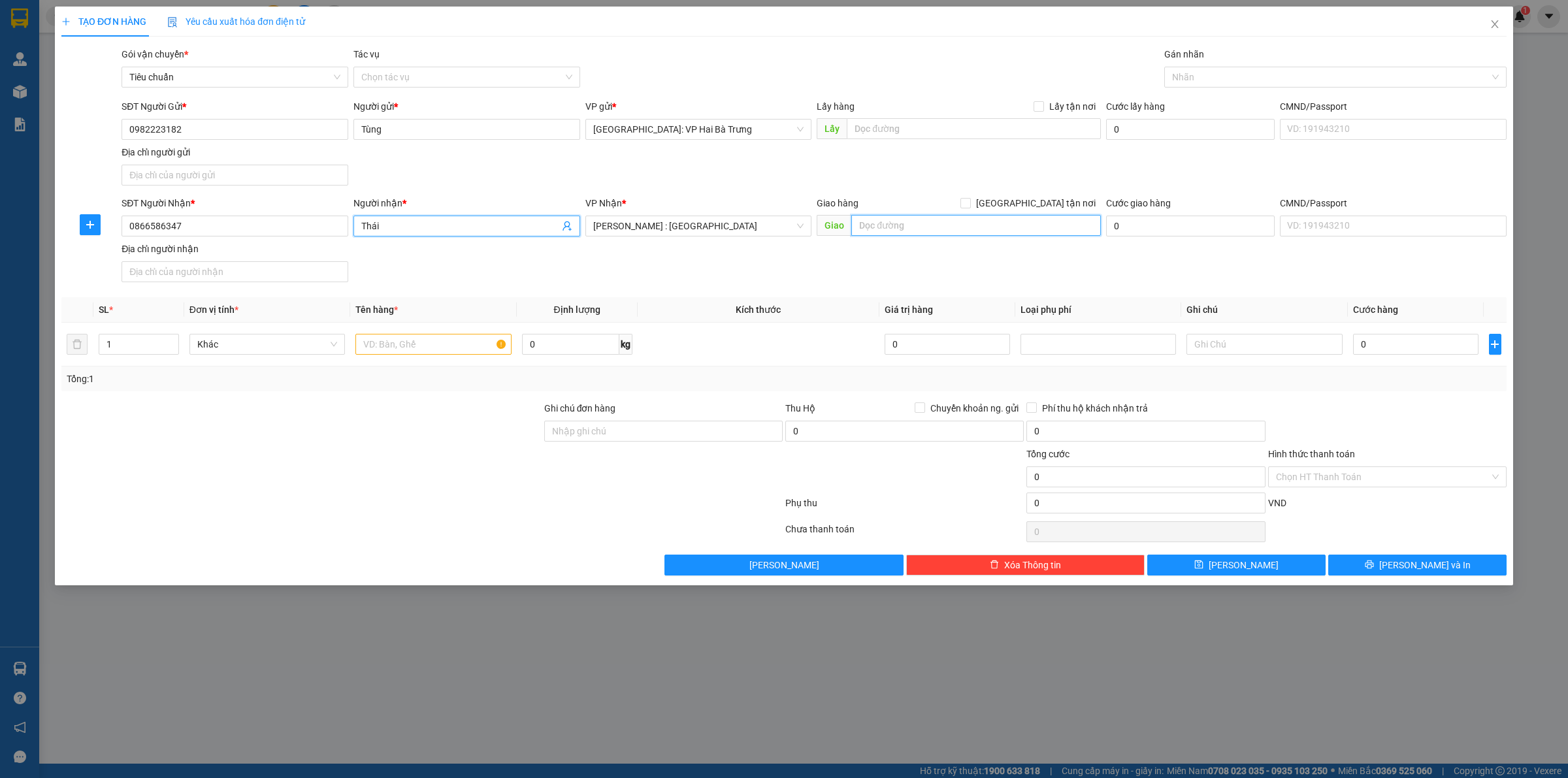
click at [935, 215] on input "text" at bounding box center [976, 226] width 250 height 21
paste input "1000 hàng khác ở dưới cùng Nam Căn (SG): Nguyễn Tất Thành, Khóm 2, TT Nam Căn"
type input "1000 hàng khác ở dưới cùng Nam Căn (SG): Nguyễn Tất Thành, Khóm 2, TT Nam Căn"
click at [970, 203] on input "[GEOGRAPHIC_DATA] tận nơi" at bounding box center [964, 202] width 9 height 9
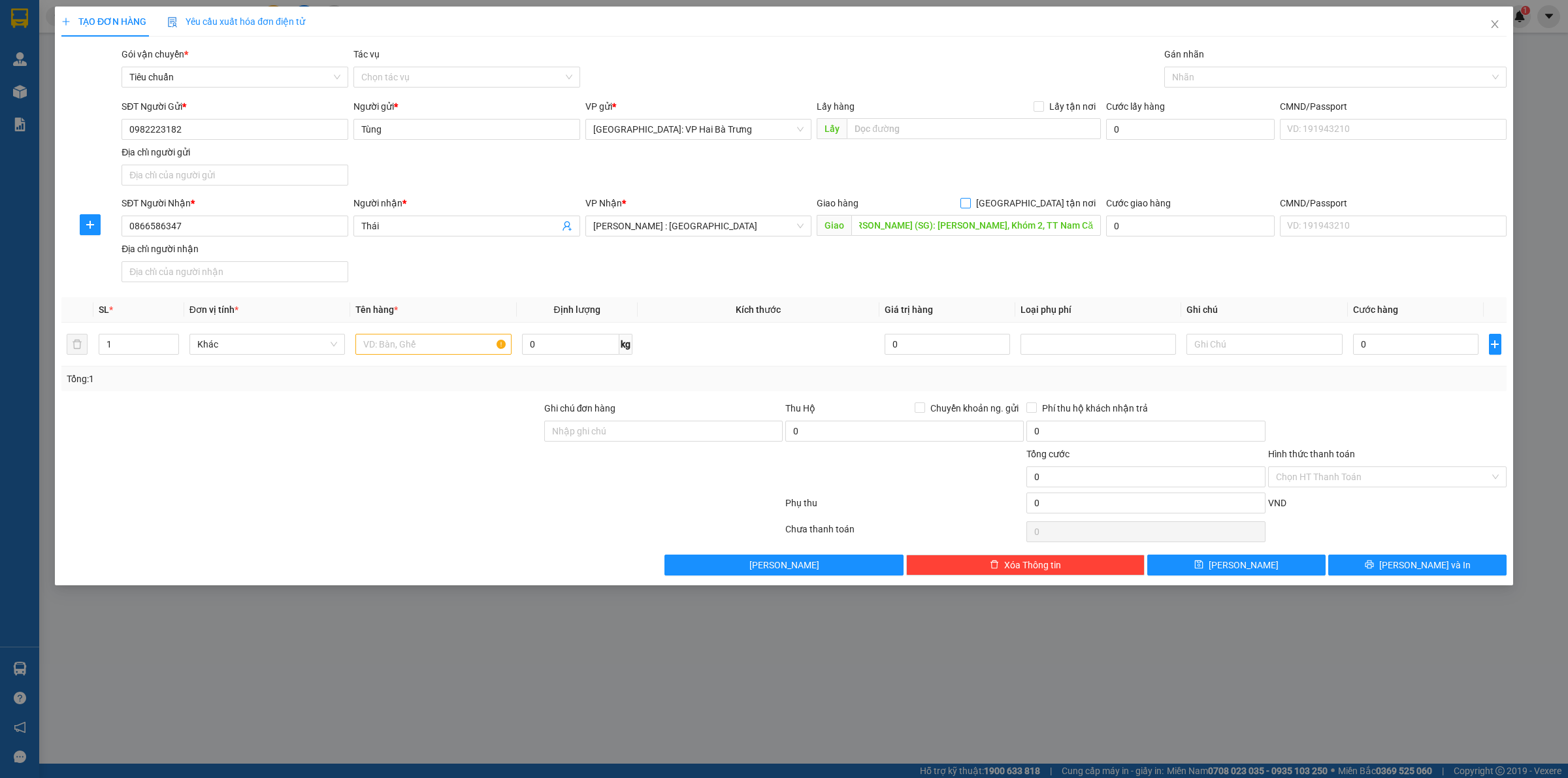
checkbox input "true"
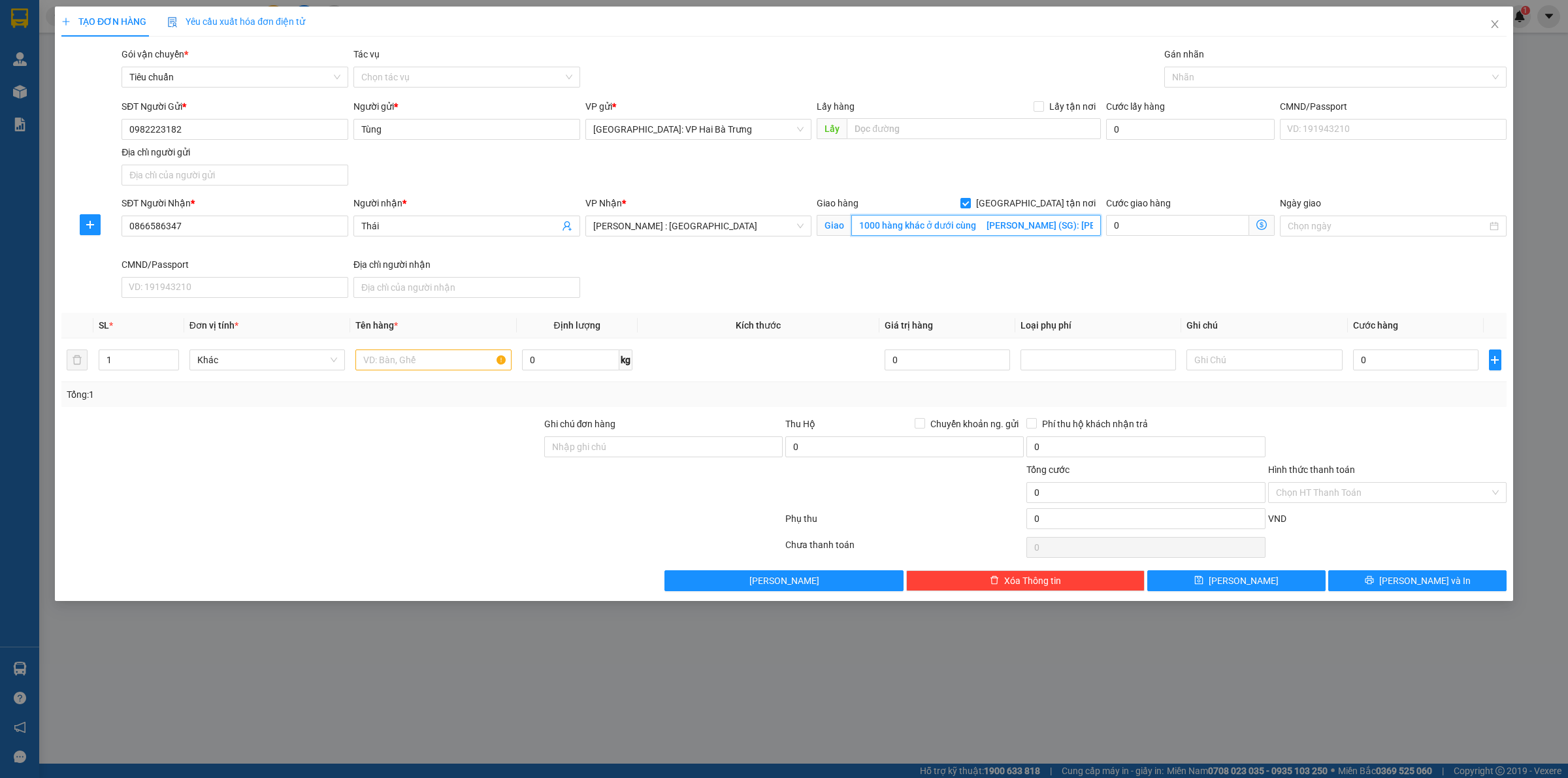
click at [987, 233] on input "1000 hàng khác ở dưới cùng Nam Căn (SG): Nguyễn Tất Thành, Khóm 2, TT Nam Căn" at bounding box center [976, 226] width 250 height 21
drag, startPoint x: 880, startPoint y: 226, endPoint x: 777, endPoint y: 226, distance: 103.0
click at [777, 226] on div "SĐT Người Nhận * 0866586347 Người nhận * Thái VP Nhận * Hồ Chí Minh : Kho Quận …" at bounding box center [814, 249] width 1390 height 107
click at [1191, 83] on div at bounding box center [1329, 77] width 323 height 16
type input "Nam Căn (SG): Nguyễn Tất Thành, Khóm 2, TT Nam Căn"
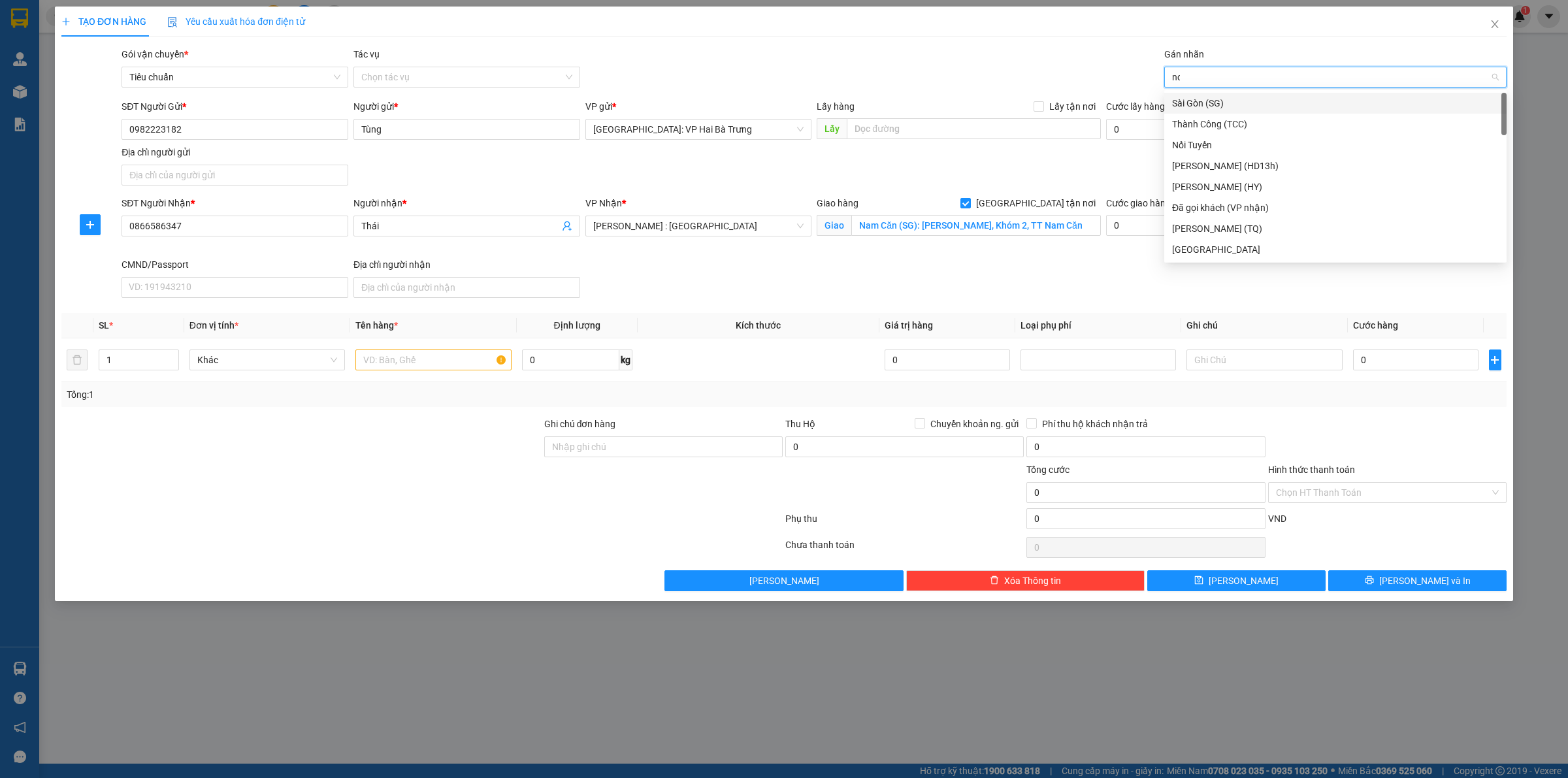
type input "noi"
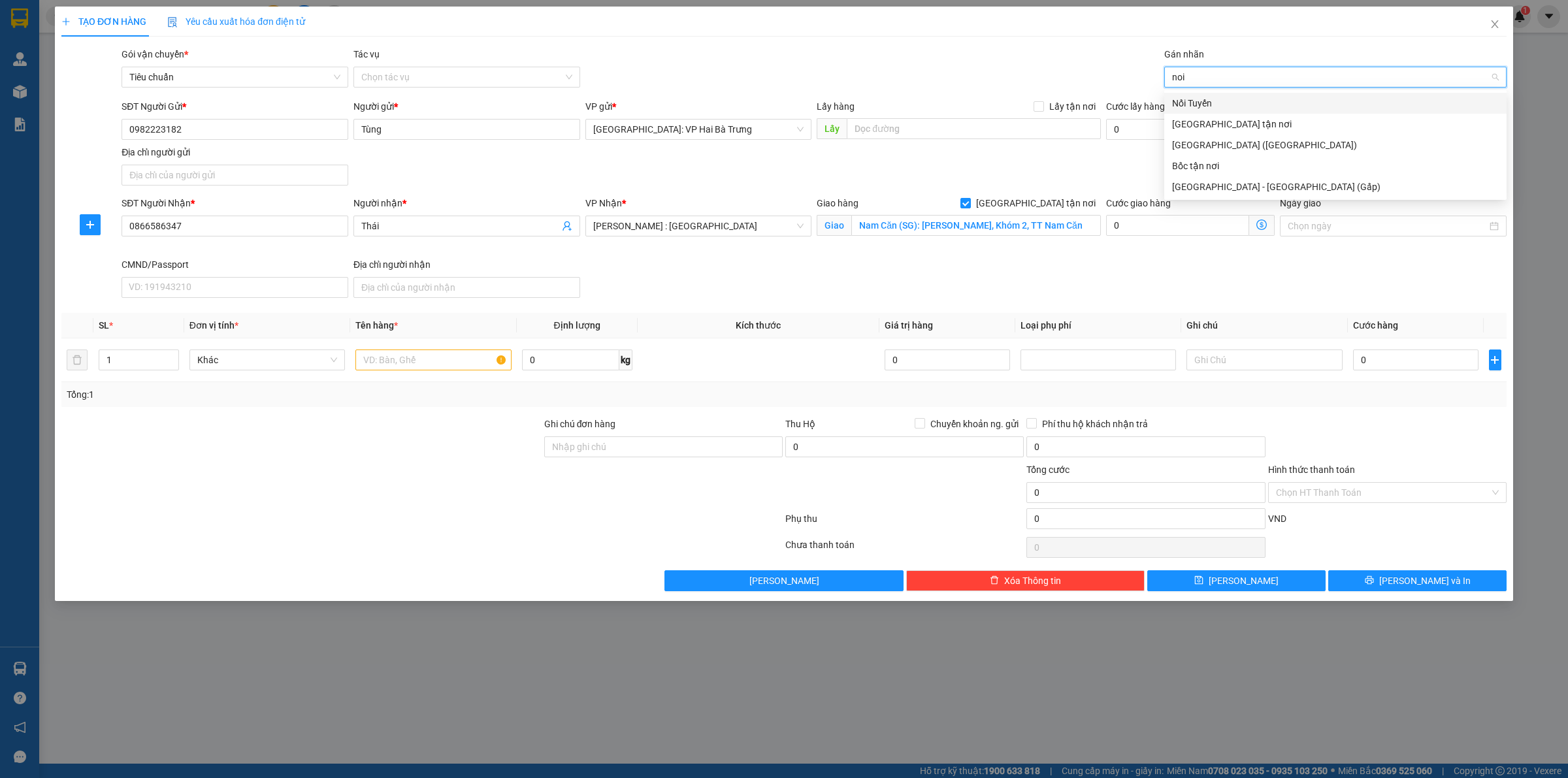
click at [1207, 102] on div "Nối Tuyến" at bounding box center [1335, 103] width 327 height 15
type input "sg"
click at [1207, 109] on div "Sài Gòn (SG)" at bounding box center [1335, 103] width 327 height 15
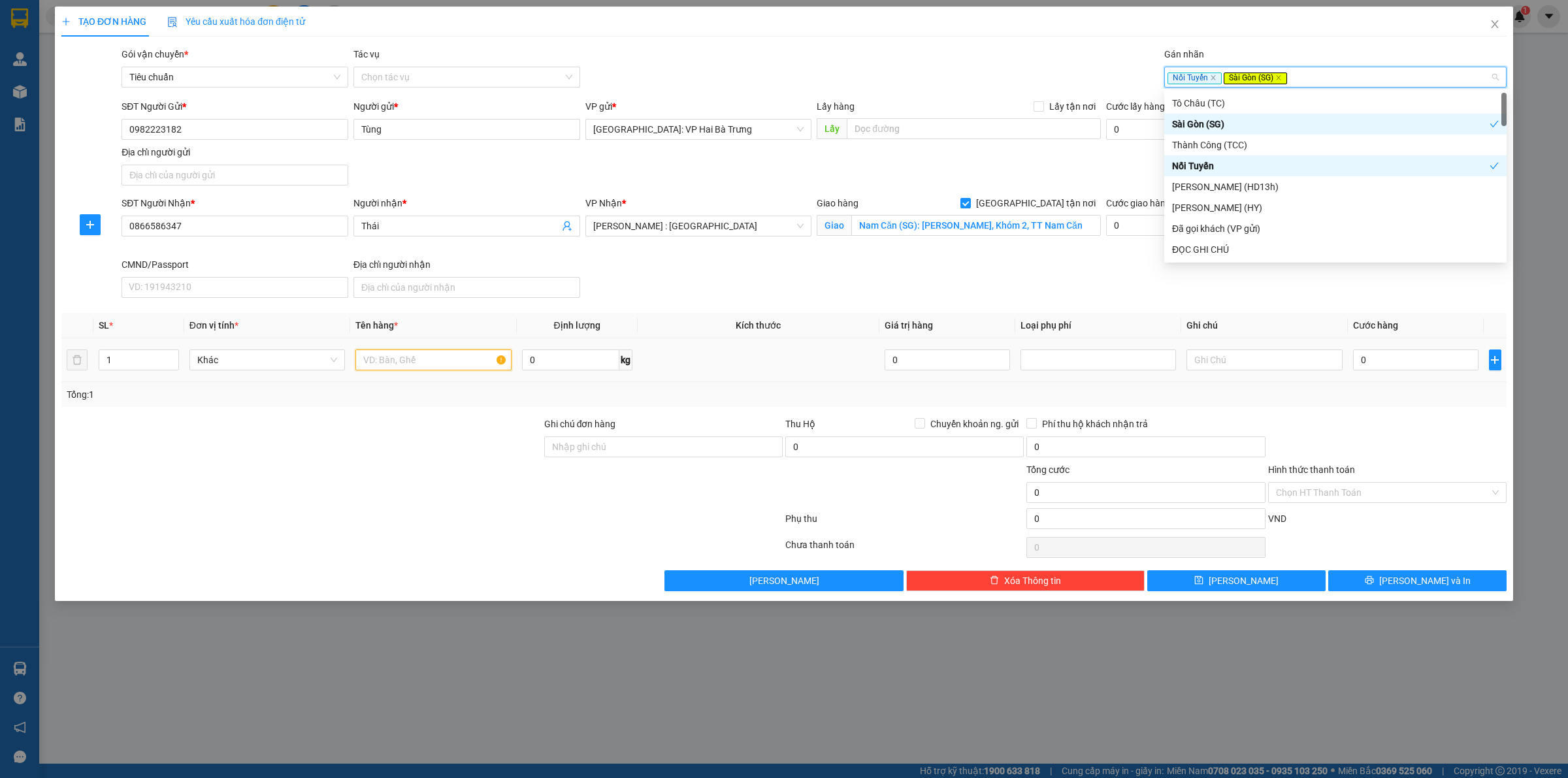
drag, startPoint x: 404, startPoint y: 360, endPoint x: 429, endPoint y: 367, distance: 26.0
click at [406, 361] on input "text" at bounding box center [433, 360] width 156 height 21
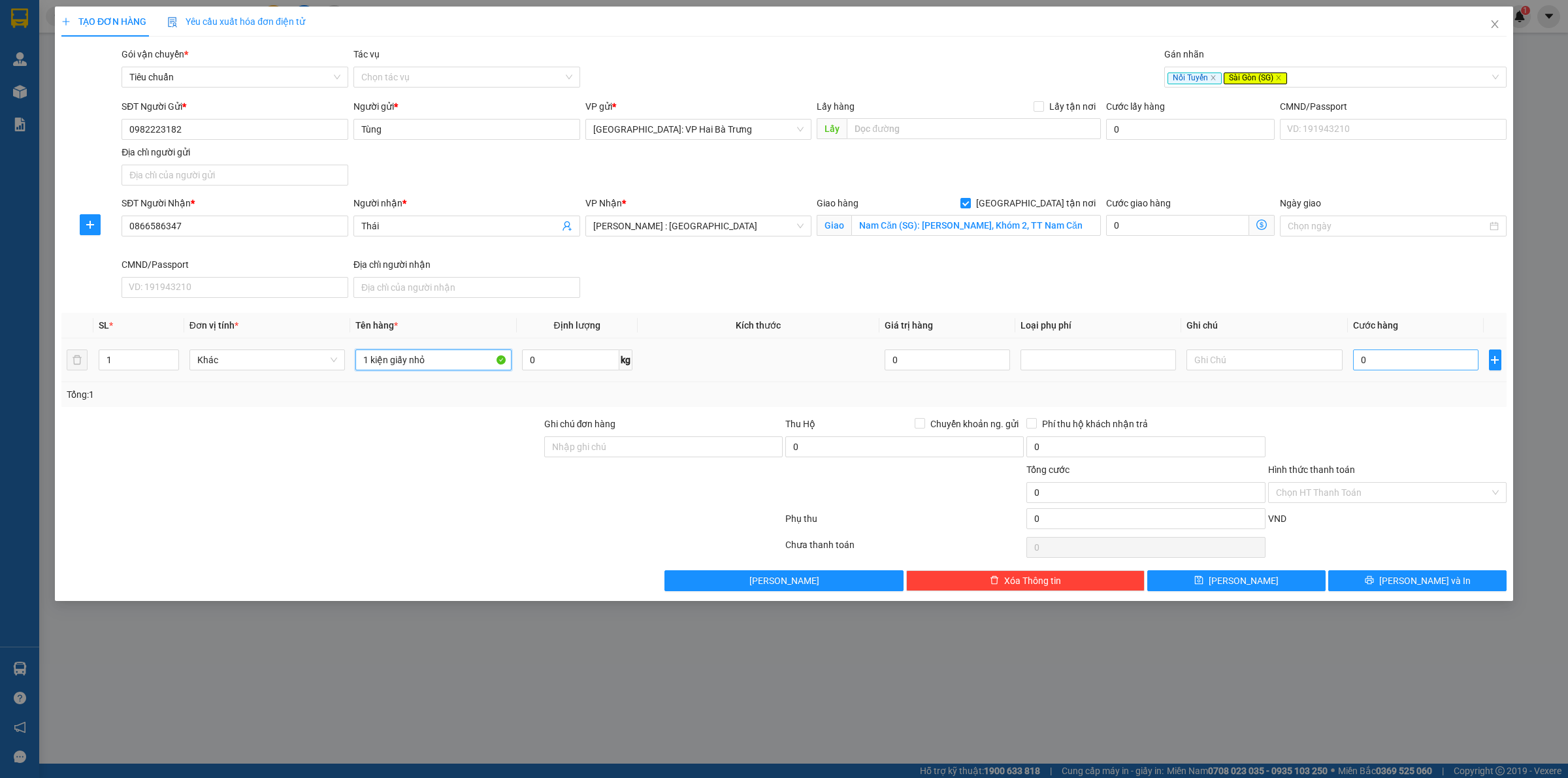
type input "1 kiện giấy nhỏ"
click at [1374, 360] on input "0" at bounding box center [1416, 360] width 125 height 21
type input "13"
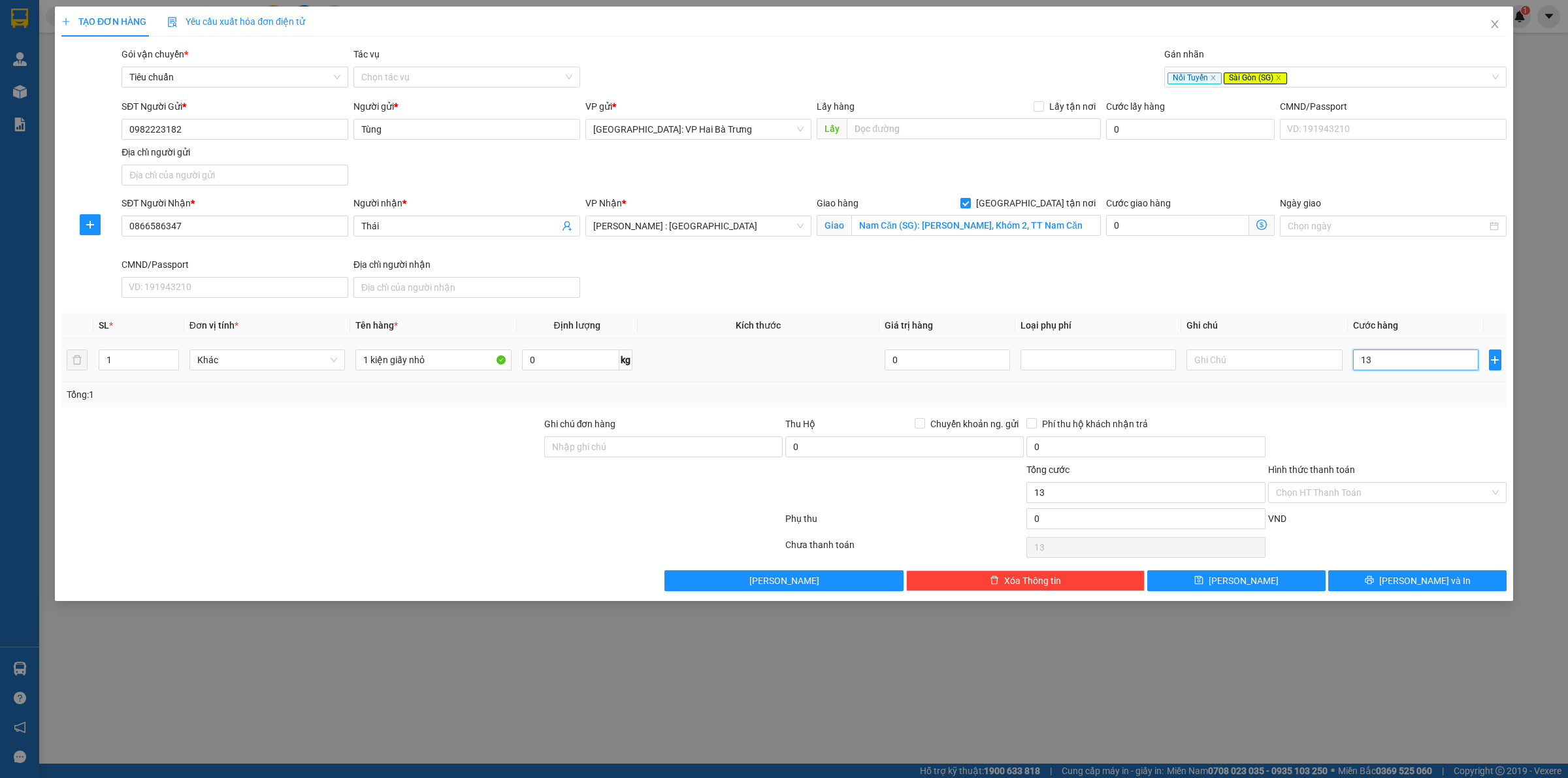
type input "130"
type input "1.300"
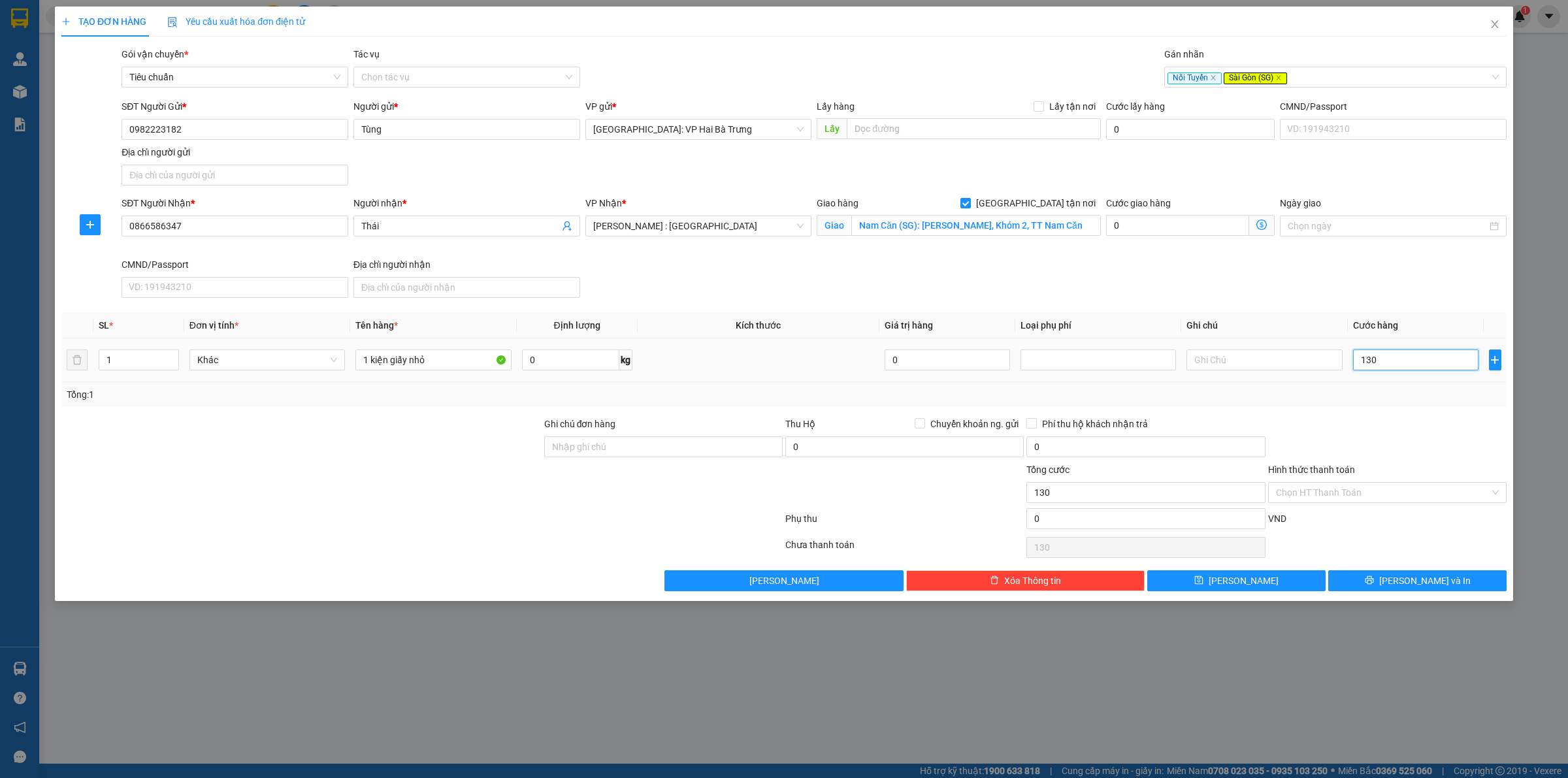
type input "1.300"
type input "13.000"
type input "130.000"
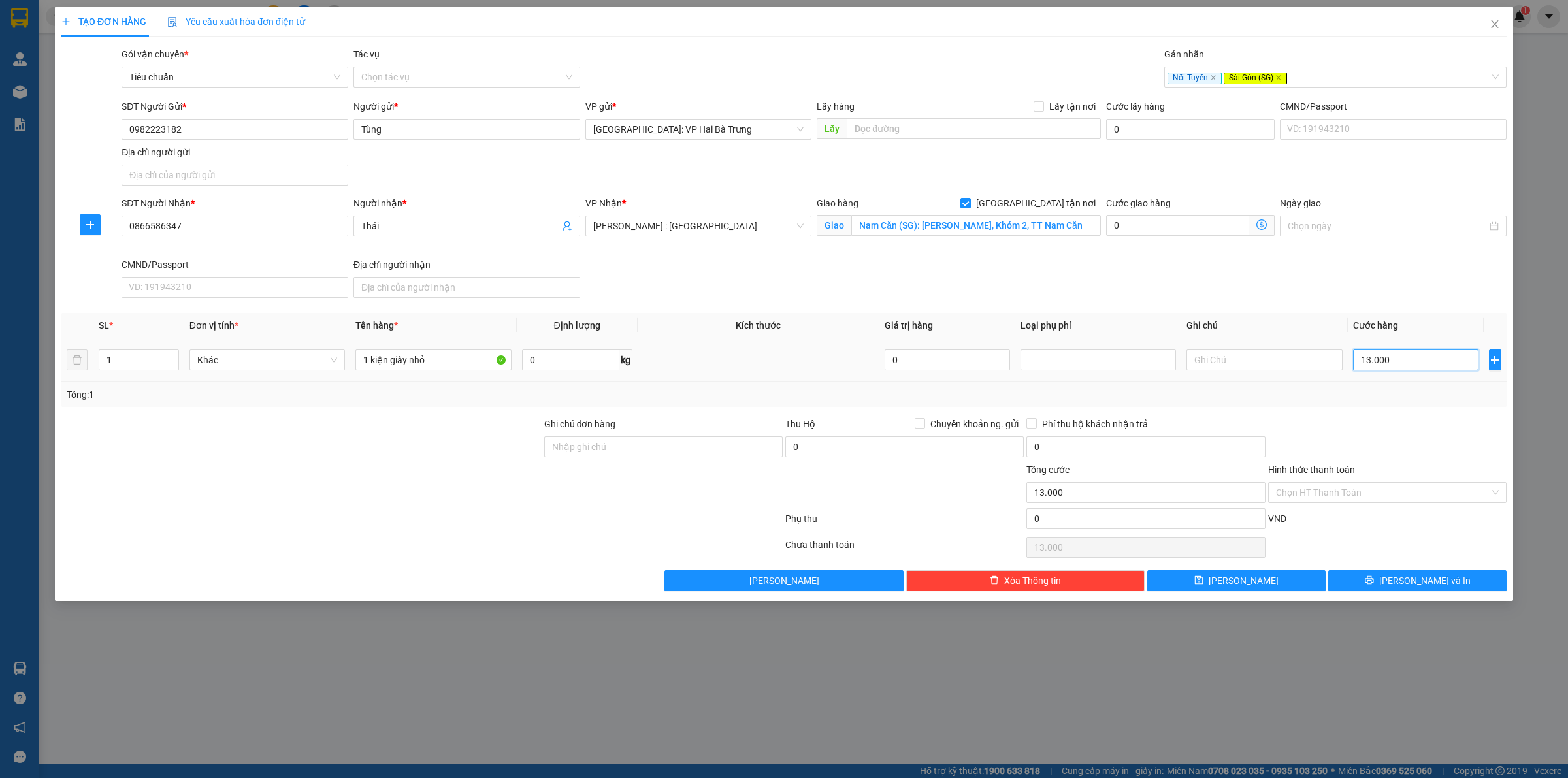
type input "130.000"
click at [1364, 494] on input "Hình thức thanh toán" at bounding box center [1382, 492] width 214 height 19
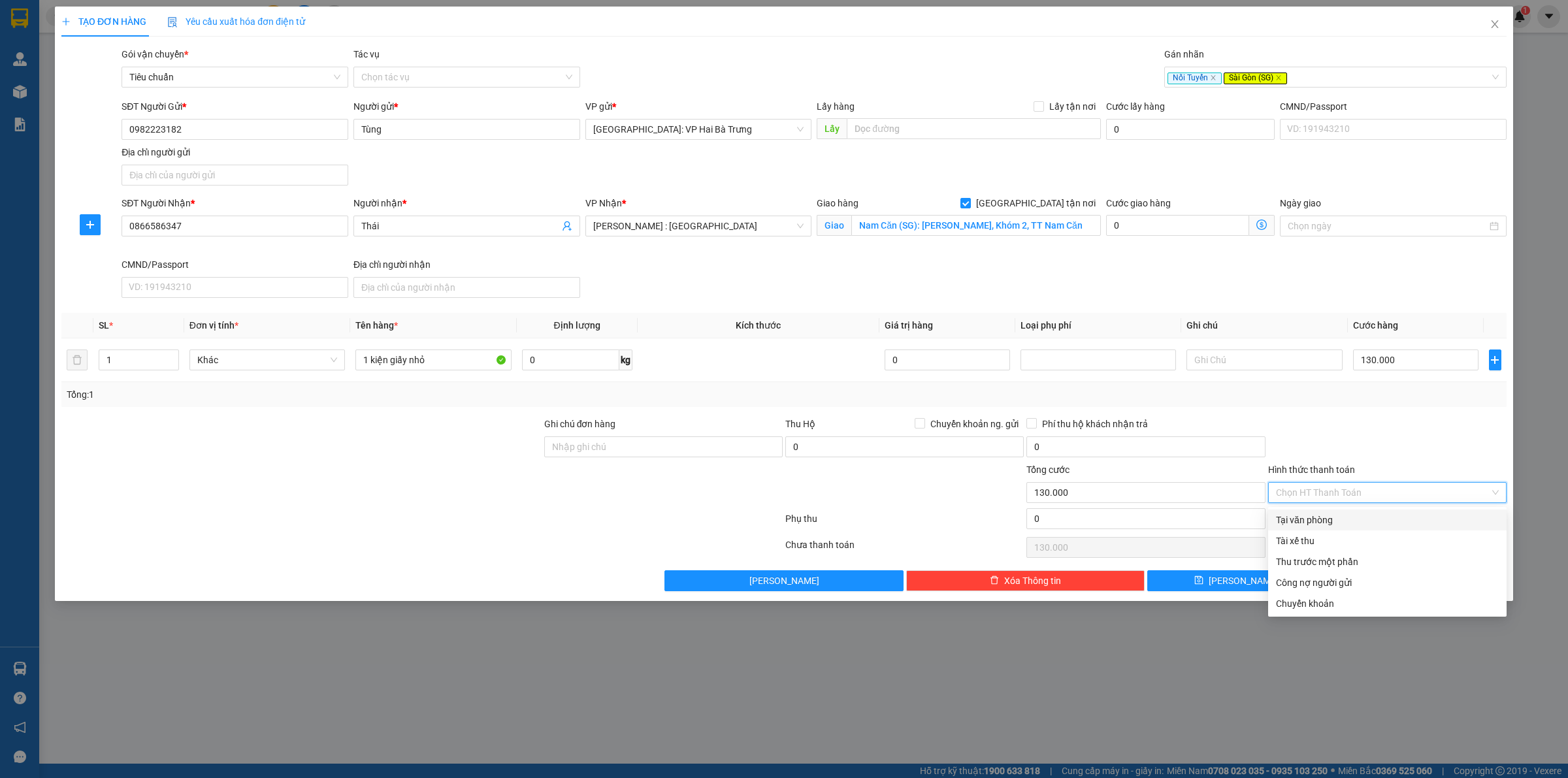
click at [1382, 521] on div "Tại văn phòng" at bounding box center [1387, 520] width 223 height 15
type input "0"
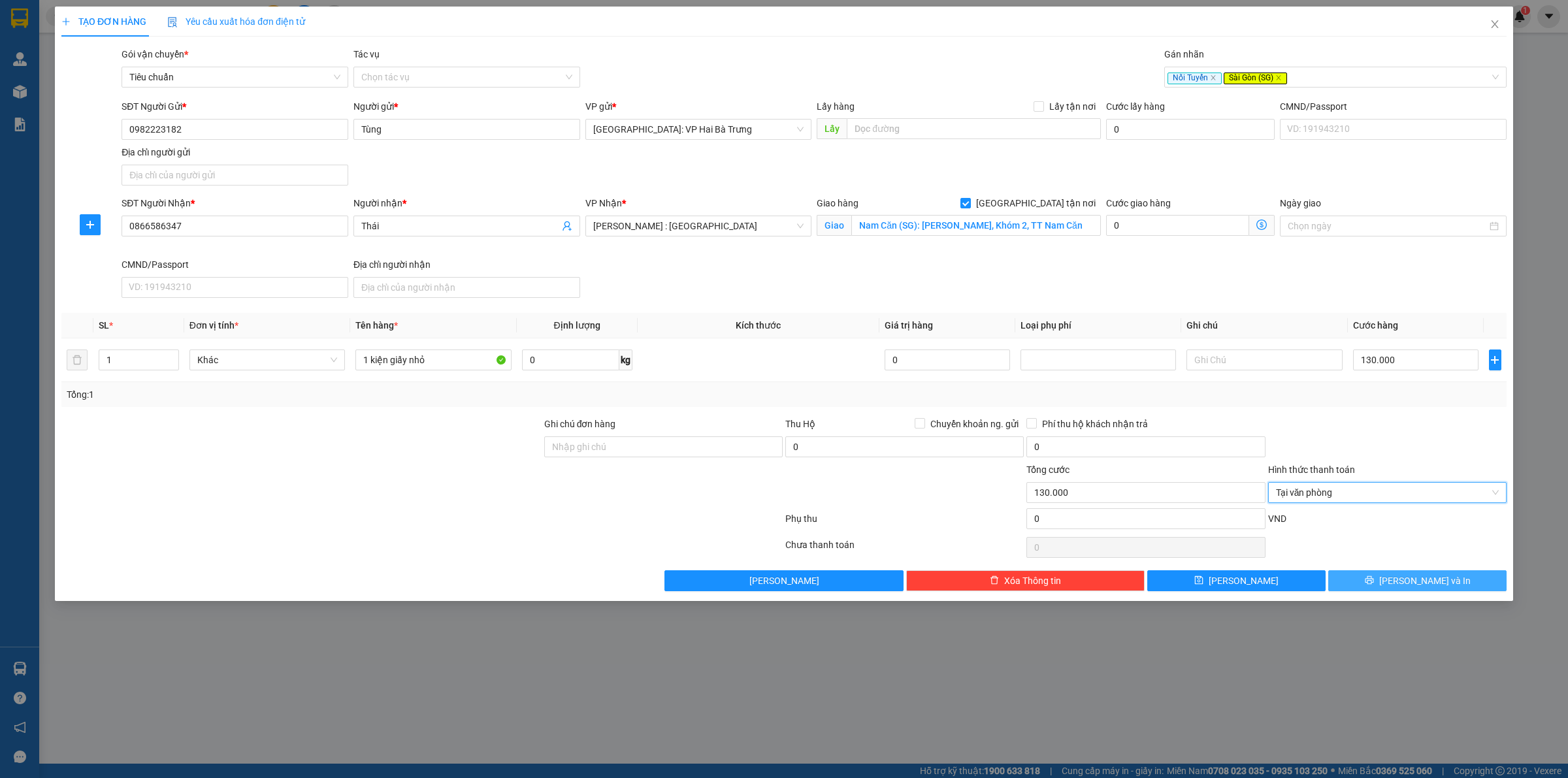
click at [1344, 583] on button "Lưu và In" at bounding box center [1418, 581] width 179 height 21
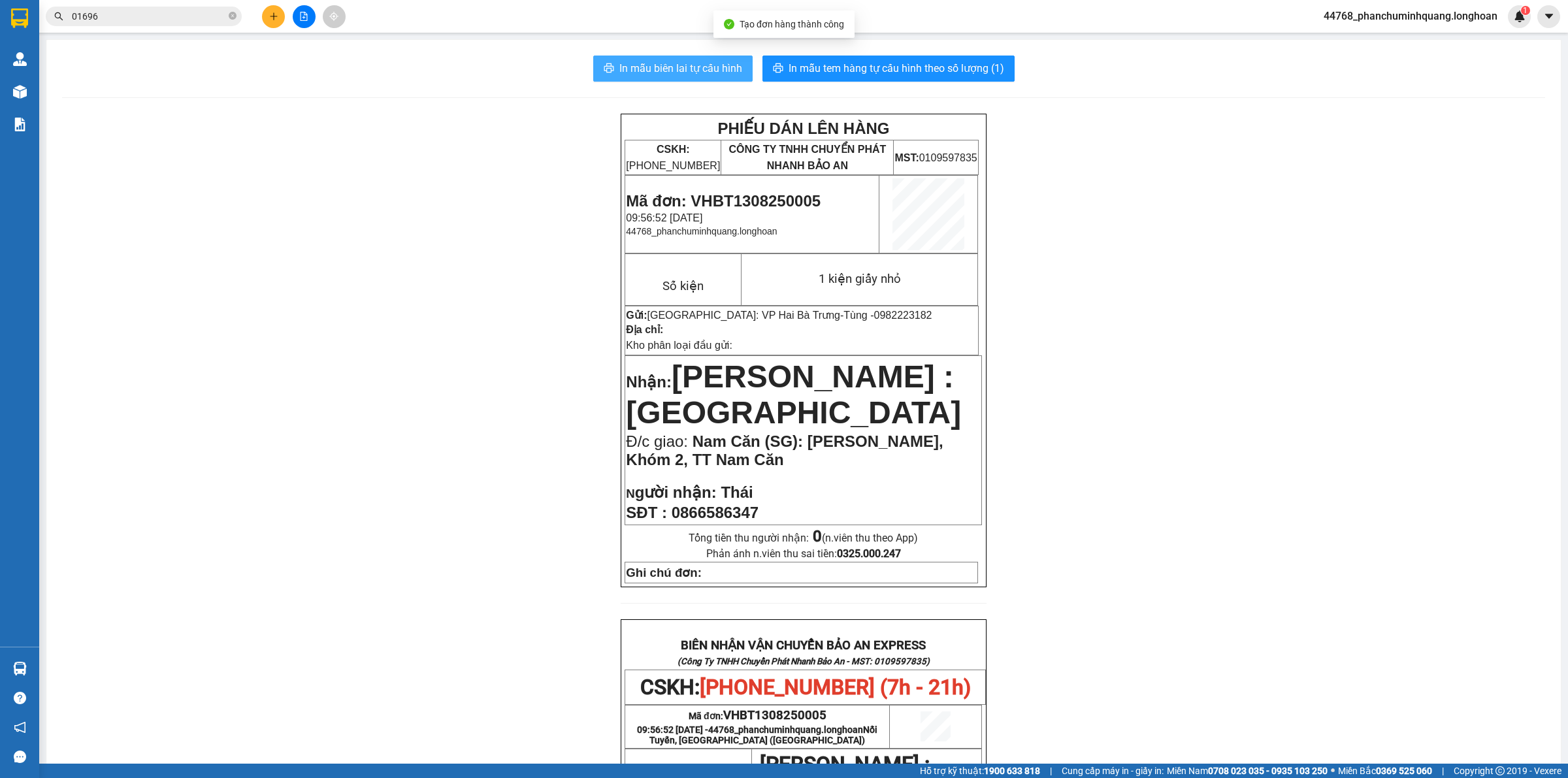
click at [661, 74] on span "In mẫu biên lai tự cấu hình" at bounding box center [681, 69] width 123 height 17
click at [897, 65] on span "In mẫu tem hàng tự cấu hình theo số lượng (1)" at bounding box center [896, 69] width 215 height 17
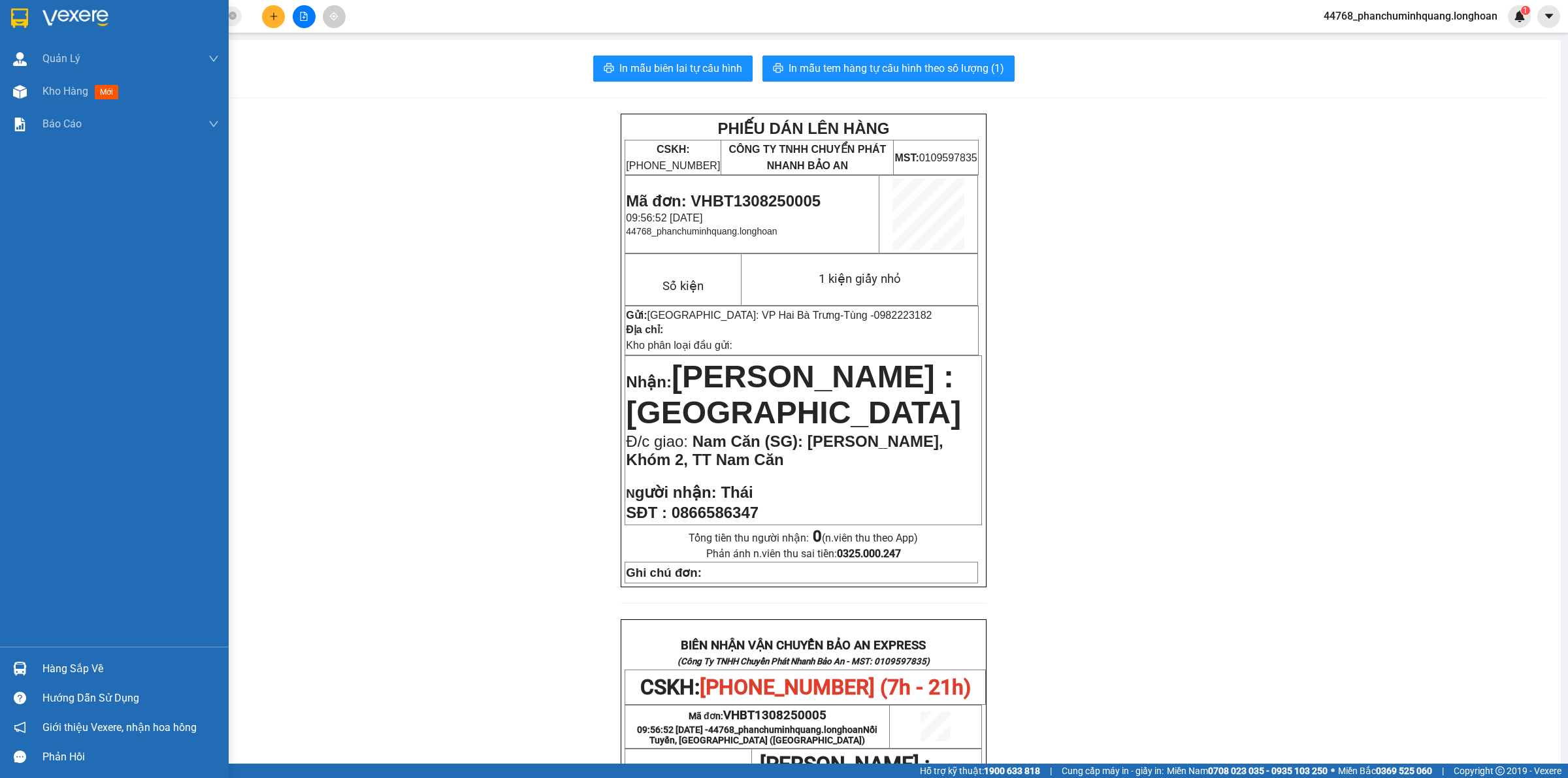
click at [70, 8] on img at bounding box center [75, 18] width 66 height 19
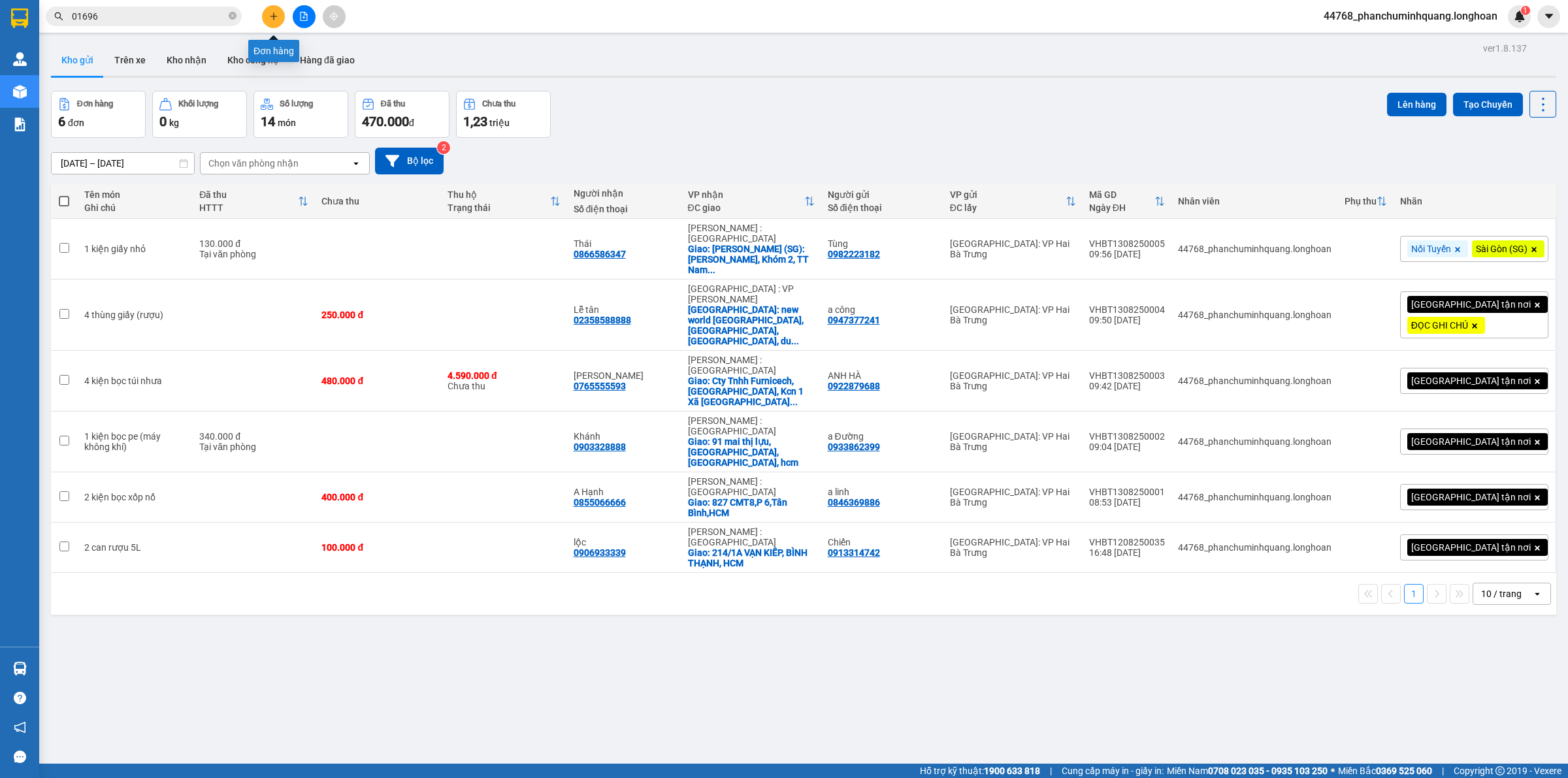
click at [279, 25] on button at bounding box center [273, 17] width 23 height 23
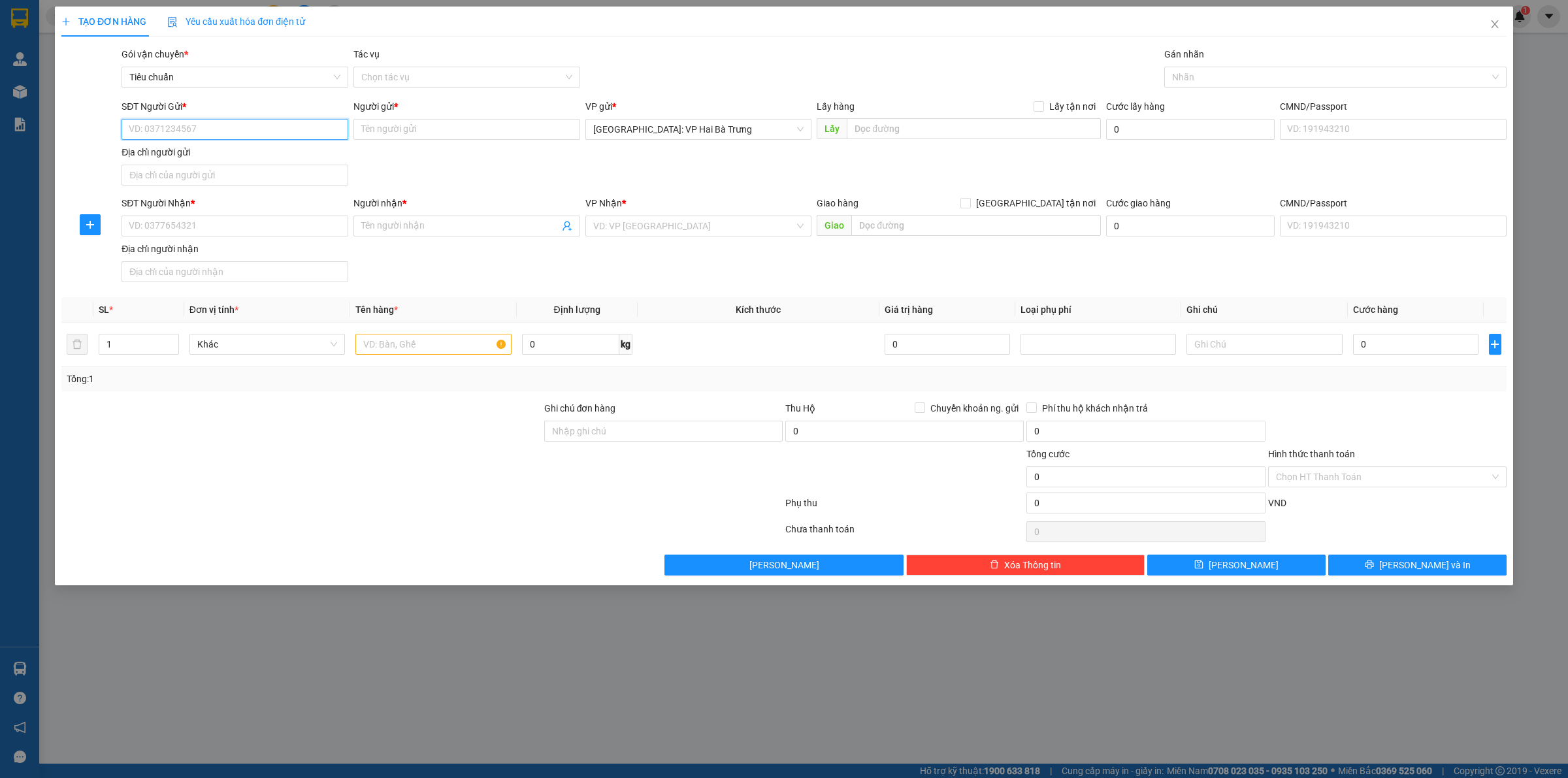
click at [302, 136] on input "SĐT Người Gửi *" at bounding box center [235, 129] width 227 height 21
drag, startPoint x: 269, startPoint y: 126, endPoint x: 288, endPoint y: 118, distance: 20.6
click at [269, 125] on input "SĐT Người Gửi *" at bounding box center [235, 129] width 227 height 21
click at [441, 325] on td at bounding box center [433, 344] width 166 height 44
click at [443, 347] on input "text" at bounding box center [433, 344] width 156 height 21
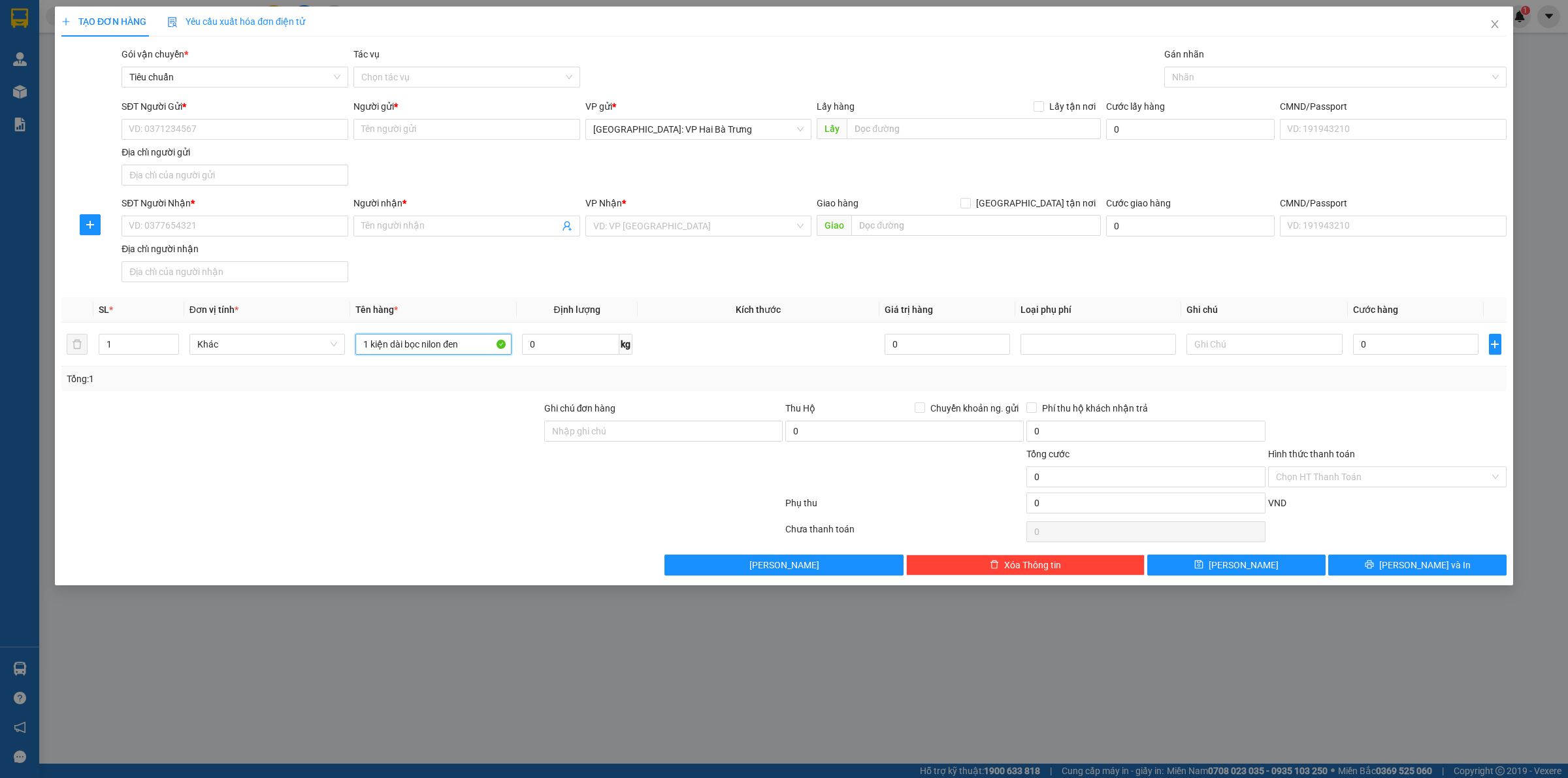
type input "1 kiện dài bọc nilon đen"
click at [259, 129] on input "SĐT Người Gửi *" at bounding box center [235, 129] width 227 height 21
type input "0964160193"
click at [438, 134] on input "Người gửi *" at bounding box center [467, 129] width 227 height 21
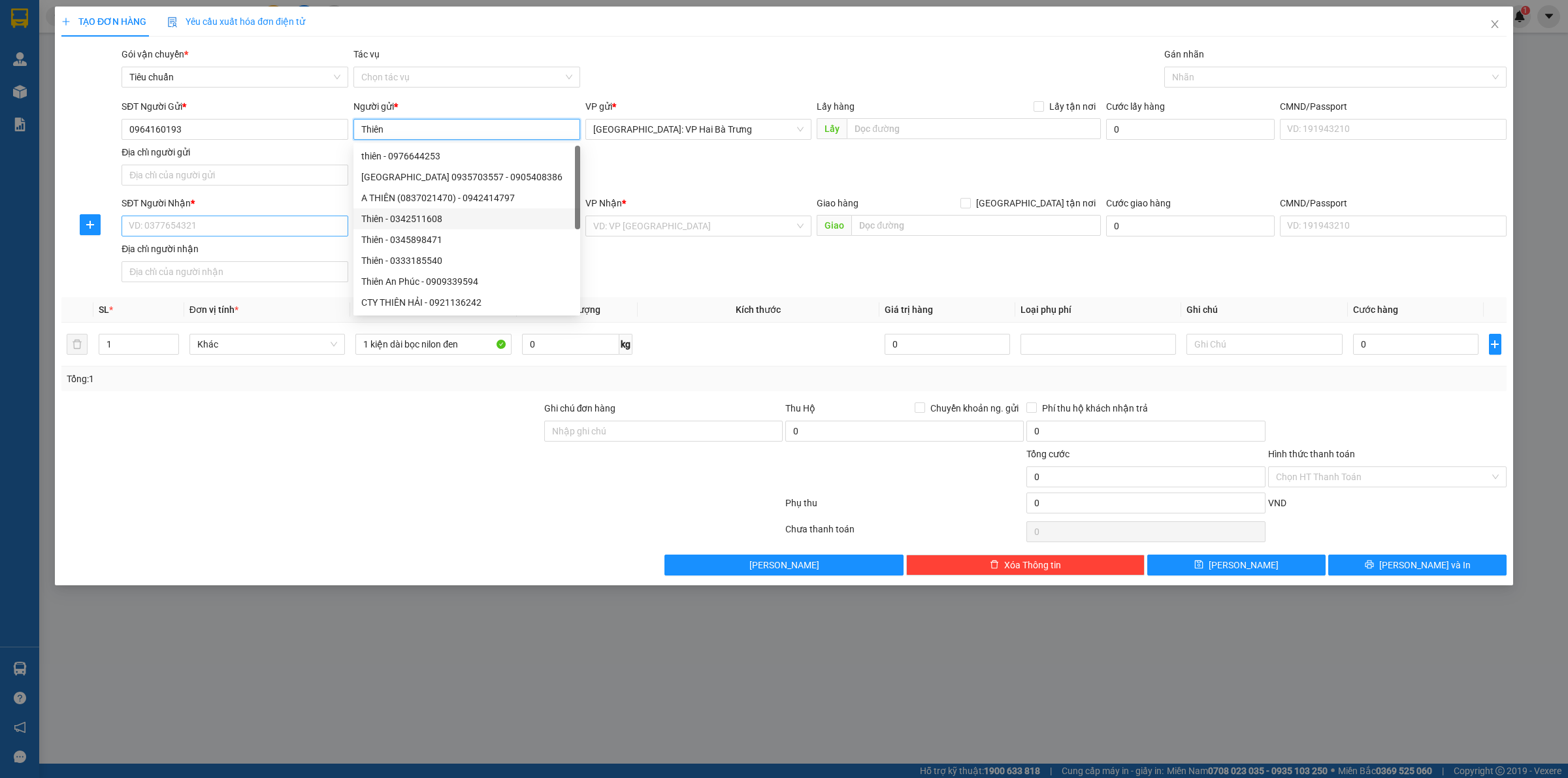
type input "Thiên"
click at [336, 224] on input "SĐT Người Nhận *" at bounding box center [235, 226] width 227 height 21
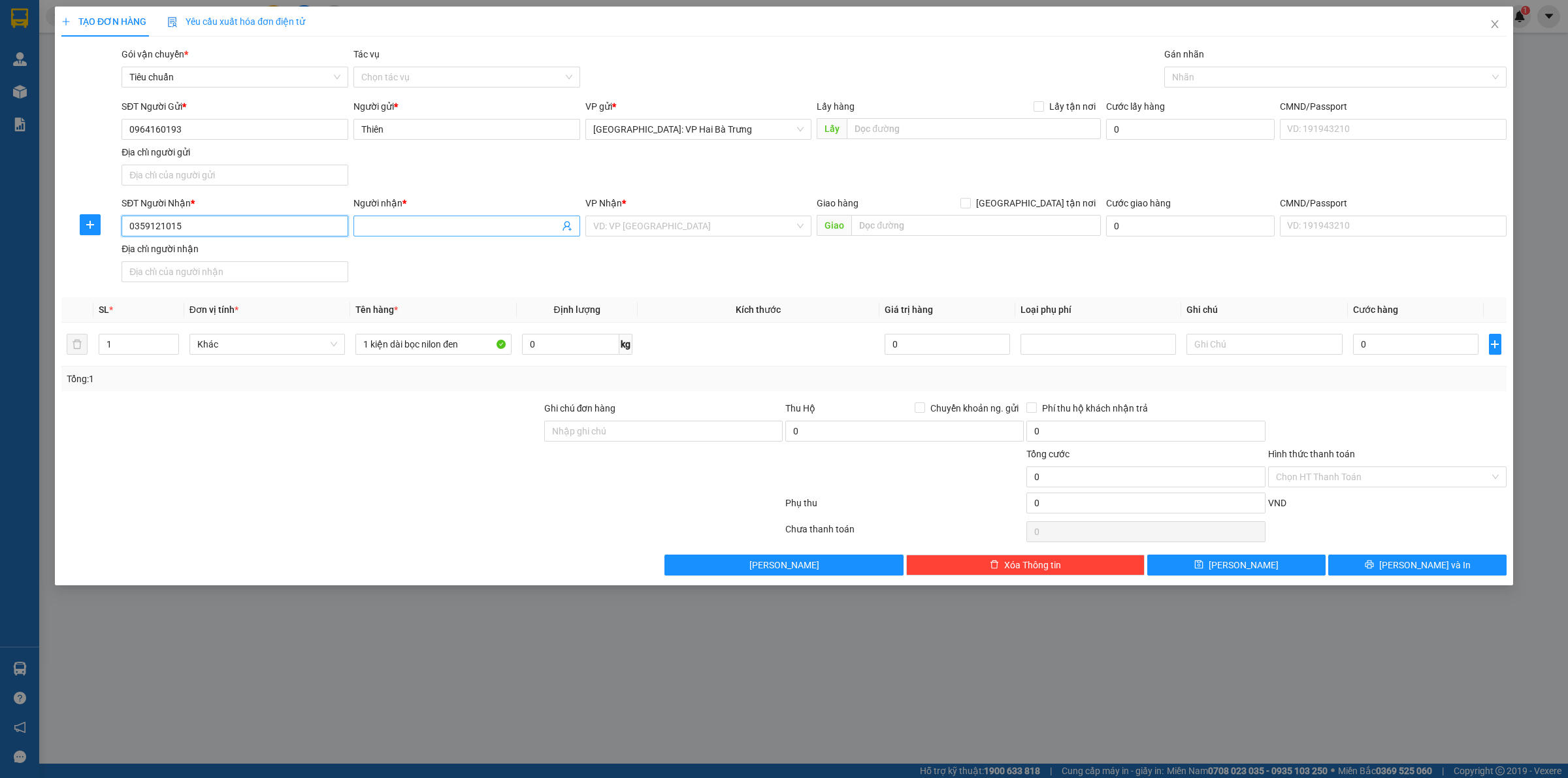
type input "0359121015"
click at [405, 228] on input "Người nhận *" at bounding box center [460, 226] width 198 height 15
type input "Liên"
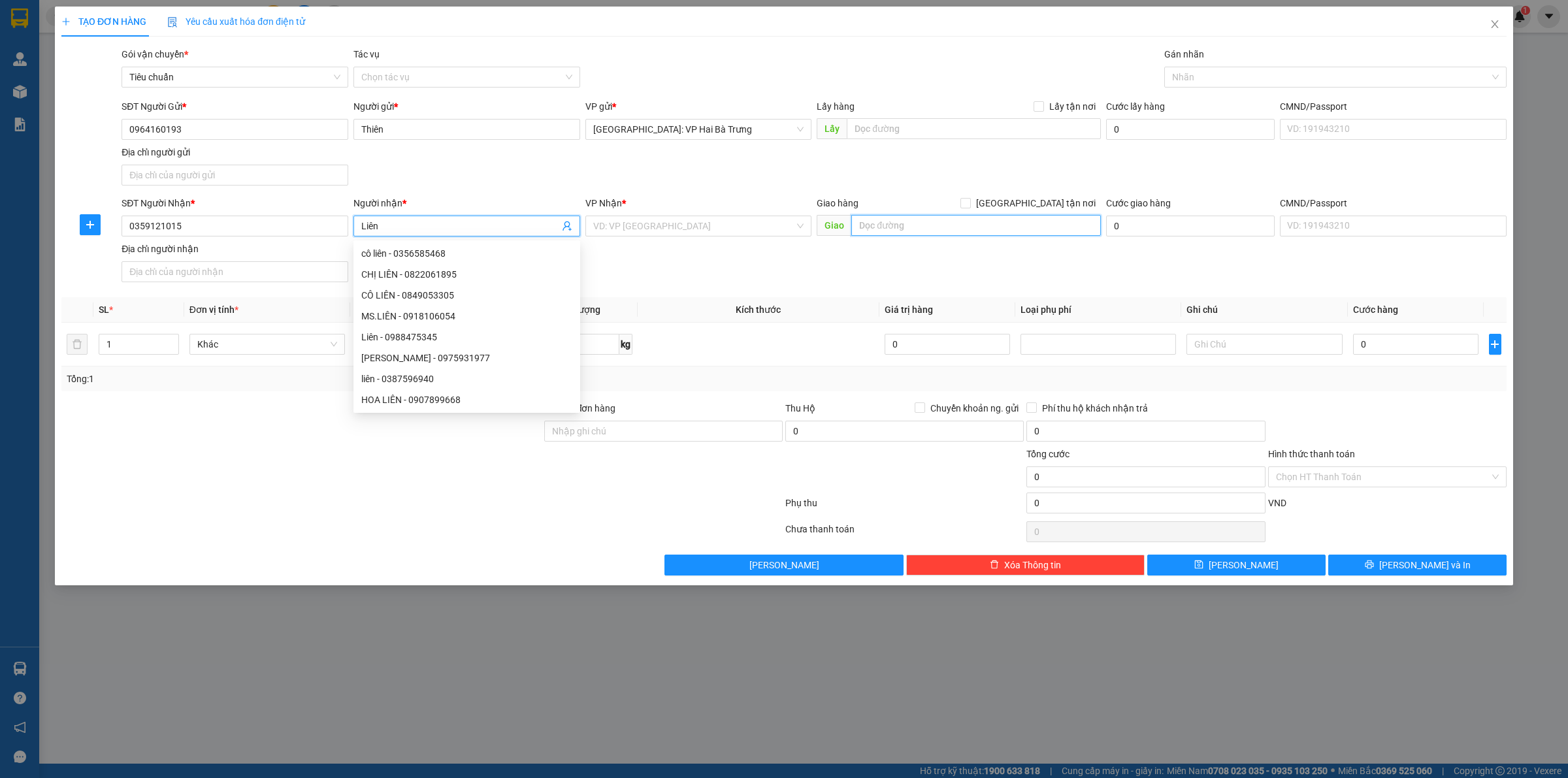
click at [917, 230] on input "text" at bounding box center [976, 226] width 250 height 21
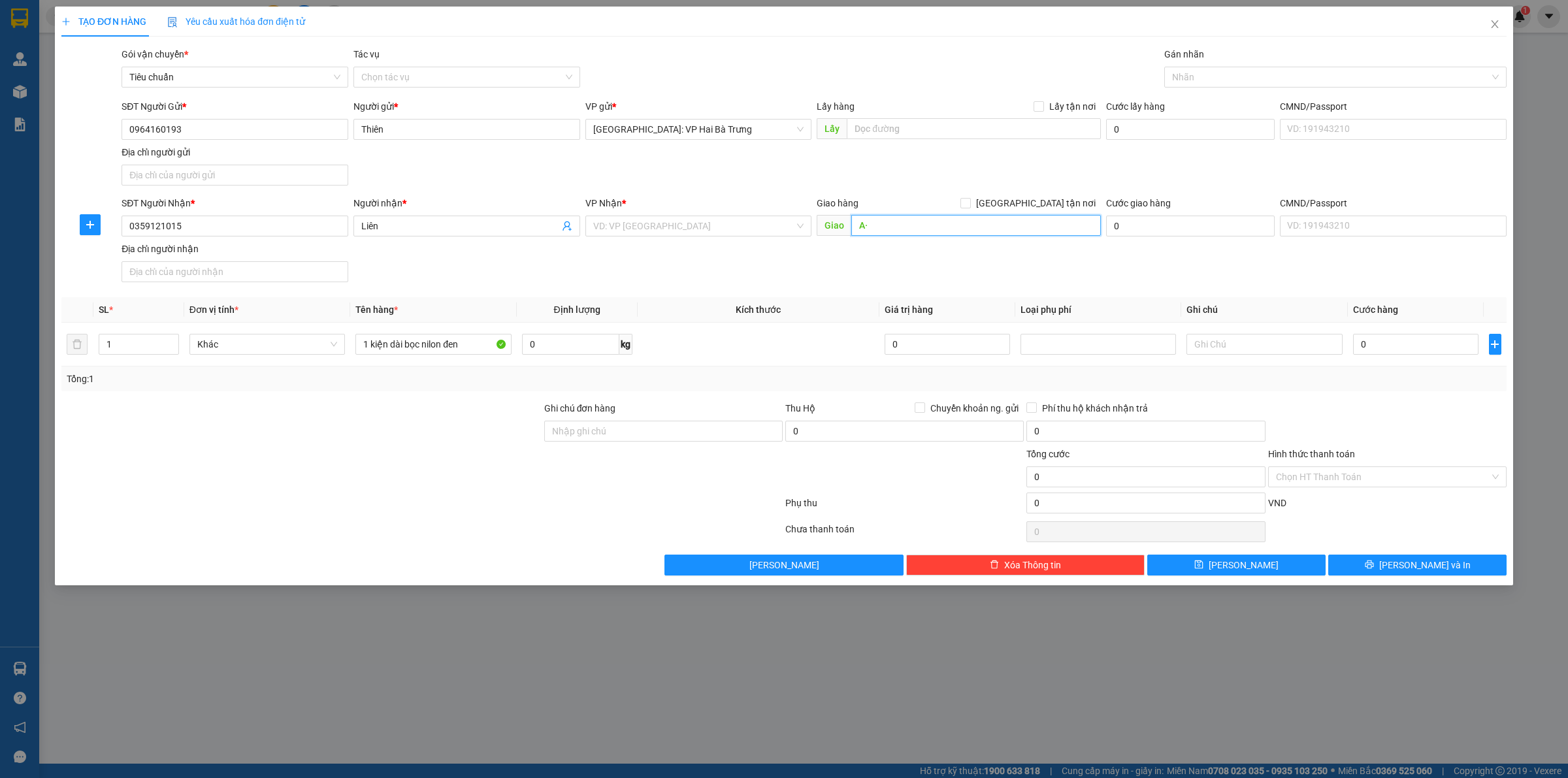
type input "A"
type input "Â"
type input "A"
type input "a"
type input "â"
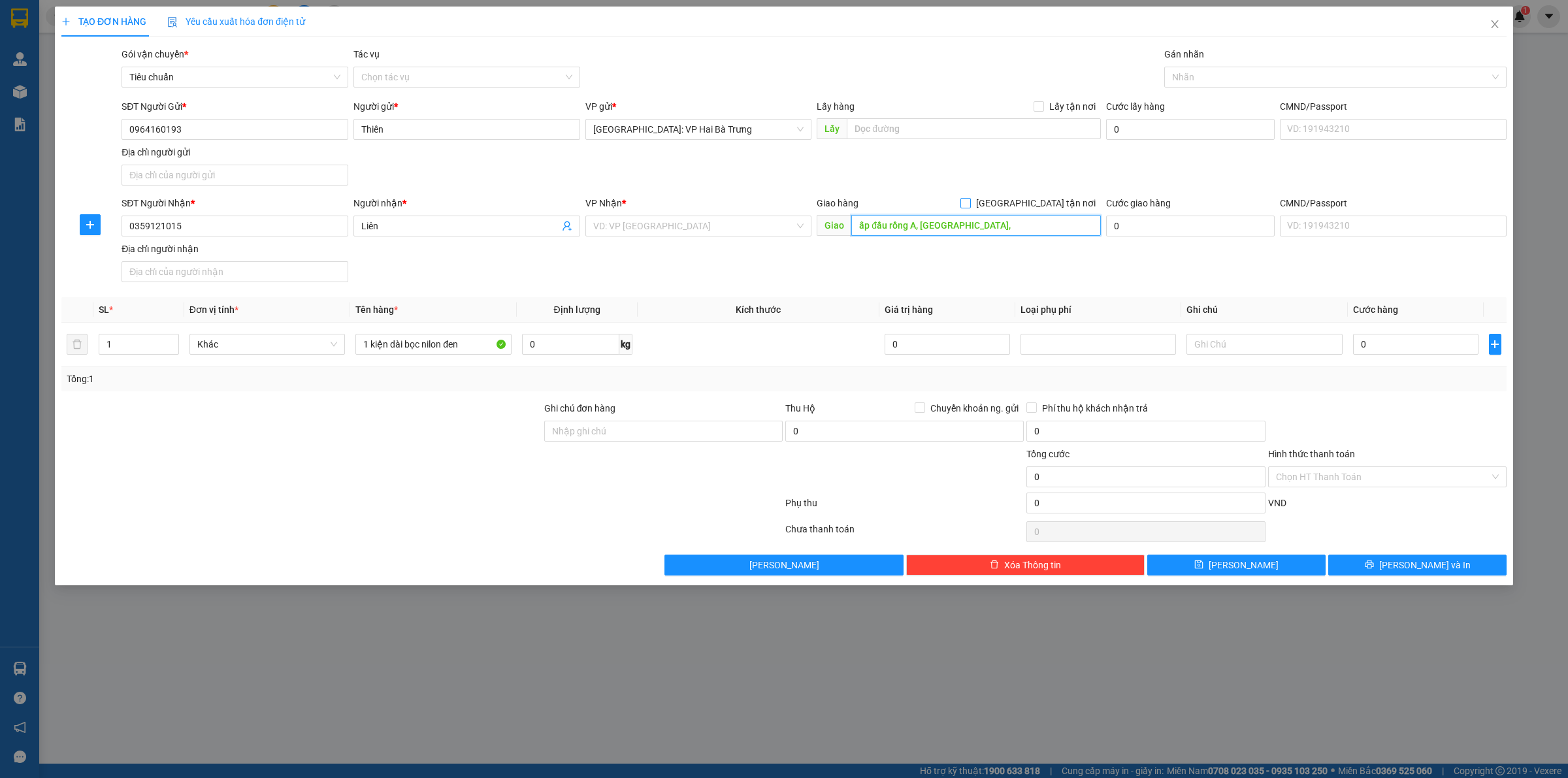
type input "ấp đầu rồng A, cẩm sơn,"
click at [1076, 197] on span "[GEOGRAPHIC_DATA] tận nơi" at bounding box center [1036, 203] width 130 height 15
click at [970, 198] on input "[GEOGRAPHIC_DATA] tận nơi" at bounding box center [964, 202] width 9 height 9
checkbox input "true"
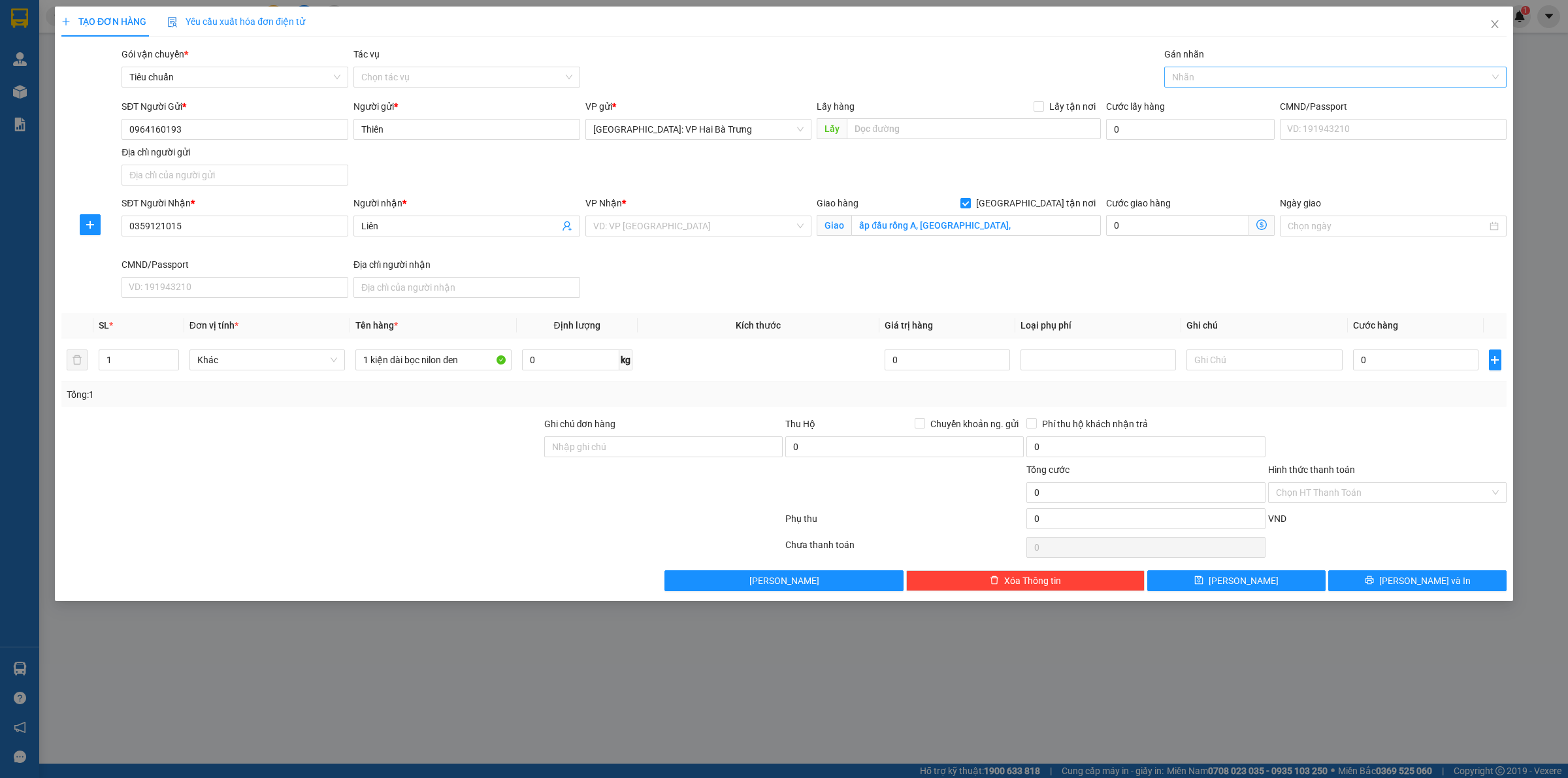
click at [1200, 73] on div at bounding box center [1329, 77] width 323 height 16
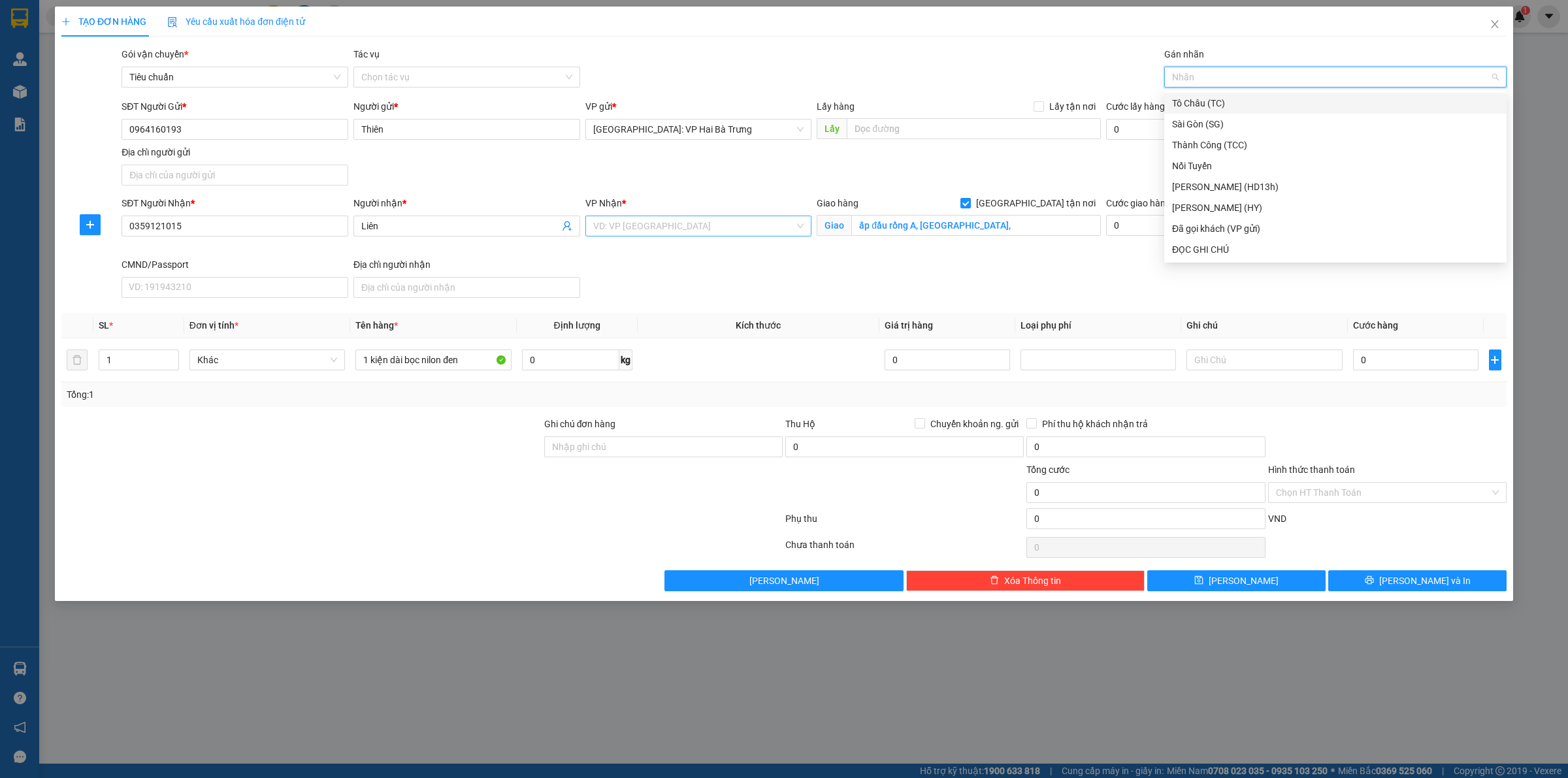
click at [687, 234] on input "search" at bounding box center [694, 226] width 202 height 19
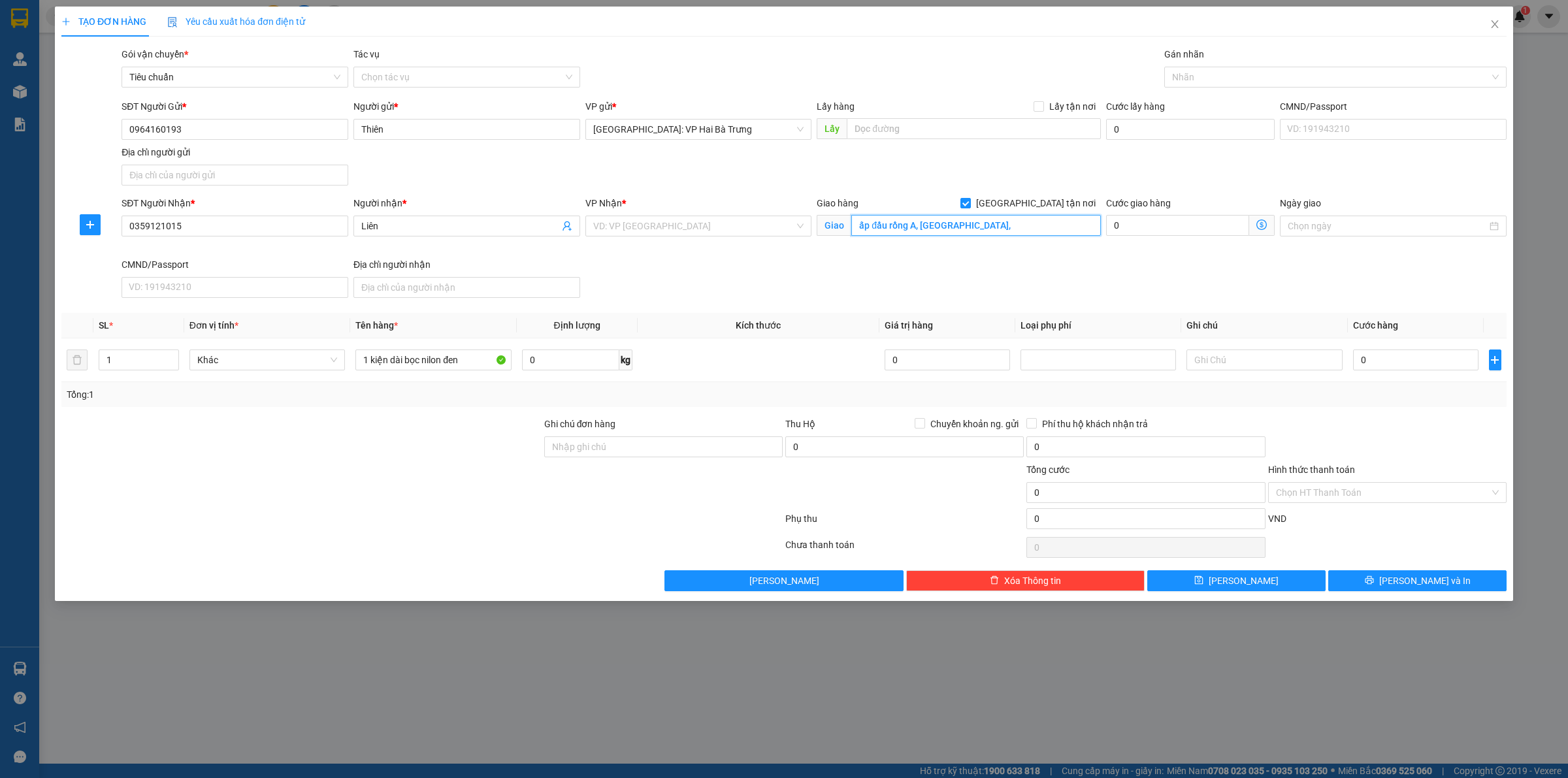
click at [982, 219] on input "ấp đầu rồng A, cẩm sơn," at bounding box center [976, 226] width 250 height 21
click at [892, 221] on input "ấp đầu rồng A, cẩm sơn," at bounding box center [976, 226] width 250 height 21
click at [992, 233] on input "ấp đầu giồng A, cẩm sơn," at bounding box center [976, 226] width 250 height 21
type input "ấp đầu giồng A, phước hưng, trà cú, trà vinh"
click at [673, 227] on input "search" at bounding box center [694, 226] width 202 height 19
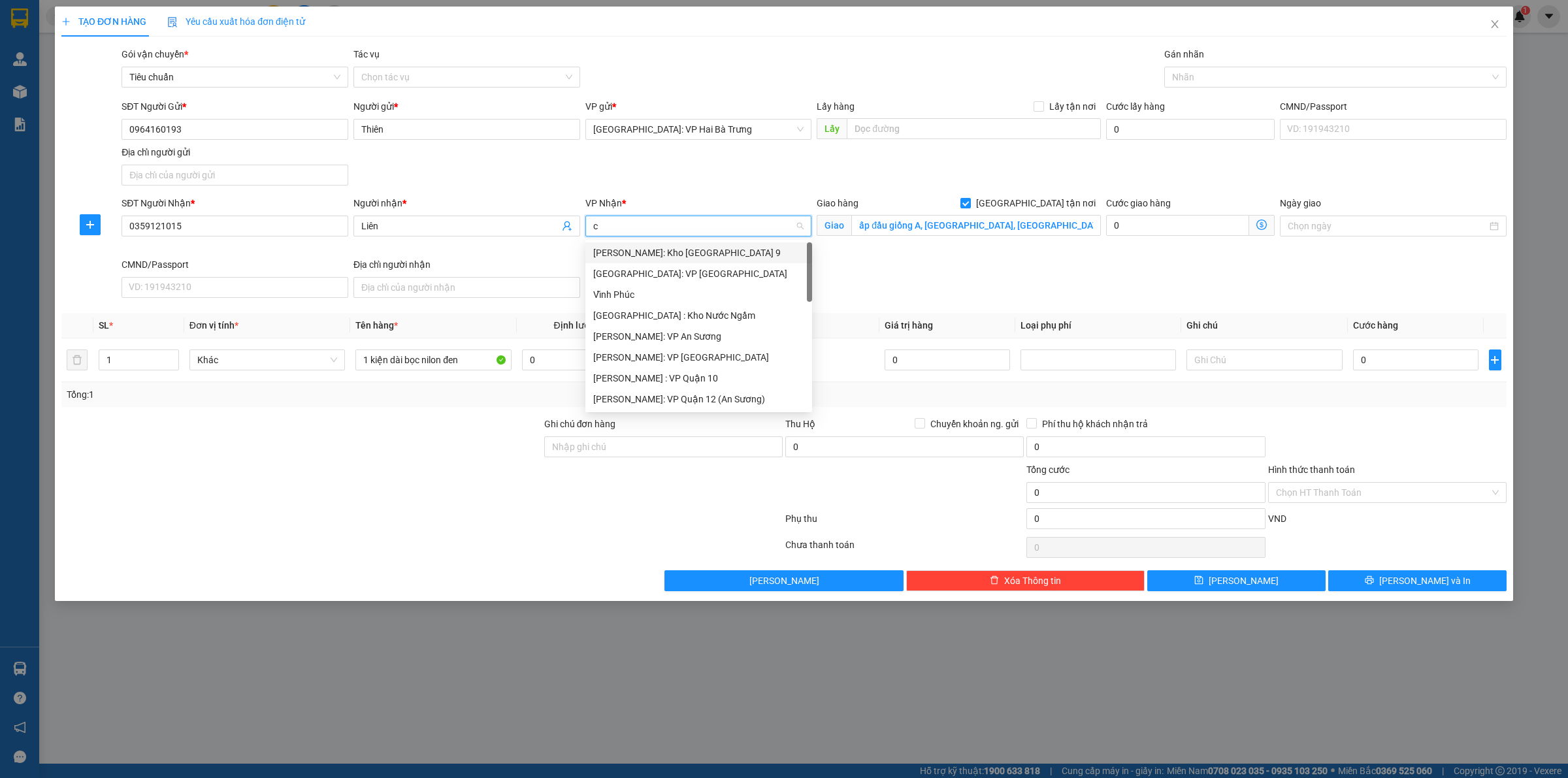
type input "câ"
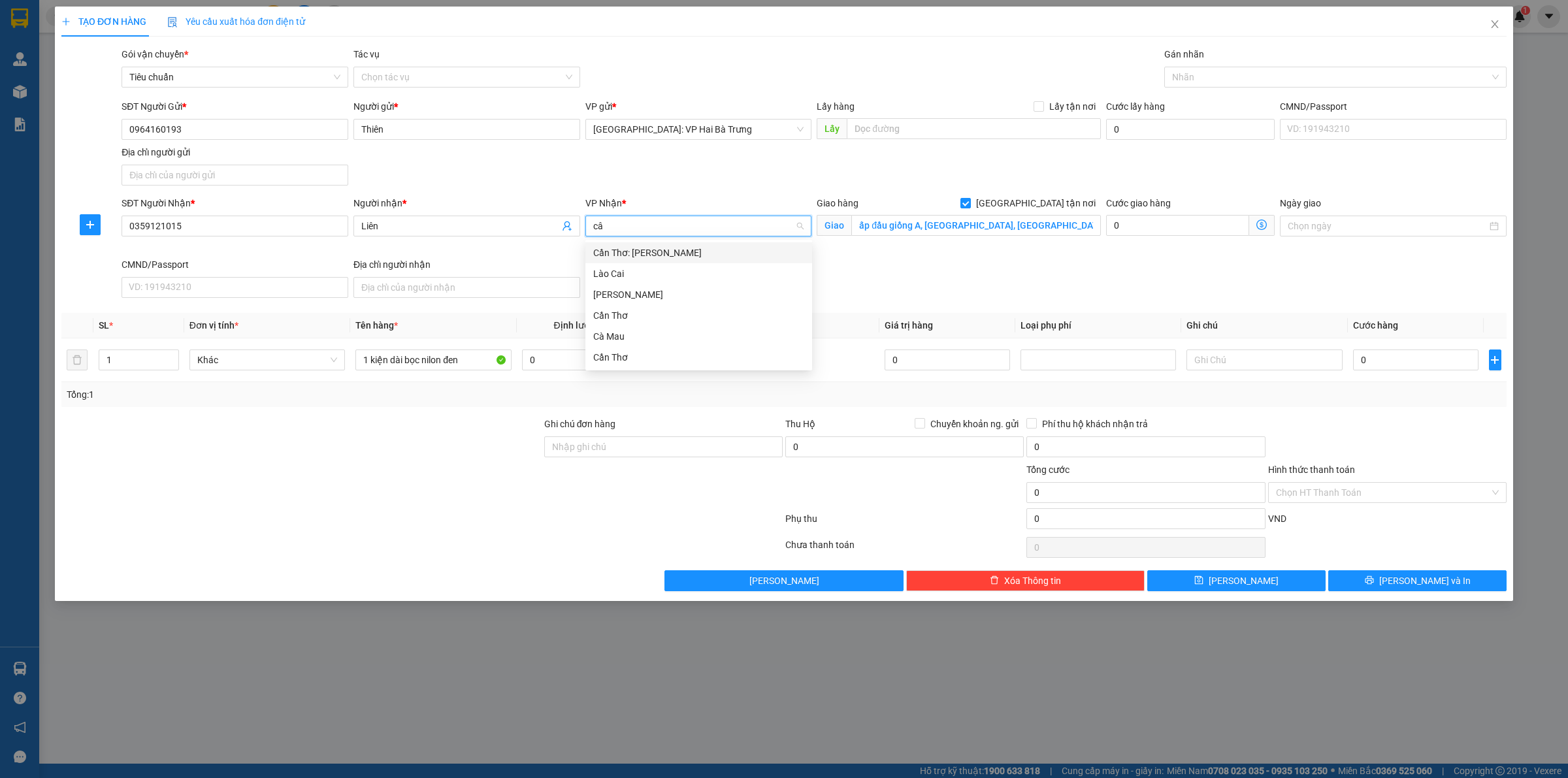
click at [681, 246] on div "Cần Thơ: Kho Ninh Kiều" at bounding box center [699, 253] width 211 height 15
click at [965, 422] on span "Chuyển khoản ng. gửi" at bounding box center [974, 424] width 99 height 15
click at [924, 422] on input "Chuyển khoản ng. gửi" at bounding box center [919, 422] width 9 height 9
checkbox input "true"
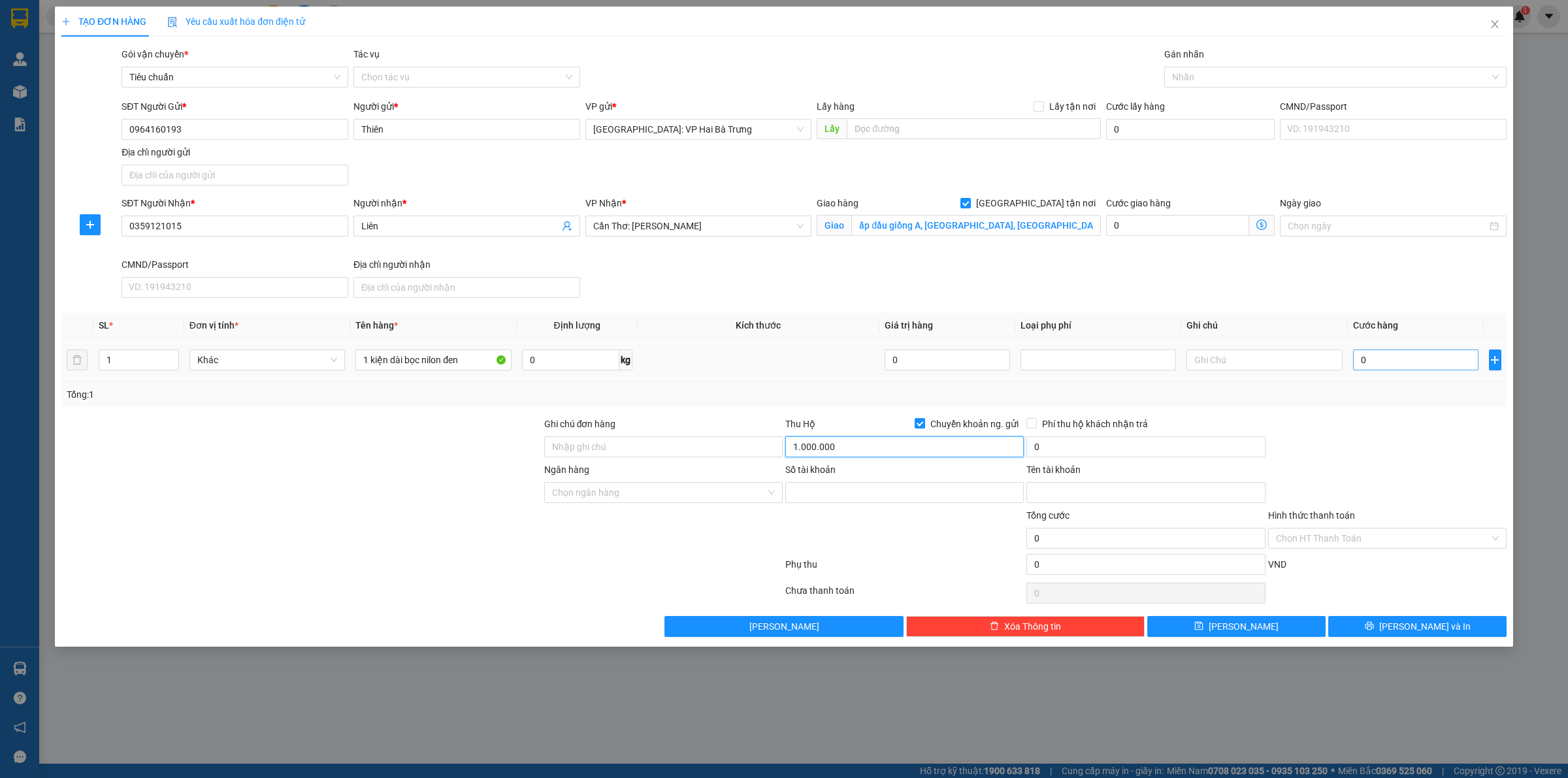
type input "1.000.000"
click at [1431, 361] on input "0" at bounding box center [1416, 360] width 125 height 21
click at [631, 487] on input "Ngân hàng" at bounding box center [659, 492] width 214 height 19
click at [1500, 24] on span "Close" at bounding box center [1495, 24] width 37 height 37
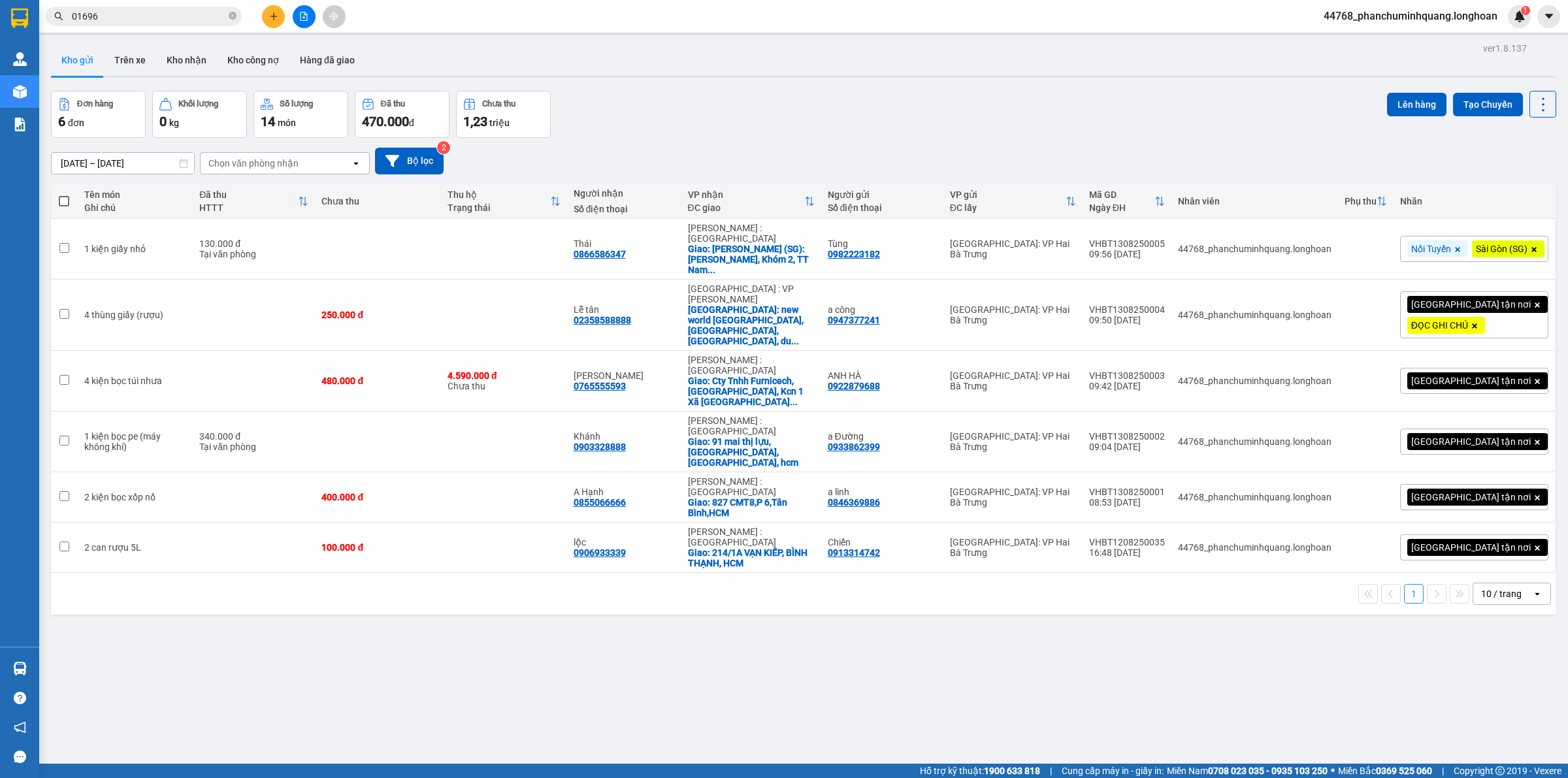
click at [1171, 150] on div "15/07/2025 – 13/08/2025 Press the down arrow key to interact with the calendar …" at bounding box center [804, 161] width 1506 height 27
click at [274, 17] on icon "plus" at bounding box center [273, 16] width 7 height 1
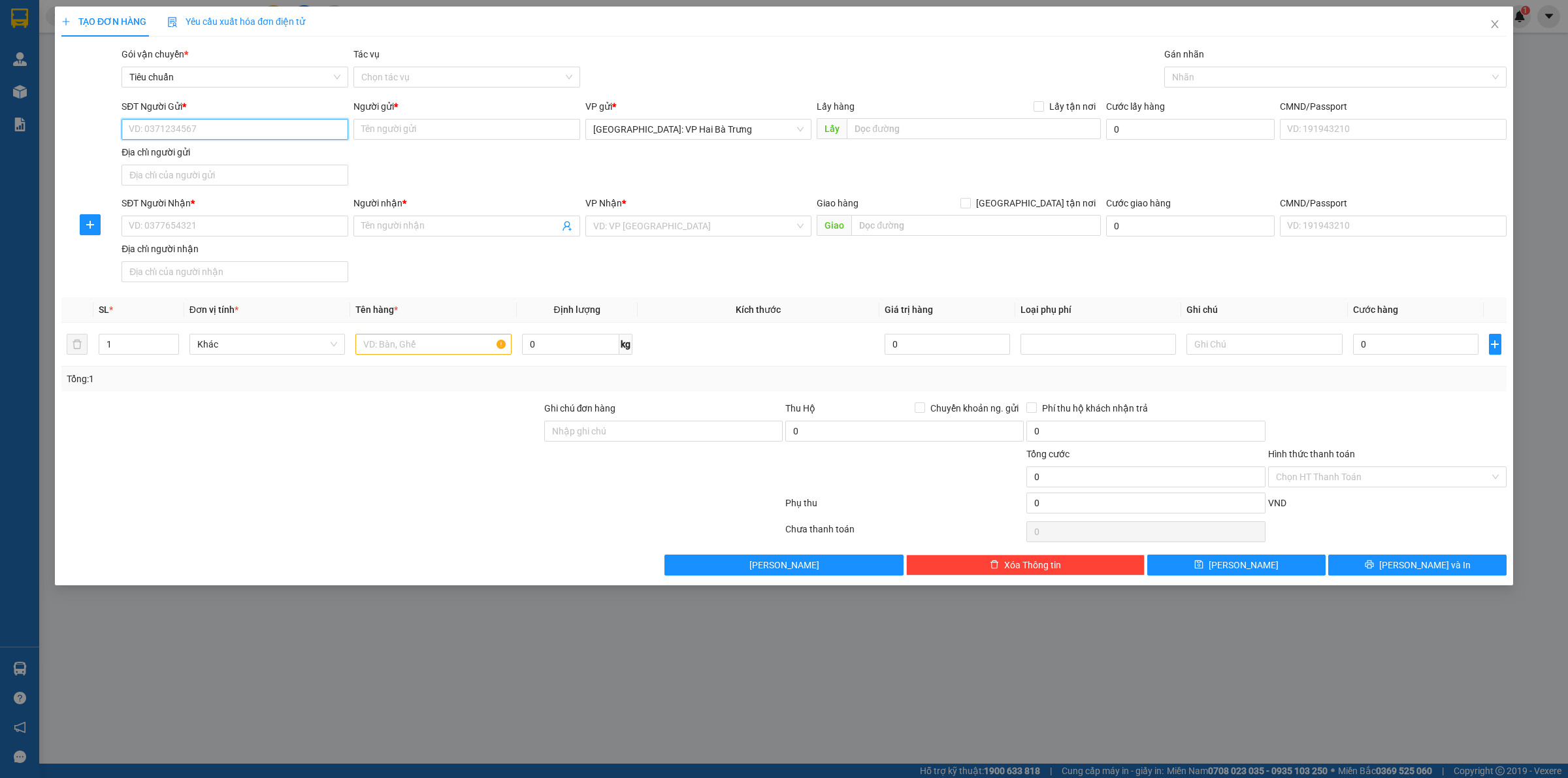
click at [215, 123] on input "SĐT Người Gửi *" at bounding box center [235, 129] width 227 height 21
type input "0345675995"
click at [282, 152] on div "0345675995 - VÂN HOÀNG" at bounding box center [235, 156] width 211 height 15
type input "VÂN HOÀNG"
type input "0345675995"
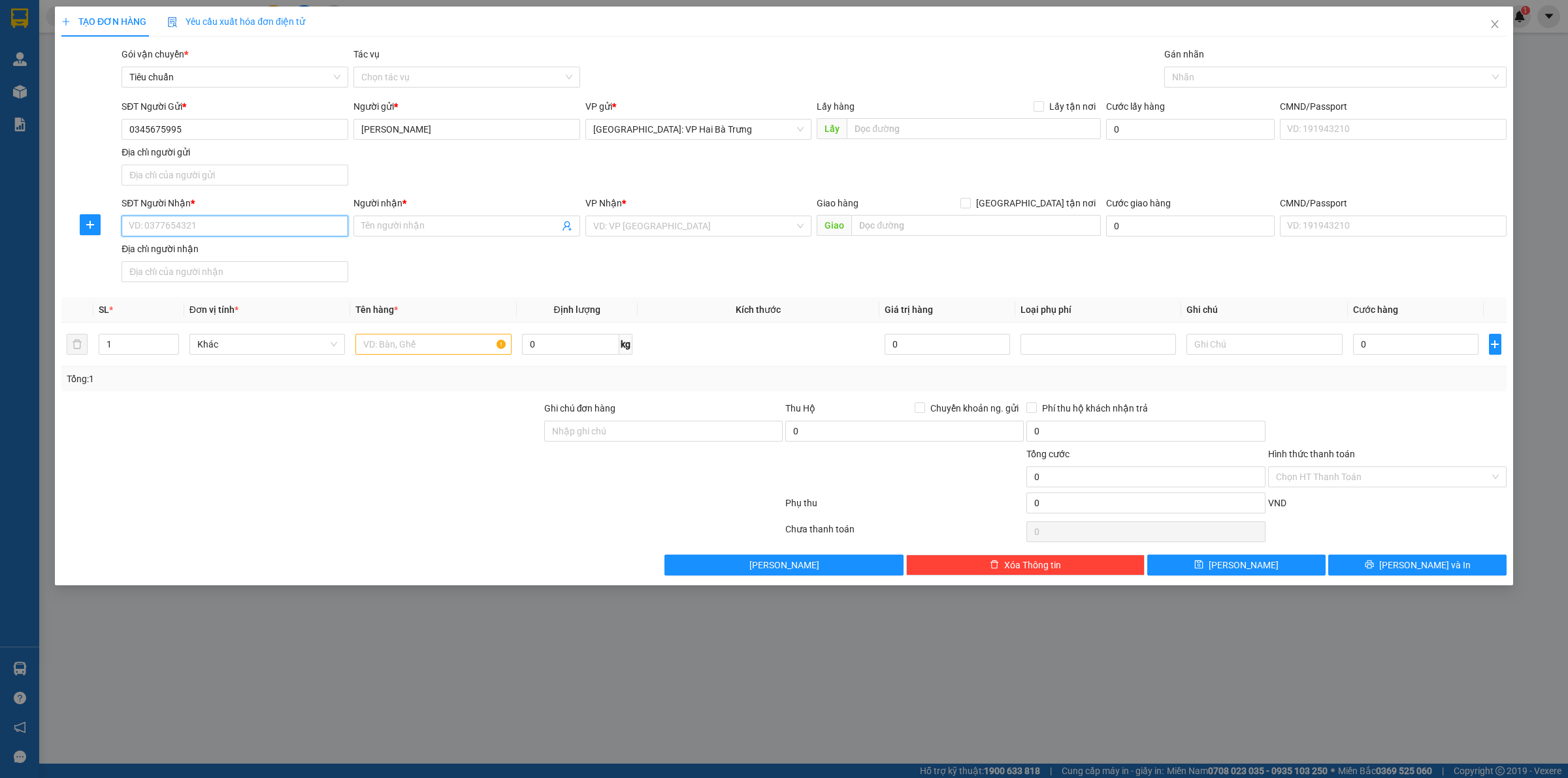
click at [330, 226] on input "SĐT Người Nhận *" at bounding box center [235, 226] width 227 height 21
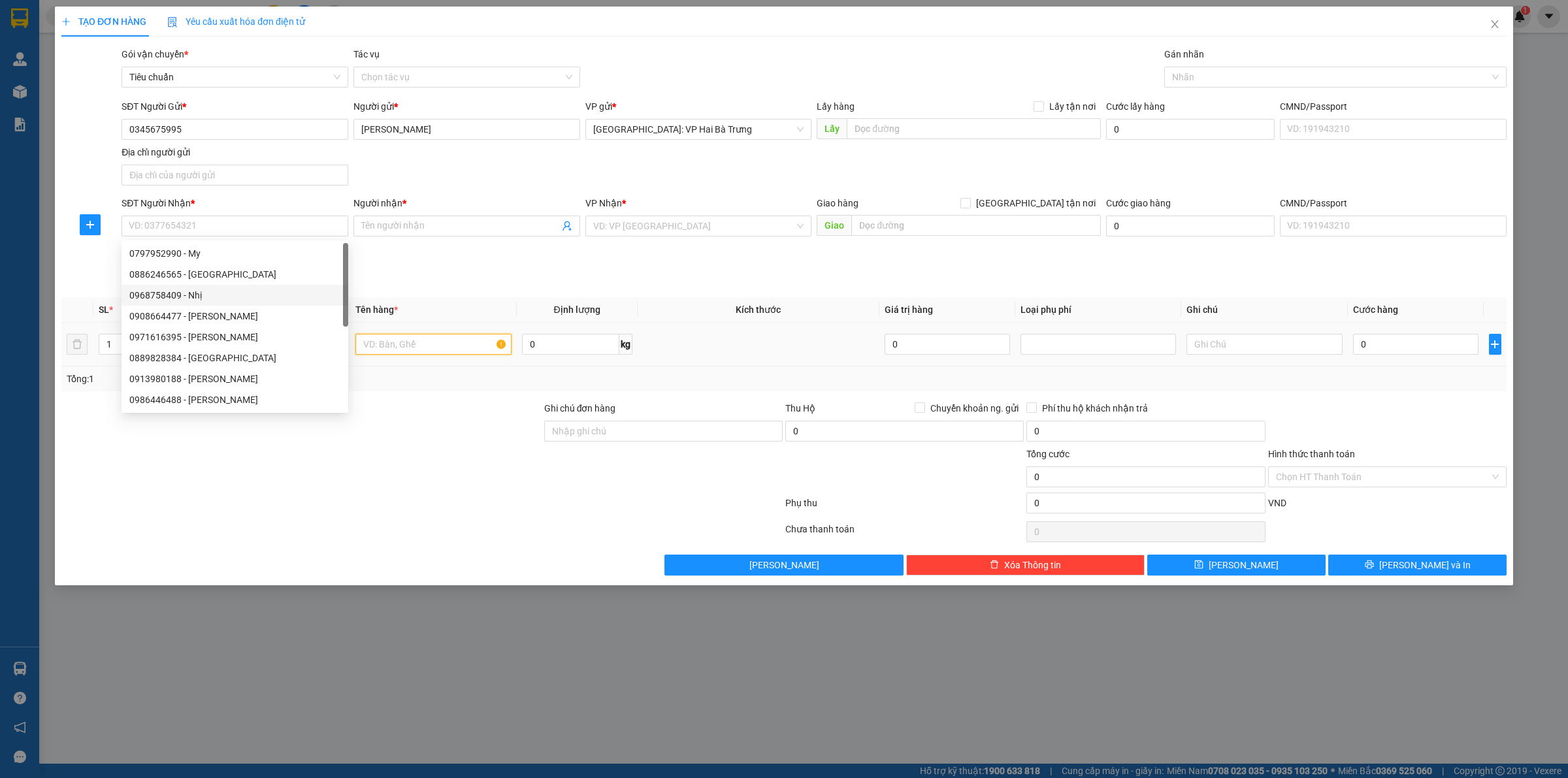
click at [433, 338] on input "text" at bounding box center [433, 344] width 156 height 21
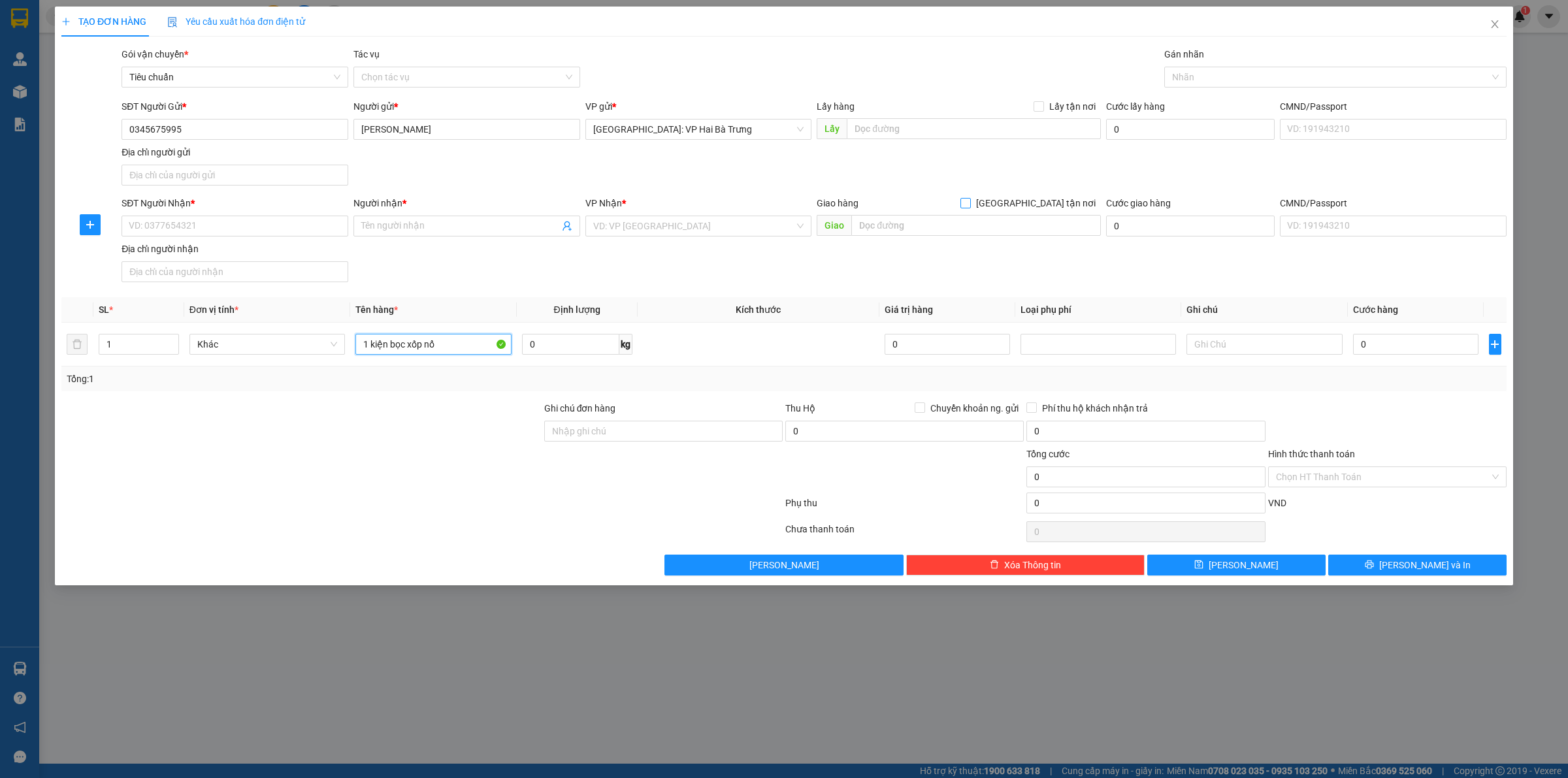
type input "1 kiện bọc xốp nổ"
drag, startPoint x: 1070, startPoint y: 207, endPoint x: 1128, endPoint y: 165, distance: 71.6
click at [1070, 206] on span "[GEOGRAPHIC_DATA] tận nơi" at bounding box center [1036, 203] width 130 height 15
click at [970, 206] on input "[GEOGRAPHIC_DATA] tận nơi" at bounding box center [964, 202] width 9 height 9
checkbox input "true"
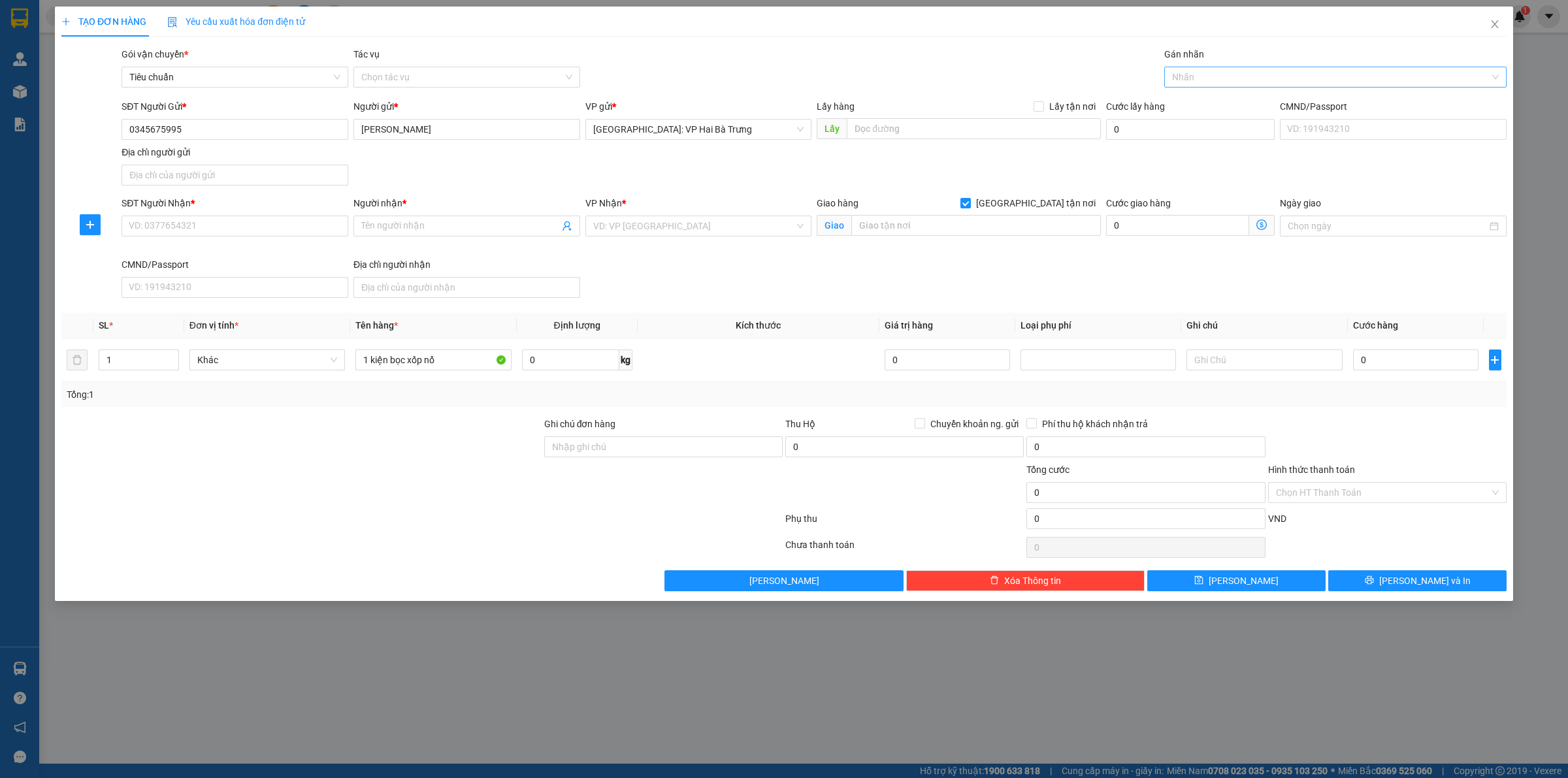
click at [1209, 83] on div at bounding box center [1329, 77] width 323 height 16
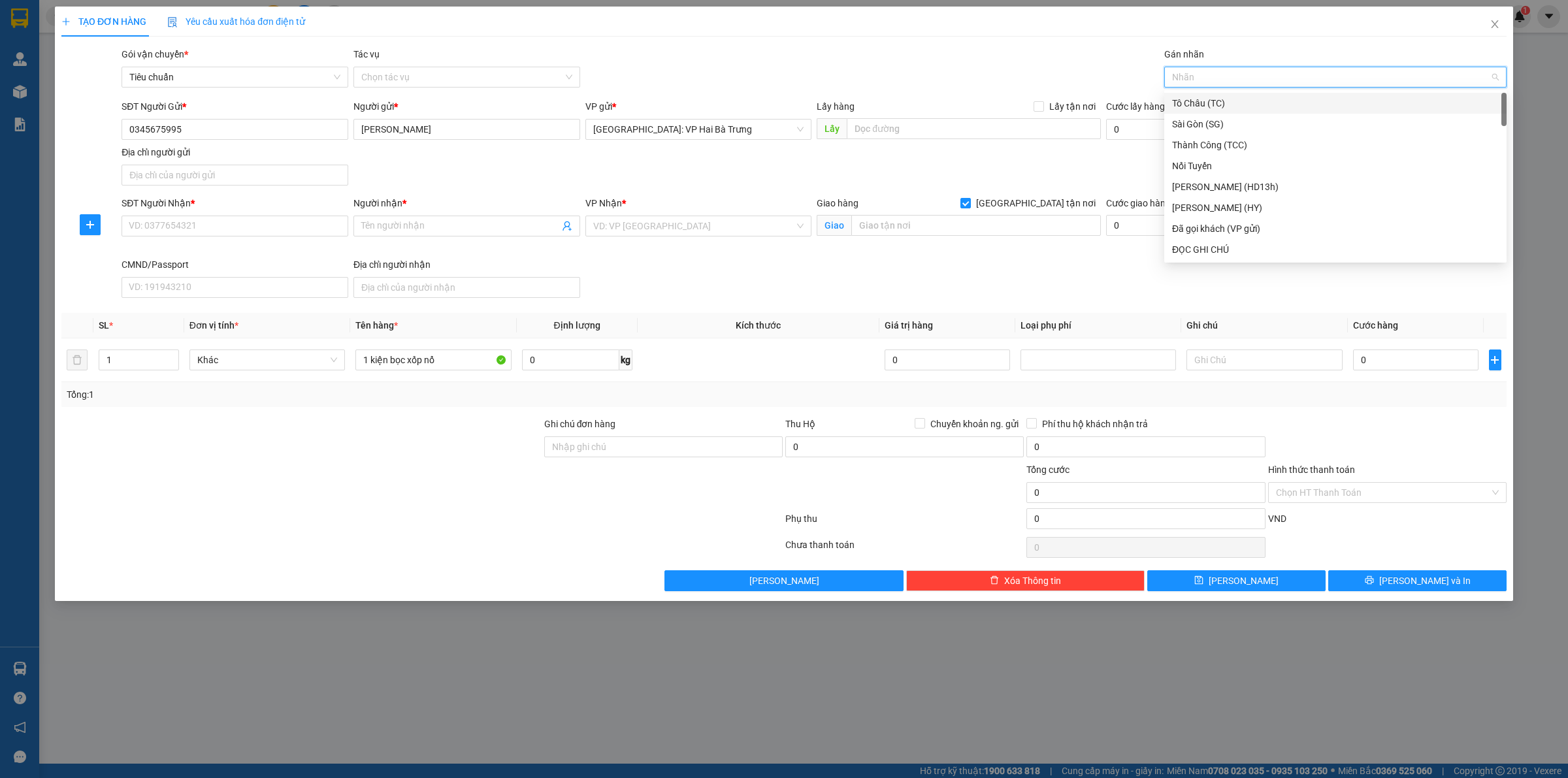
type input "G"
click at [1255, 251] on div "[GEOGRAPHIC_DATA] tận nơi" at bounding box center [1335, 249] width 327 height 15
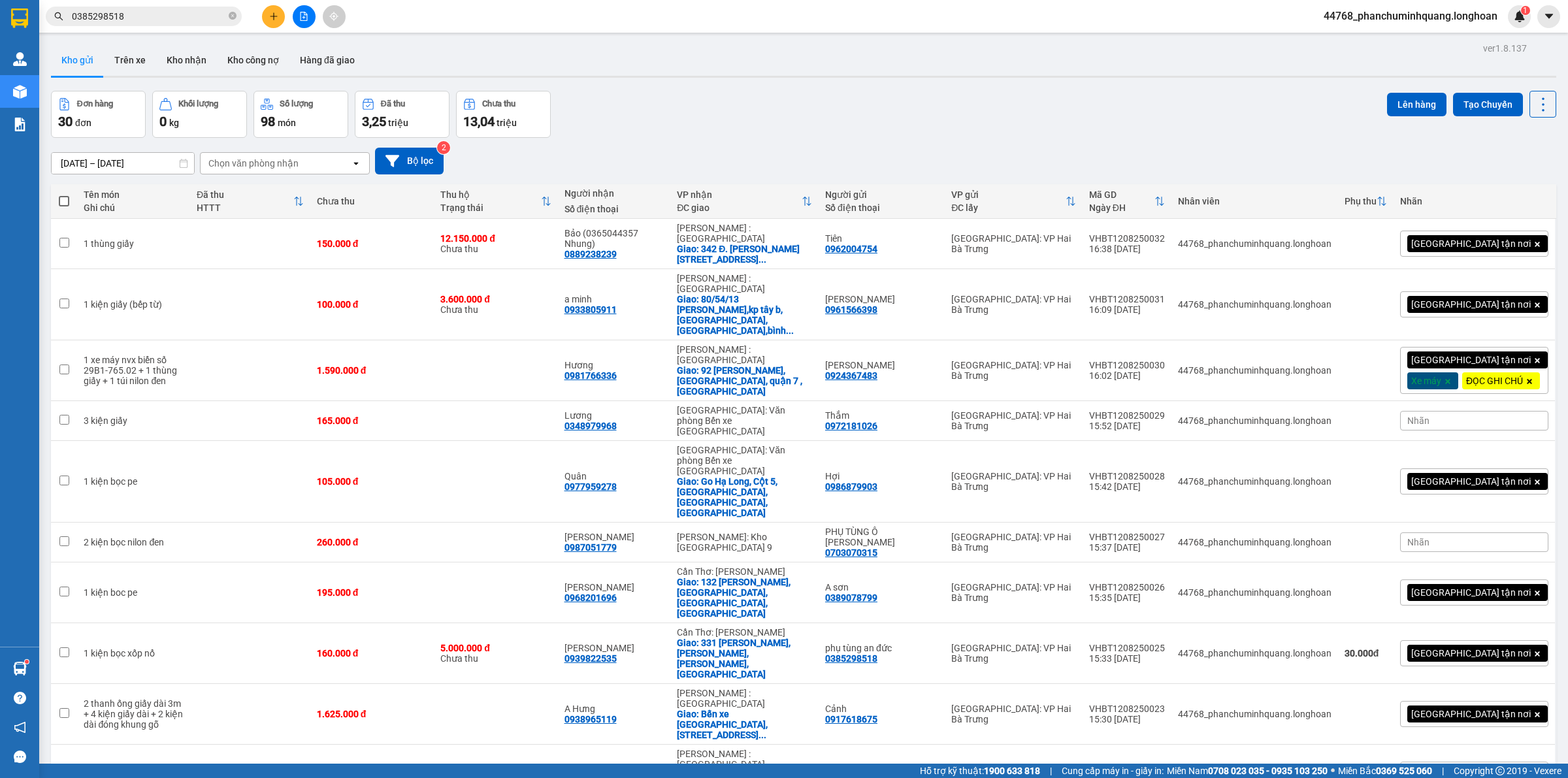
click at [149, 12] on input "0385298518" at bounding box center [149, 16] width 154 height 15
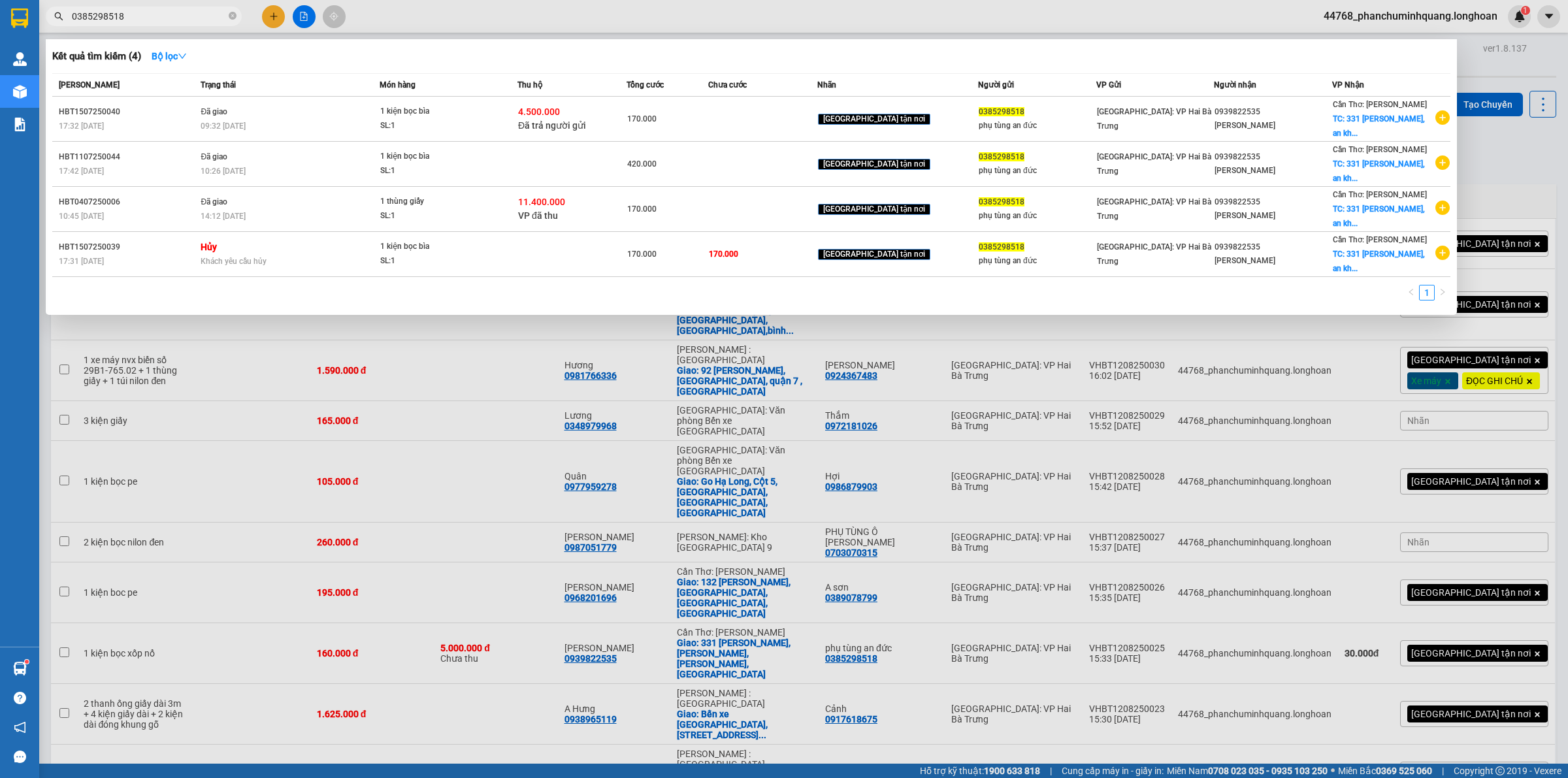
click at [149, 12] on input "0385298518" at bounding box center [149, 16] width 154 height 15
paste input "92287968"
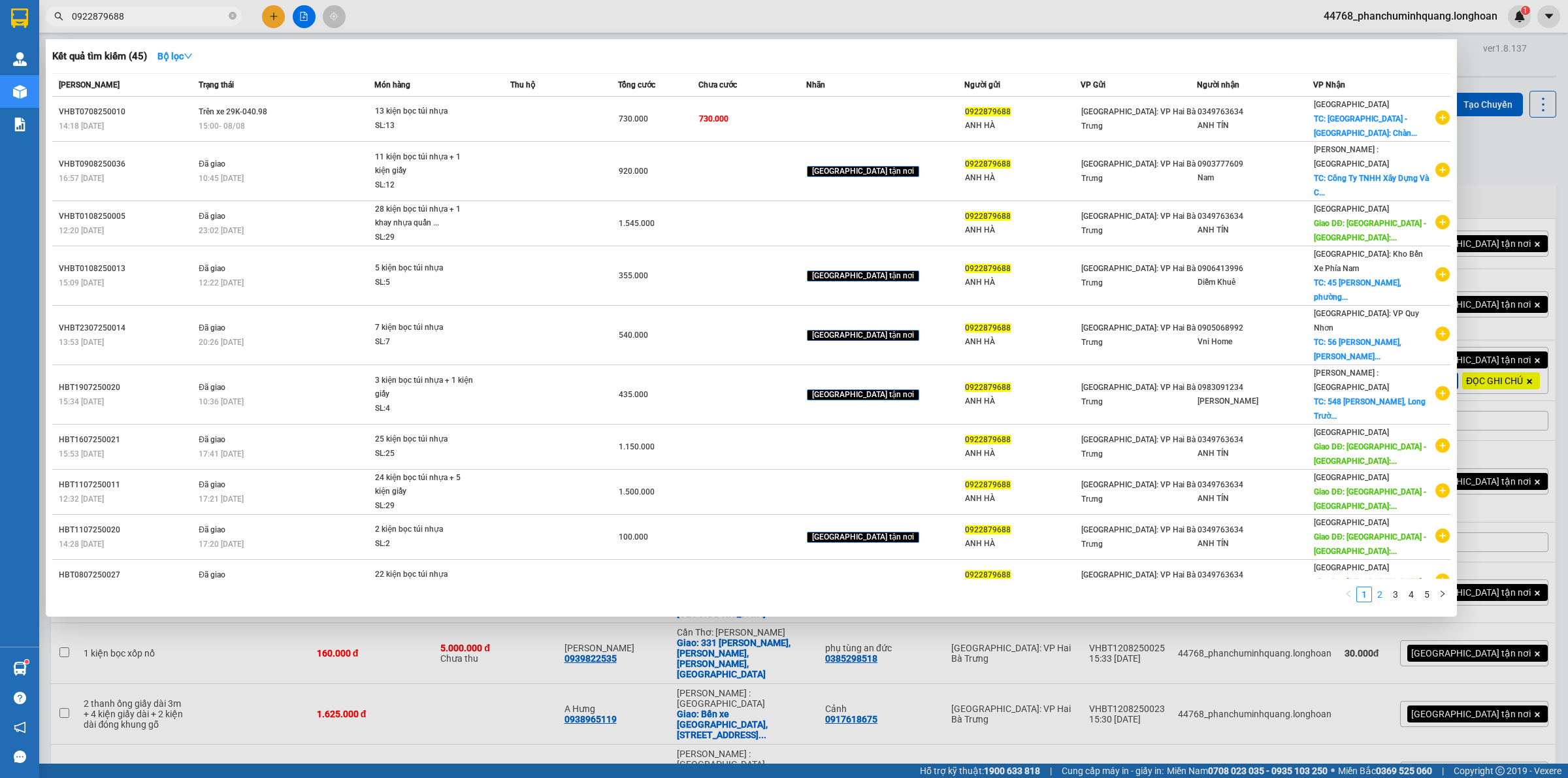
type input "0922879688"
click at [1380, 588] on link "2" at bounding box center [1380, 595] width 15 height 15
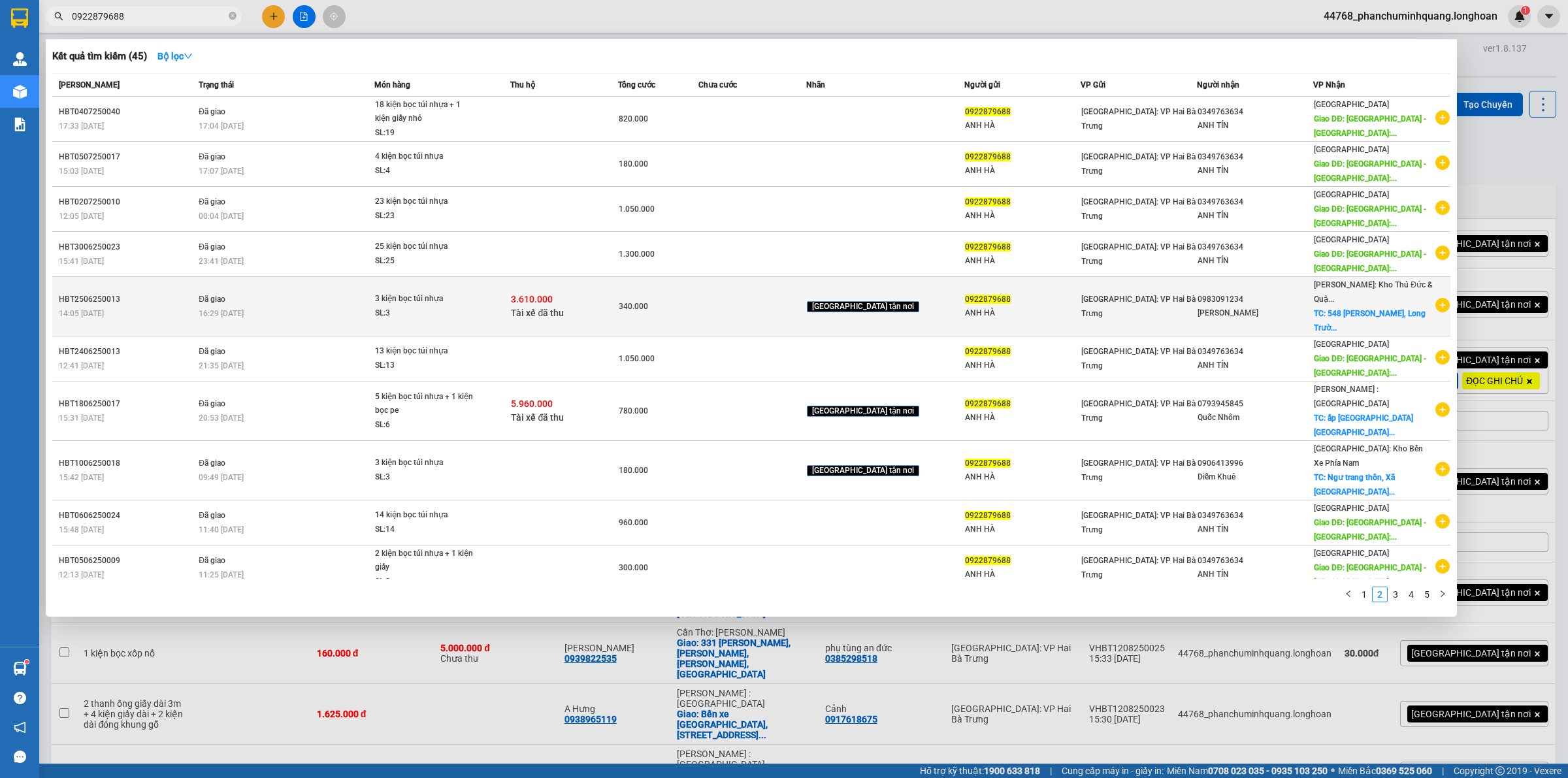
click at [510, 298] on span "3 kiện bọc túi nhựa SL: 3" at bounding box center [442, 306] width 134 height 28
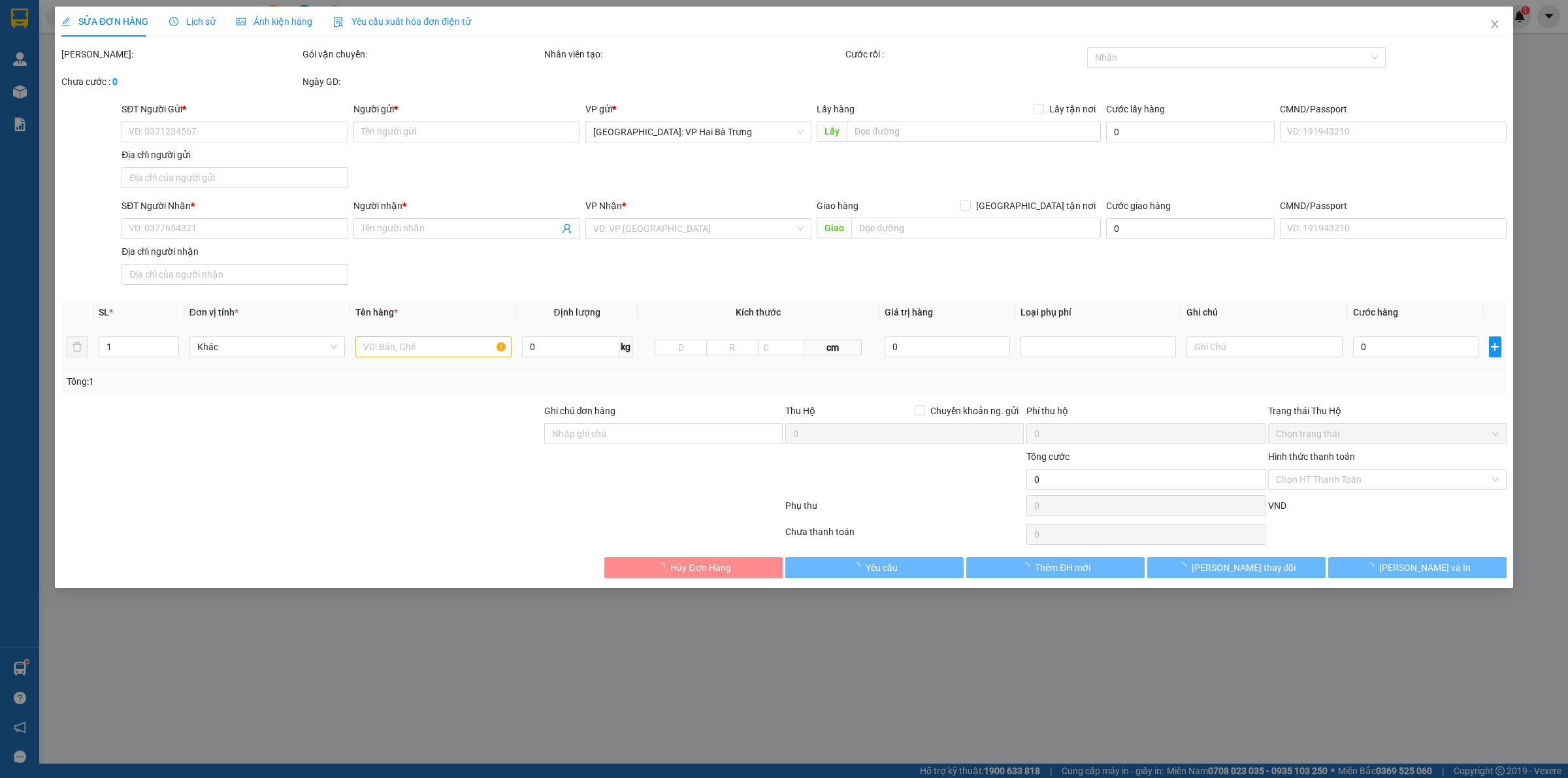
type input "0922879688"
type input "ANH HÀ"
type input "0983091234"
type input "Hoàng Ngọc"
checkbox input "true"
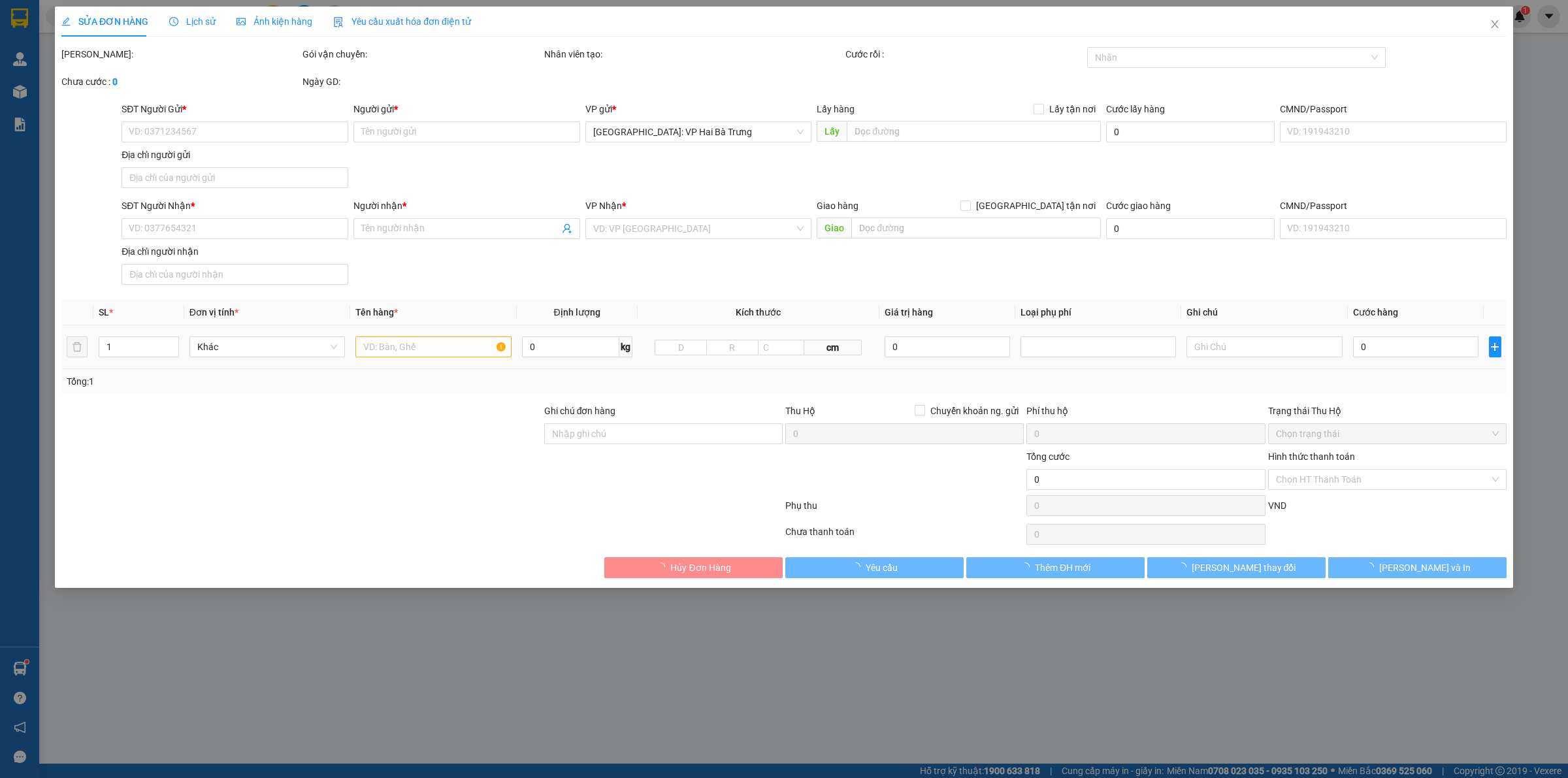
type input "548 Lã Xuân Oai, Long Trường, Quận 9, HCM"
checkbox input "true"
type input "3.610.000"
type input "20.000"
type input "340.000"
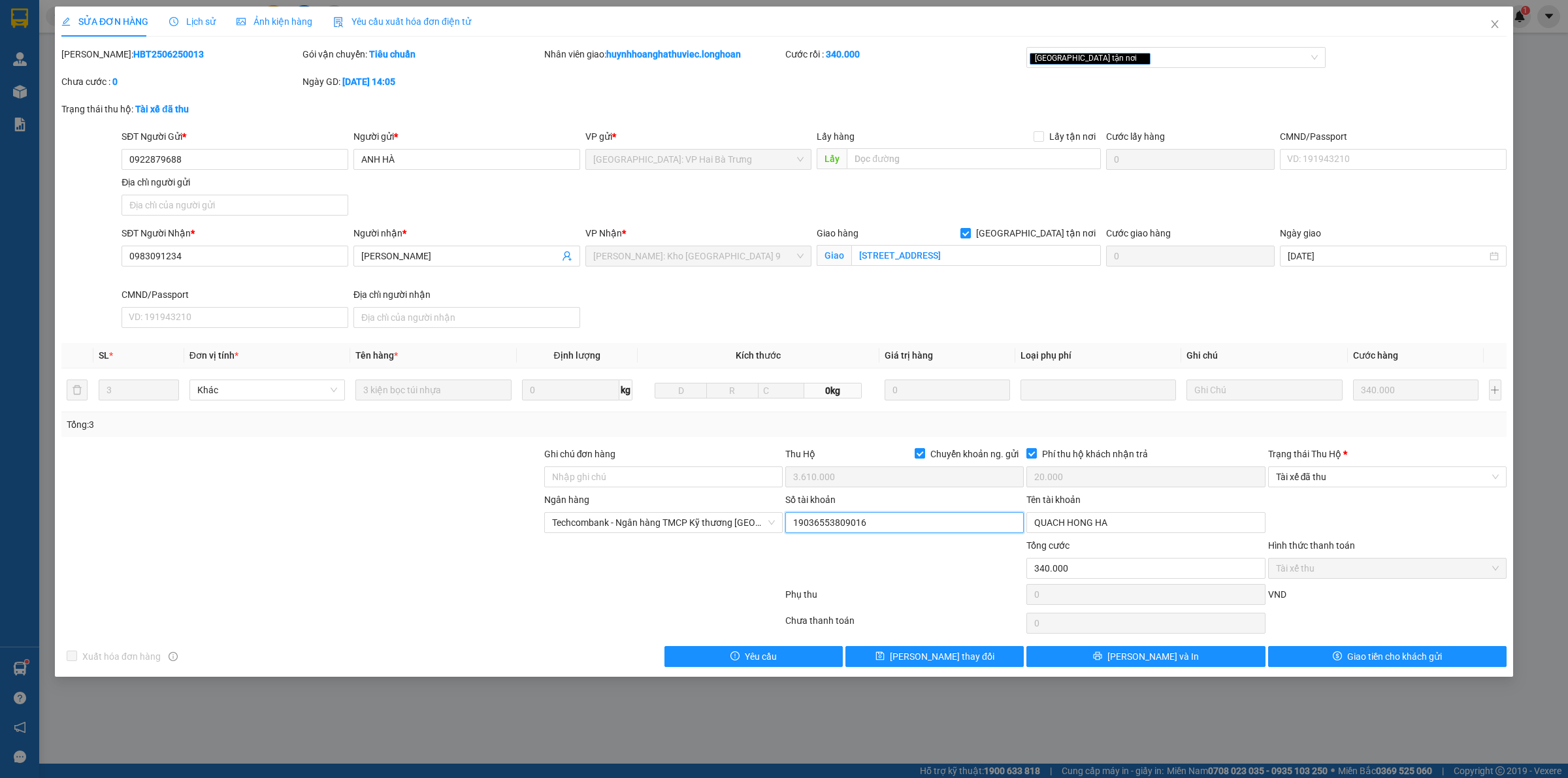
click at [954, 527] on input "19036553809016" at bounding box center [904, 523] width 238 height 21
click at [1111, 530] on input "QUACH HONG HA" at bounding box center [1146, 523] width 238 height 21
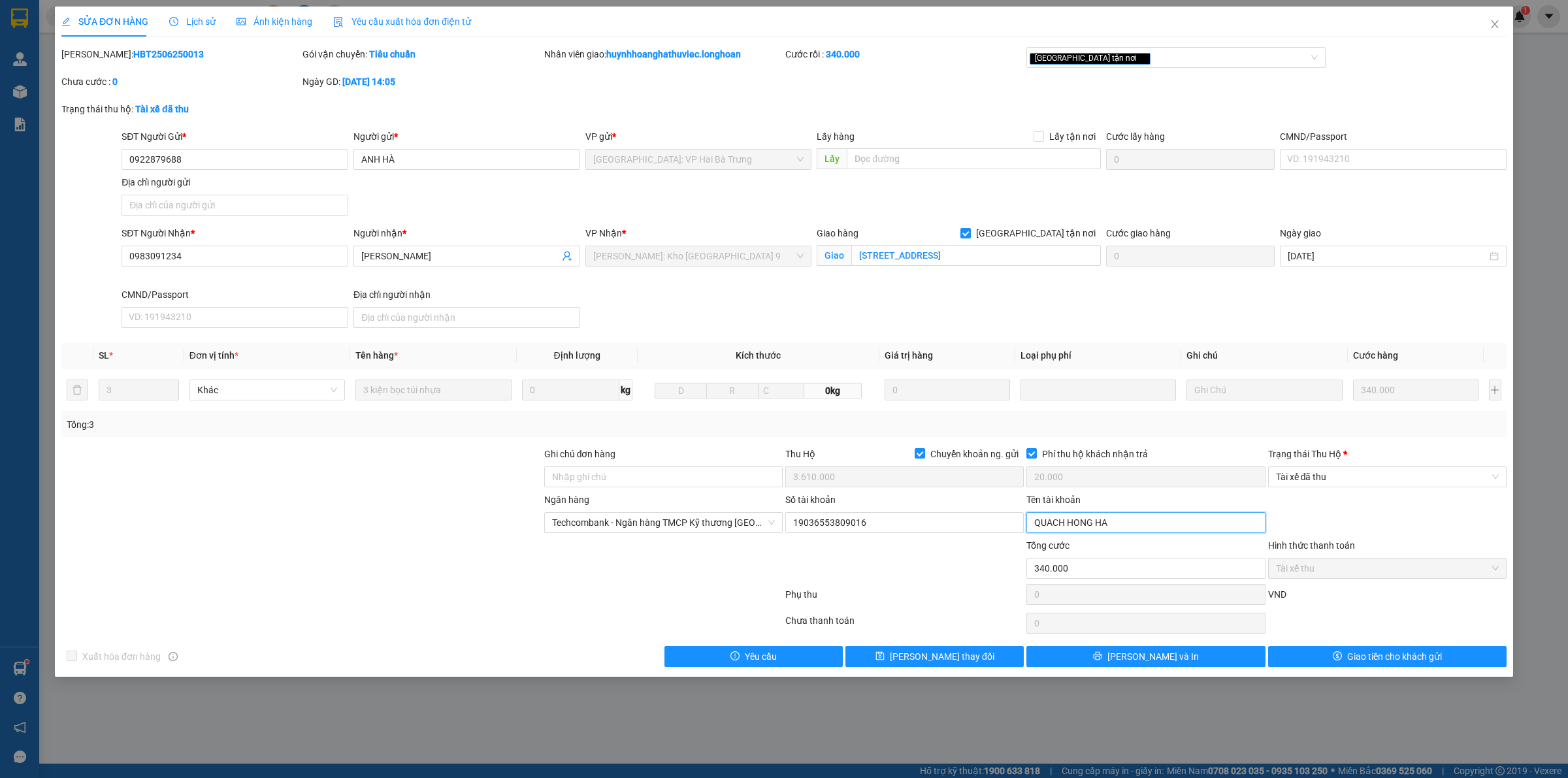
click at [1111, 530] on input "QUACH HONG HA" at bounding box center [1146, 523] width 238 height 21
click at [1501, 21] on span "Close" at bounding box center [1495, 24] width 37 height 37
